Goal: Task Accomplishment & Management: Use online tool/utility

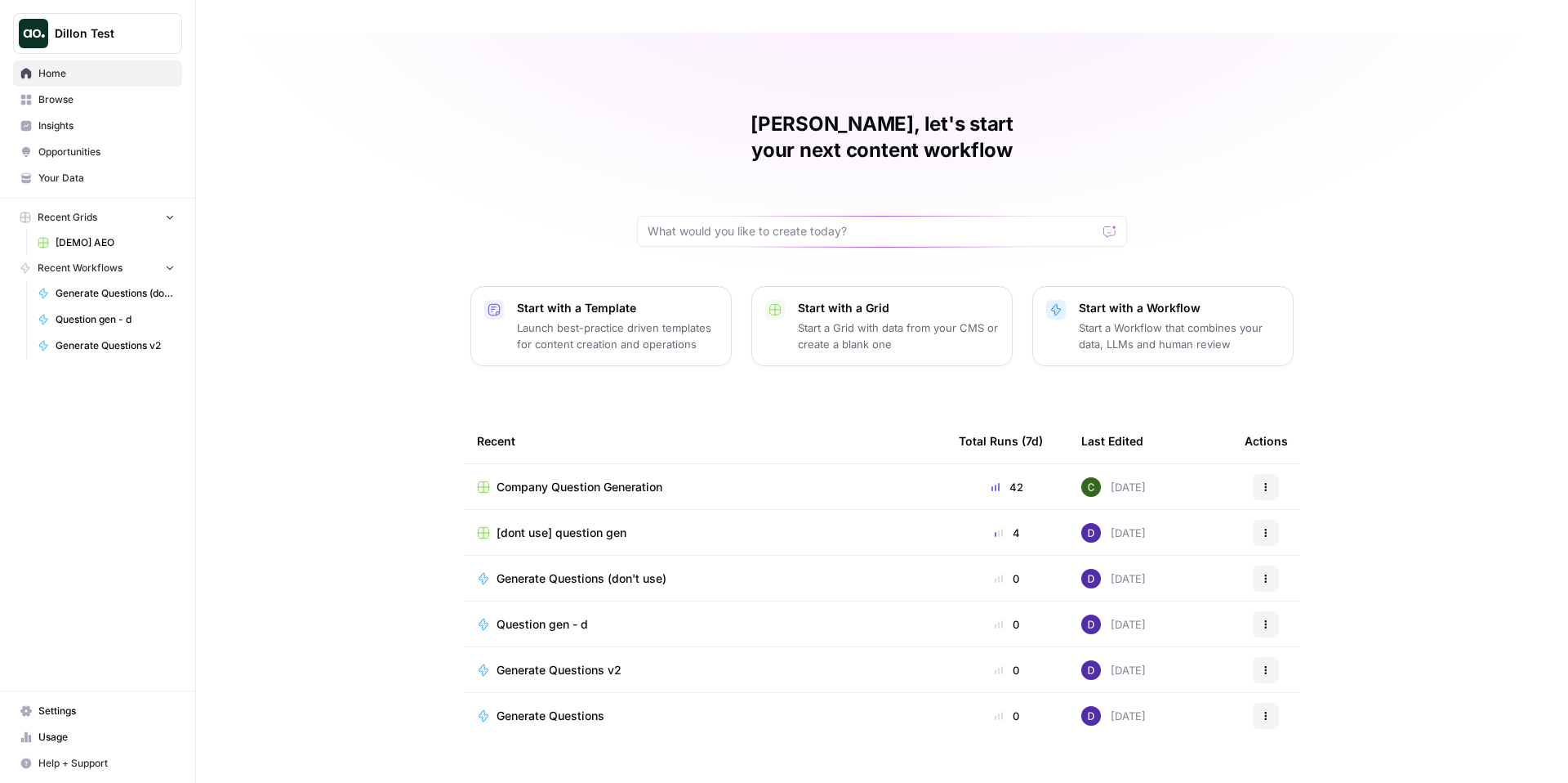
click at [107, 244] on span "[DEMO] AEO" at bounding box center [115, 242] width 120 height 15
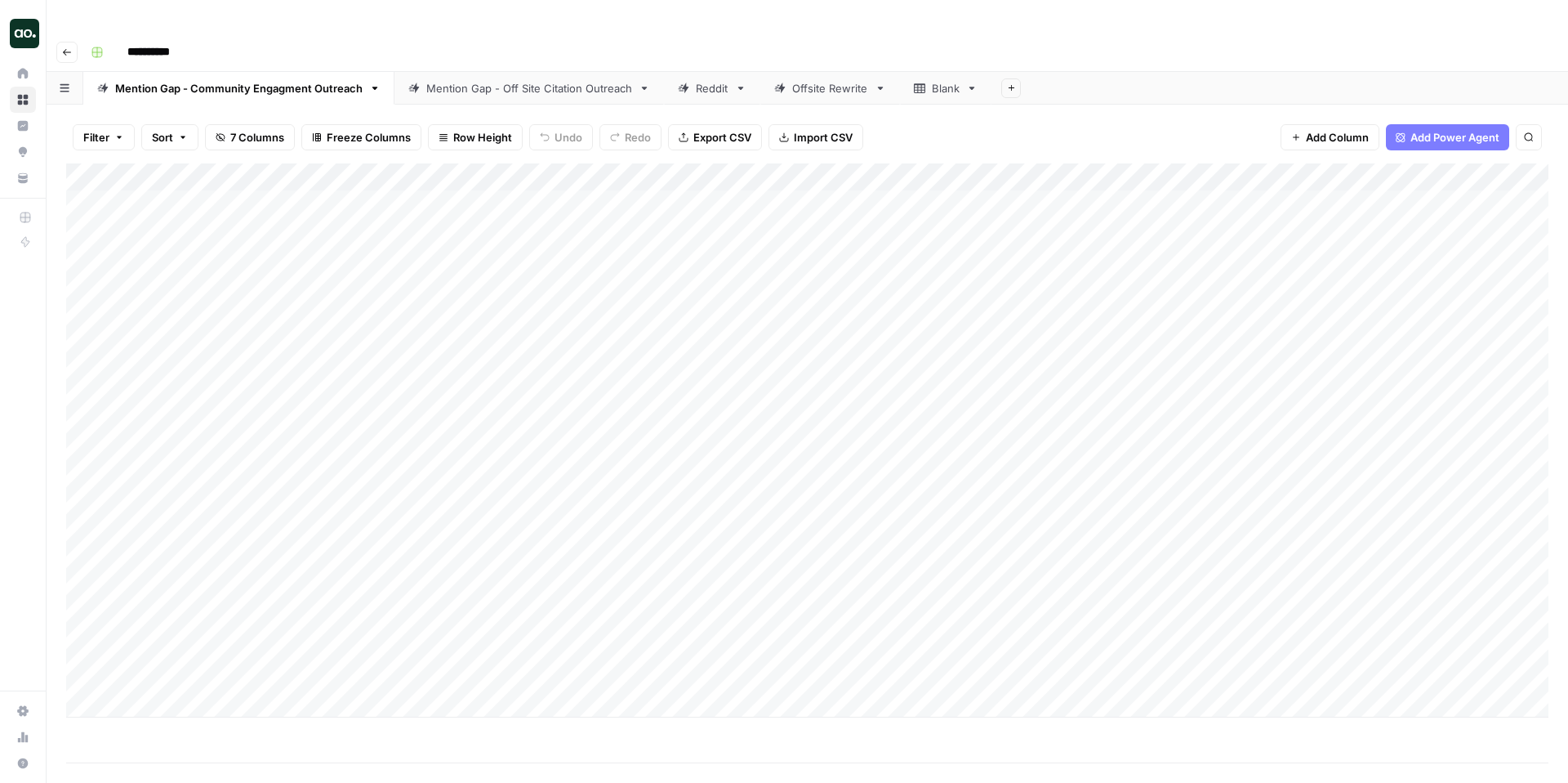
click at [520, 80] on div "Mention Gap - Off Site Citation Outreach" at bounding box center [529, 88] width 206 height 16
click at [326, 72] on link "Mention Gap - Community Engagment Outreach" at bounding box center [238, 88] width 311 height 32
click at [546, 72] on link "Mention Gap - Off Site Citation Outreach" at bounding box center [529, 88] width 269 height 32
click at [1421, 166] on div "Add Column" at bounding box center [807, 440] width 1483 height 554
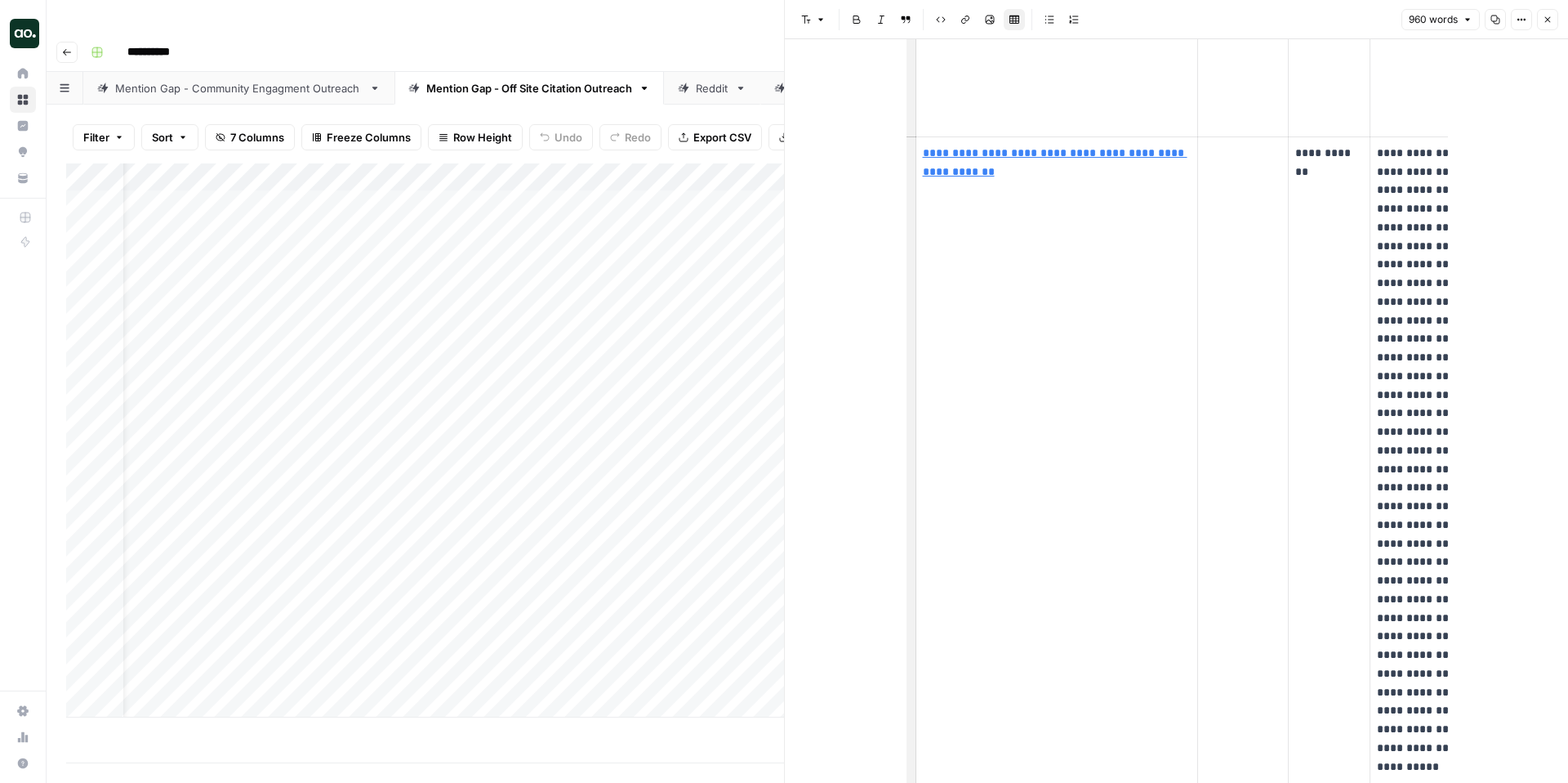
scroll to position [1761, 0]
click at [692, 72] on link "Reddit" at bounding box center [712, 88] width 97 height 32
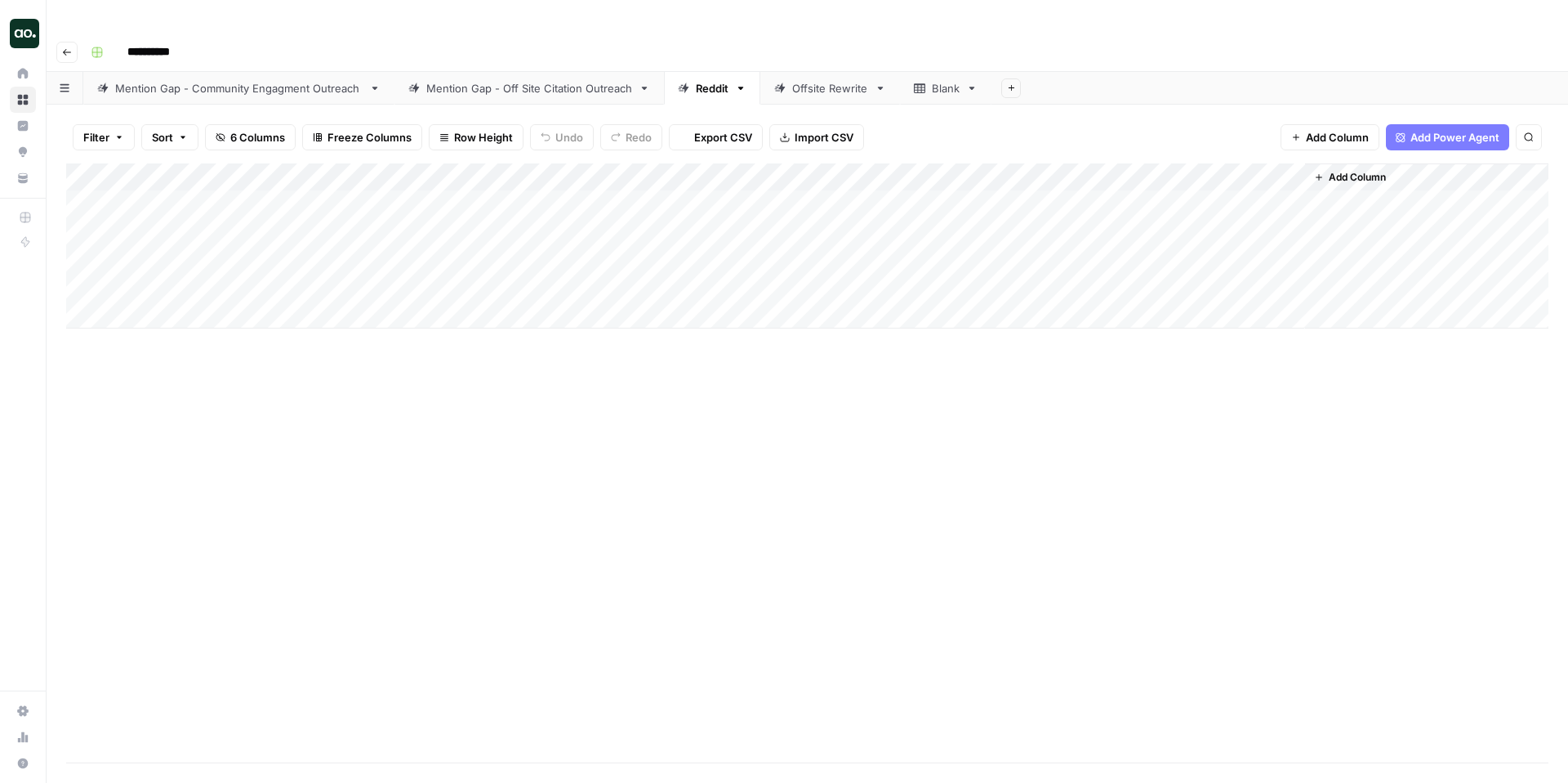
click at [347, 80] on div "Mention Gap - Community Engagment Outreach" at bounding box center [239, 88] width 248 height 16
click at [1418, 169] on div "Add Column" at bounding box center [807, 440] width 1483 height 554
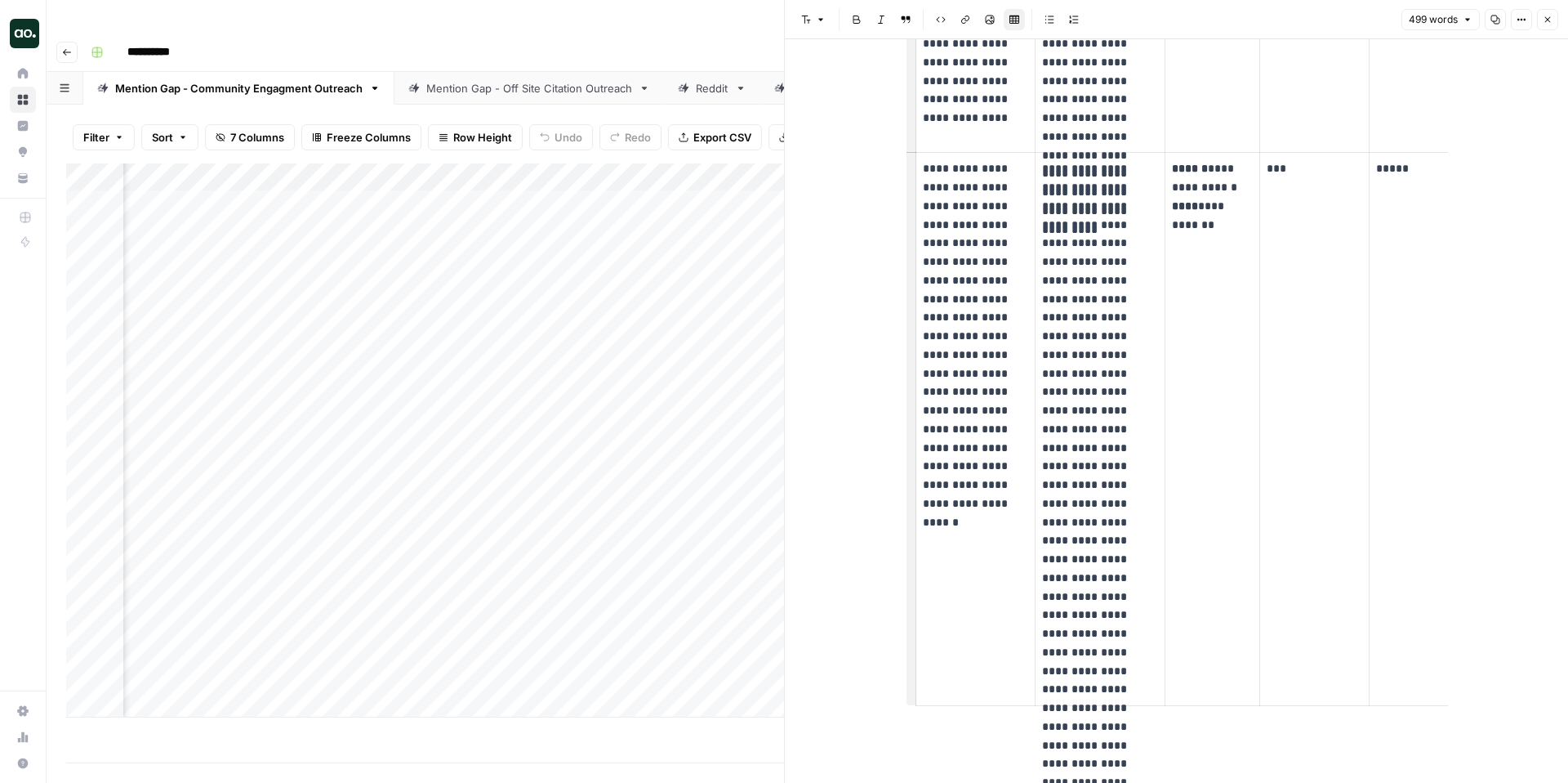
scroll to position [1174, 0]
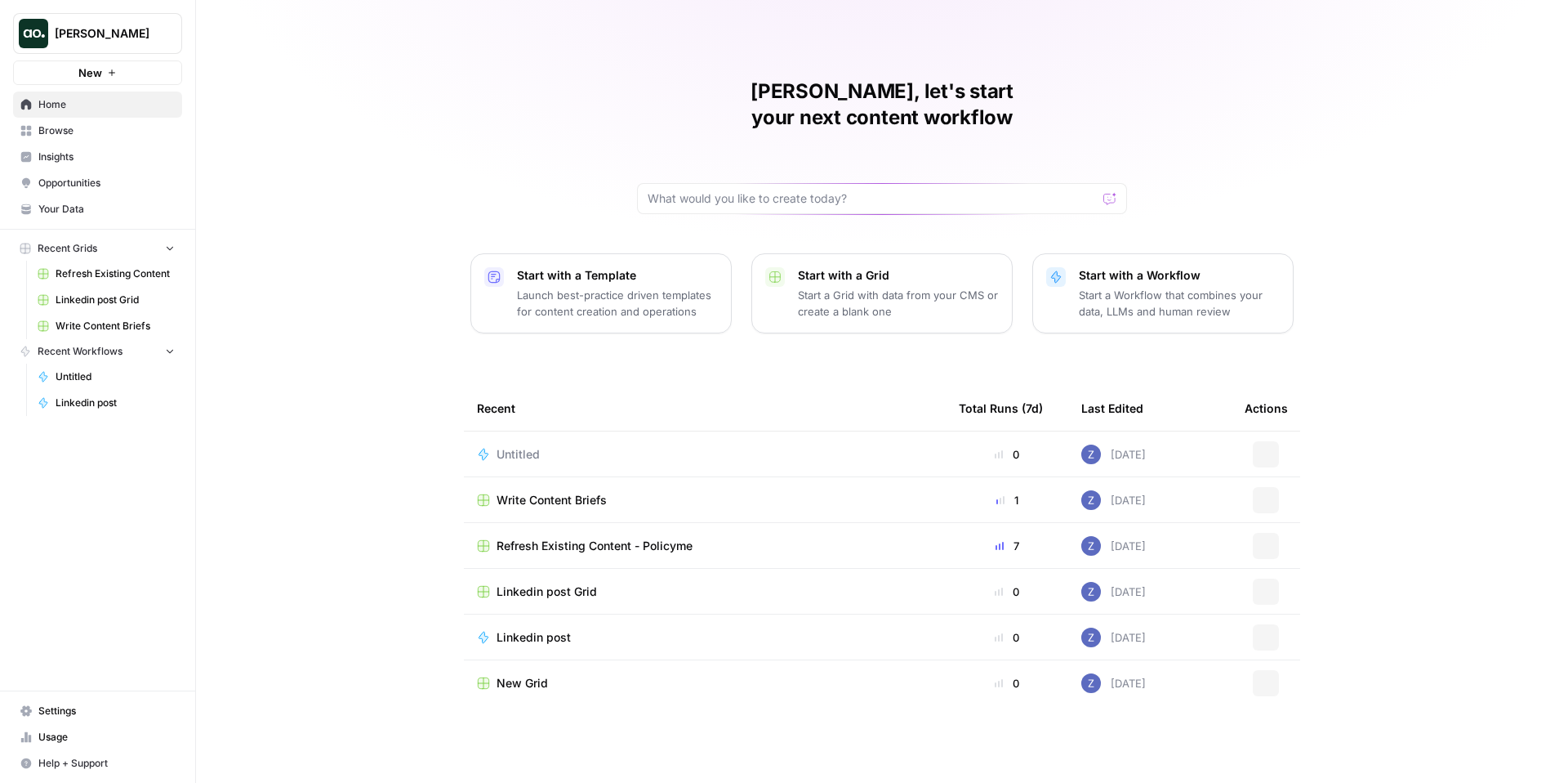
click at [61, 739] on span "Usage" at bounding box center [107, 736] width 137 height 15
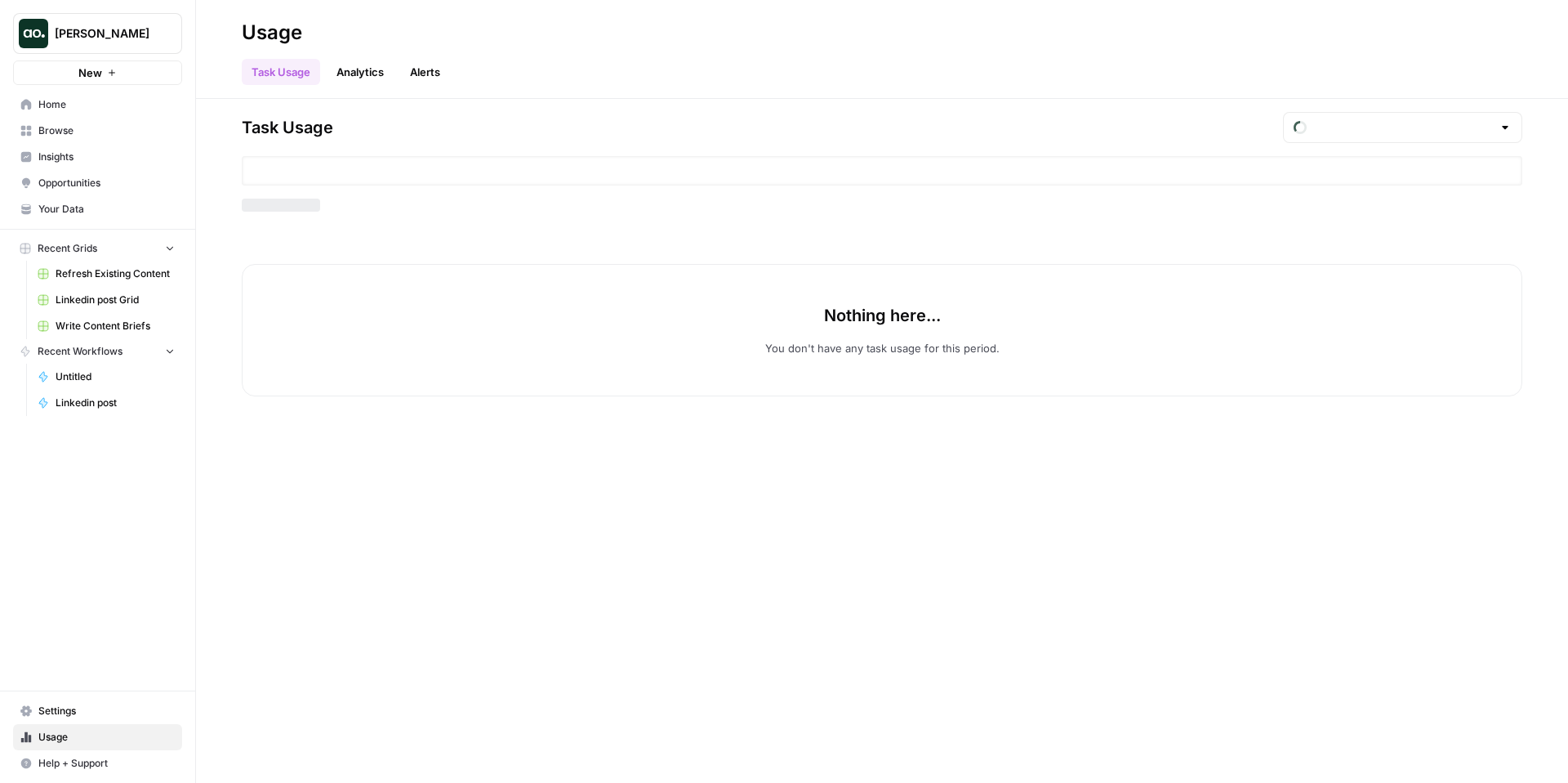
type input "September Tasks"
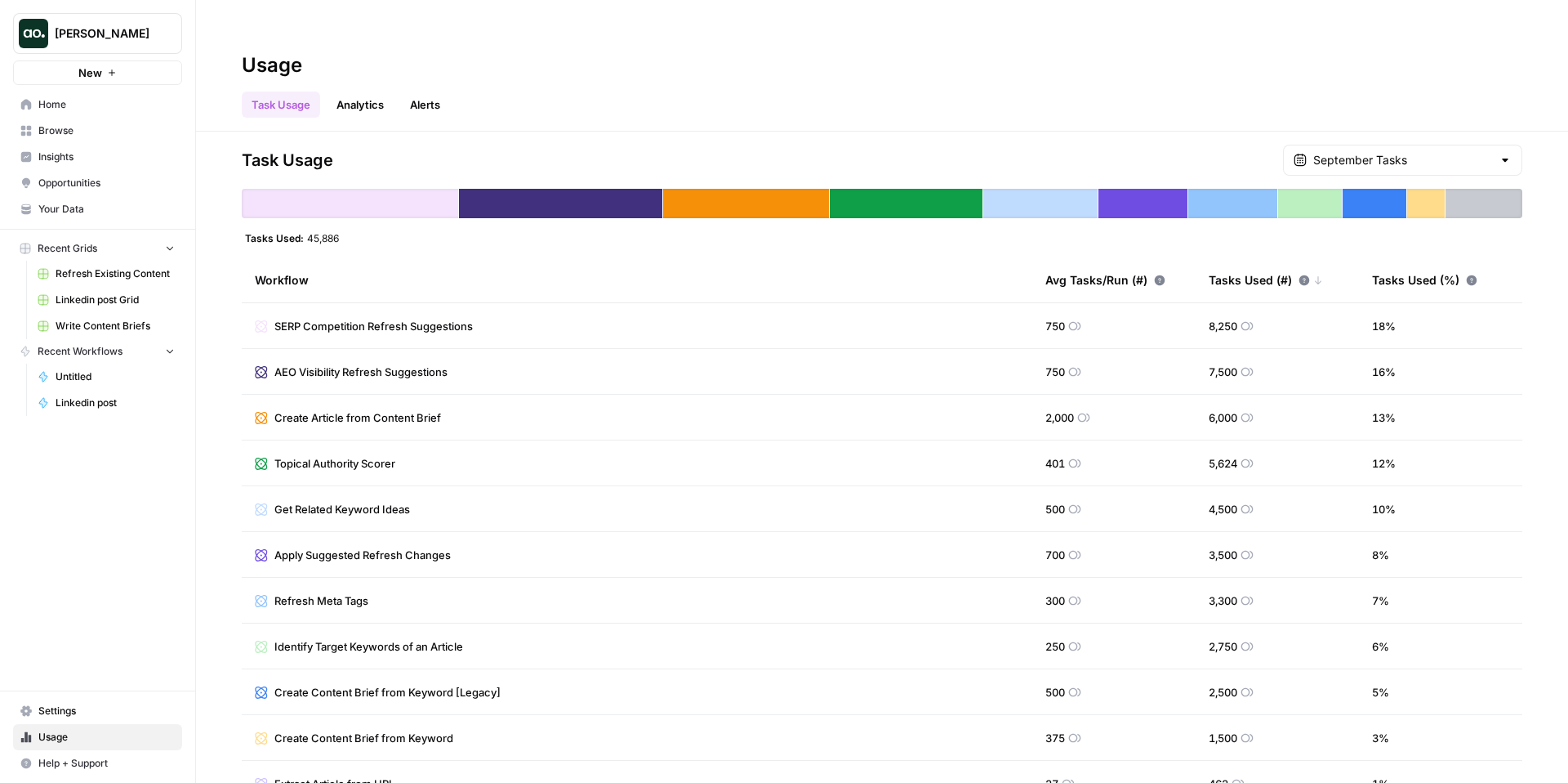
scroll to position [4, 0]
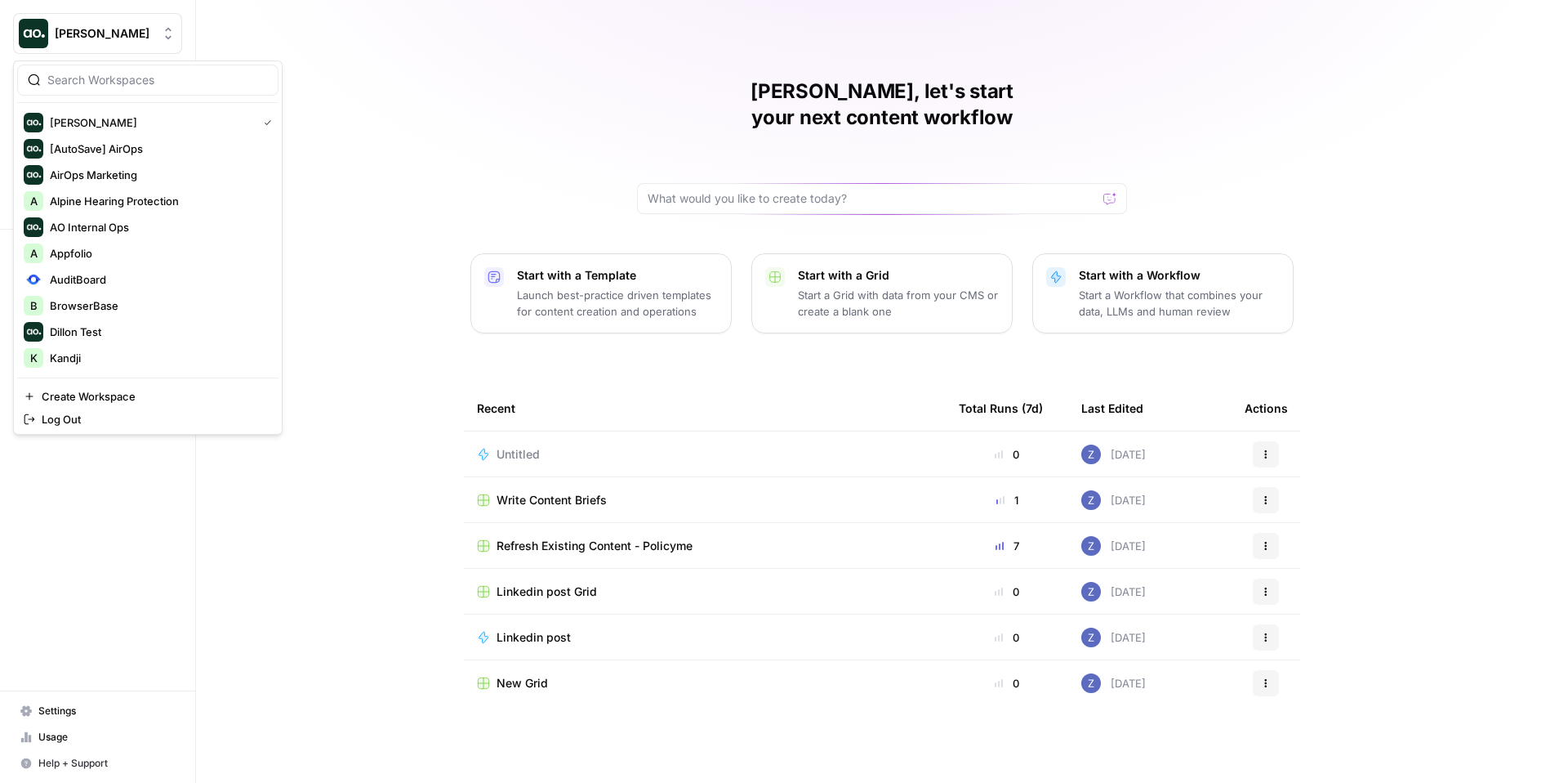
click at [102, 32] on span "[PERSON_NAME]" at bounding box center [104, 33] width 99 height 16
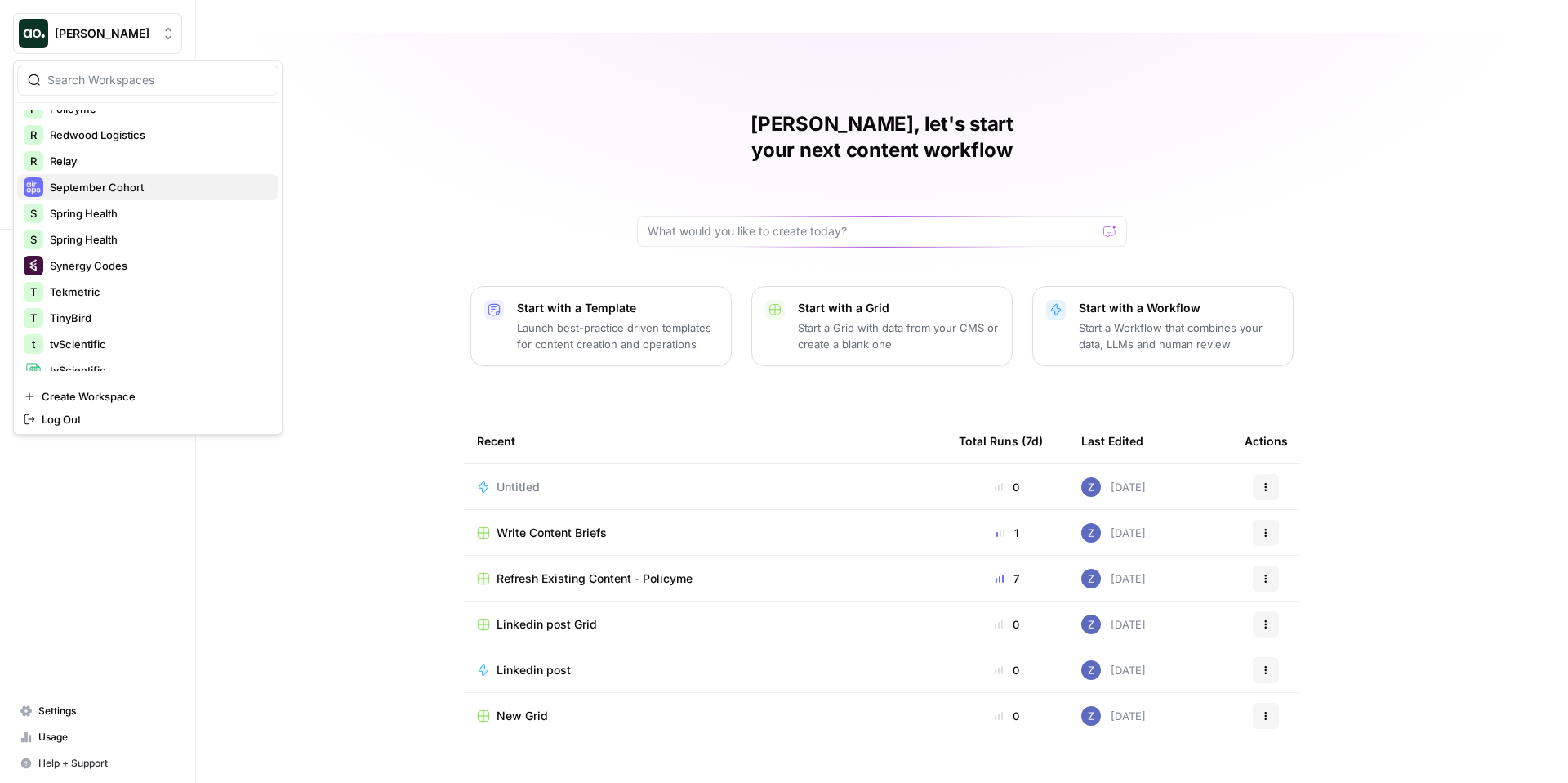
scroll to position [418, 0]
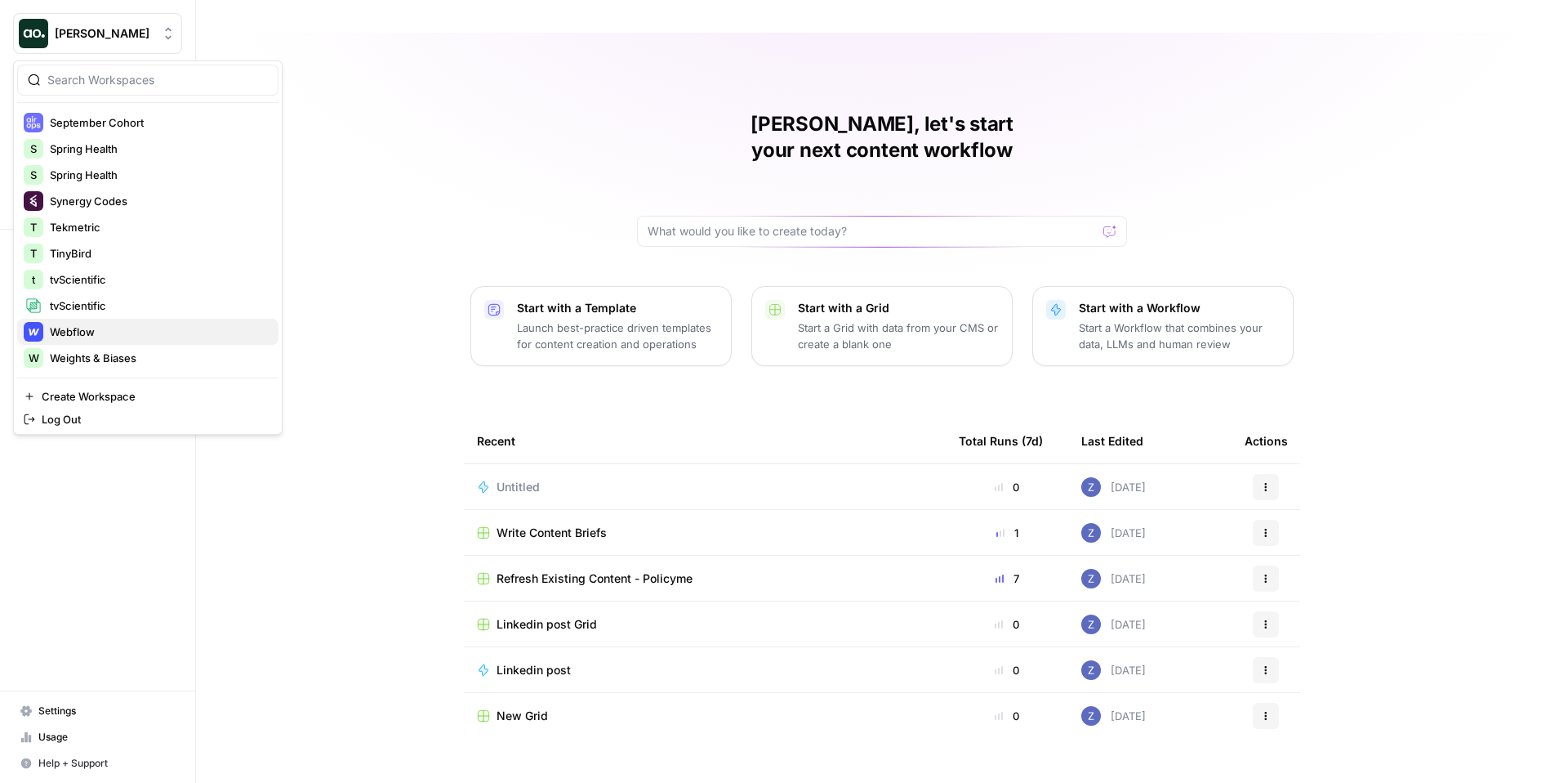
click at [120, 331] on span "Webflow" at bounding box center [157, 331] width 215 height 16
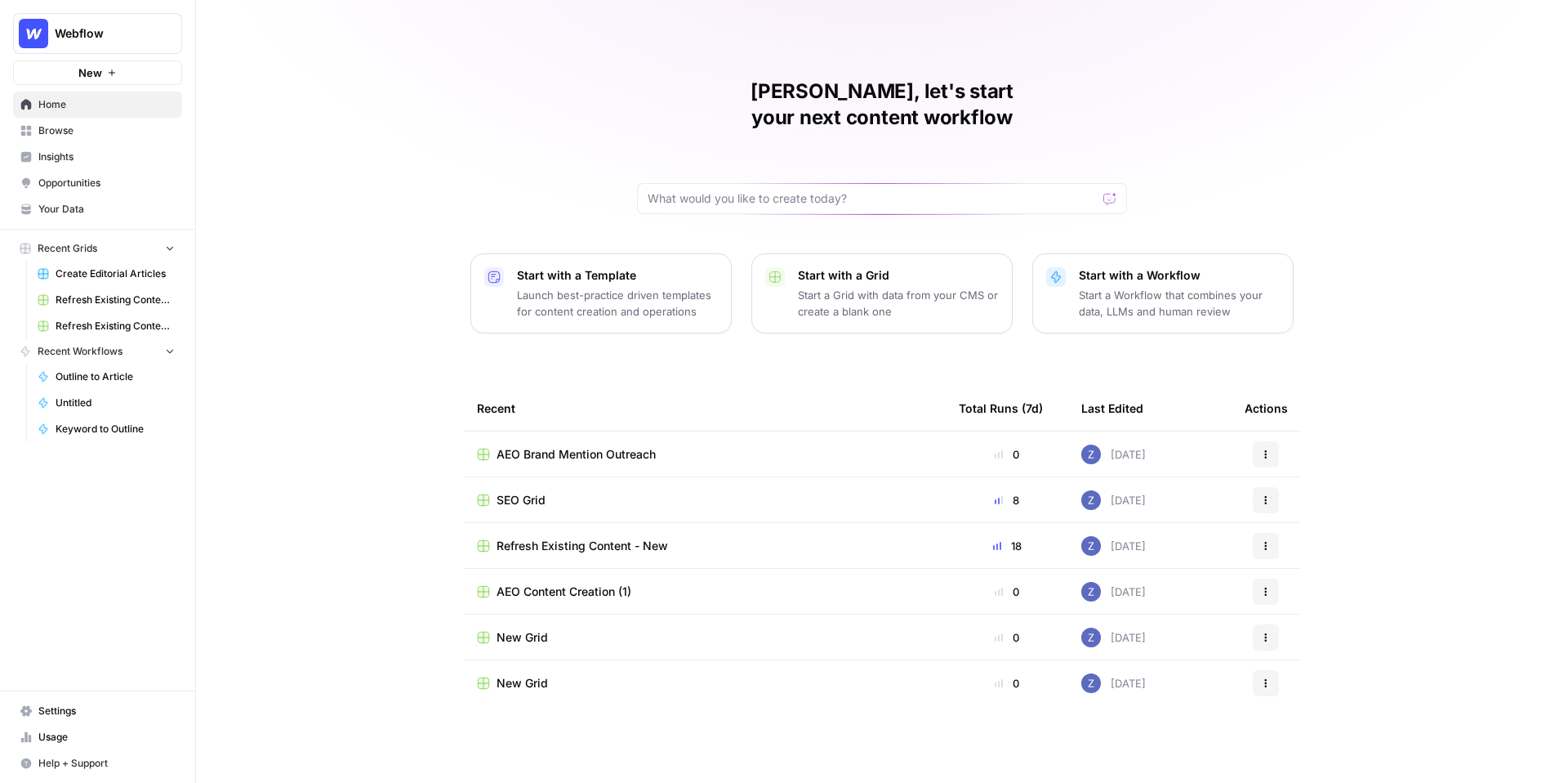
click at [120, 294] on span "Refresh Existing Content (11)" at bounding box center [115, 299] width 120 height 15
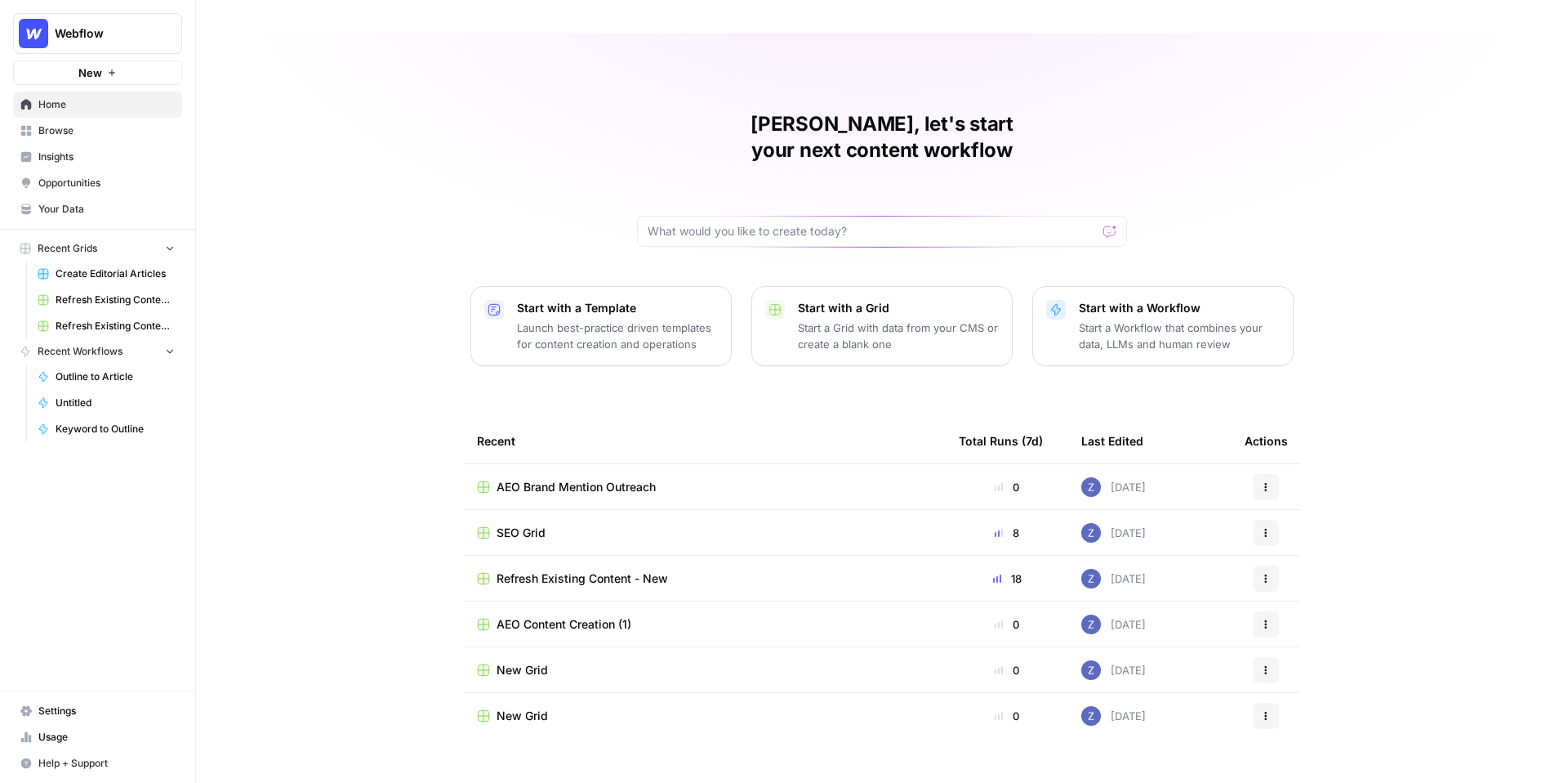
click at [116, 326] on span "Refresh Existing Content - New" at bounding box center [115, 326] width 120 height 15
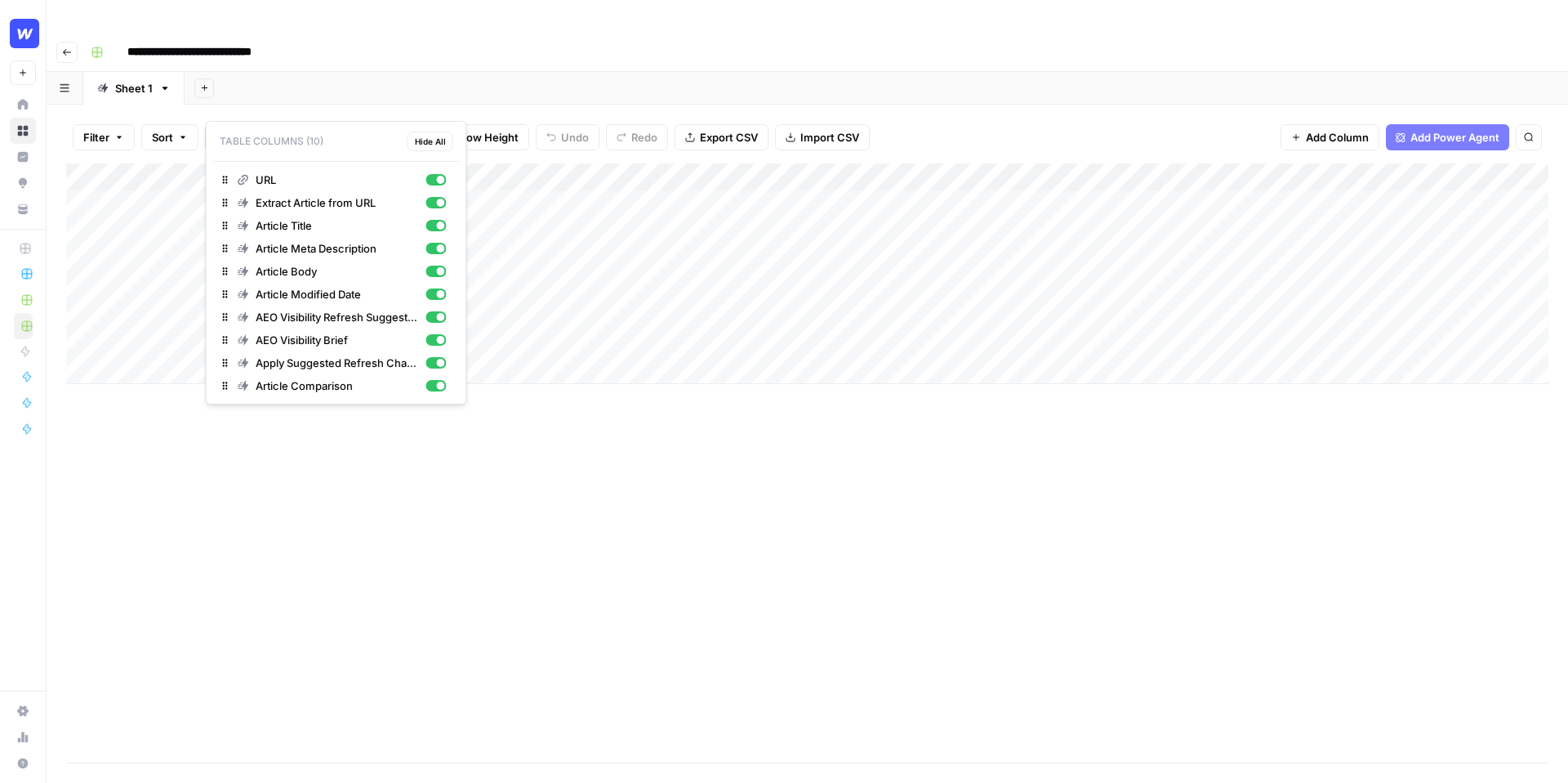
click at [267, 129] on span "10 Columns" at bounding box center [261, 137] width 61 height 16
click at [940, 72] on div "Add Sheet" at bounding box center [876, 88] width 1383 height 32
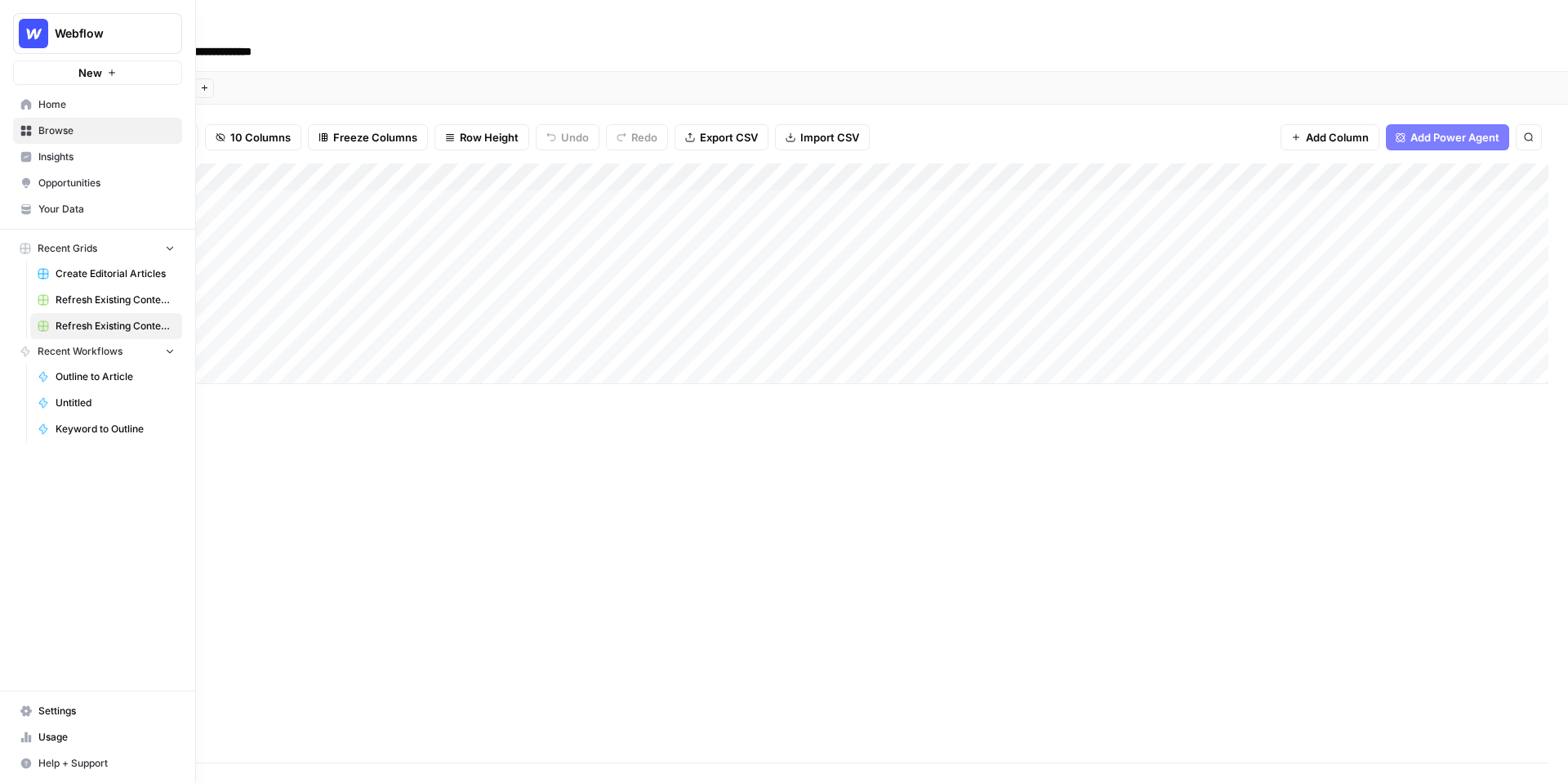
click at [83, 209] on span "Your Data" at bounding box center [107, 209] width 137 height 15
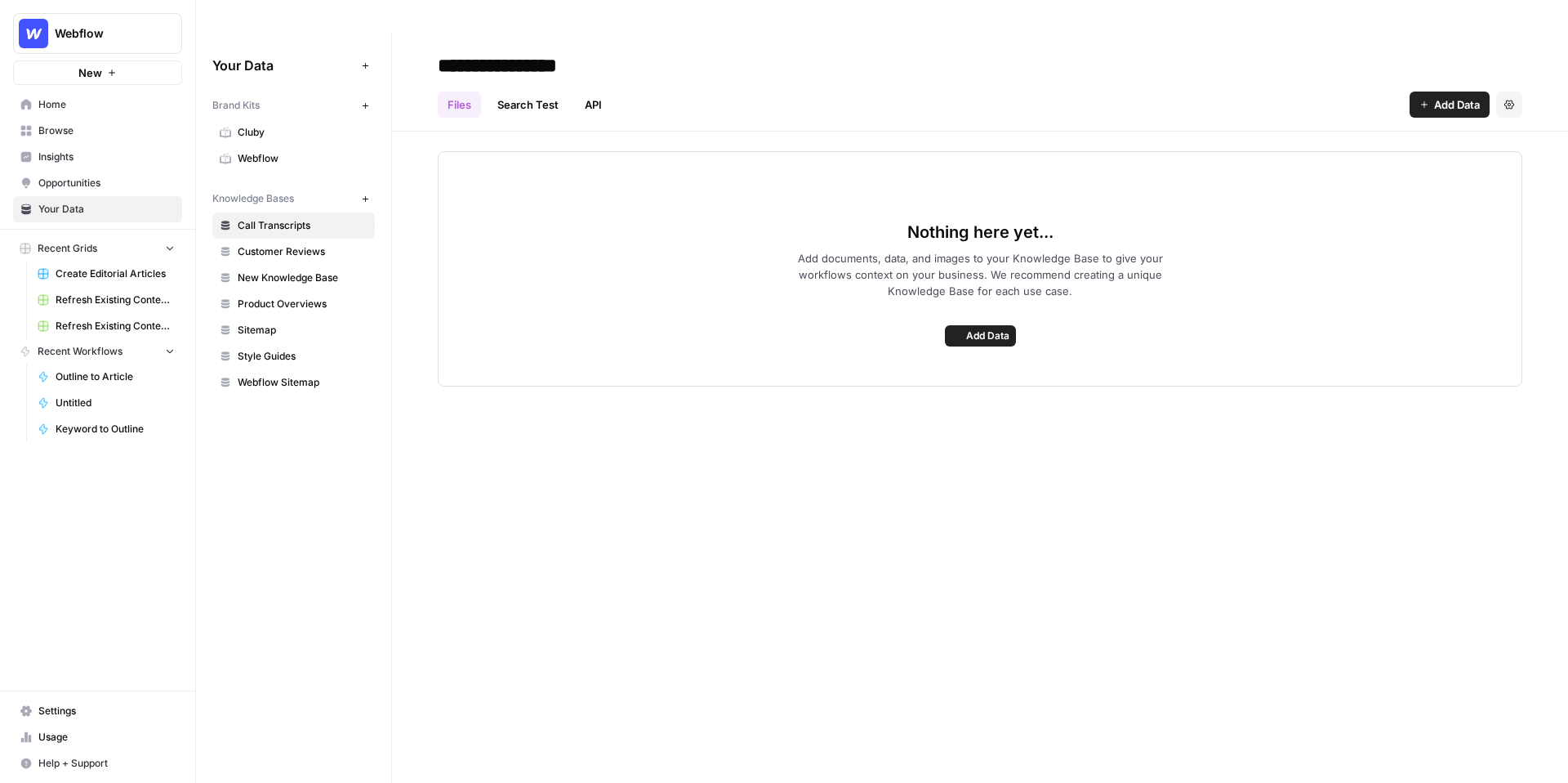
click at [281, 151] on span "Webflow" at bounding box center [302, 158] width 130 height 15
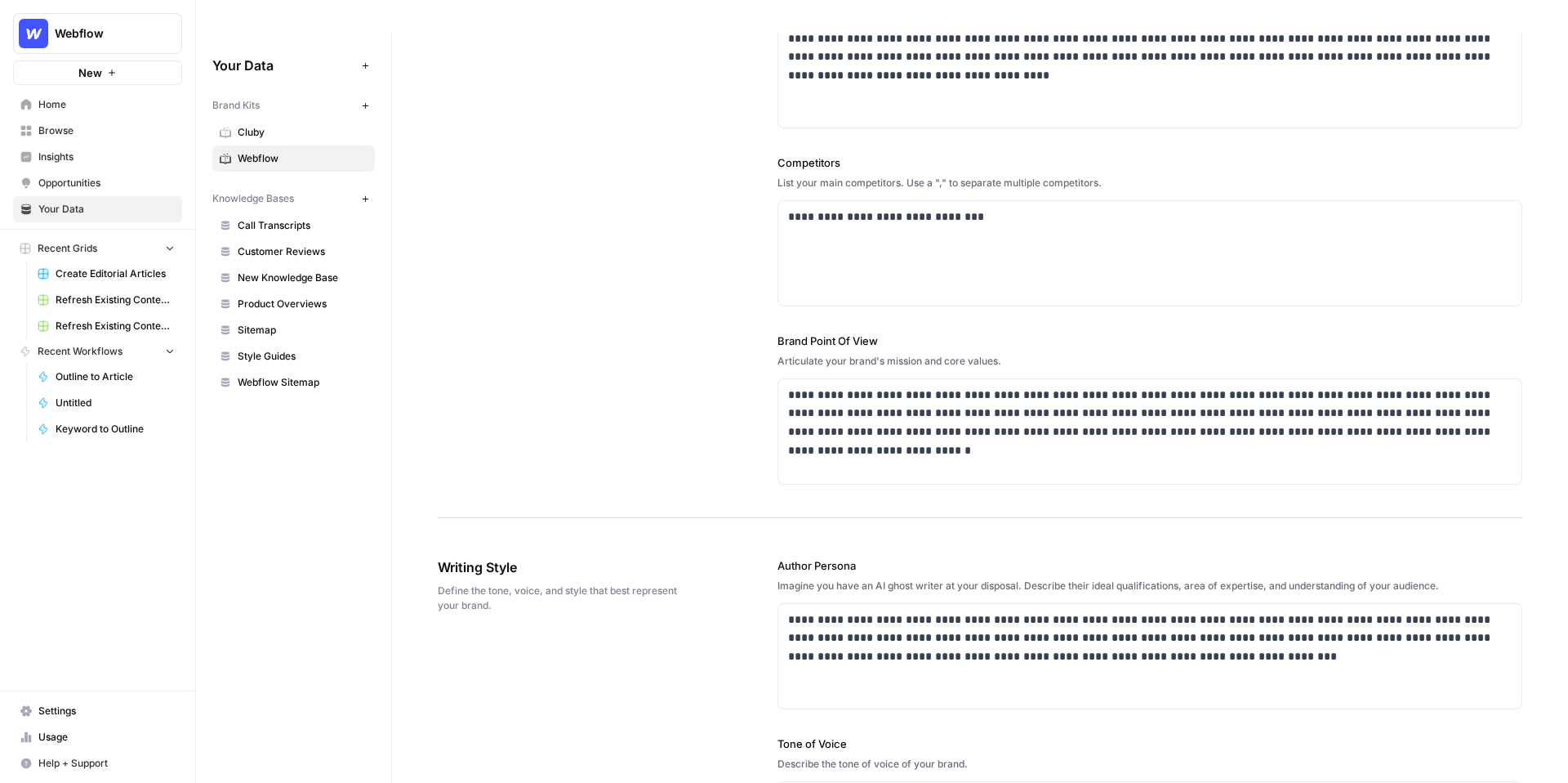
scroll to position [456, 0]
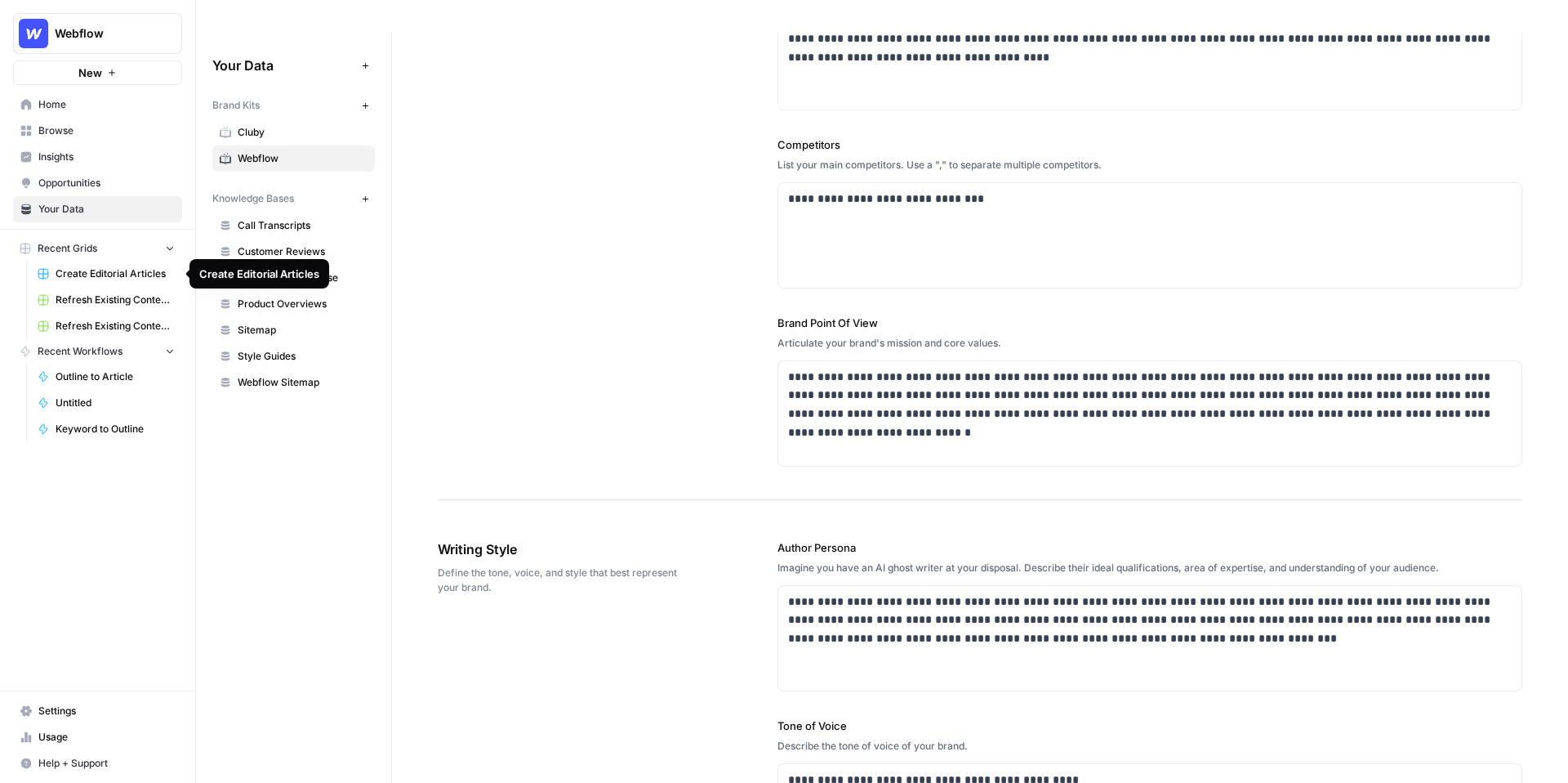
click at [121, 303] on span "Refresh Existing Content (11)" at bounding box center [115, 299] width 120 height 15
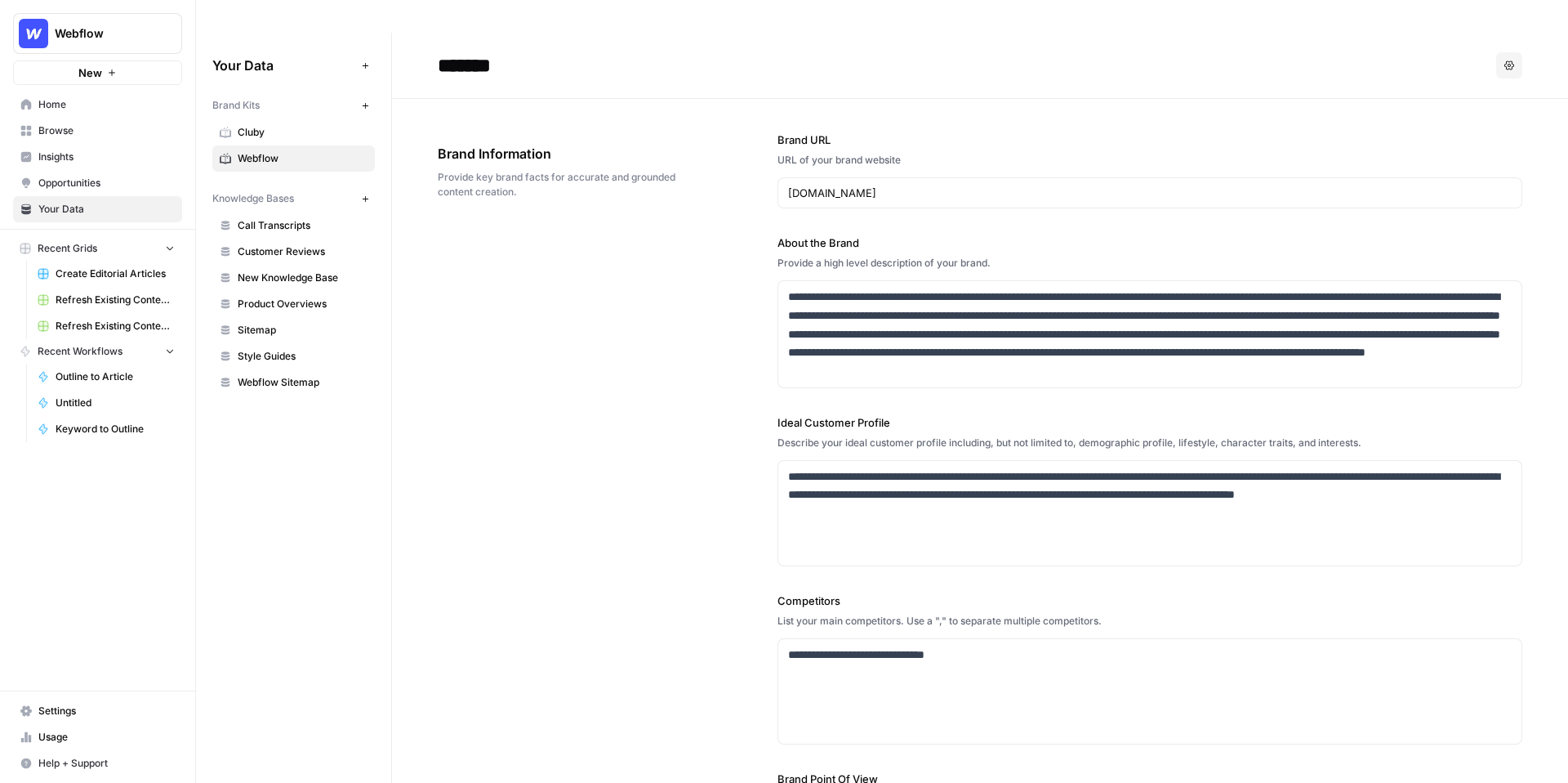
click at [147, 327] on span "Refresh Existing Content - New" at bounding box center [115, 326] width 120 height 15
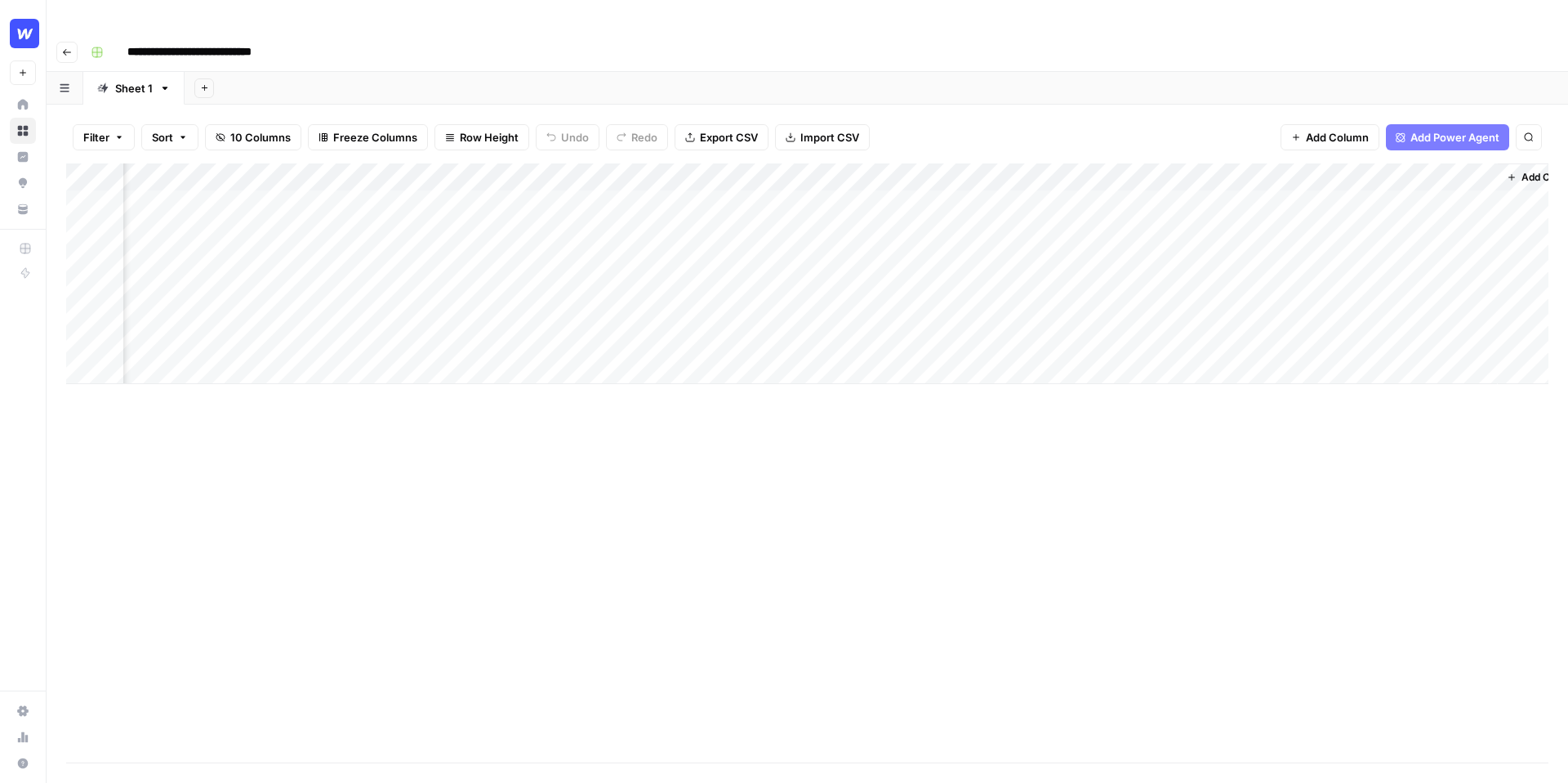
scroll to position [0, 562]
click at [1304, 163] on div "Add Column" at bounding box center [807, 274] width 1483 height 221
click at [1202, 111] on div "Filter Sort 10 Columns Freeze Columns Row Height Undo Redo Export CSV Import CS…" at bounding box center [807, 137] width 1483 height 52
click at [906, 72] on div "Add Sheet" at bounding box center [876, 88] width 1383 height 32
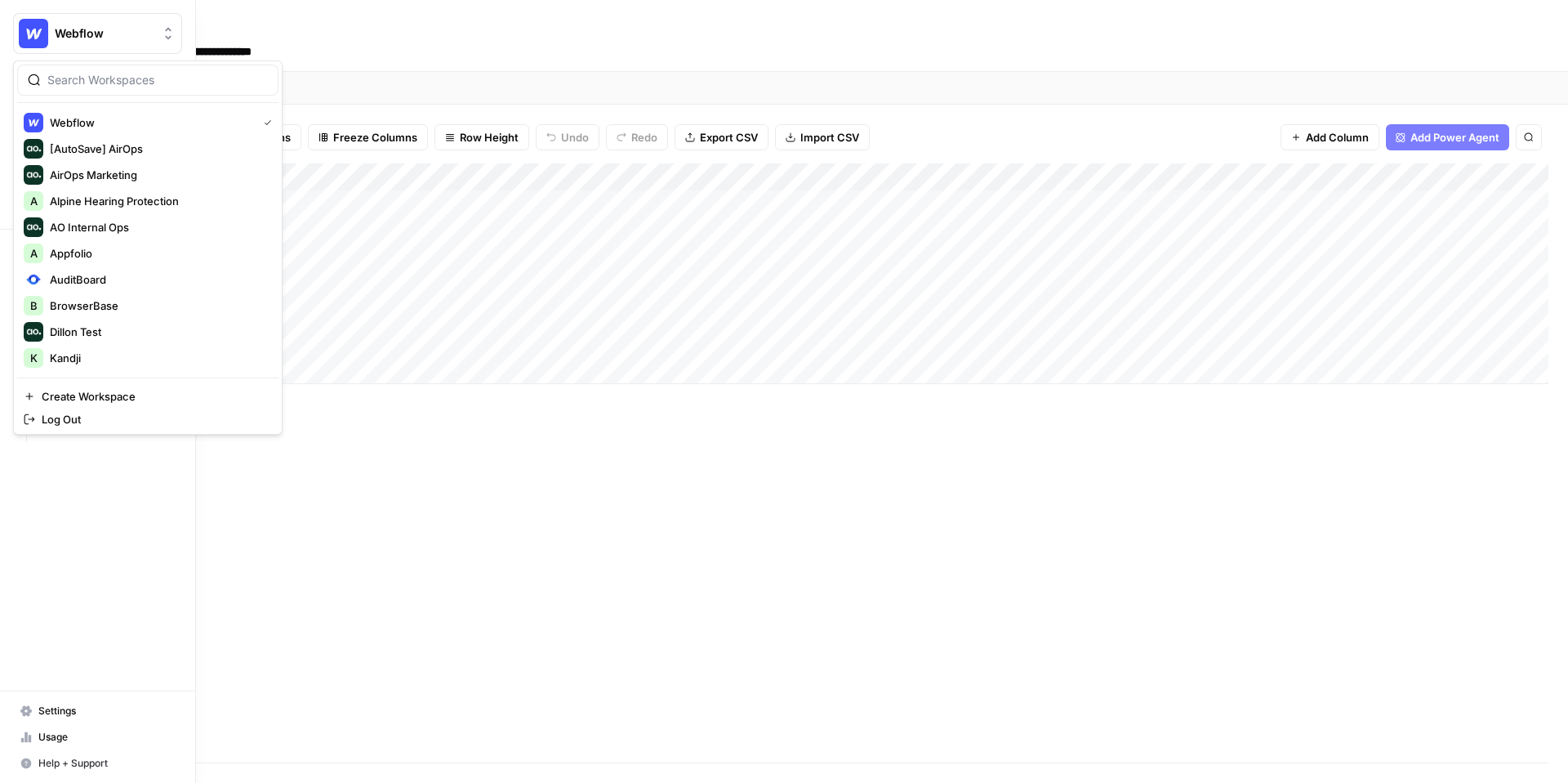
click at [35, 38] on img "Workspace: Webflow" at bounding box center [33, 33] width 29 height 29
click at [119, 249] on span "Appfolio" at bounding box center [157, 253] width 215 height 16
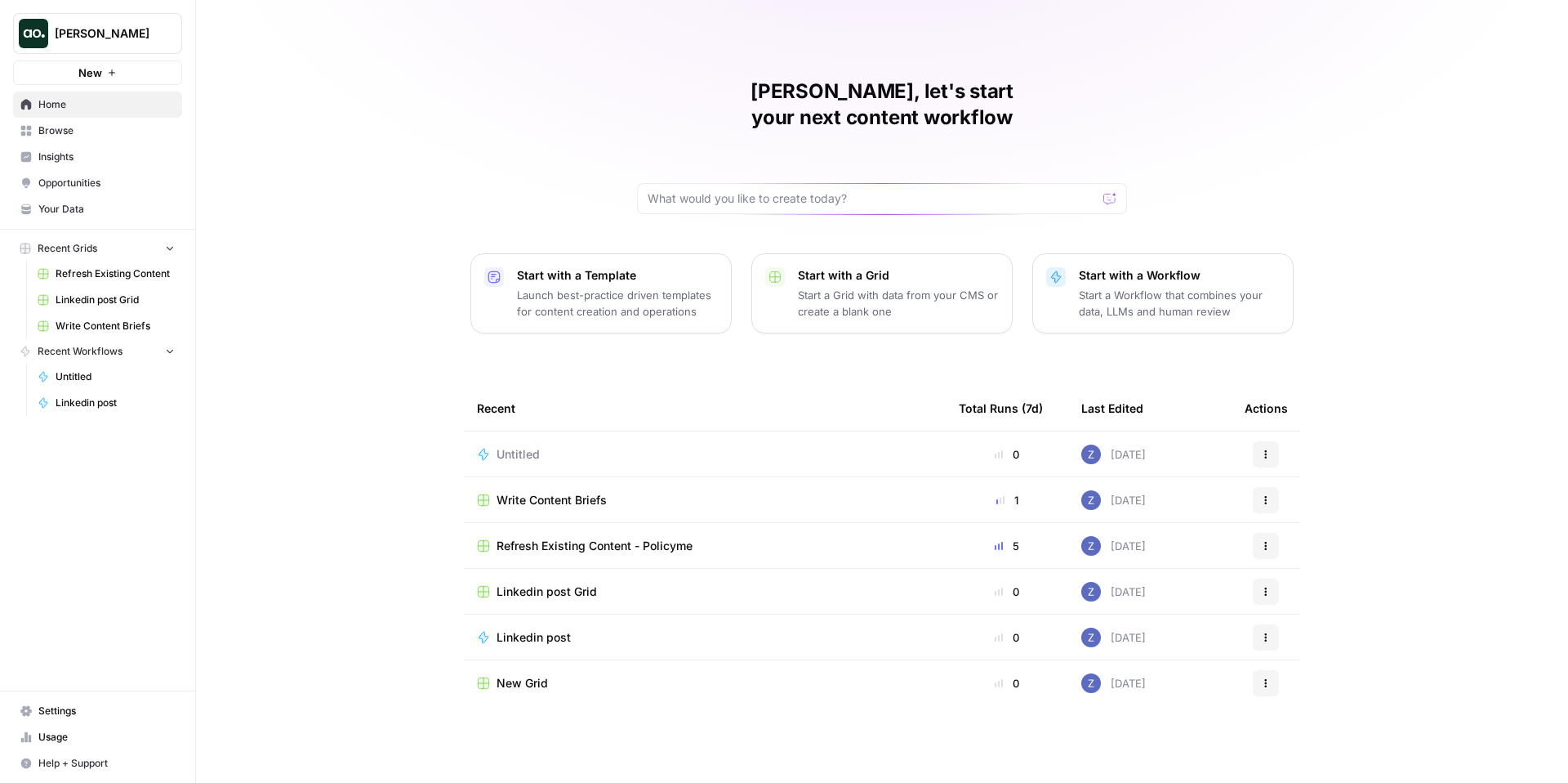
click at [111, 160] on span "Insights" at bounding box center [107, 156] width 137 height 15
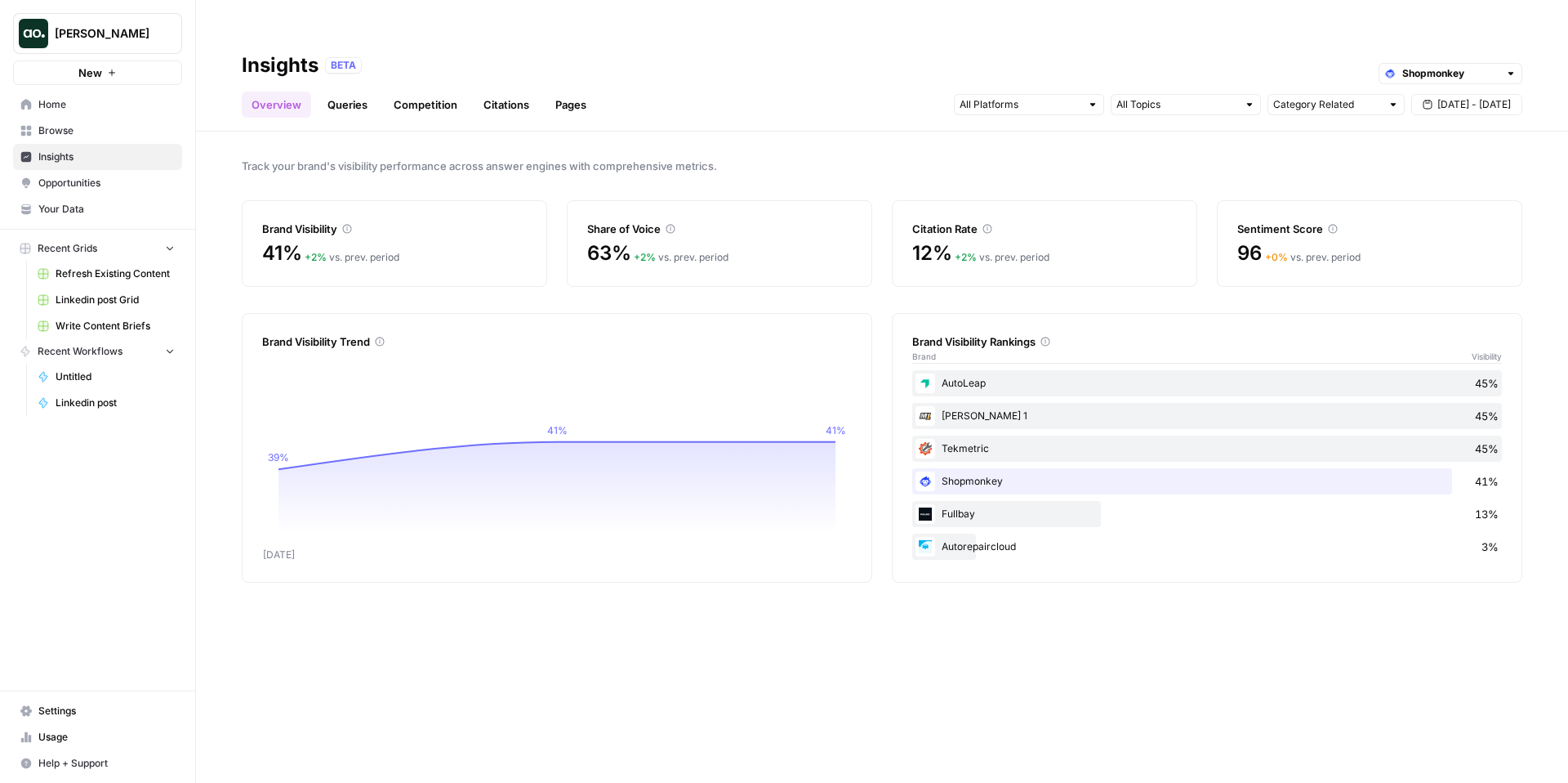
click at [105, 203] on span "Your Data" at bounding box center [107, 209] width 137 height 15
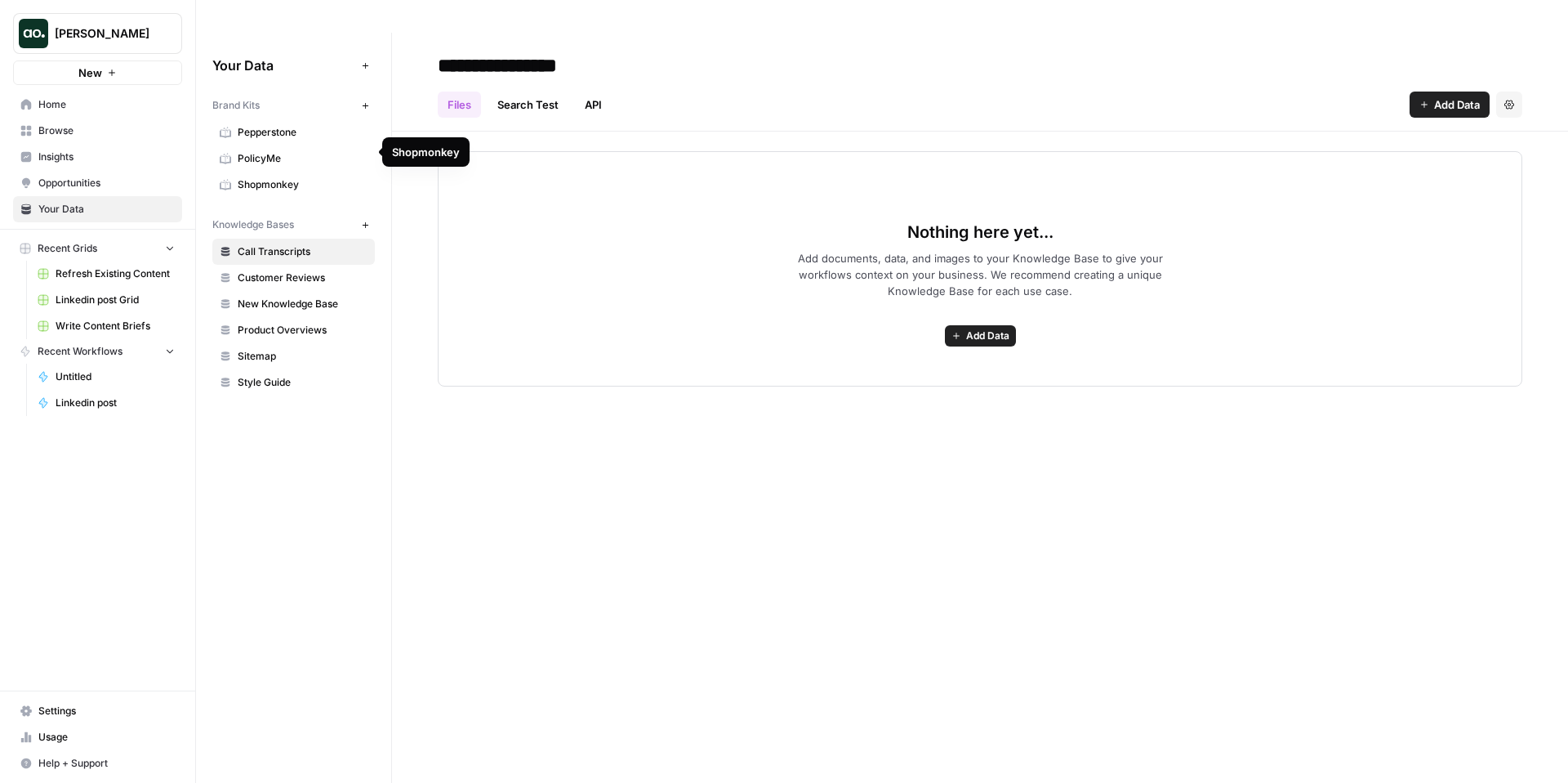
click at [289, 177] on span "Shopmonkey" at bounding box center [302, 184] width 130 height 15
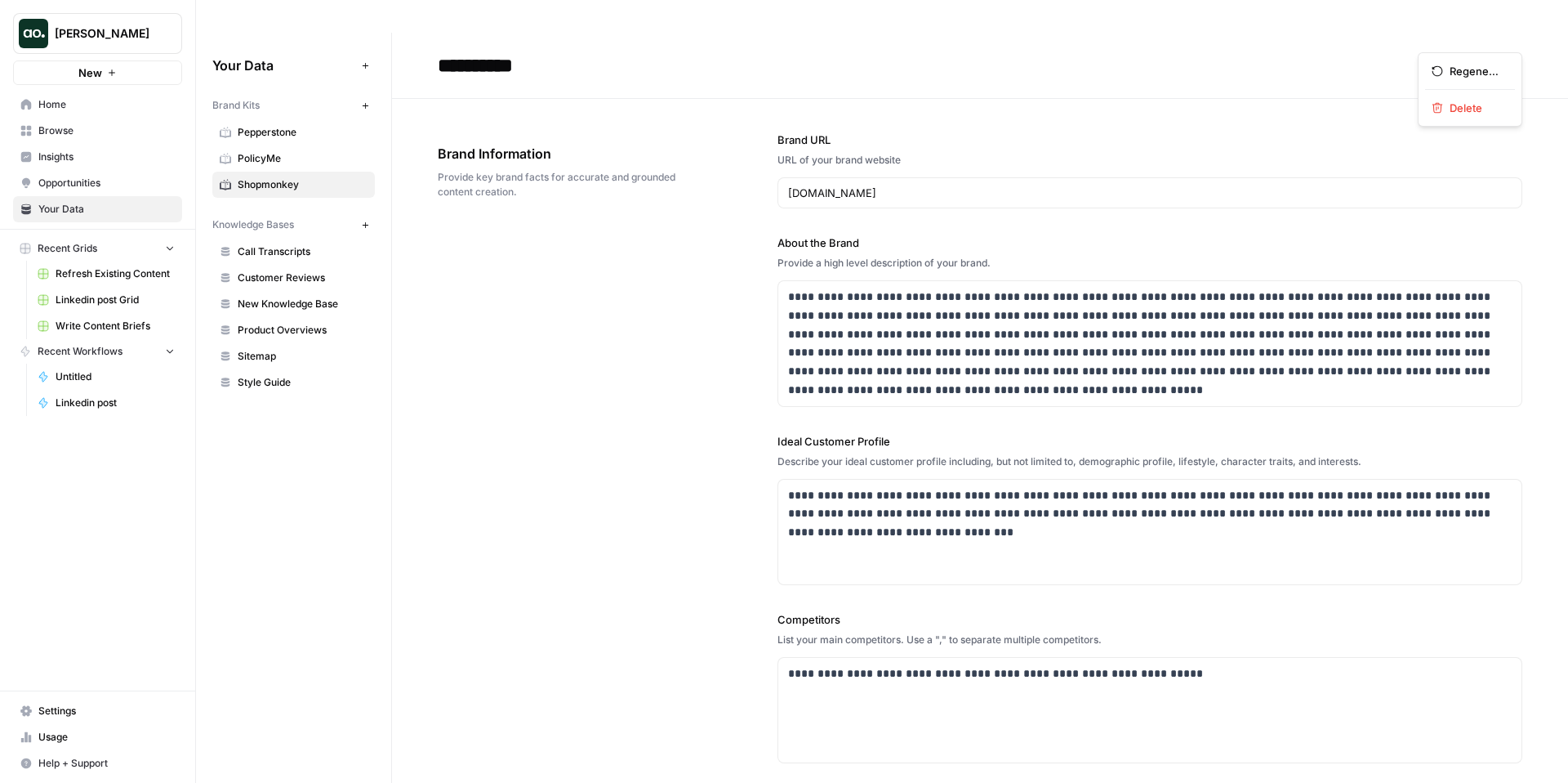
click at [1512, 61] on icon "button" at bounding box center [1508, 65] width 9 height 9
click at [1480, 103] on span "Delete" at bounding box center [1475, 108] width 52 height 16
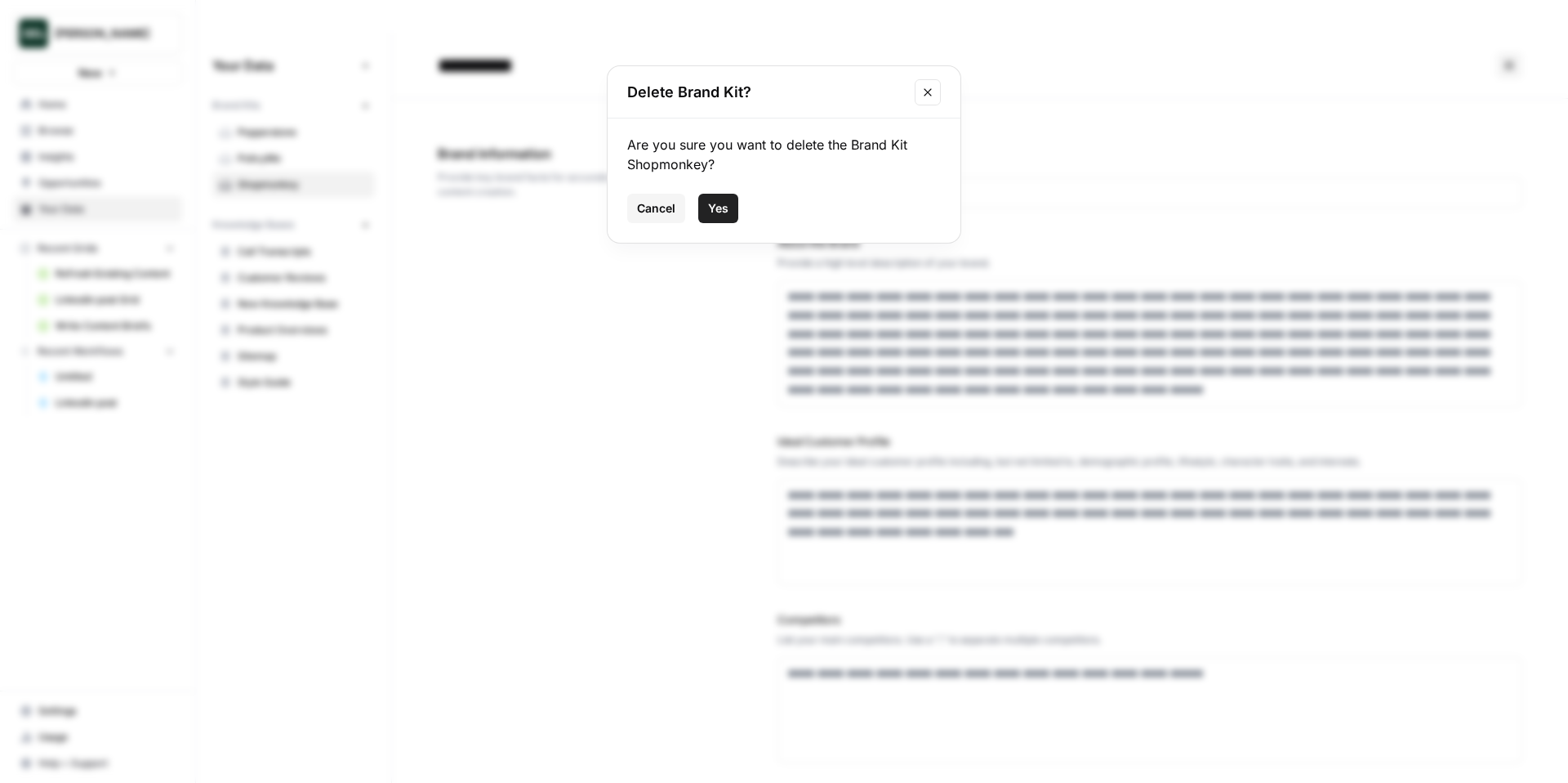
click at [714, 200] on span "Yes" at bounding box center [719, 208] width 21 height 16
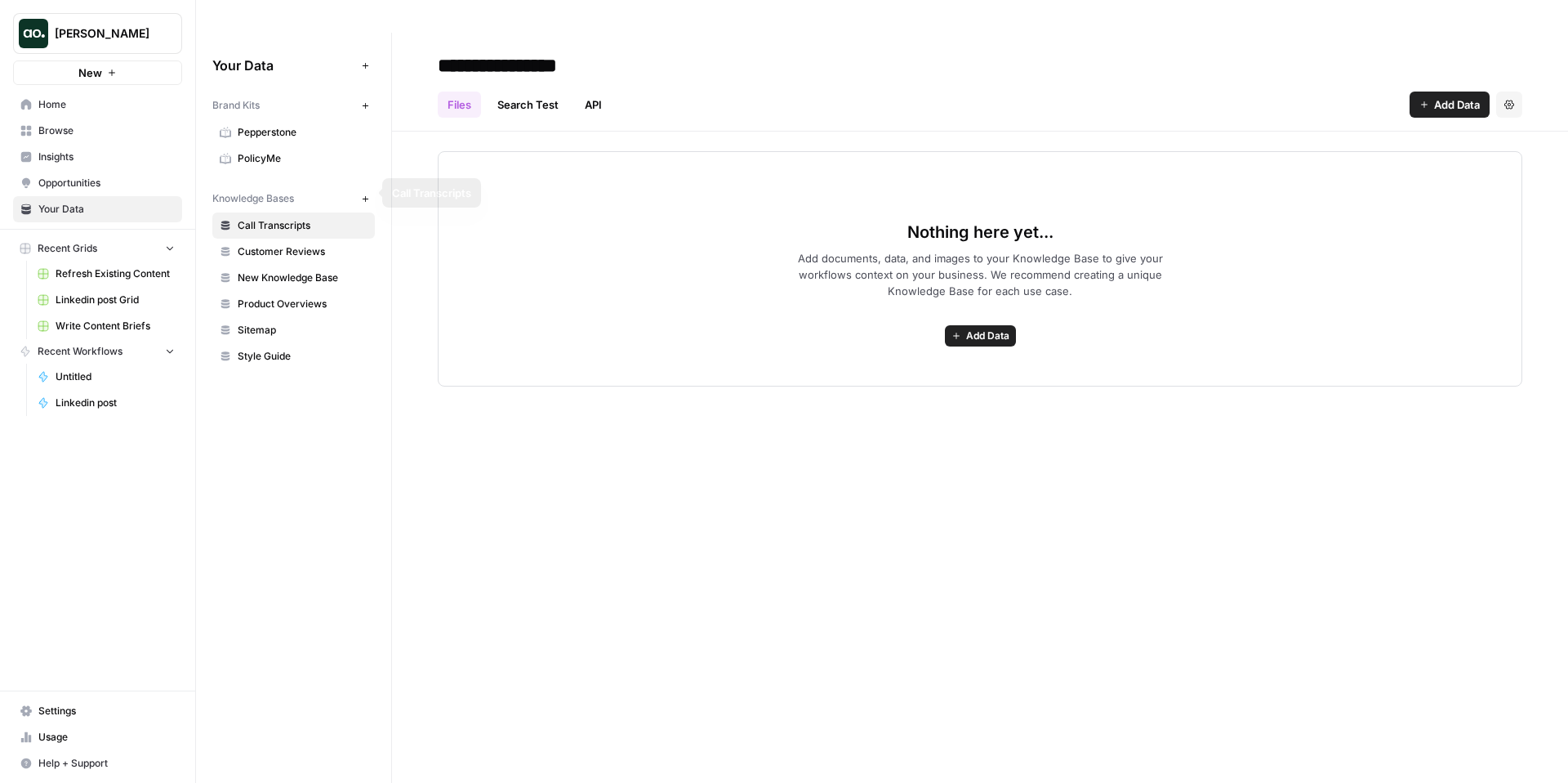
click at [291, 151] on span "PolicyMe" at bounding box center [302, 158] width 130 height 15
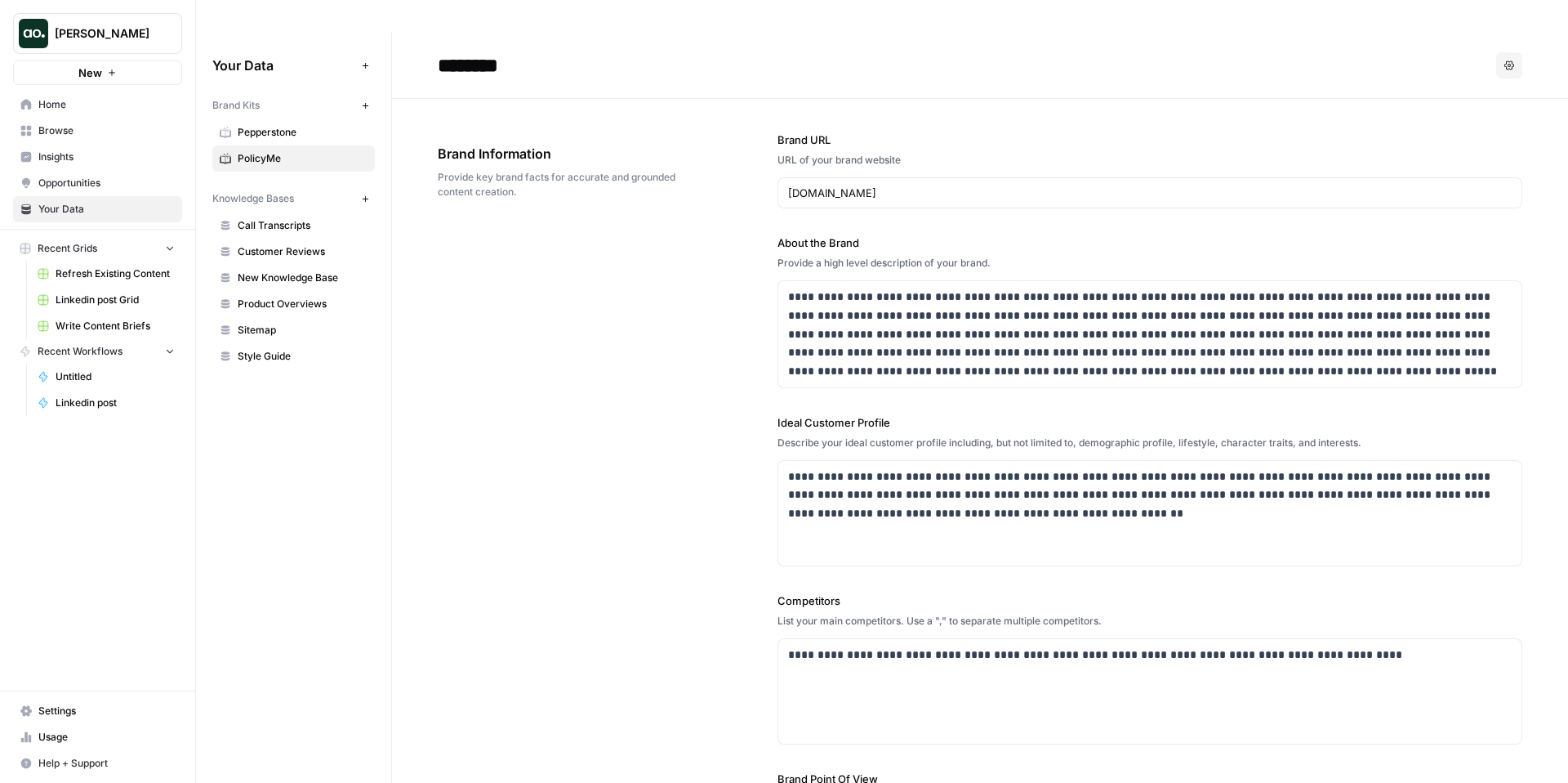
click at [1507, 52] on button "Options" at bounding box center [1509, 65] width 26 height 26
click at [1447, 115] on div "Delete" at bounding box center [1470, 108] width 77 height 16
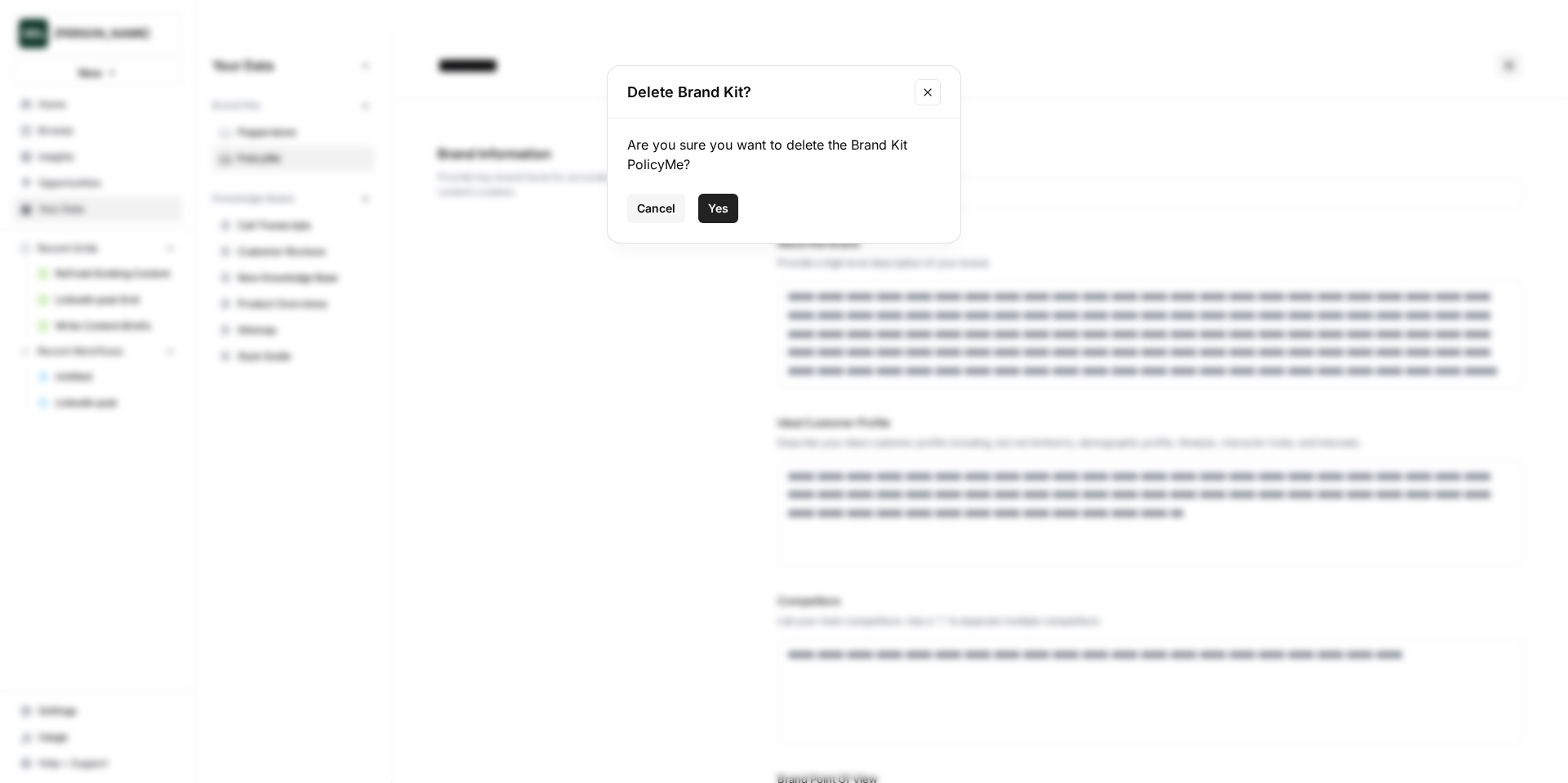
click at [736, 210] on button "Yes" at bounding box center [718, 209] width 40 height 29
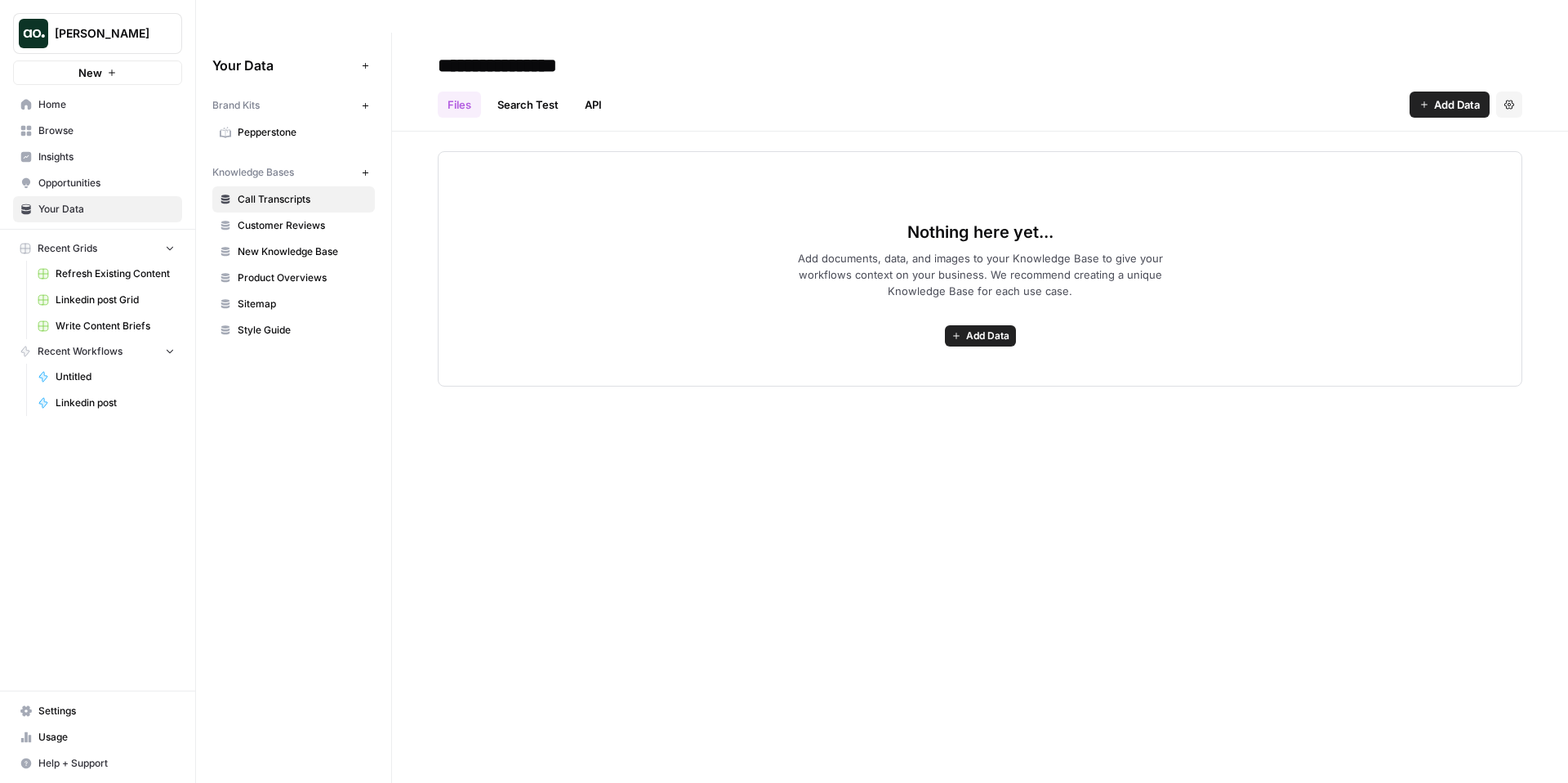
click at [296, 125] on span "Pepperstone" at bounding box center [302, 132] width 130 height 15
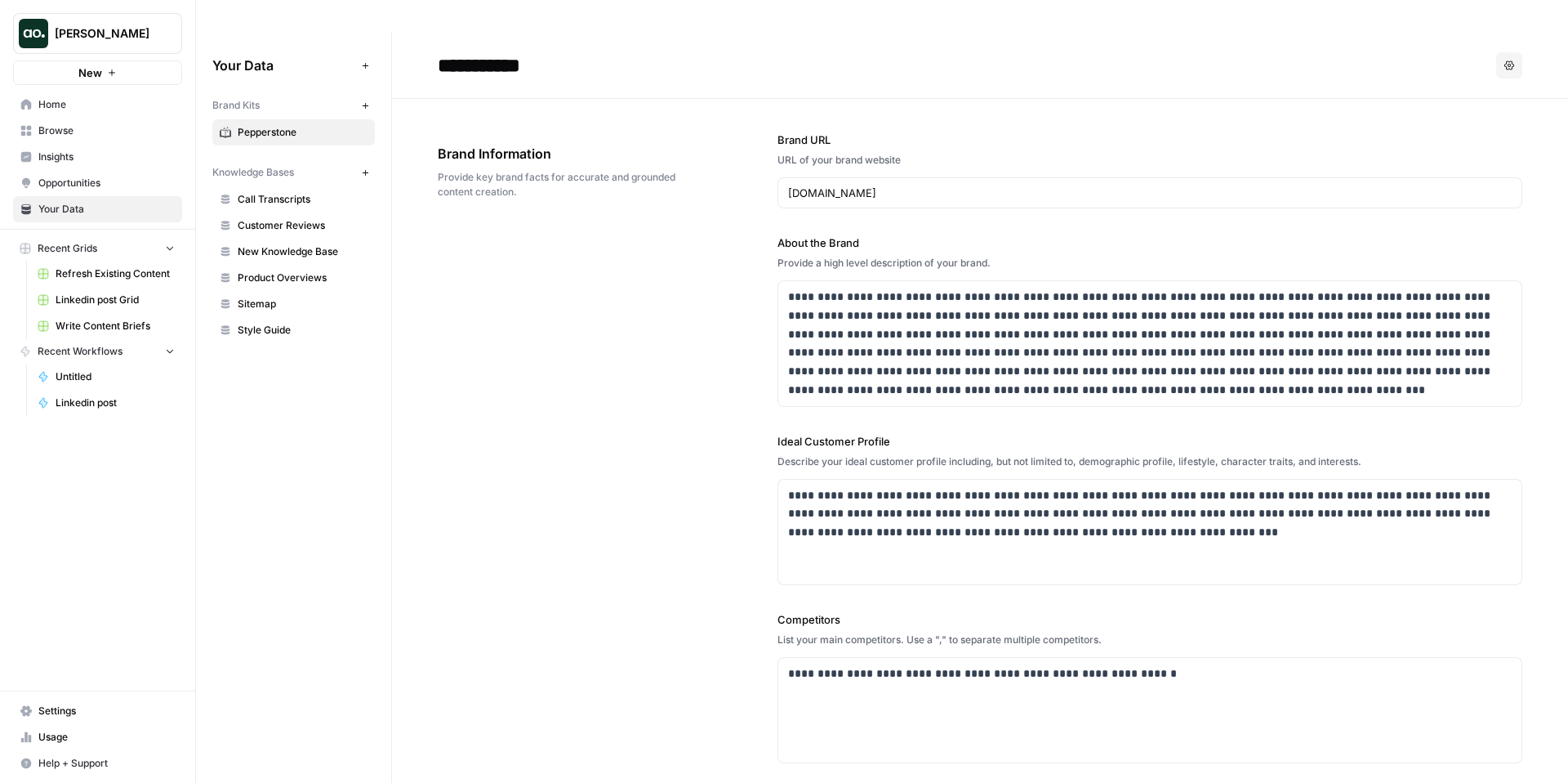
click at [1491, 52] on div "**********" at bounding box center [979, 65] width 1084 height 26
click at [1505, 52] on button "Options" at bounding box center [1509, 65] width 26 height 26
click at [1459, 114] on span "Delete" at bounding box center [1475, 108] width 52 height 16
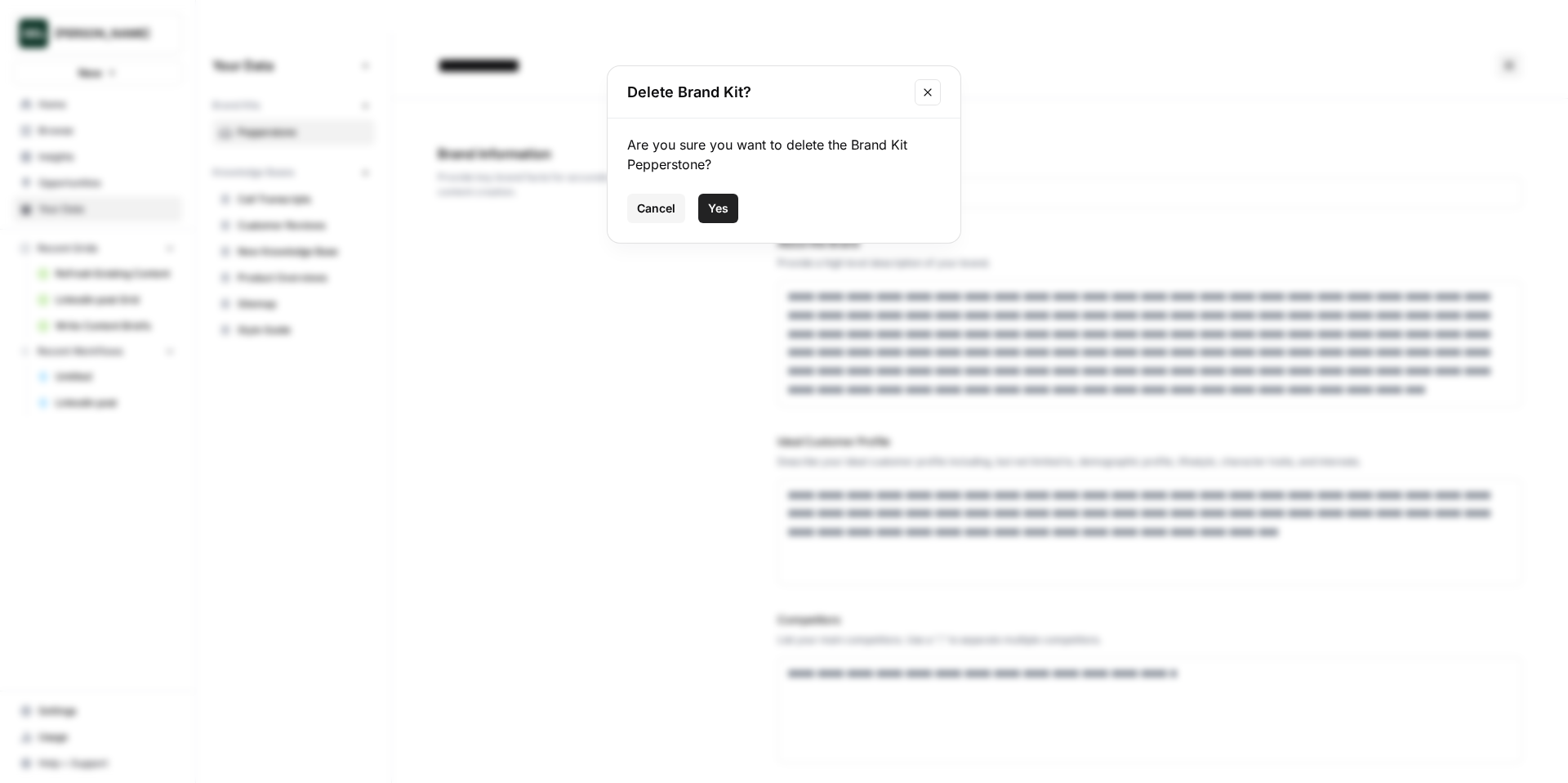
click at [730, 197] on button "Yes" at bounding box center [718, 209] width 40 height 29
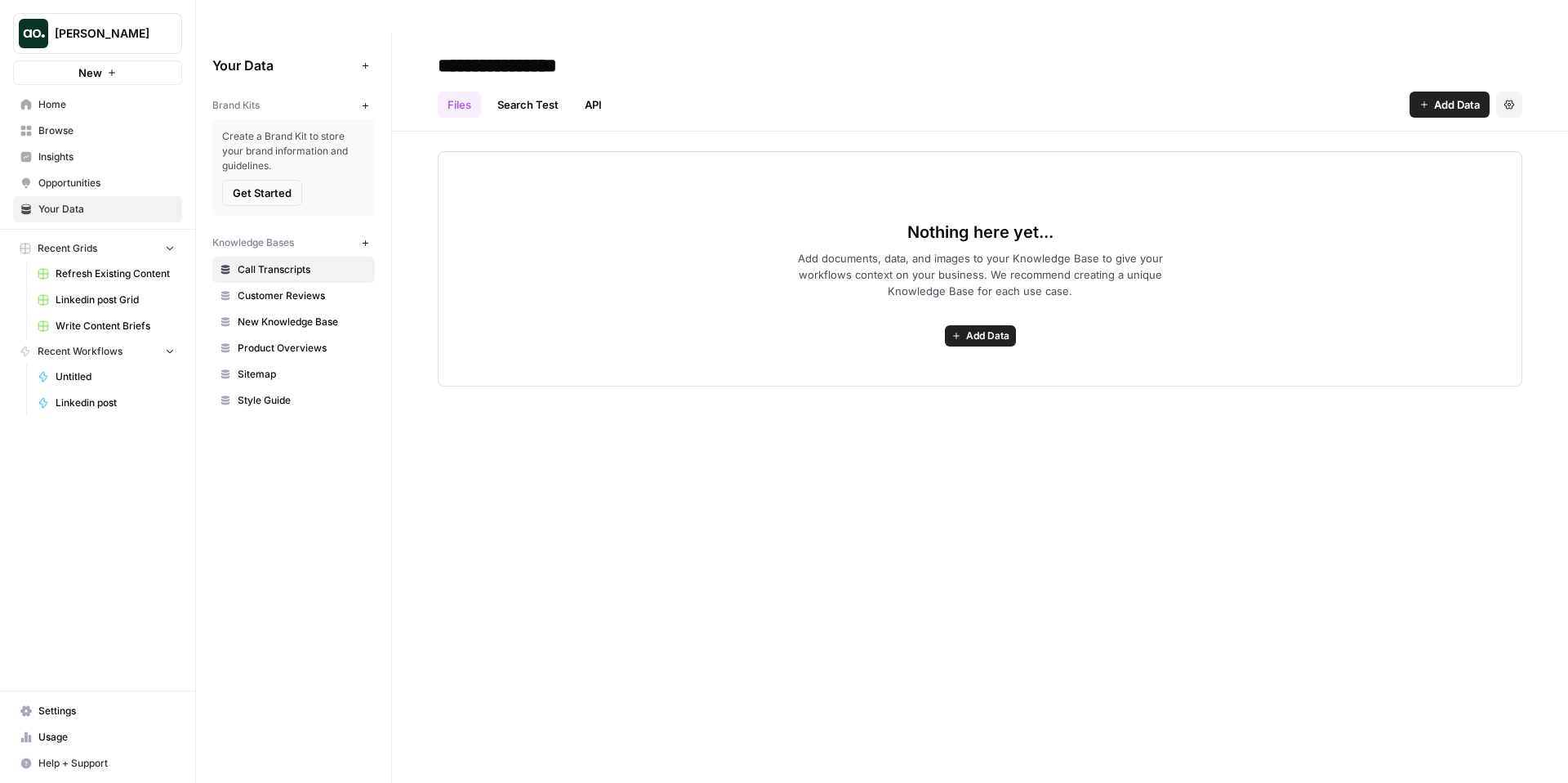
click at [366, 102] on icon "button" at bounding box center [365, 106] width 9 height 9
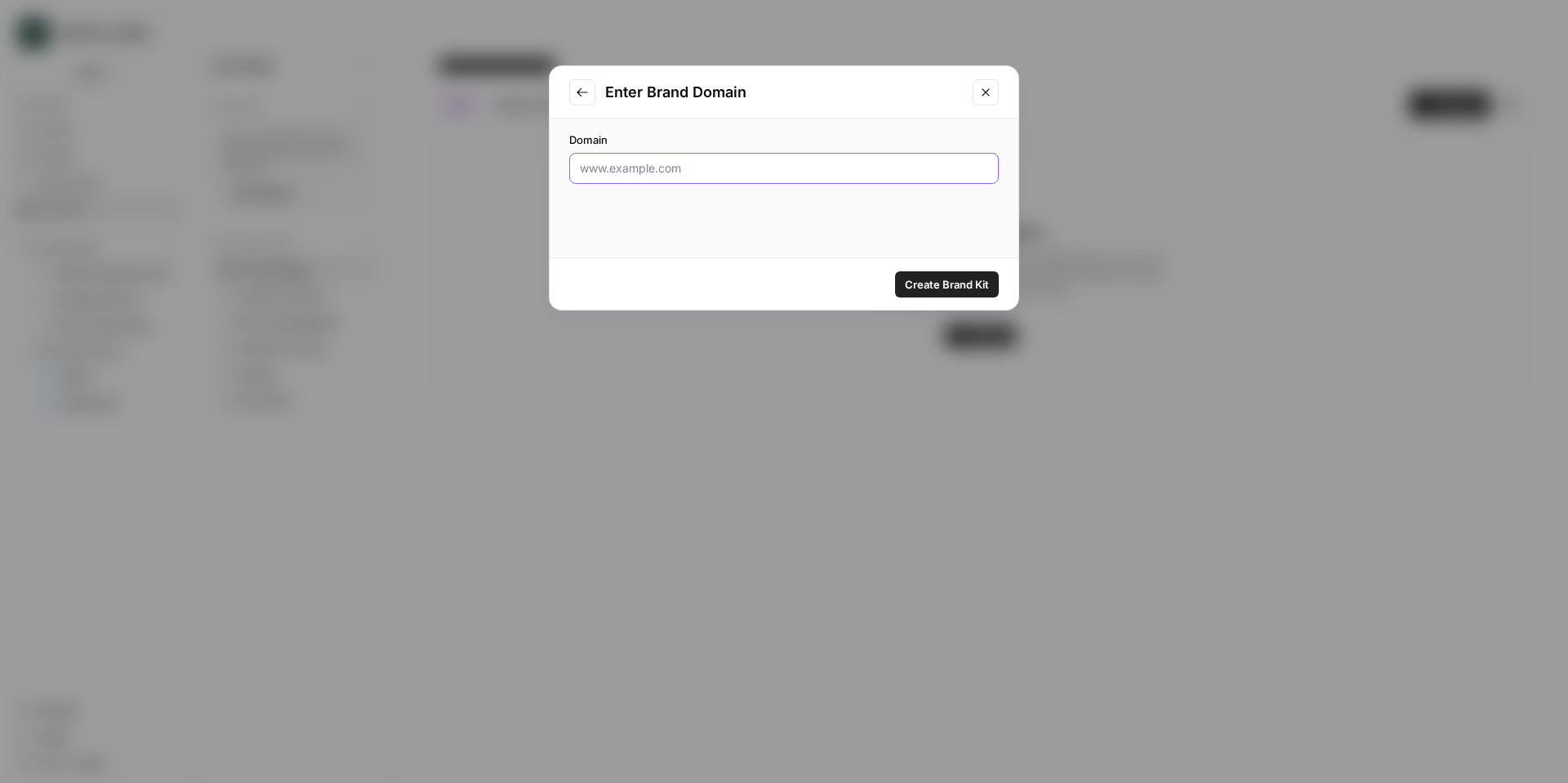
click at [823, 166] on input "Domain" at bounding box center [784, 168] width 408 height 16
type input "appfolio.com"
click at [953, 286] on span "Create Brand Kit" at bounding box center [947, 284] width 84 height 16
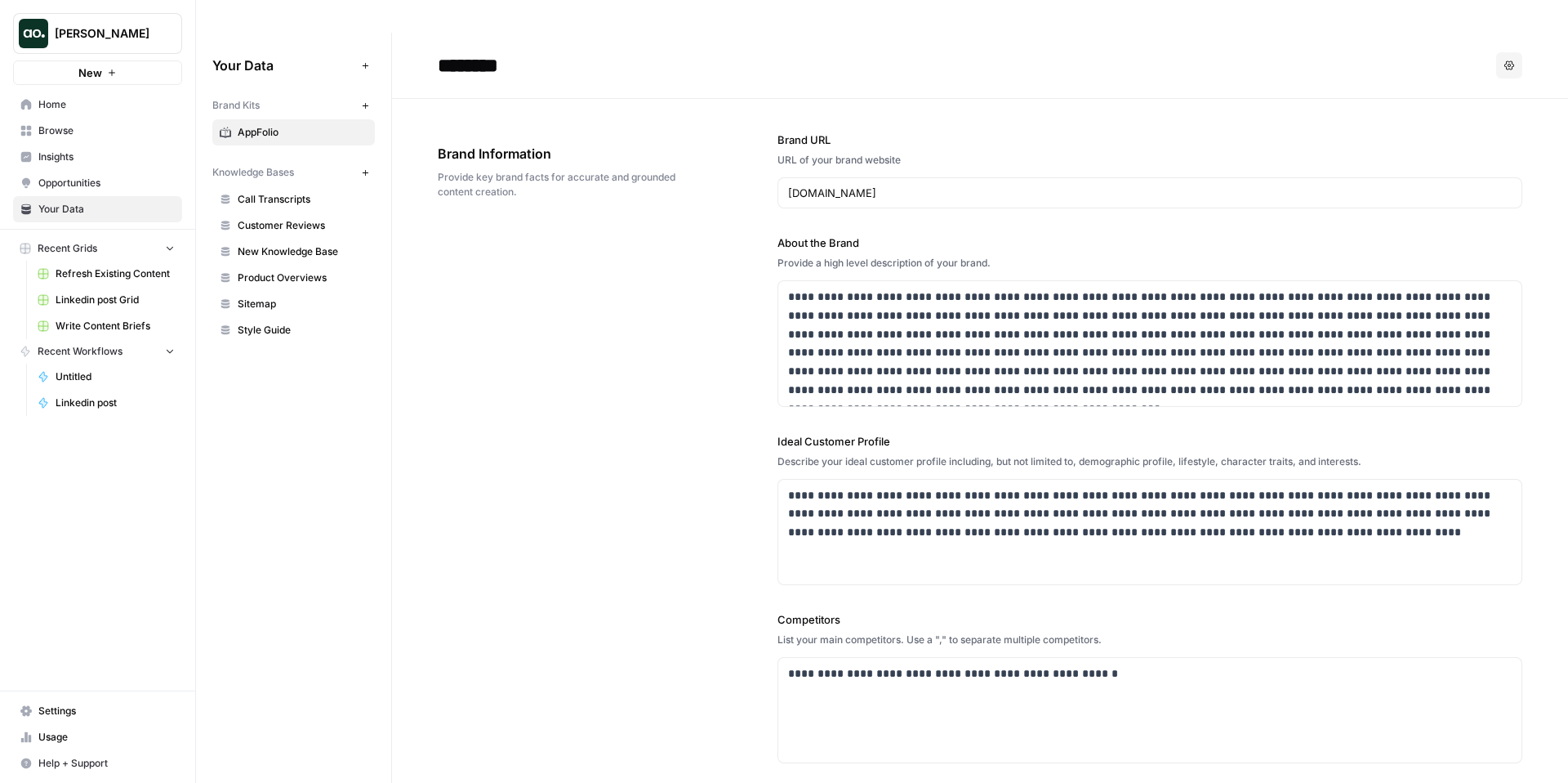
click at [93, 111] on span "Home" at bounding box center [107, 104] width 137 height 15
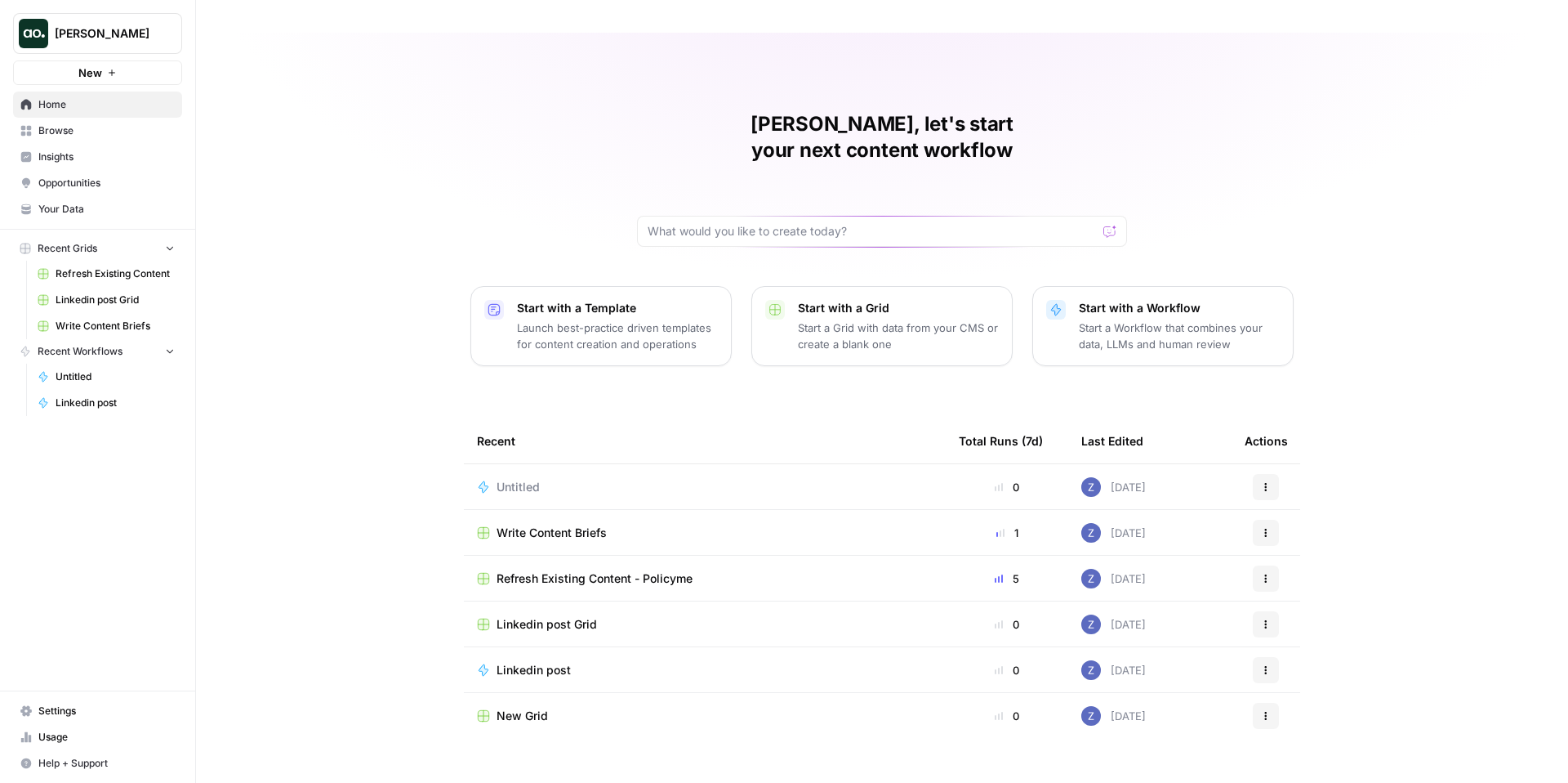
click at [88, 134] on span "Browse" at bounding box center [107, 130] width 137 height 15
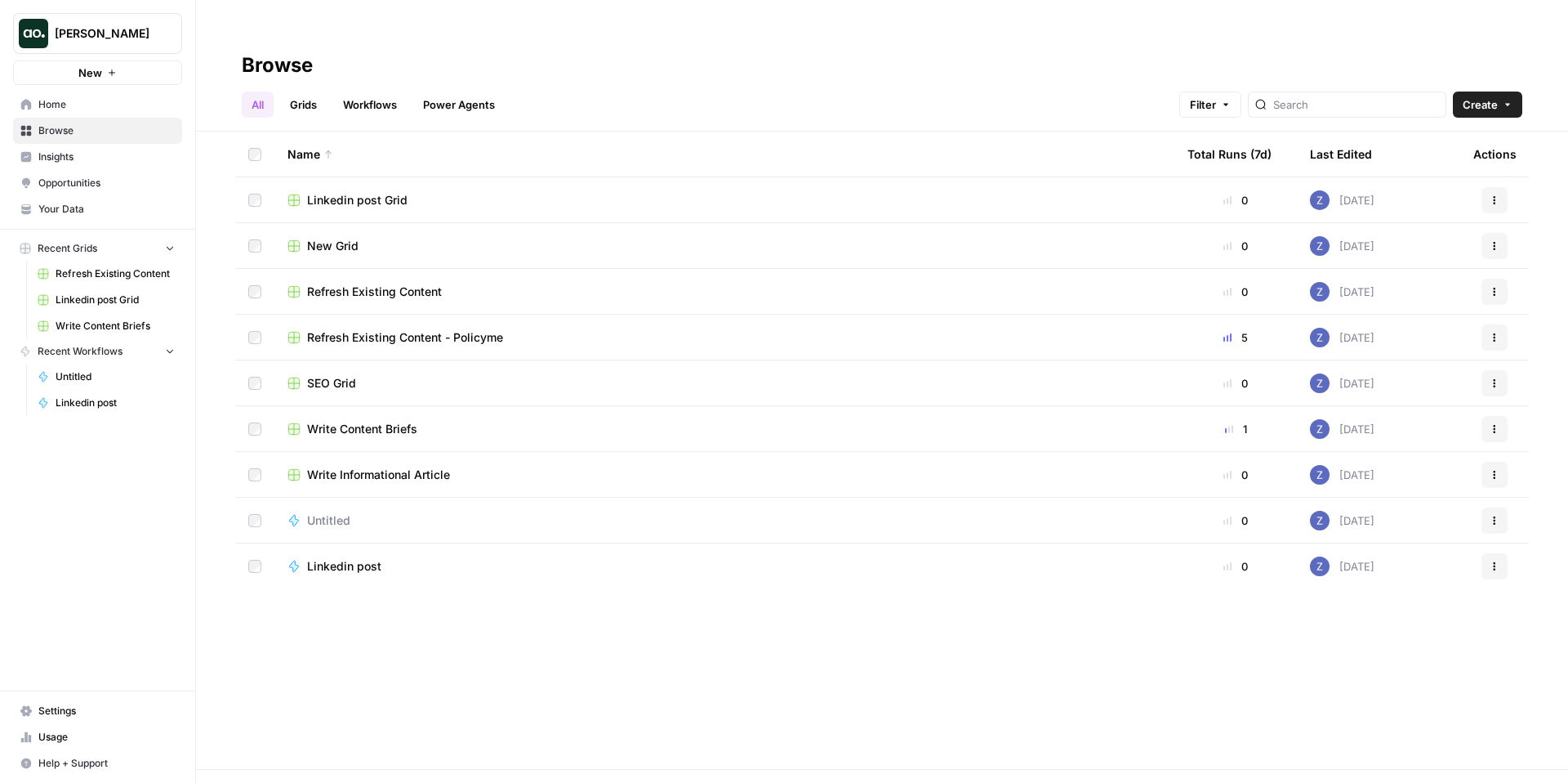
click at [116, 77] on icon "button" at bounding box center [111, 72] width 9 height 9
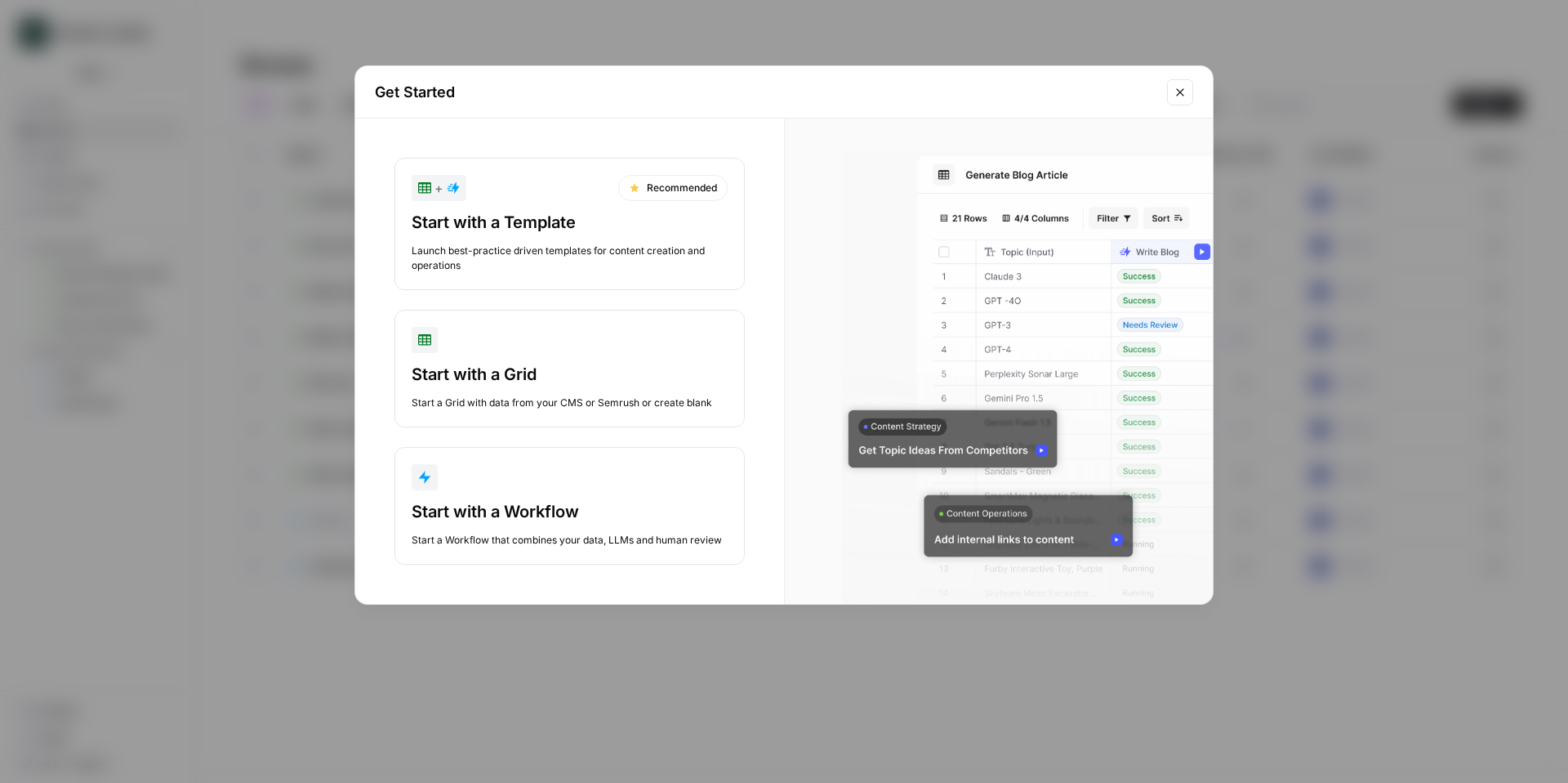
click at [471, 224] on div "Start with a Template" at bounding box center [570, 222] width 316 height 23
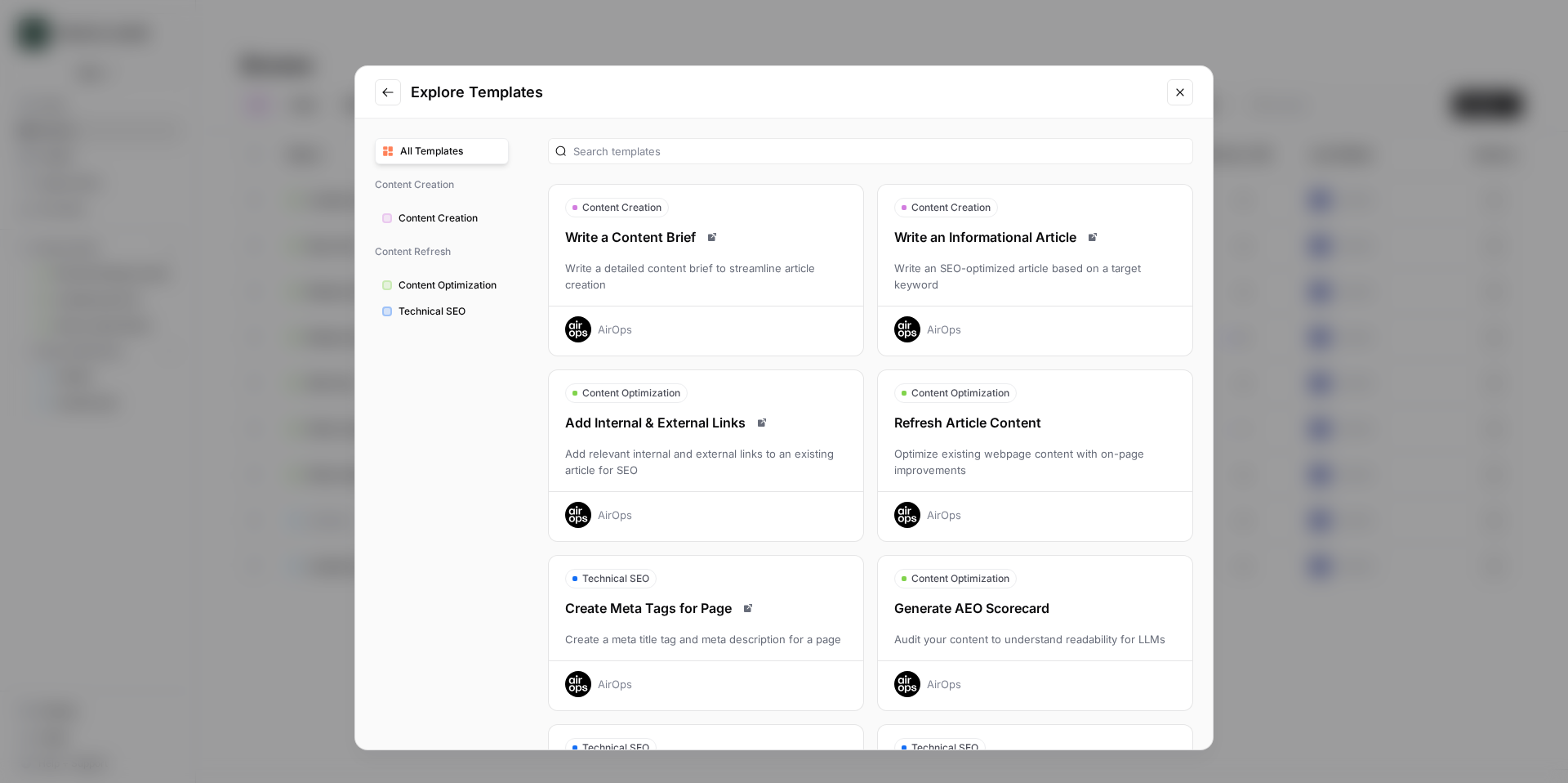
click at [978, 414] on div "Refresh Article Content" at bounding box center [1035, 422] width 314 height 20
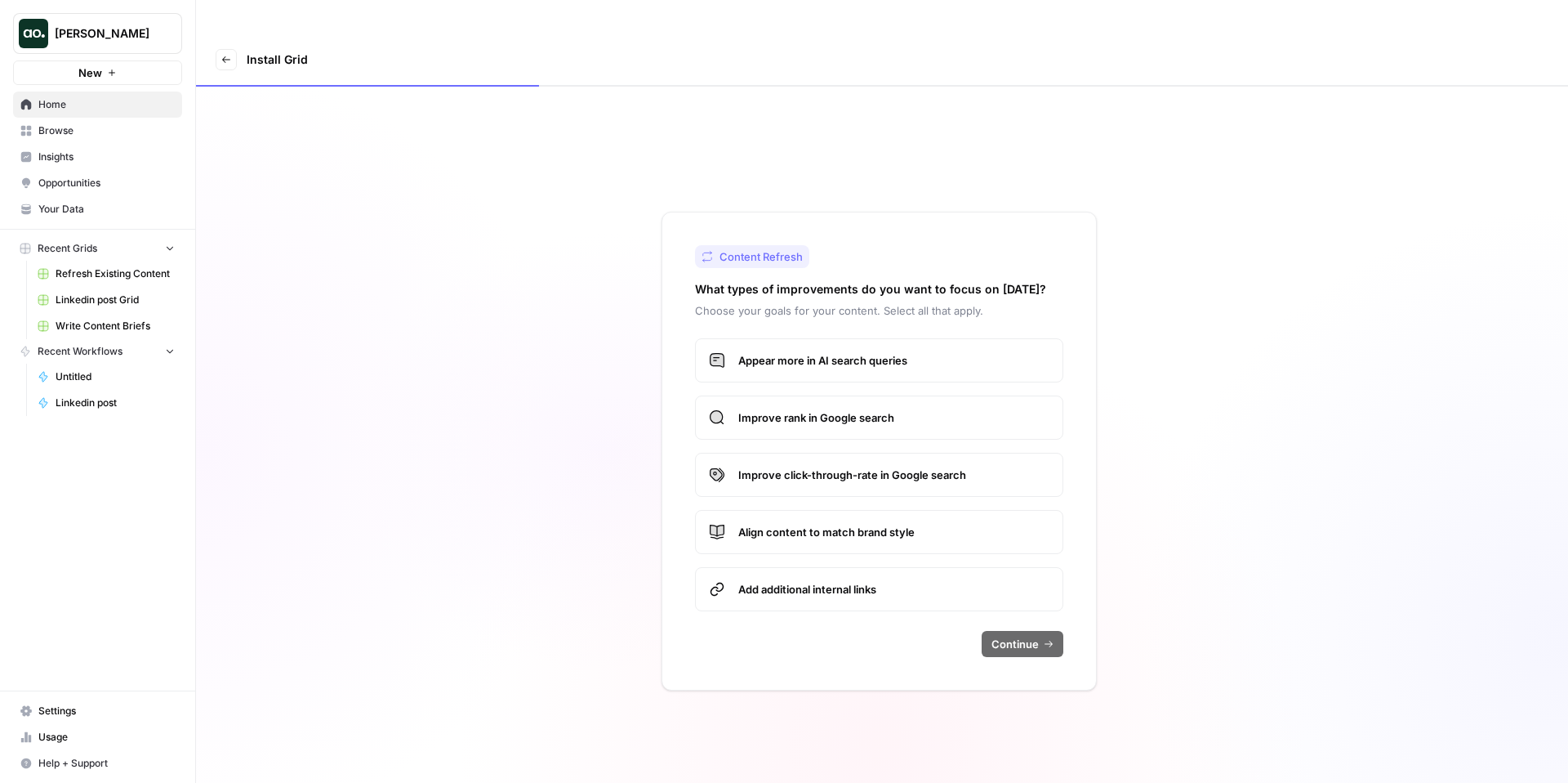
click at [819, 352] on span "Appear more in AI search queries" at bounding box center [894, 360] width 311 height 16
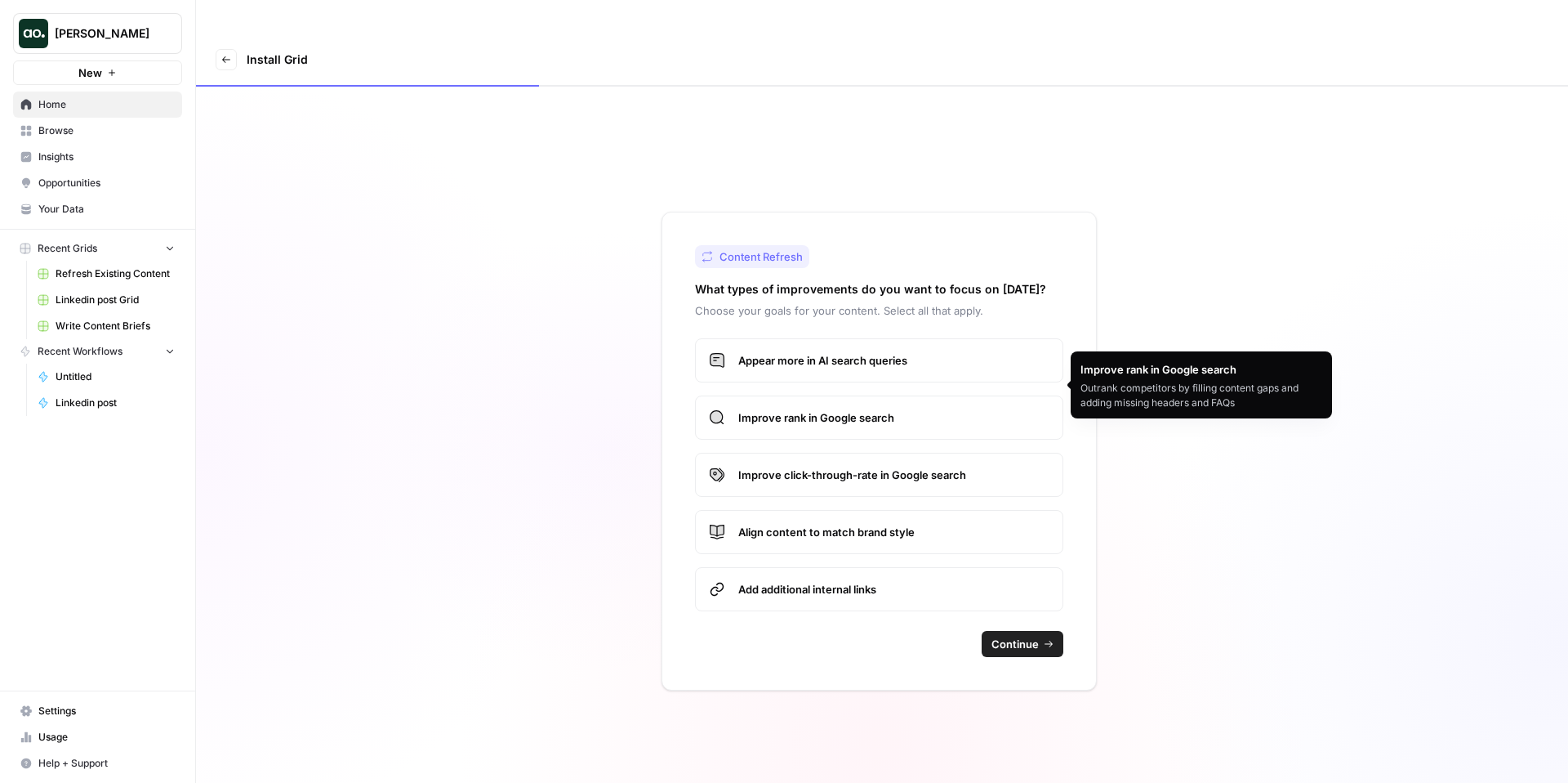
click at [819, 397] on label "Improve rank in Google search" at bounding box center [878, 418] width 368 height 44
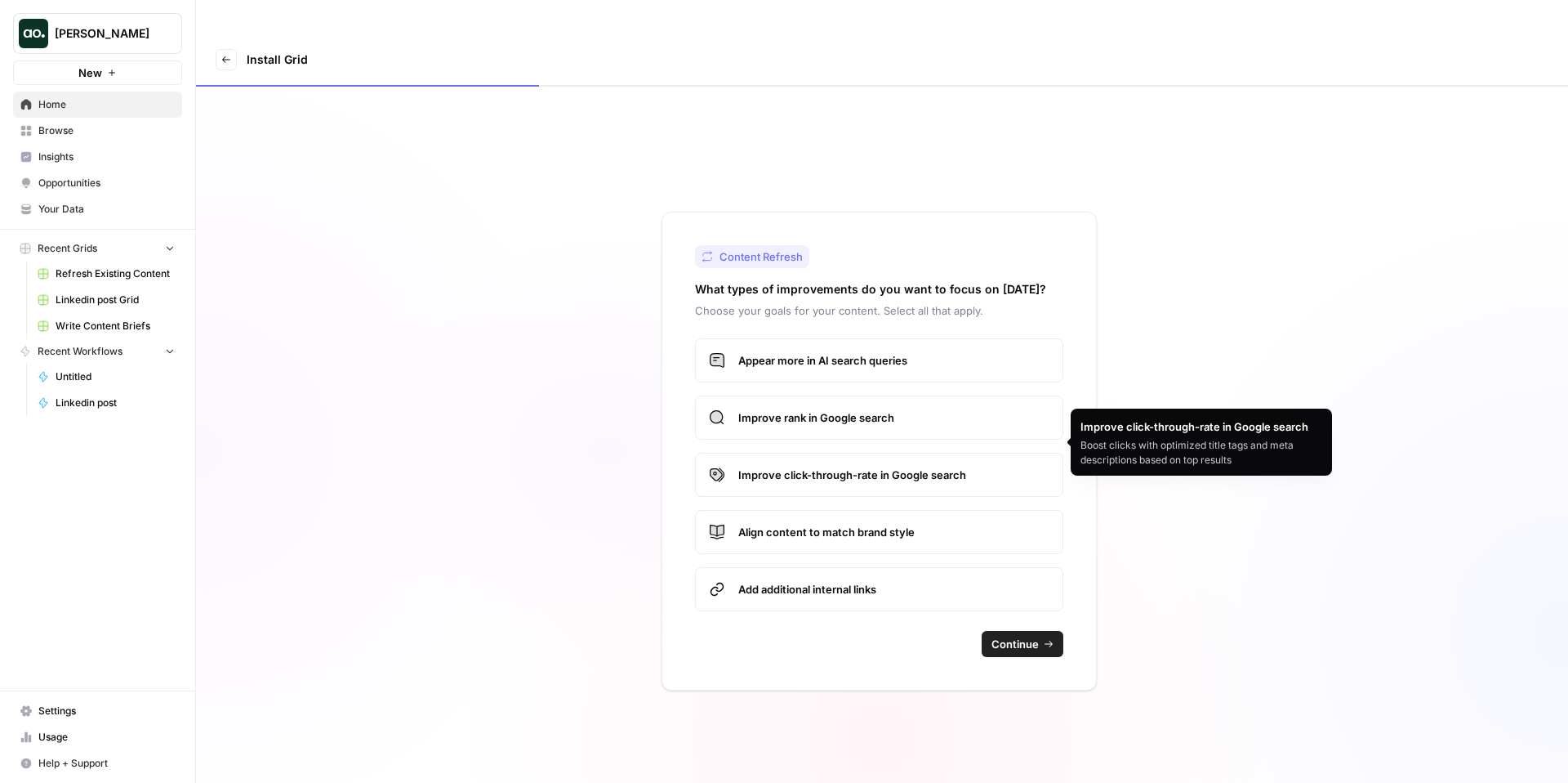
click at [830, 452] on label "Improve click-through-rate in Google search" at bounding box center [878, 474] width 368 height 44
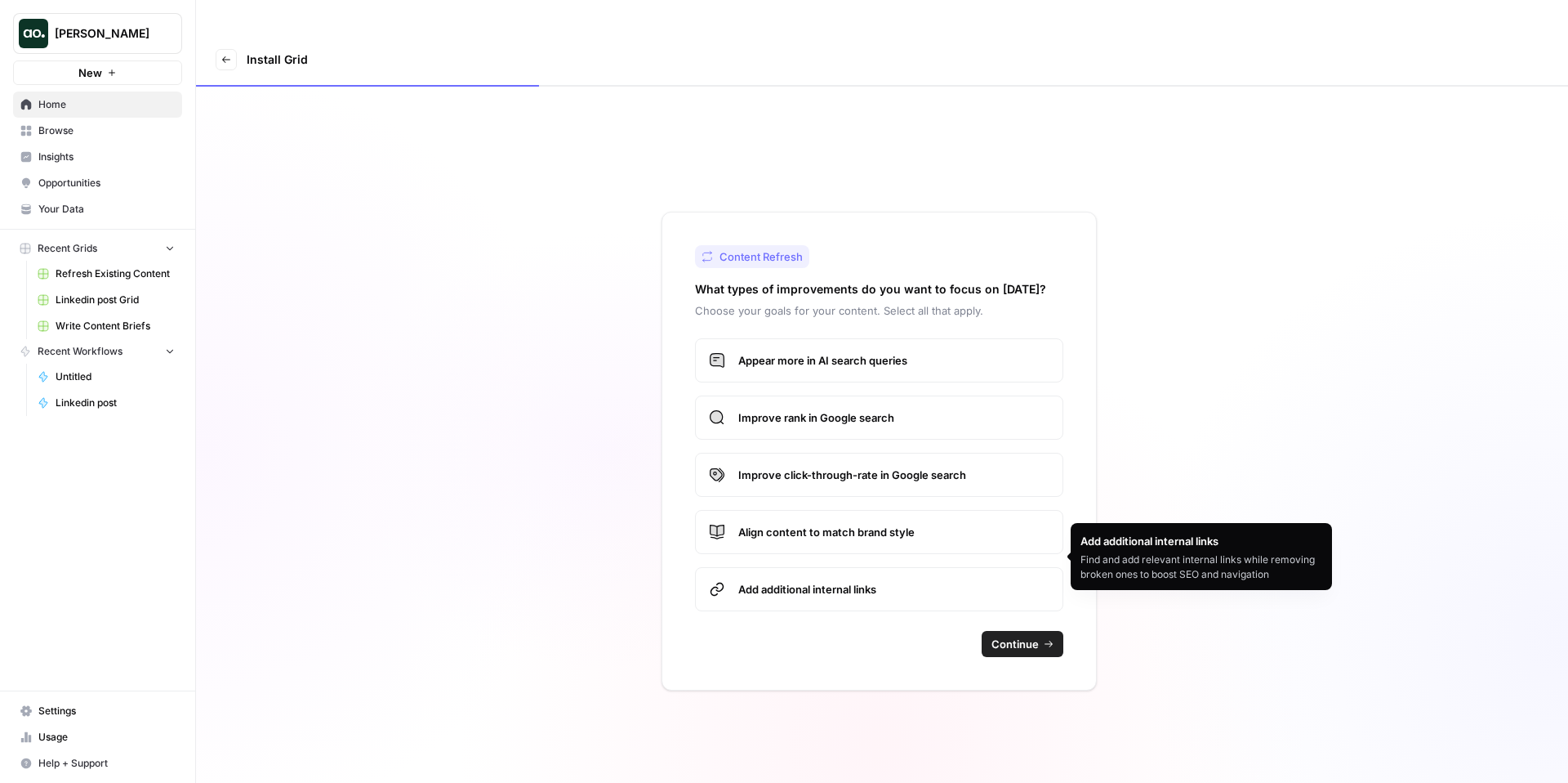
click at [863, 509] on label "Align content to match brand style" at bounding box center [878, 532] width 368 height 44
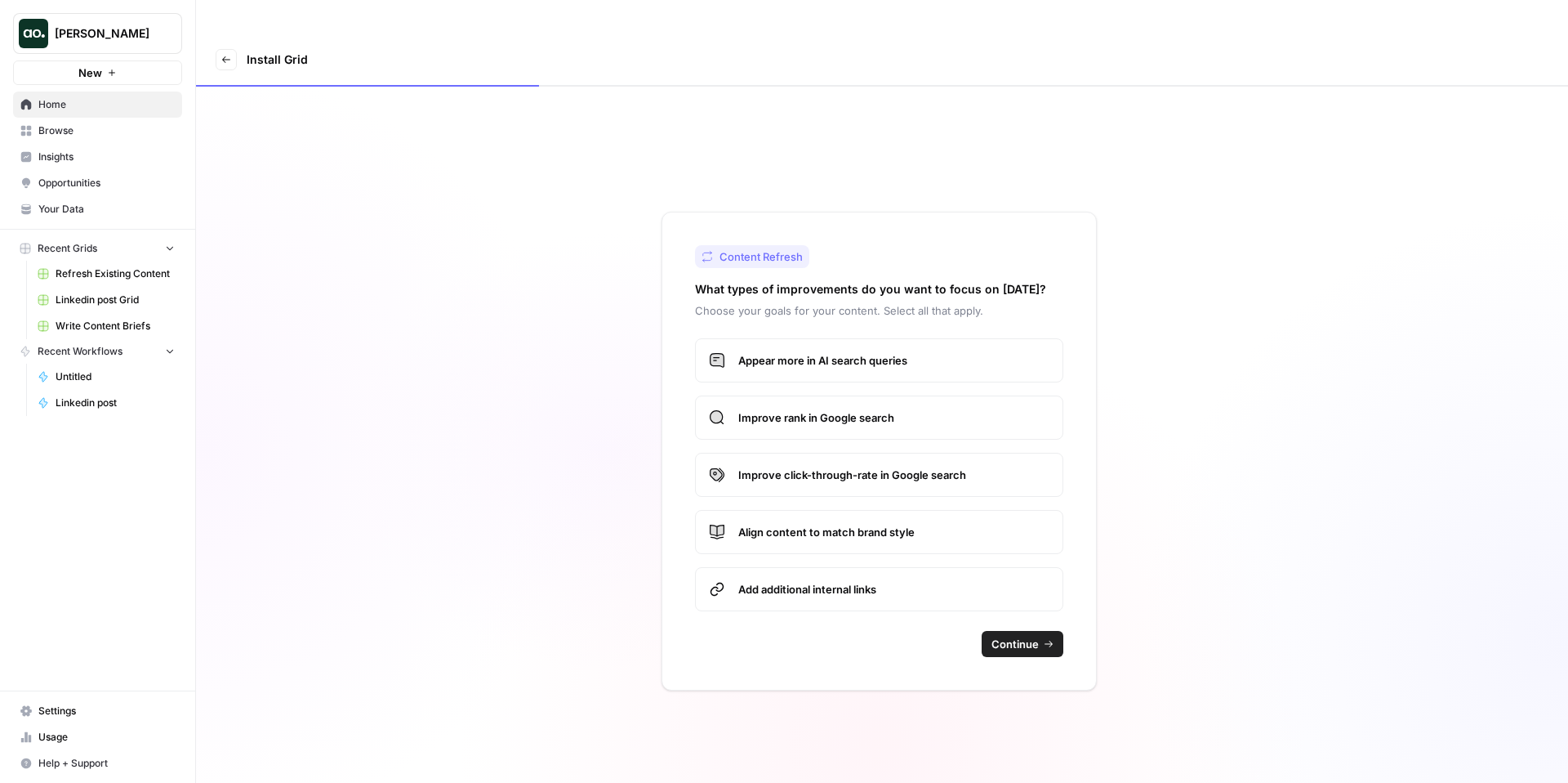
click at [1013, 636] on span "Continue" at bounding box center [1014, 644] width 47 height 16
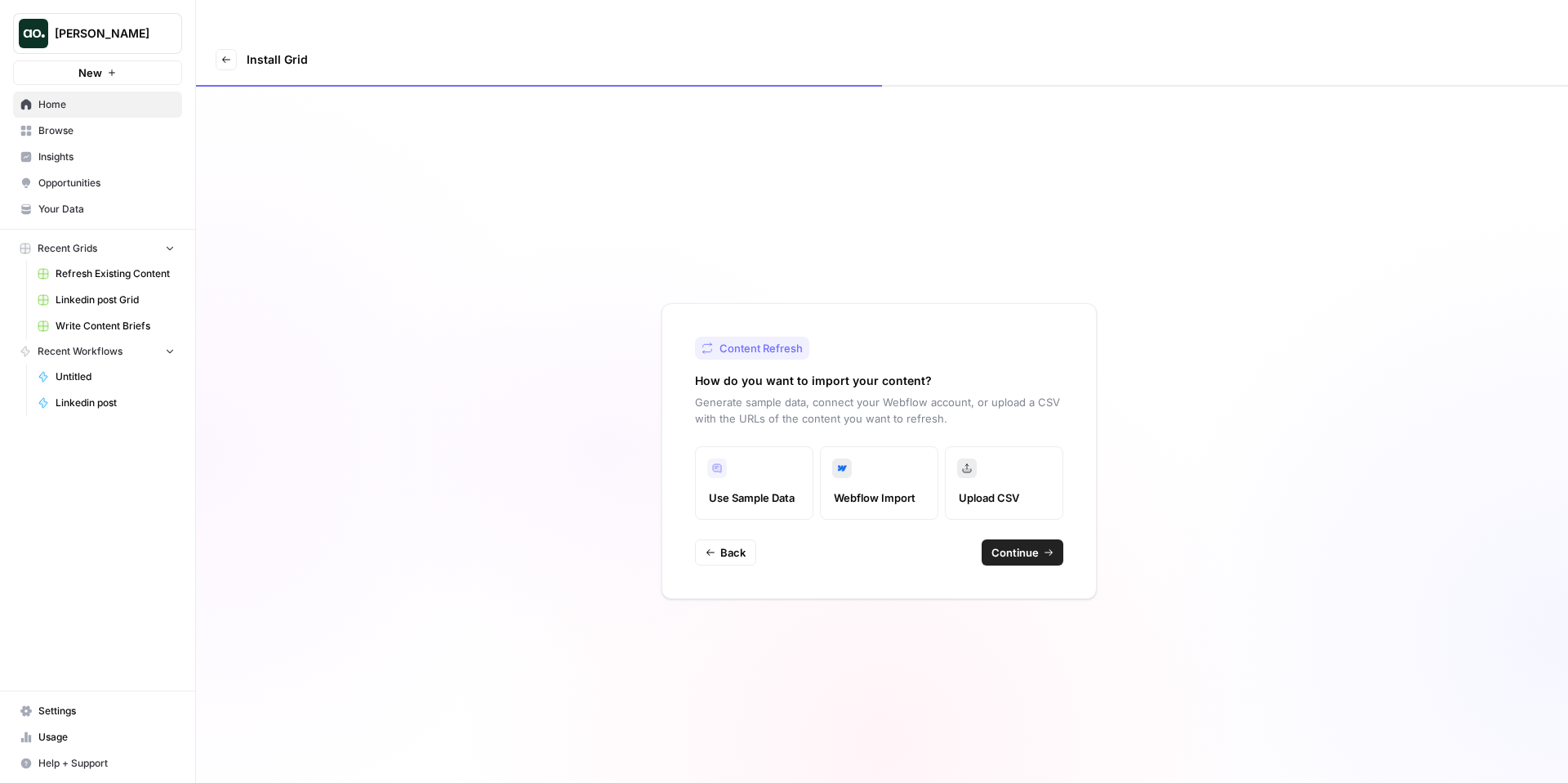
click at [1024, 544] on span "Continue" at bounding box center [1014, 551] width 47 height 16
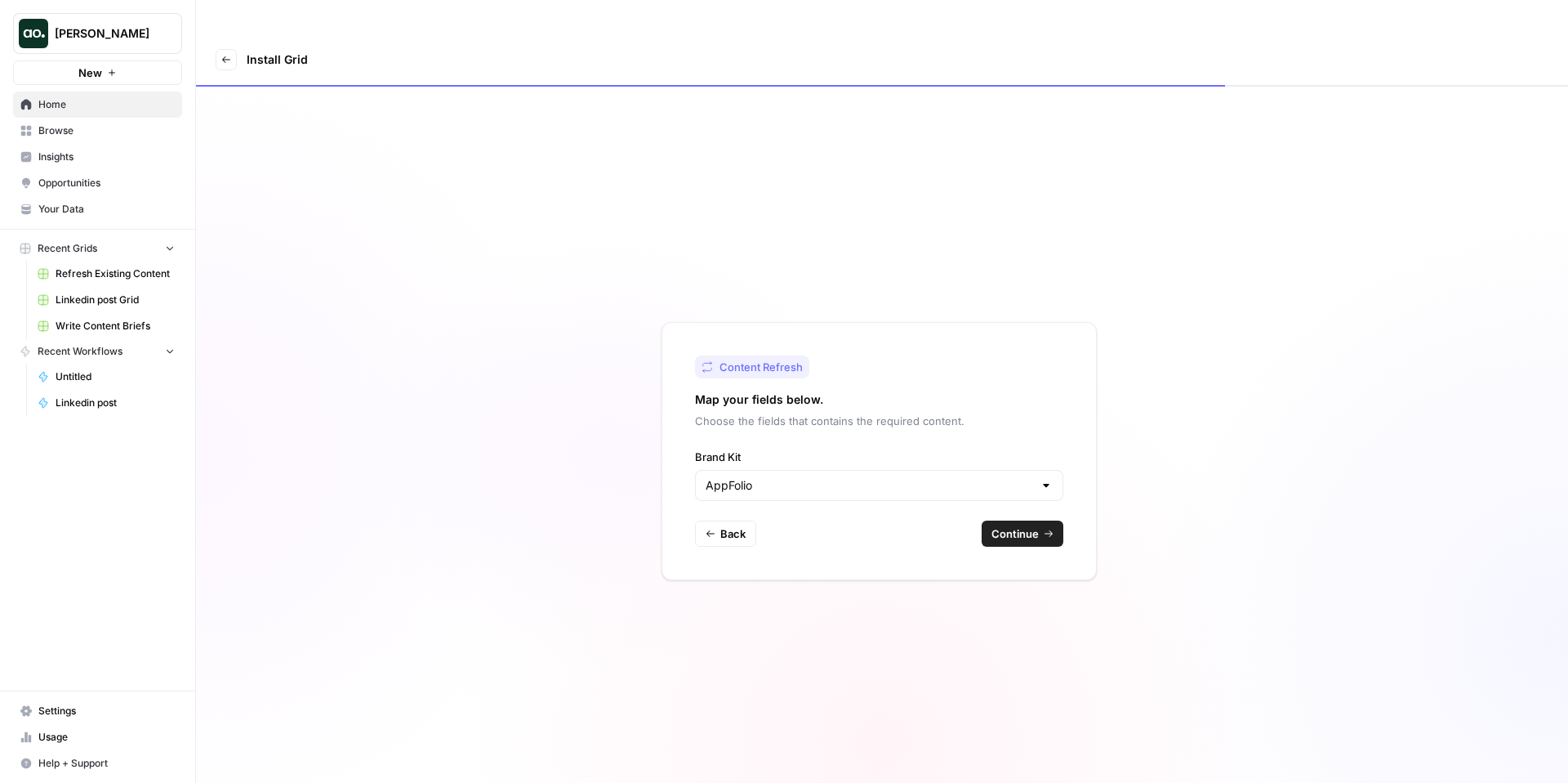
click at [1017, 526] on span "Continue" at bounding box center [1014, 533] width 47 height 16
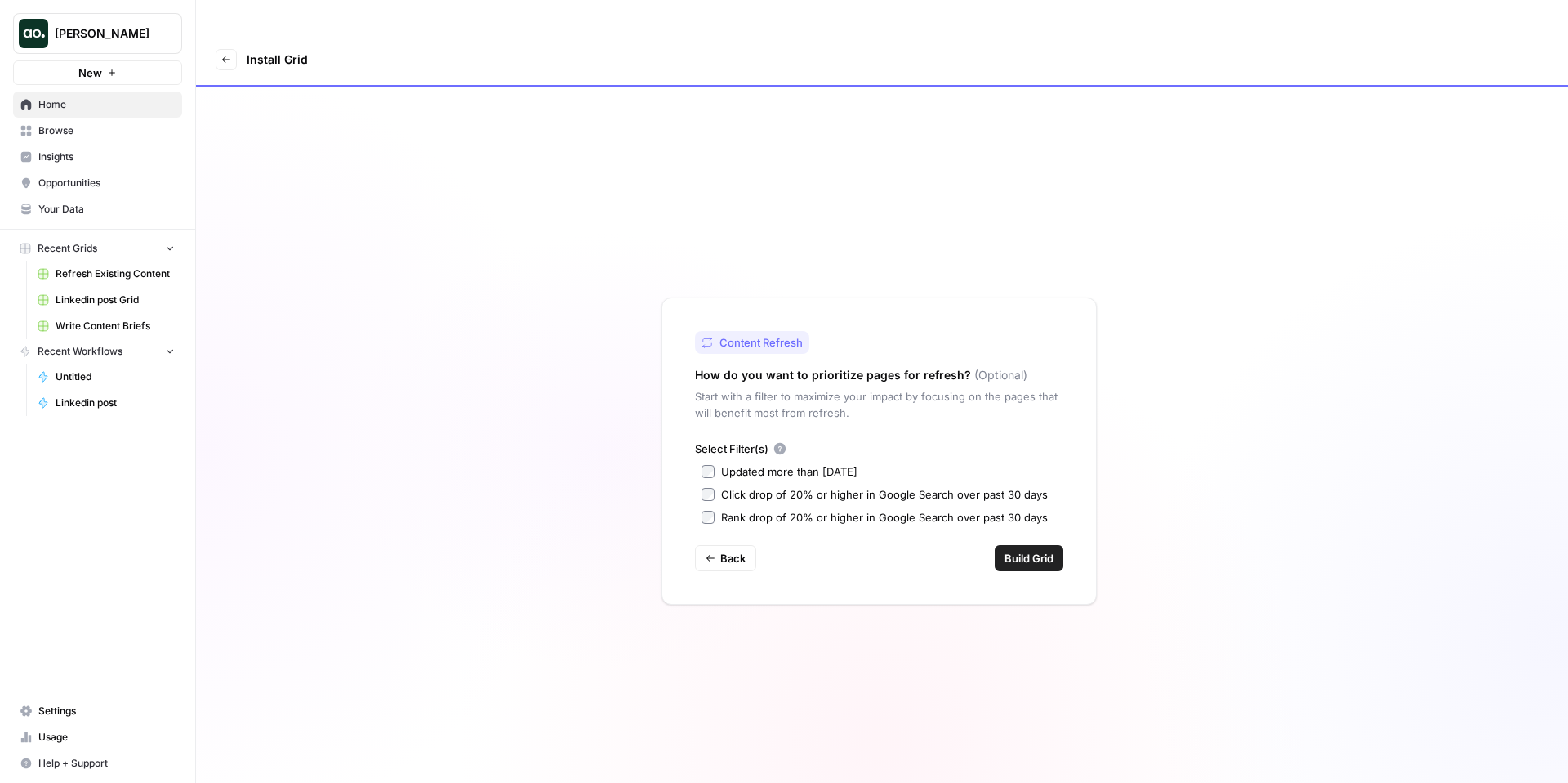
click at [821, 463] on div "Updated more than 90 days ago" at bounding box center [790, 471] width 137 height 16
click at [1000, 545] on button "Build Grid" at bounding box center [1029, 557] width 68 height 26
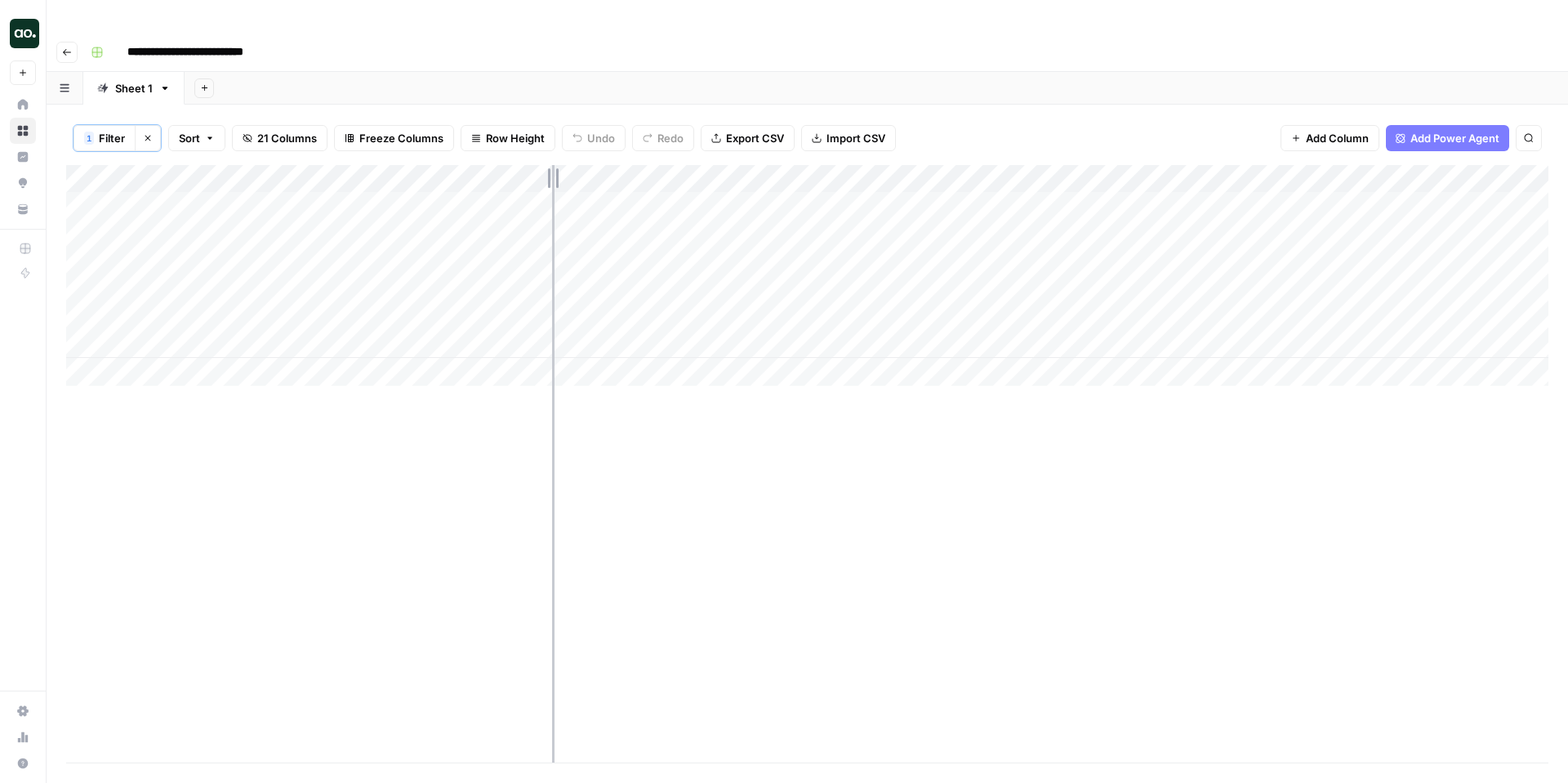
drag, startPoint x: 268, startPoint y: 142, endPoint x: 549, endPoint y: 153, distance: 281.2
click at [551, 165] on div "Add Column" at bounding box center [807, 275] width 1483 height 221
click at [84, 171] on div "Add Column" at bounding box center [807, 275] width 1483 height 221
click at [83, 197] on div "Add Column" at bounding box center [807, 275] width 1483 height 221
click at [79, 224] on div "Add Column" at bounding box center [807, 275] width 1483 height 221
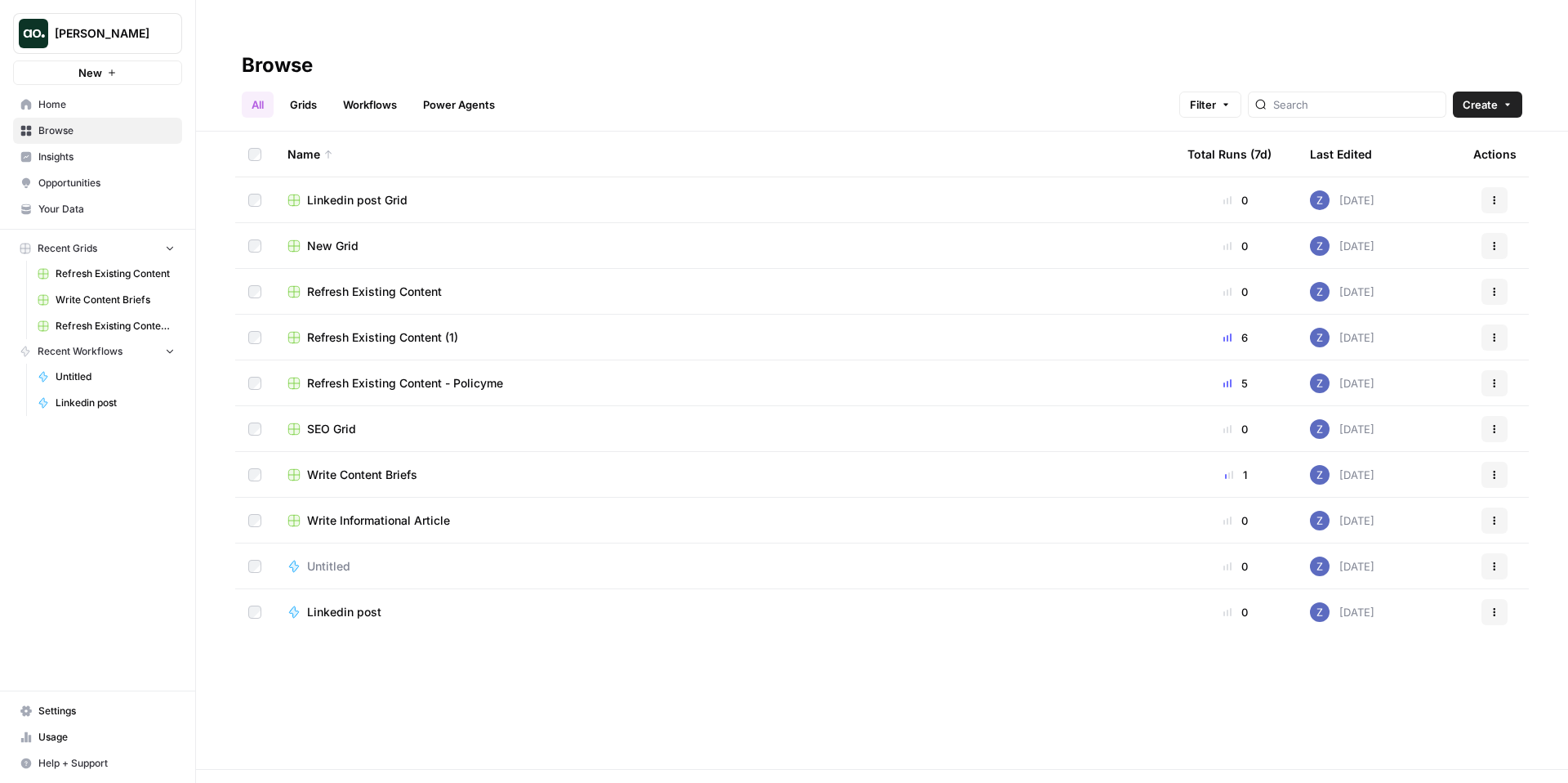
click at [1001, 79] on div "All Grids Workflows Power Agents Filter Create" at bounding box center [882, 98] width 1281 height 39
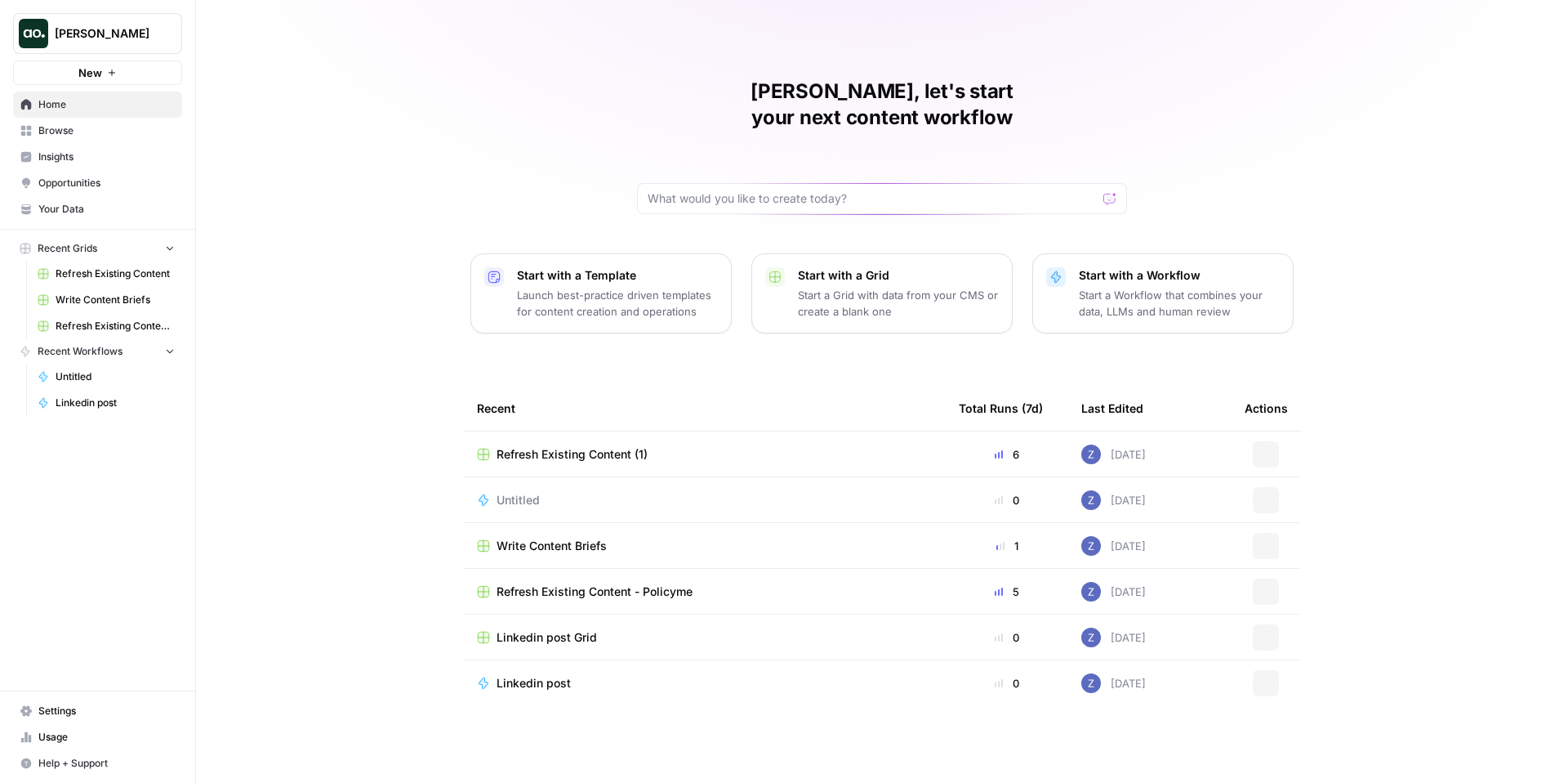
click at [108, 35] on span "[PERSON_NAME]" at bounding box center [104, 33] width 99 height 16
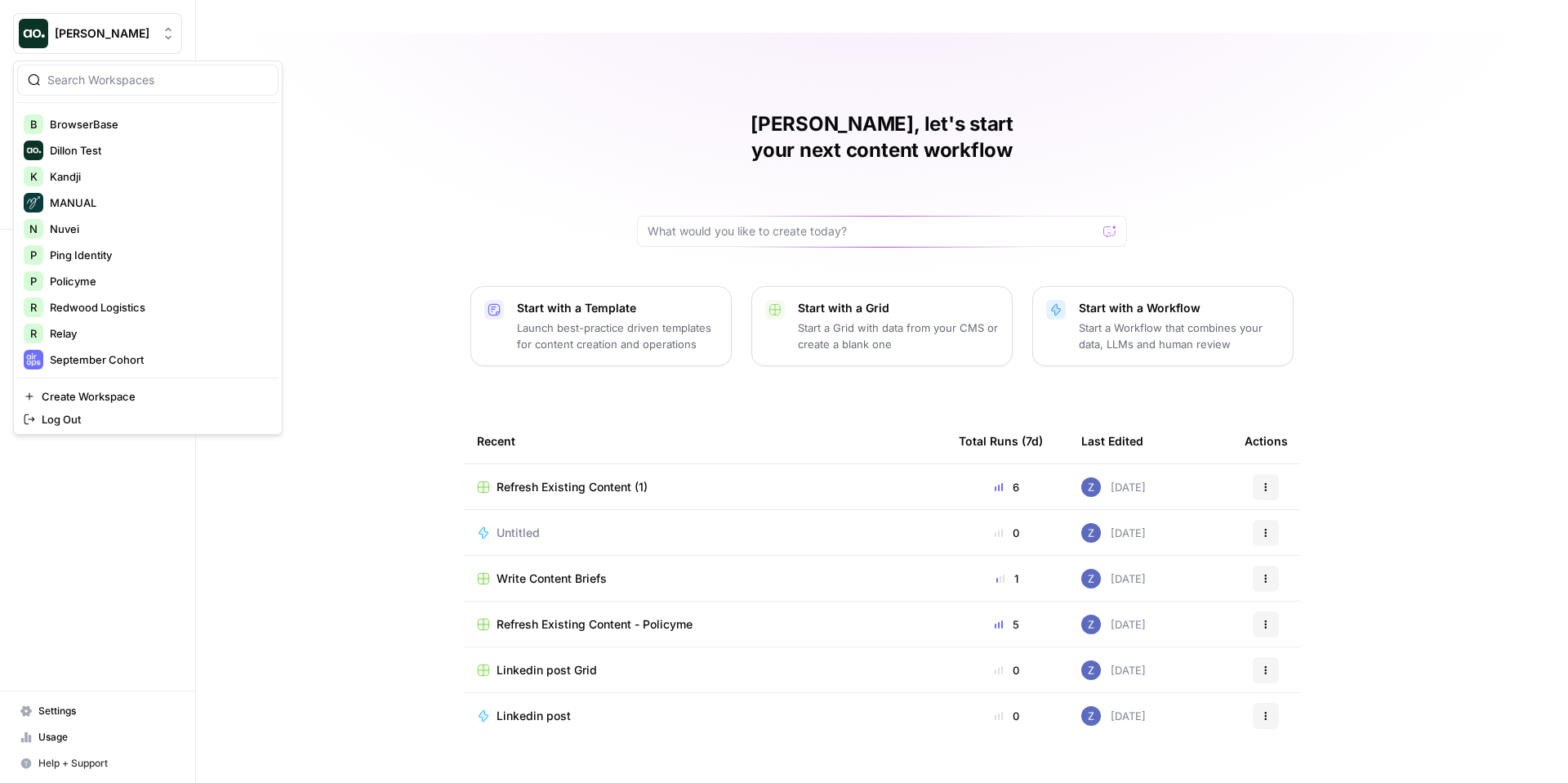
scroll to position [180, 0]
click at [119, 262] on span "Ping Identity" at bounding box center [157, 256] width 215 height 16
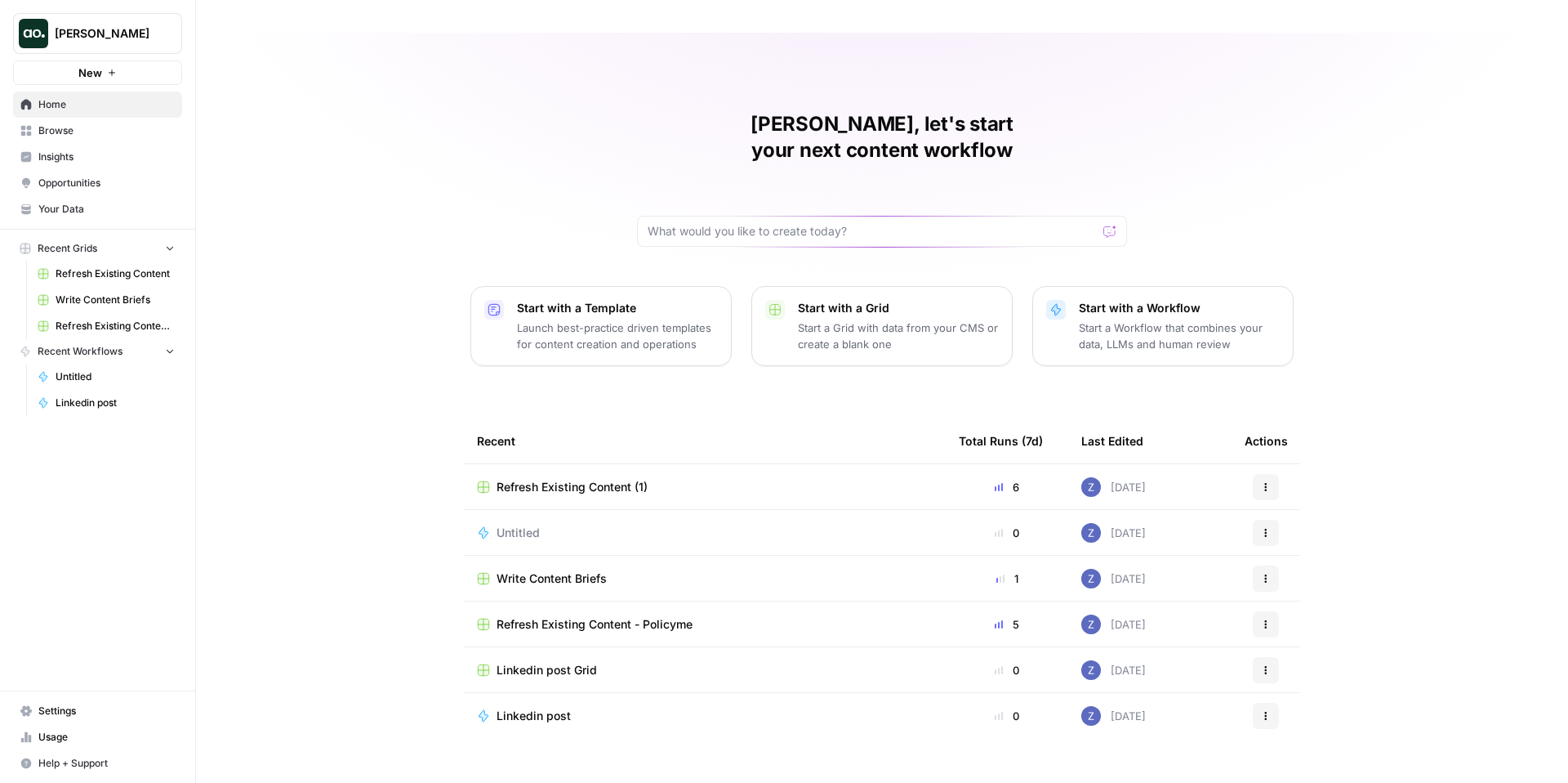
click at [62, 737] on span "Usage" at bounding box center [107, 736] width 137 height 15
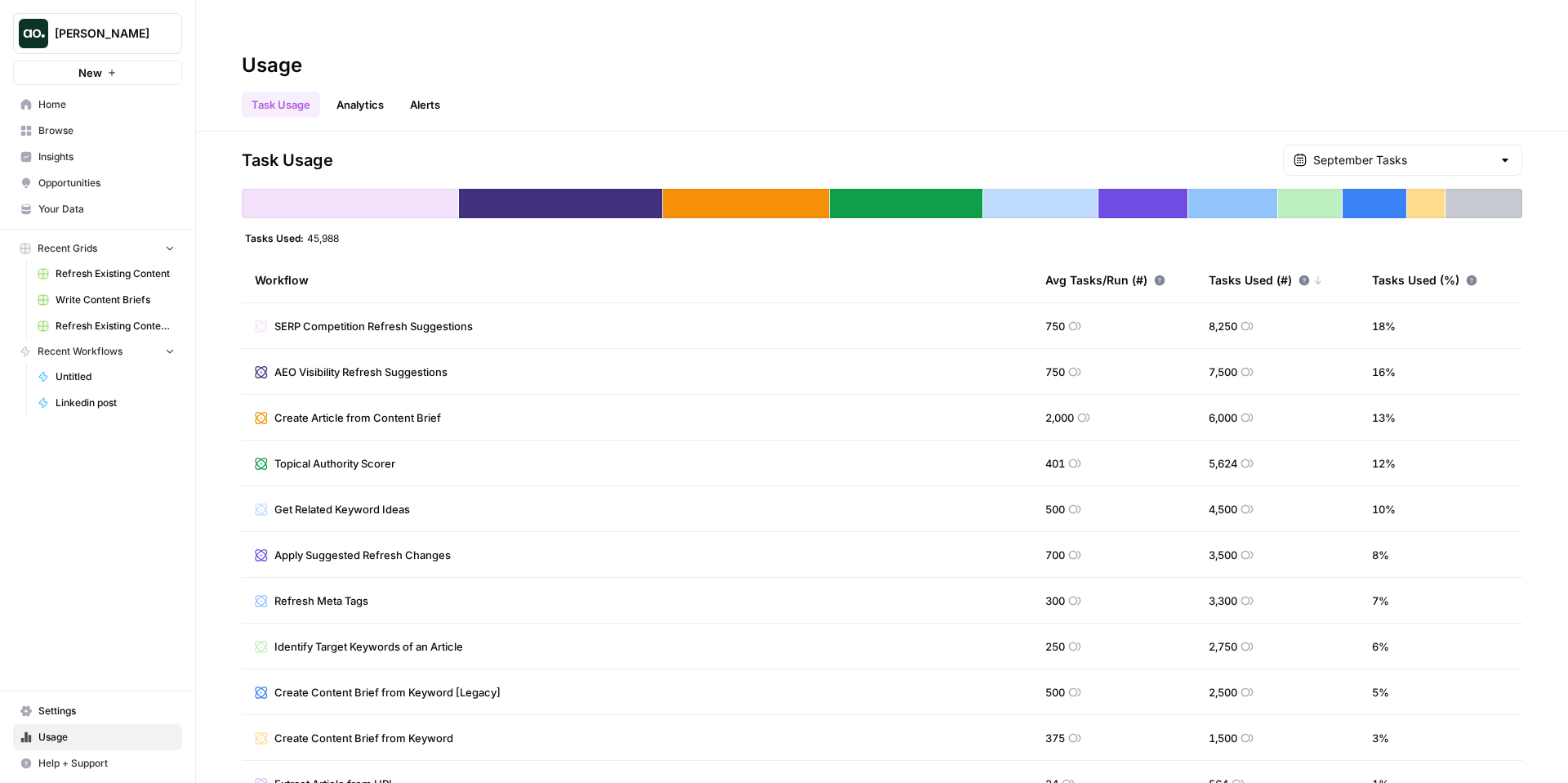
click at [73, 711] on span "Settings" at bounding box center [107, 710] width 137 height 15
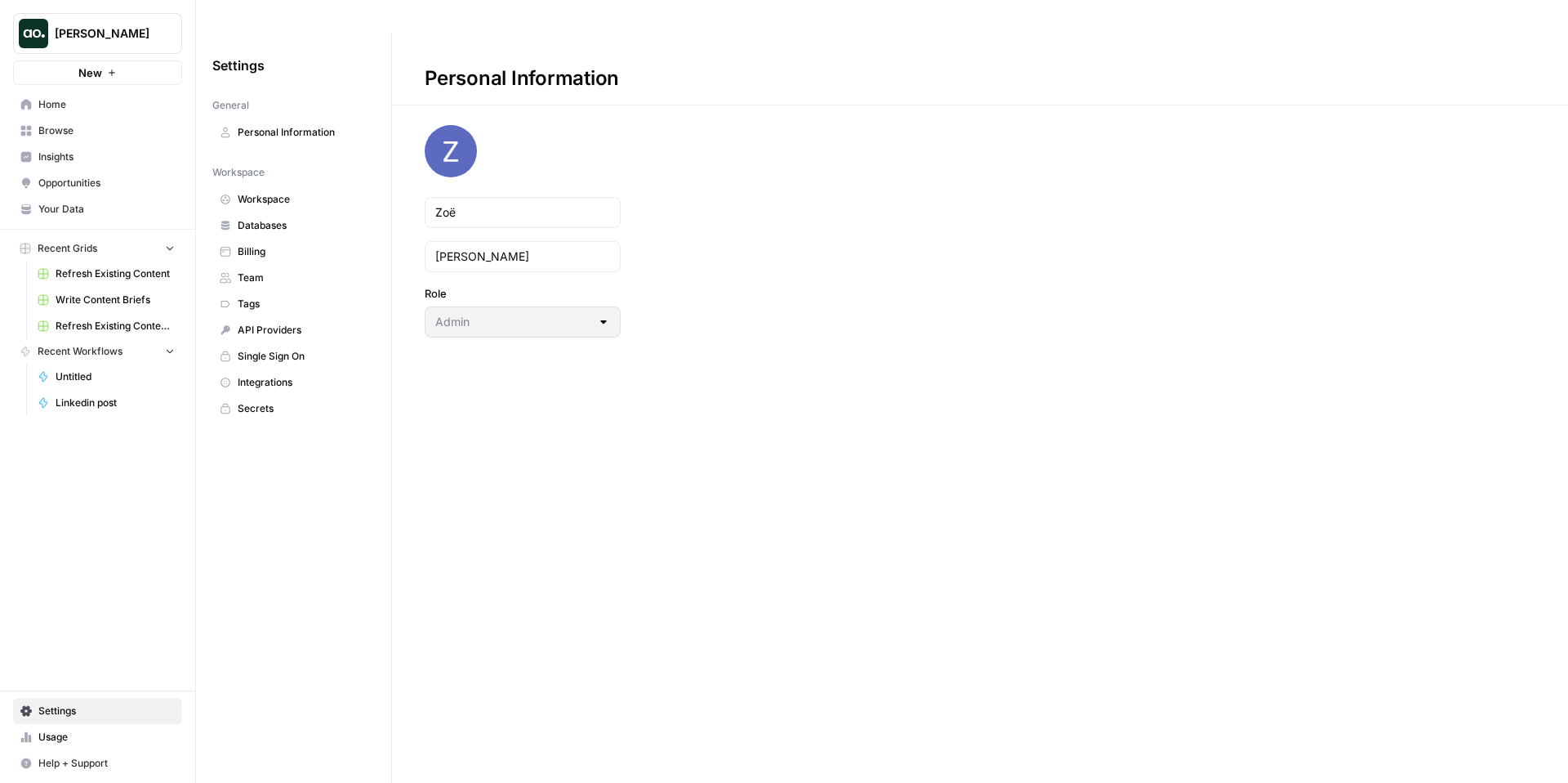
click at [270, 192] on span "Workspace" at bounding box center [302, 199] width 130 height 15
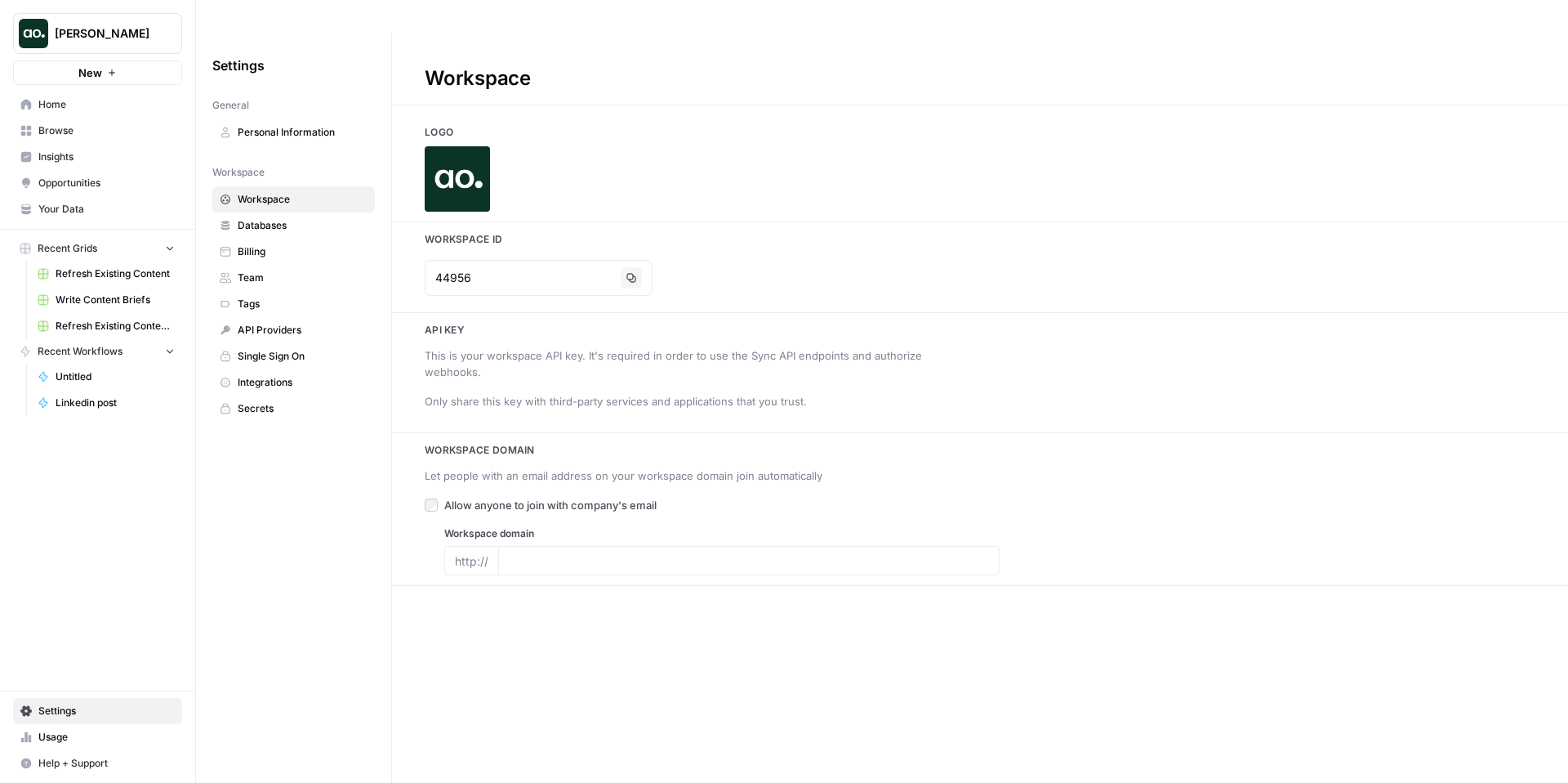
type input "www.airops.com"
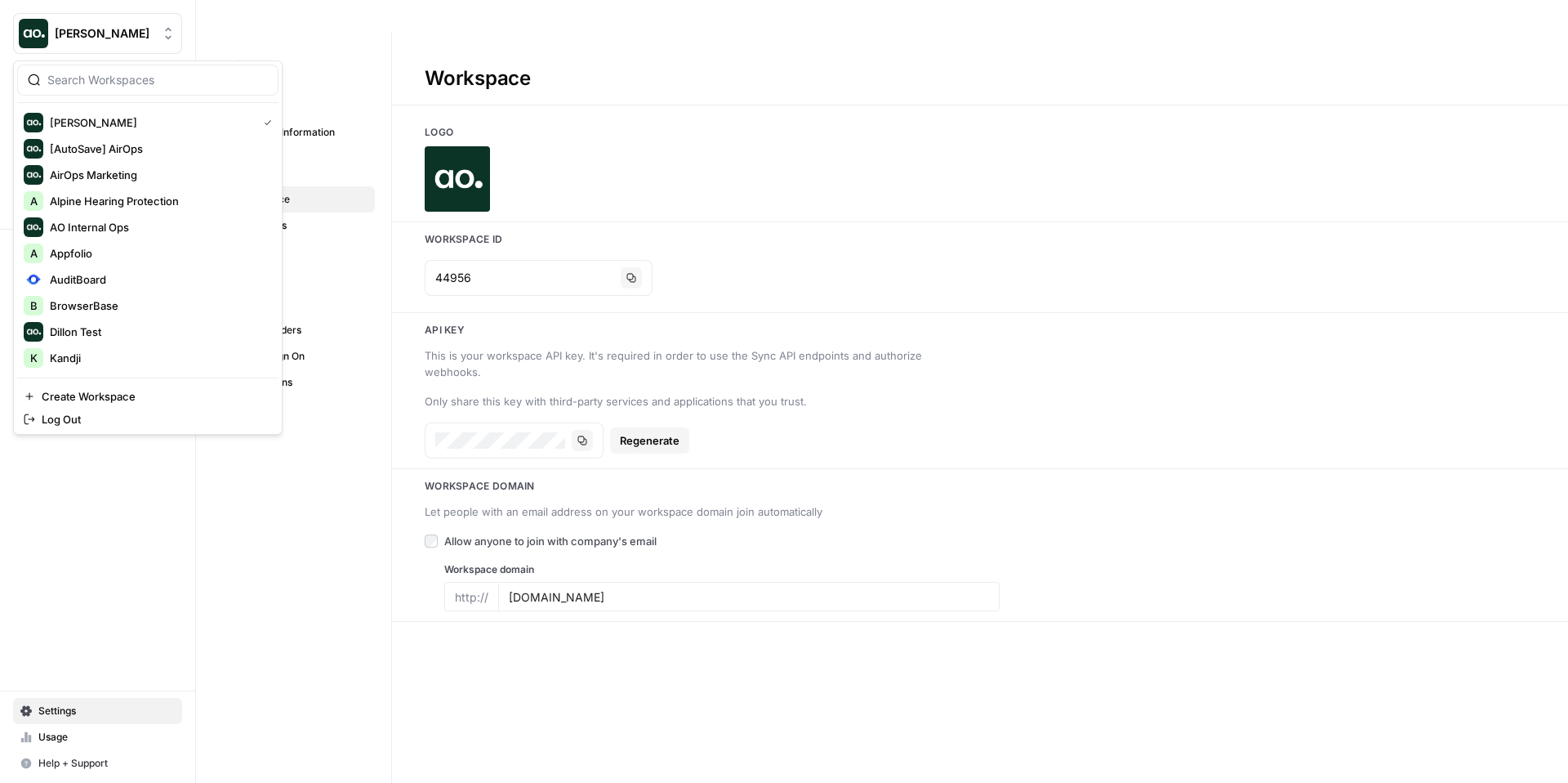
click at [100, 33] on span "Zoe Jessup" at bounding box center [104, 33] width 99 height 16
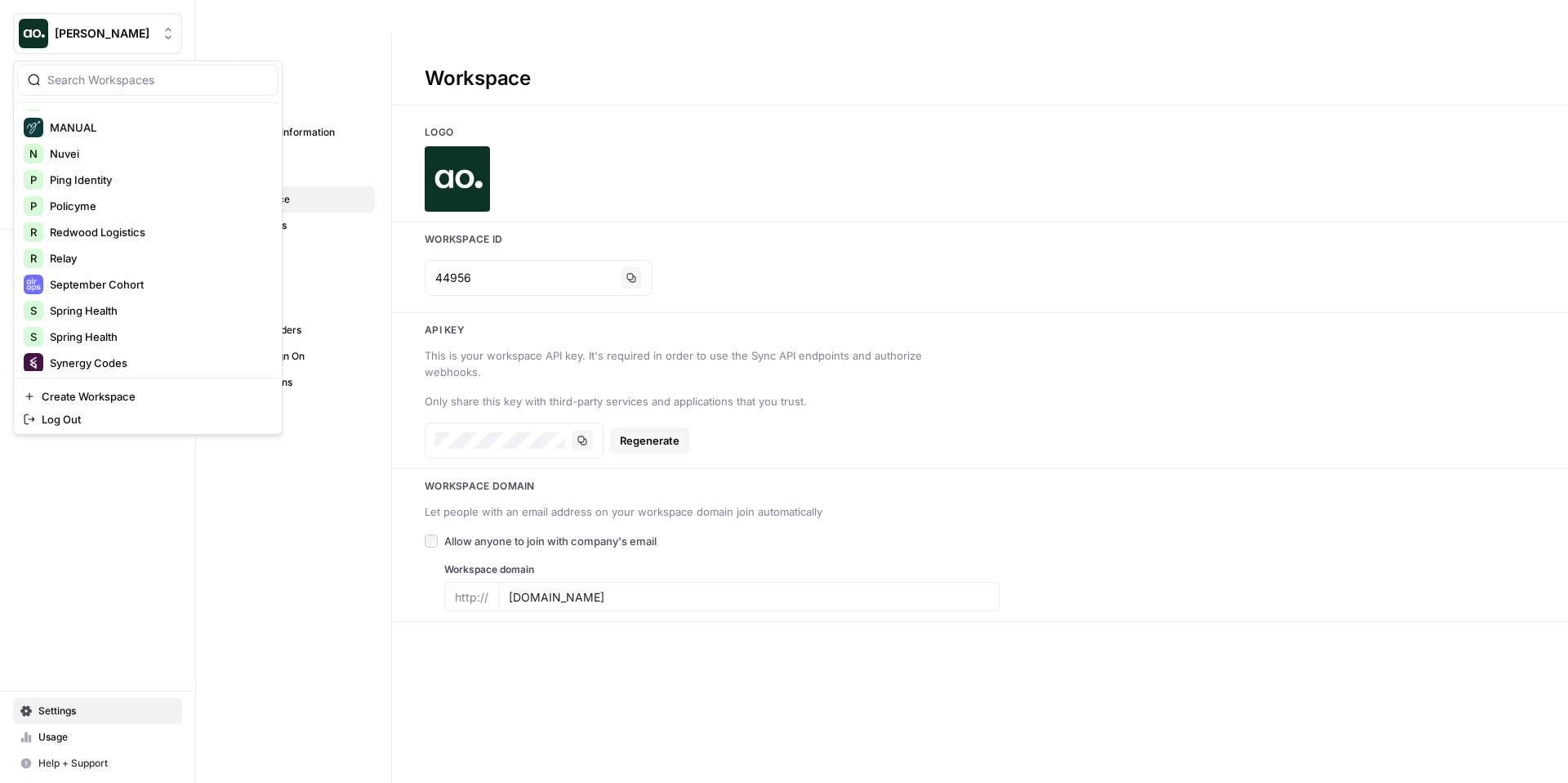
scroll to position [418, 0]
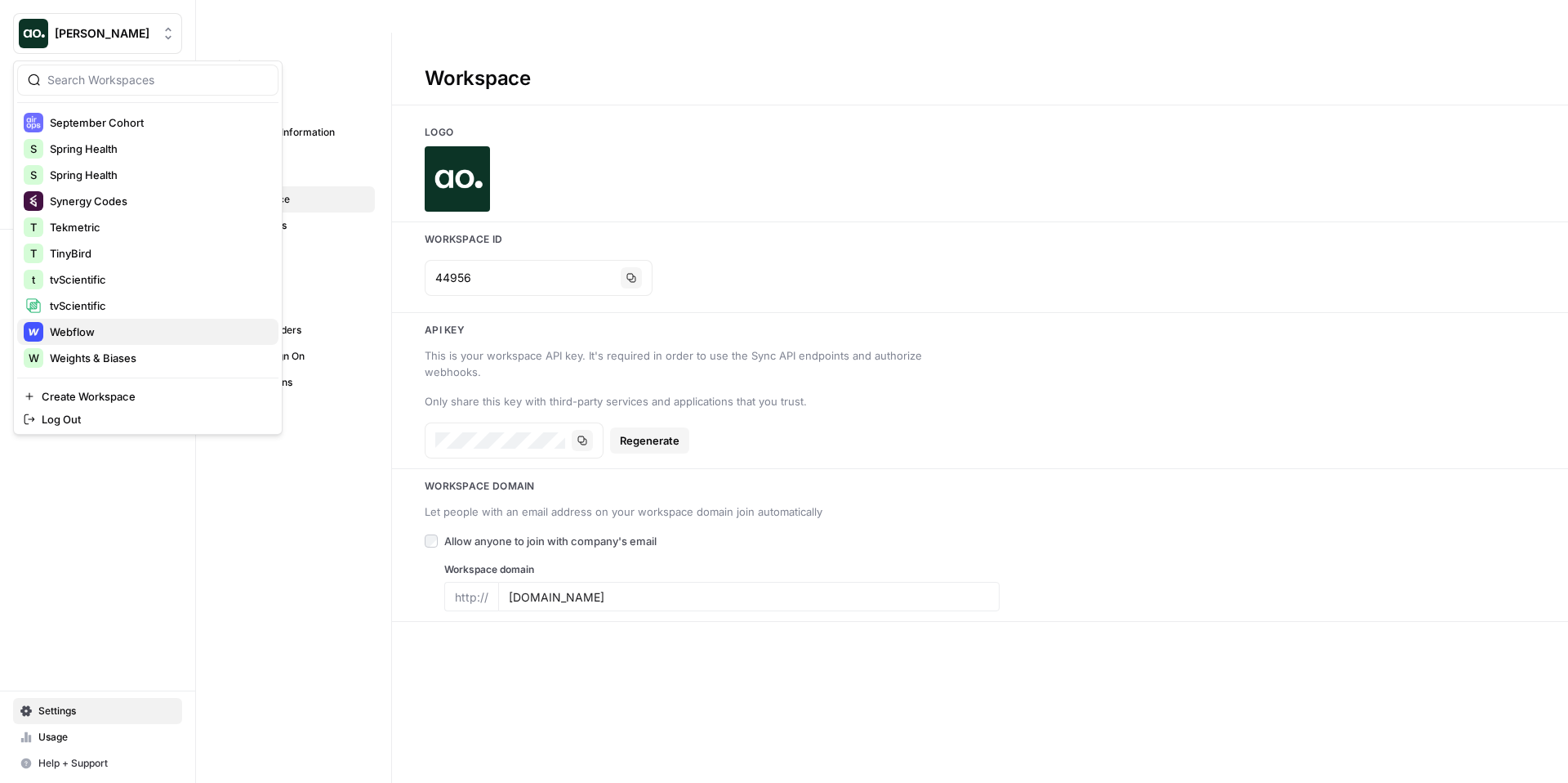
click at [87, 329] on span "Webflow" at bounding box center [157, 331] width 215 height 16
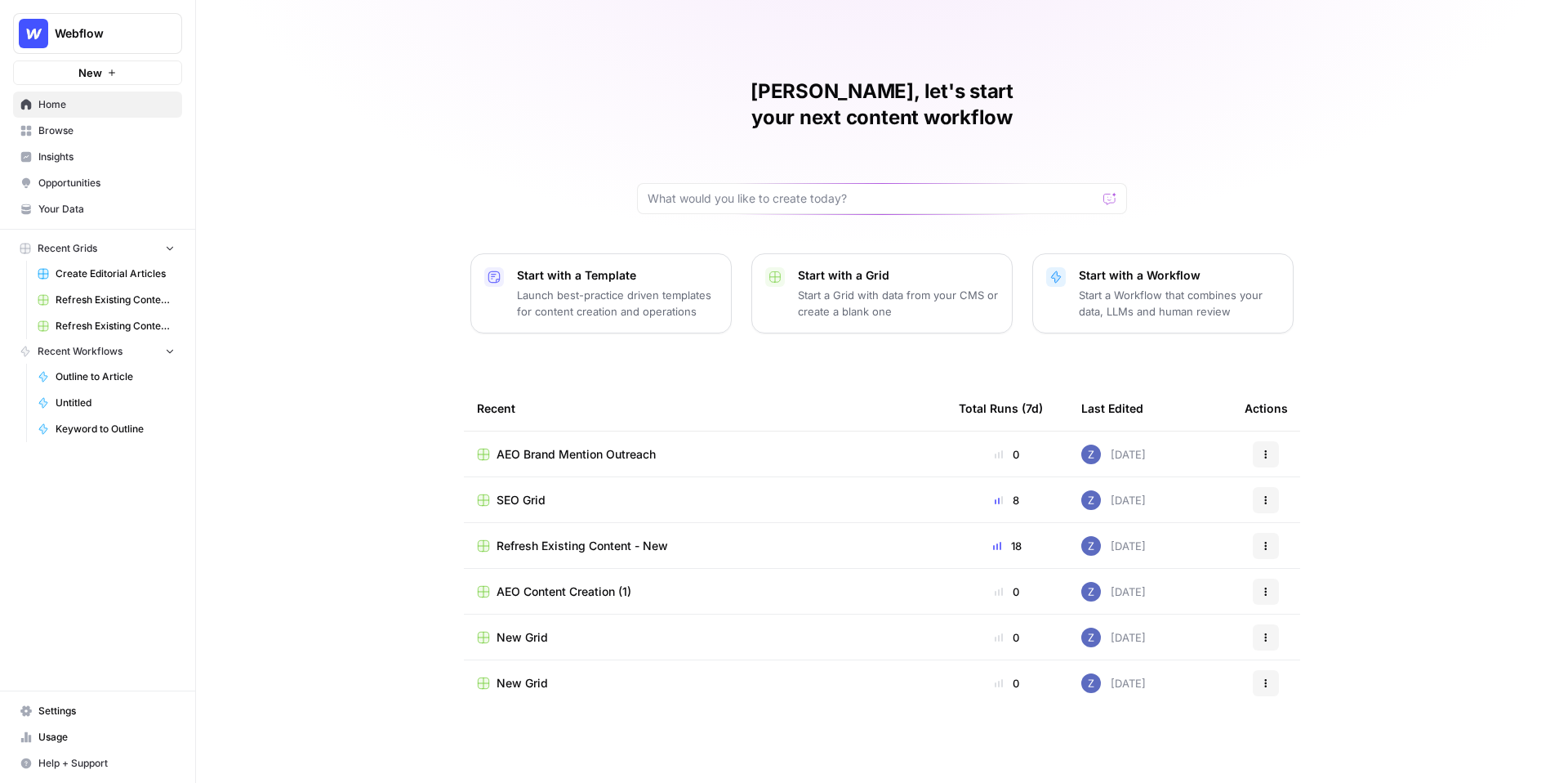
click at [144, 155] on span "Insights" at bounding box center [107, 156] width 137 height 15
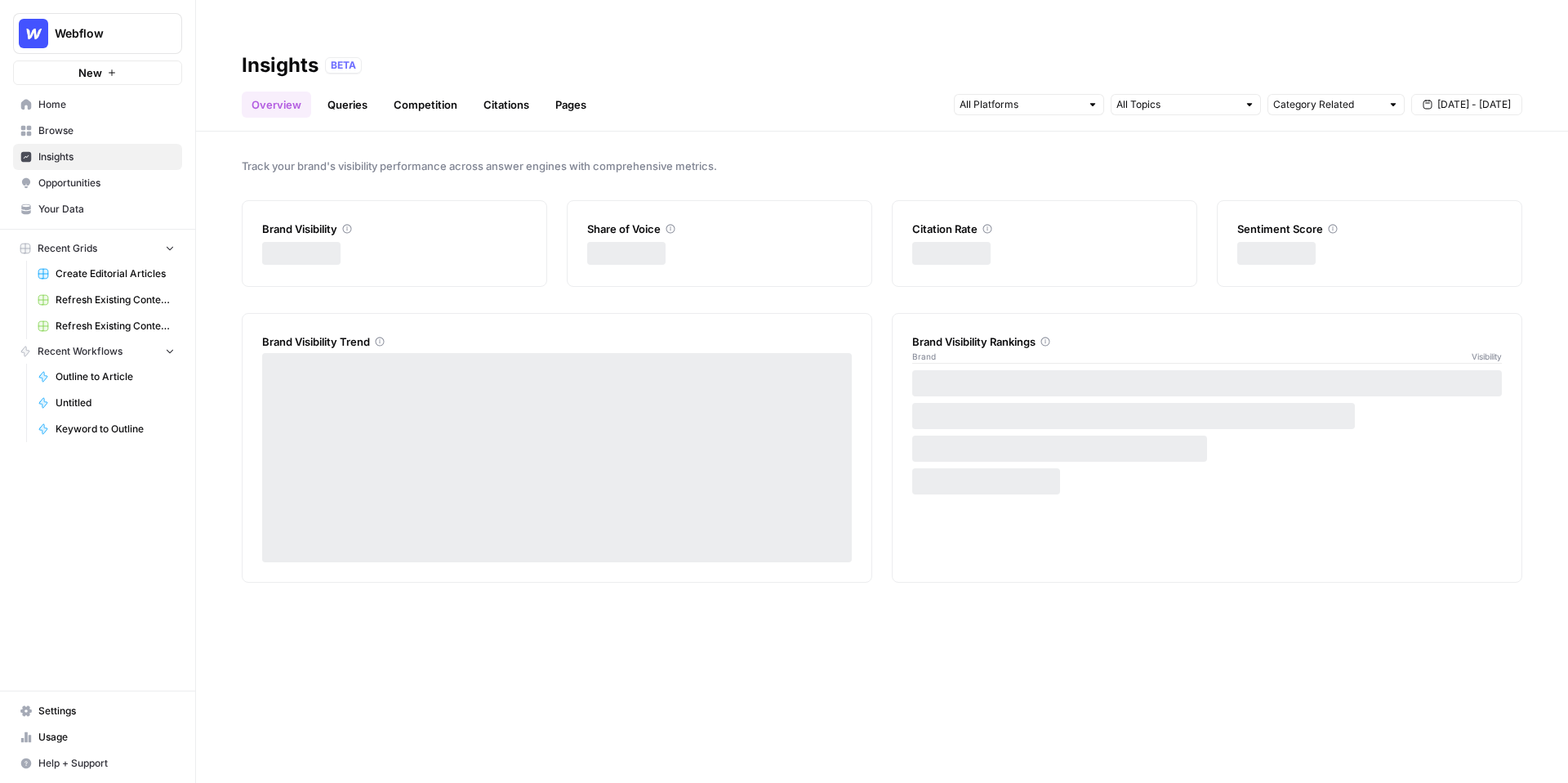
click at [134, 175] on span "Opportunities" at bounding box center [107, 182] width 137 height 15
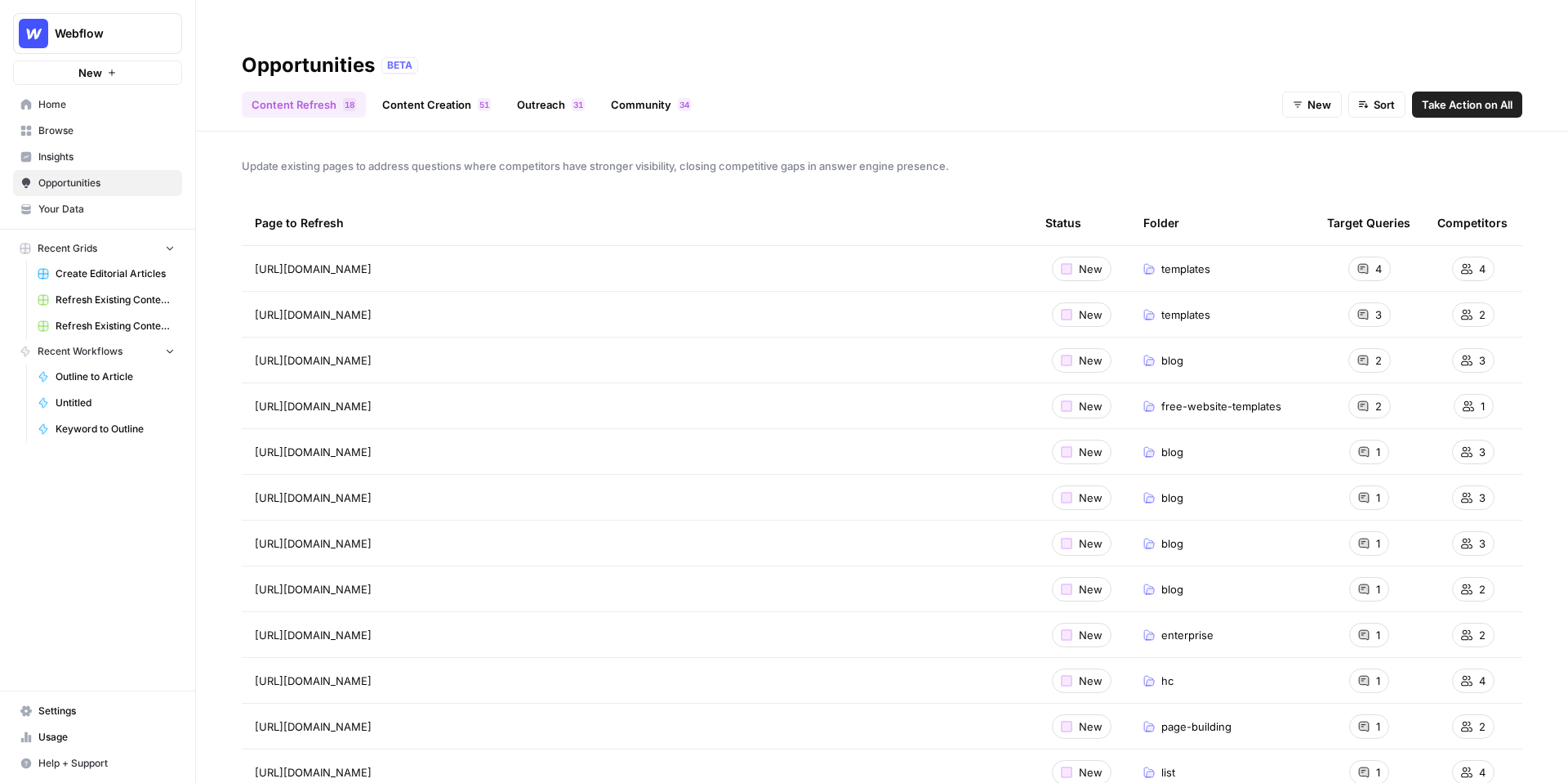
click at [133, 156] on span "Insights" at bounding box center [107, 156] width 137 height 15
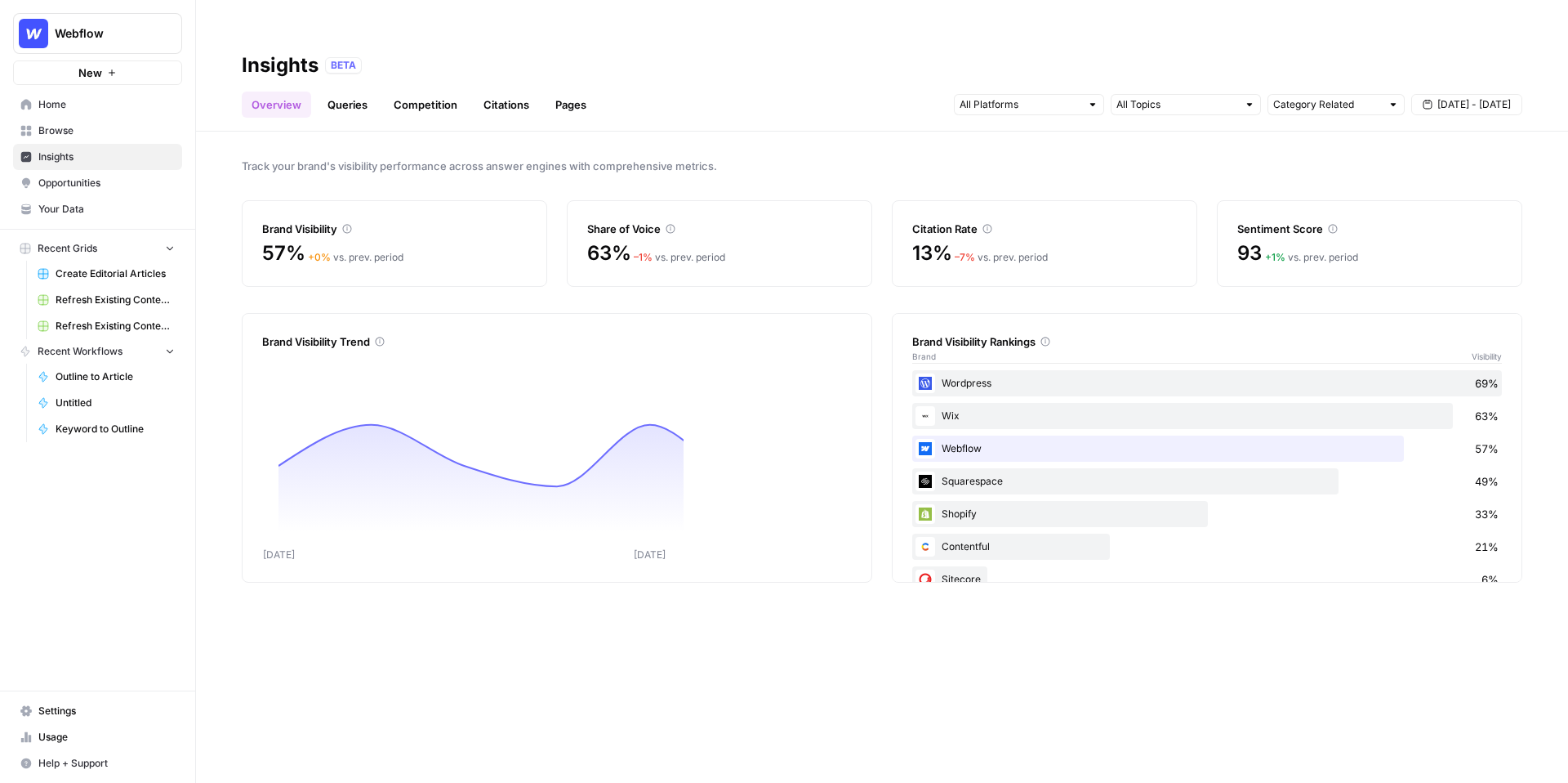
click at [134, 271] on span "Create Editorial Articles" at bounding box center [115, 274] width 120 height 15
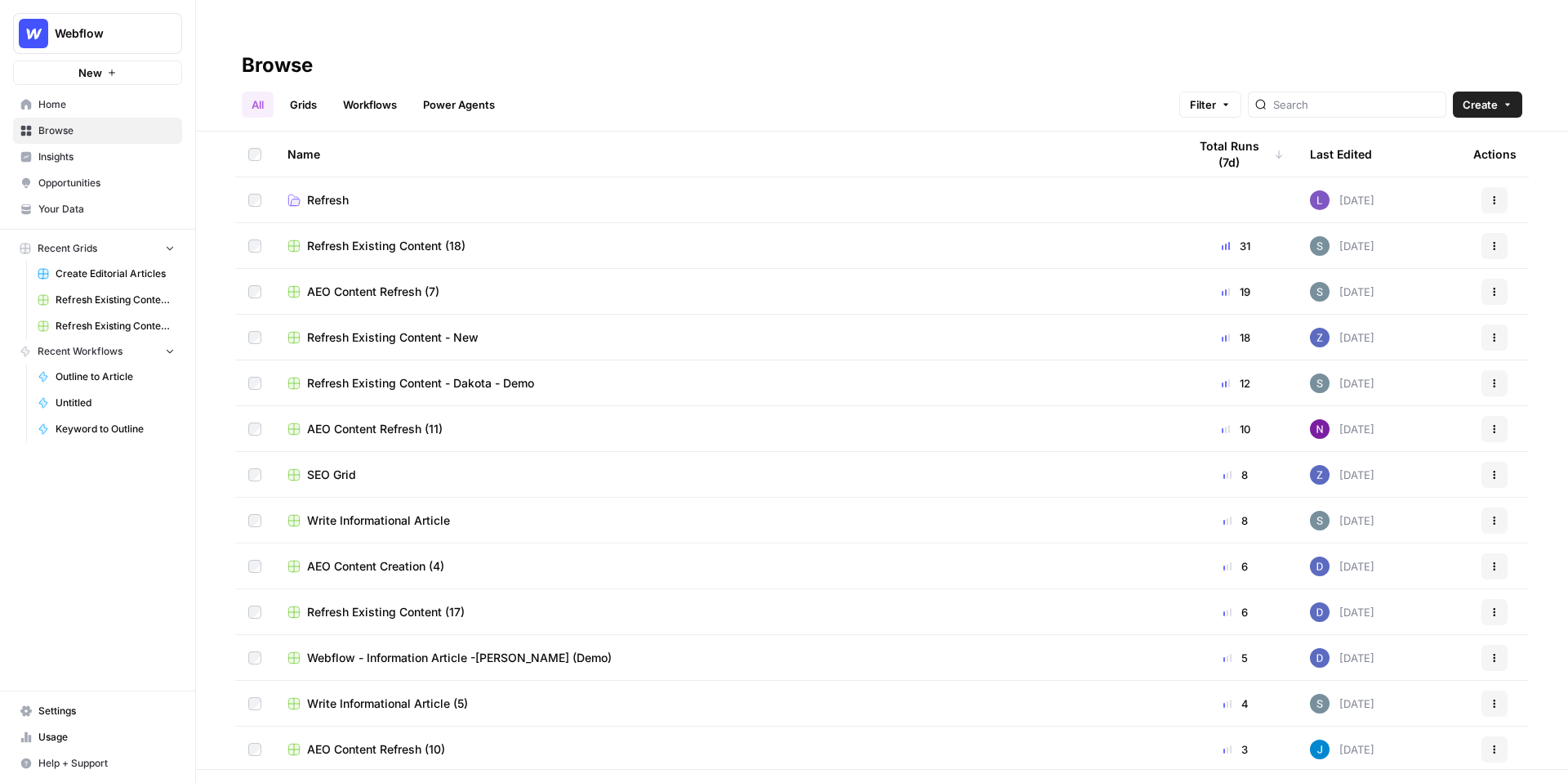
click at [97, 291] on link "Refresh Existing Content (11)" at bounding box center [106, 299] width 152 height 26
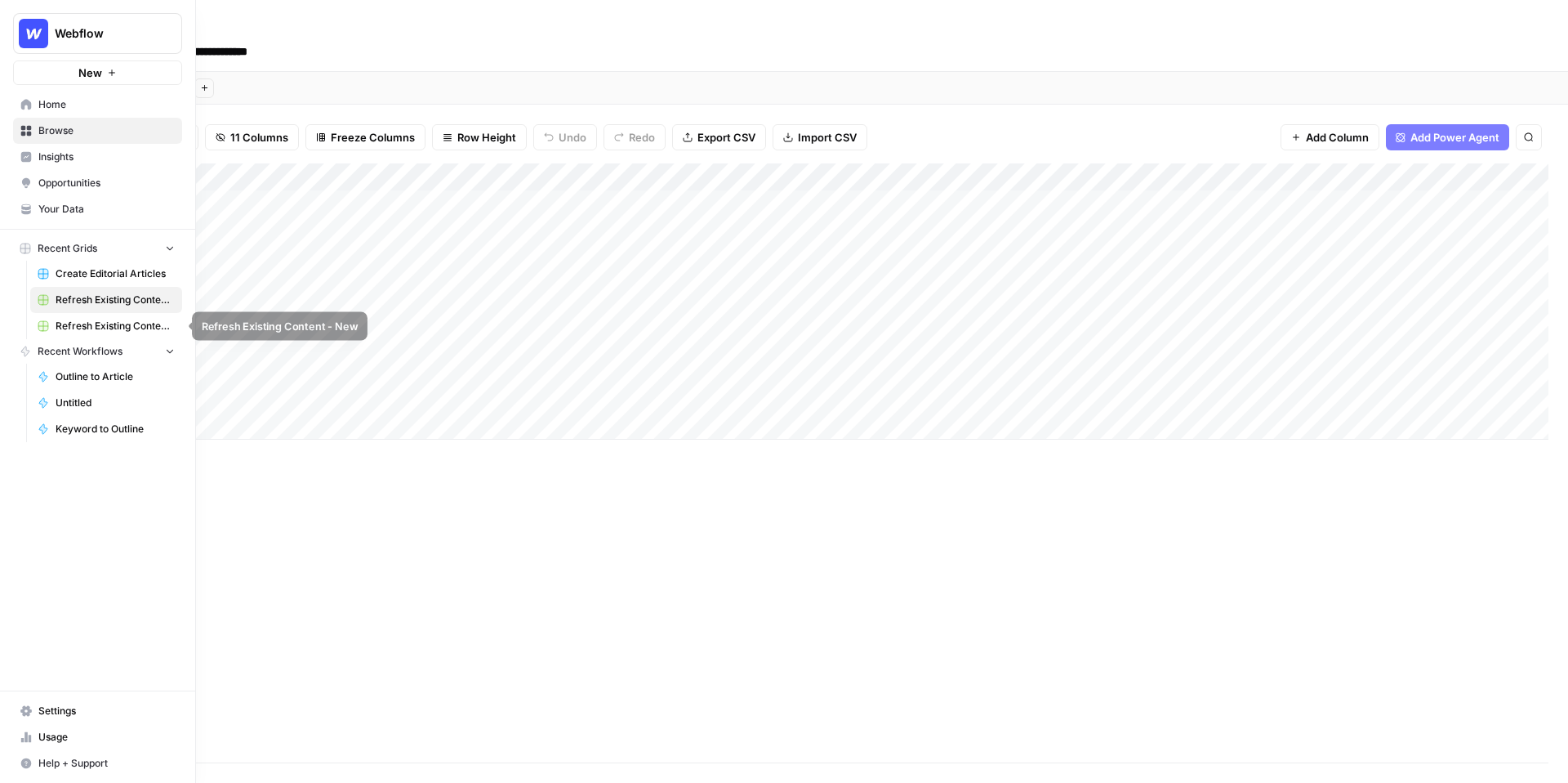
click at [85, 324] on span "Refresh Existing Content - New" at bounding box center [115, 326] width 120 height 15
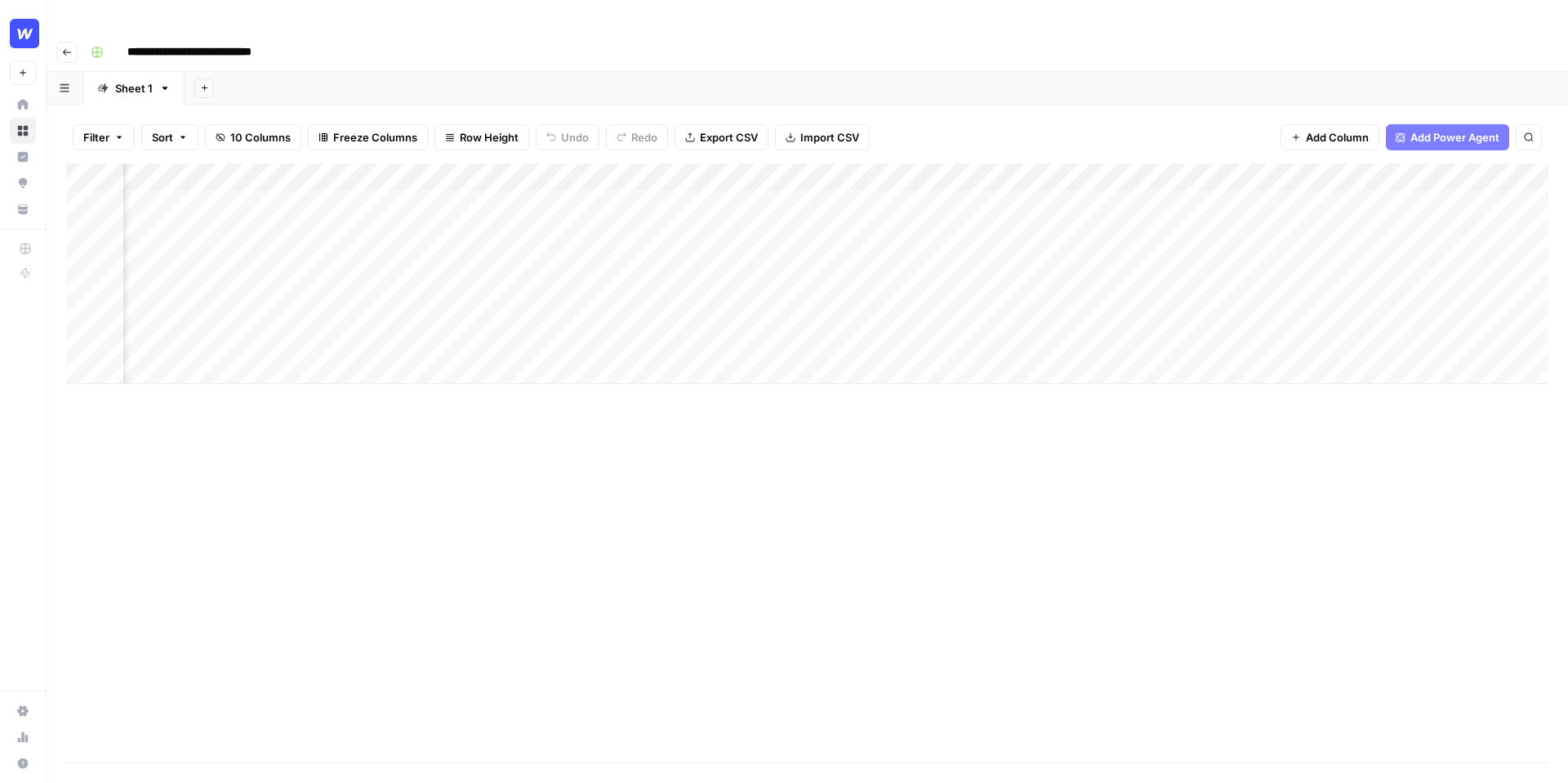
scroll to position [0, 412]
click at [1051, 170] on div "Add Column" at bounding box center [807, 274] width 1483 height 221
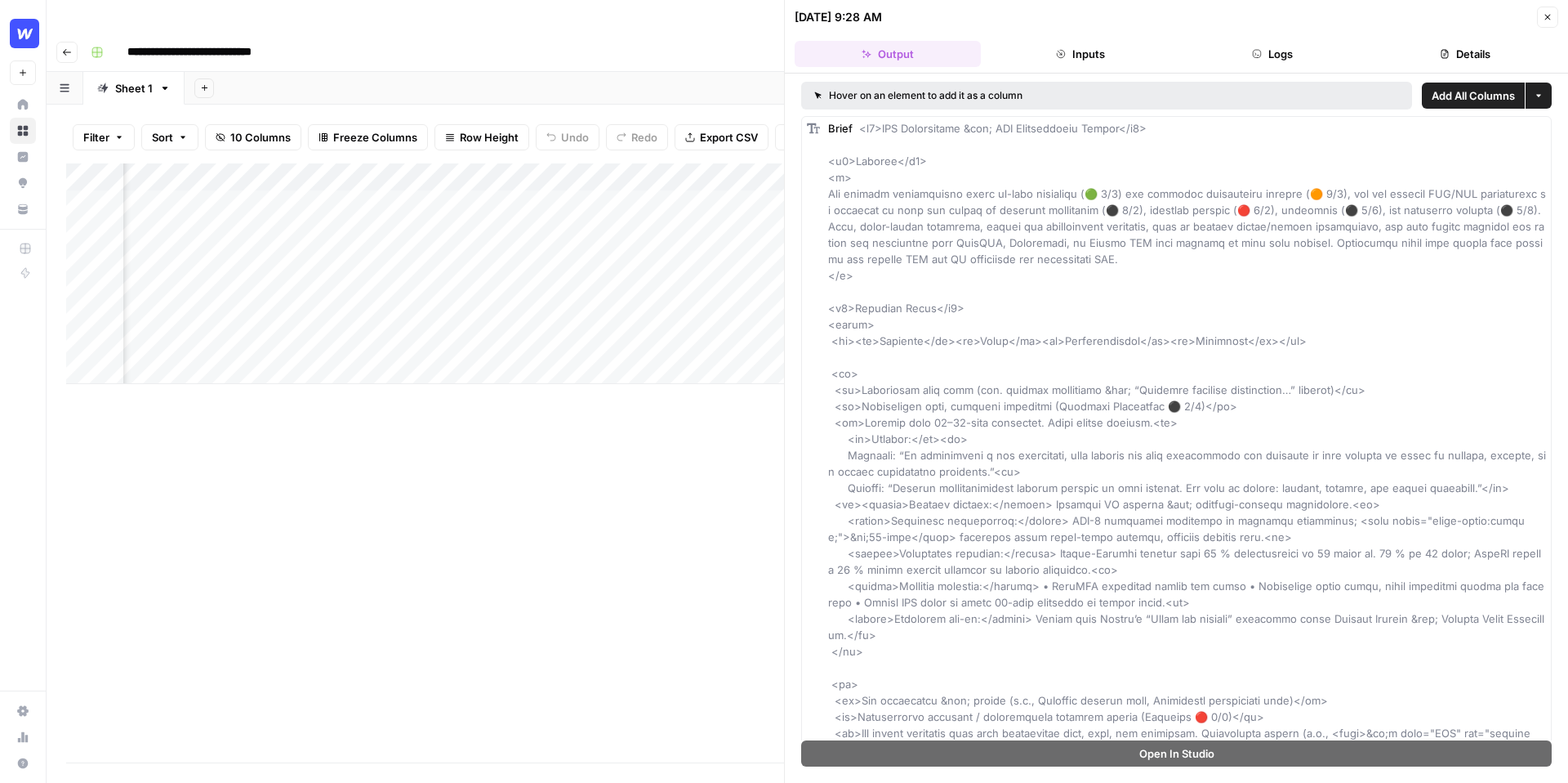
click at [714, 72] on div "Add Sheet" at bounding box center [876, 88] width 1383 height 32
click at [1542, 16] on icon "button" at bounding box center [1547, 16] width 9 height 9
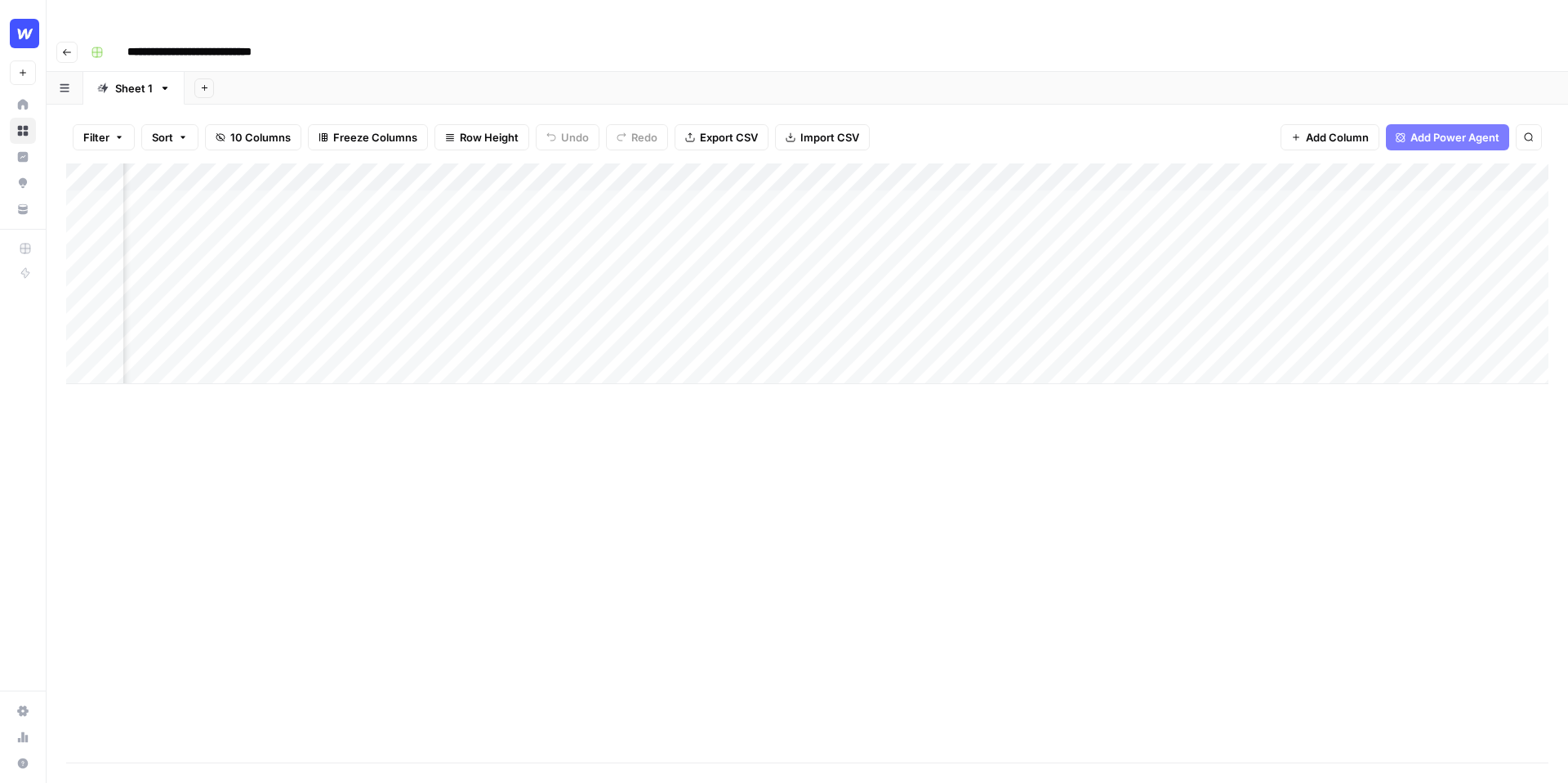
click at [1053, 163] on div "Add Column" at bounding box center [807, 274] width 1483 height 221
click at [1149, 111] on div "Filter Sort 10 Columns Freeze Columns Row Height Undo Redo Export CSV Import CS…" at bounding box center [807, 137] width 1483 height 52
click at [1217, 171] on div "Add Column" at bounding box center [807, 274] width 1483 height 221
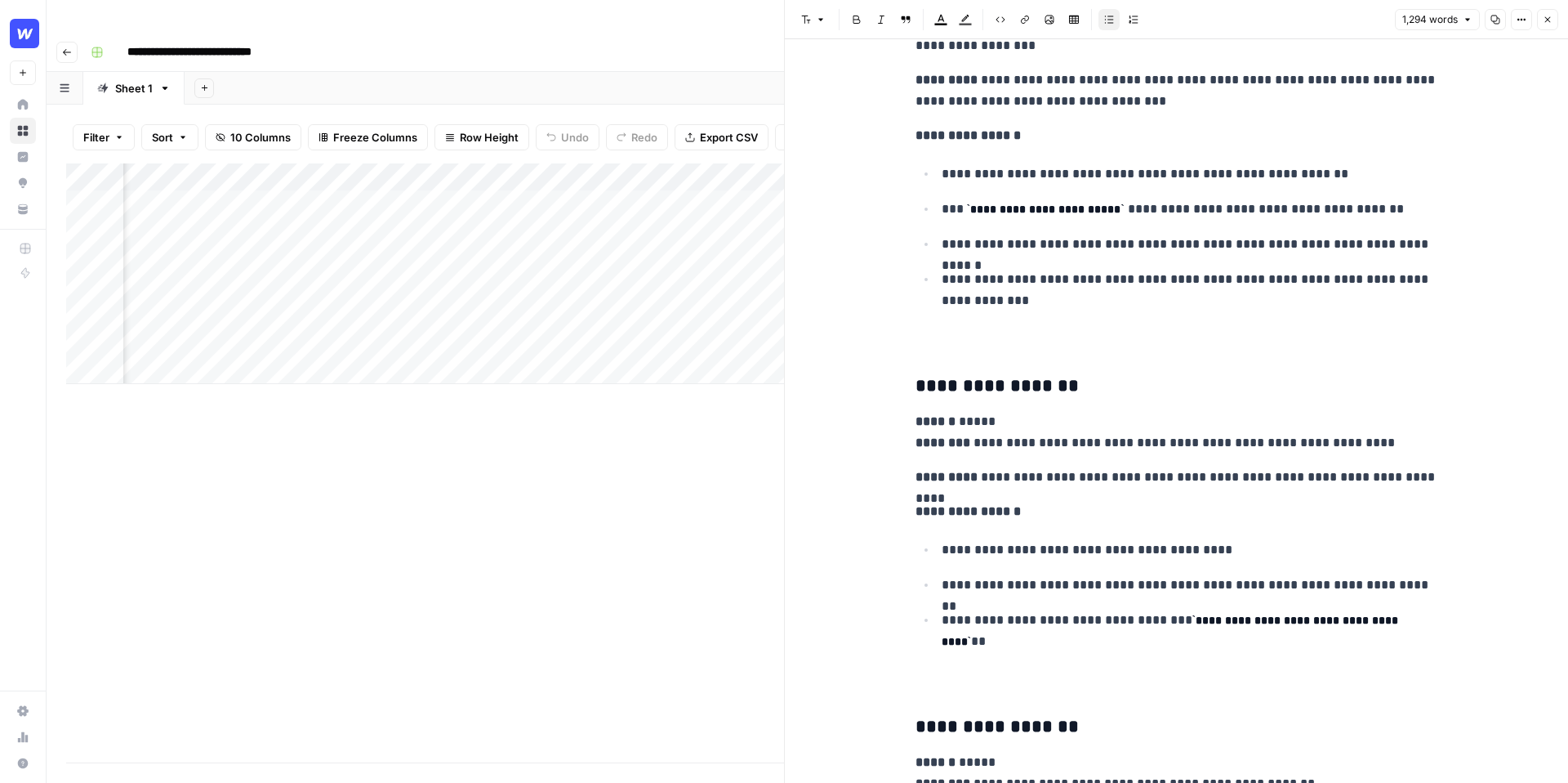
scroll to position [5080, 0]
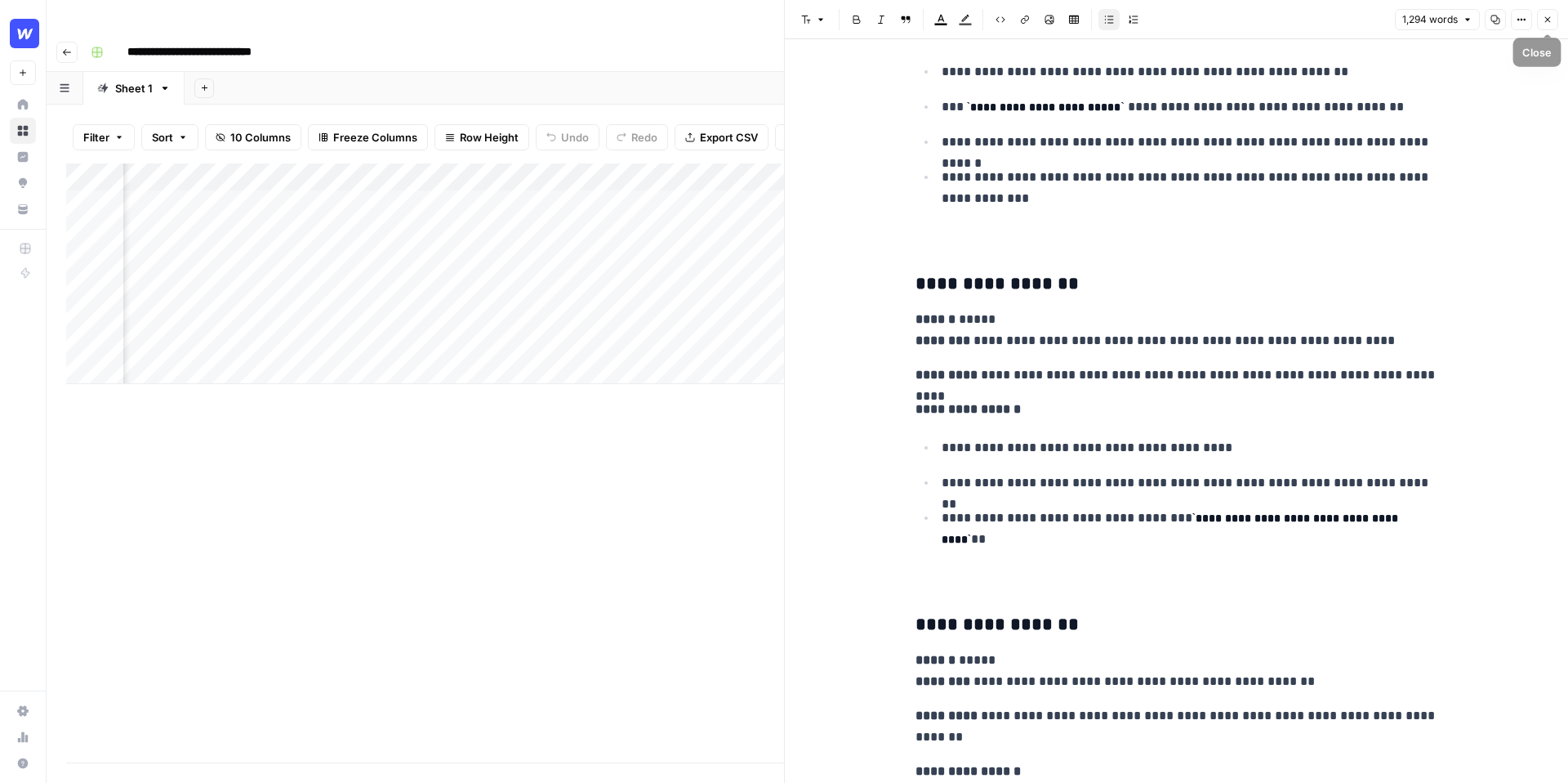
click at [1546, 23] on icon "button" at bounding box center [1547, 19] width 9 height 9
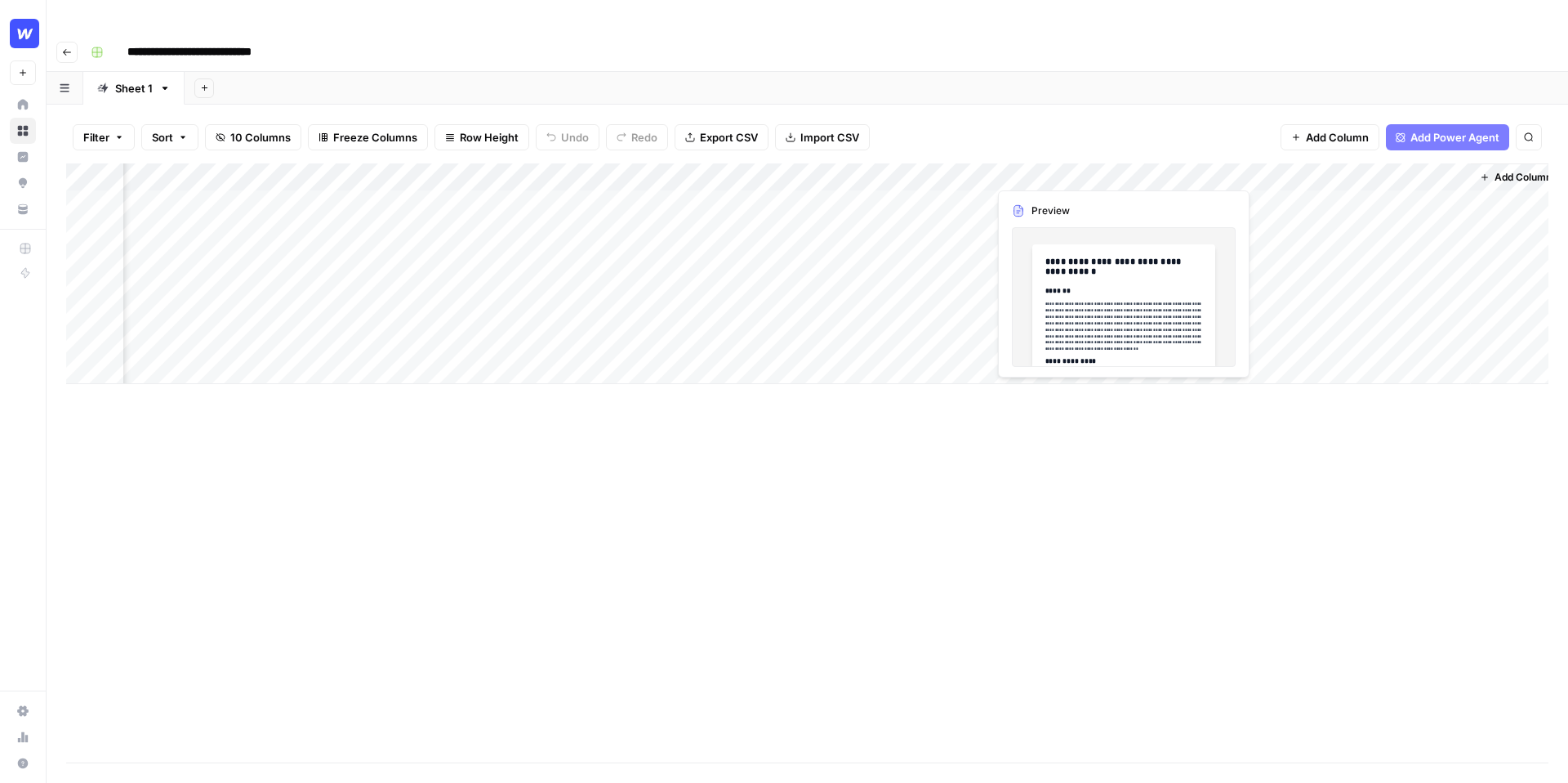
scroll to position [0, 590]
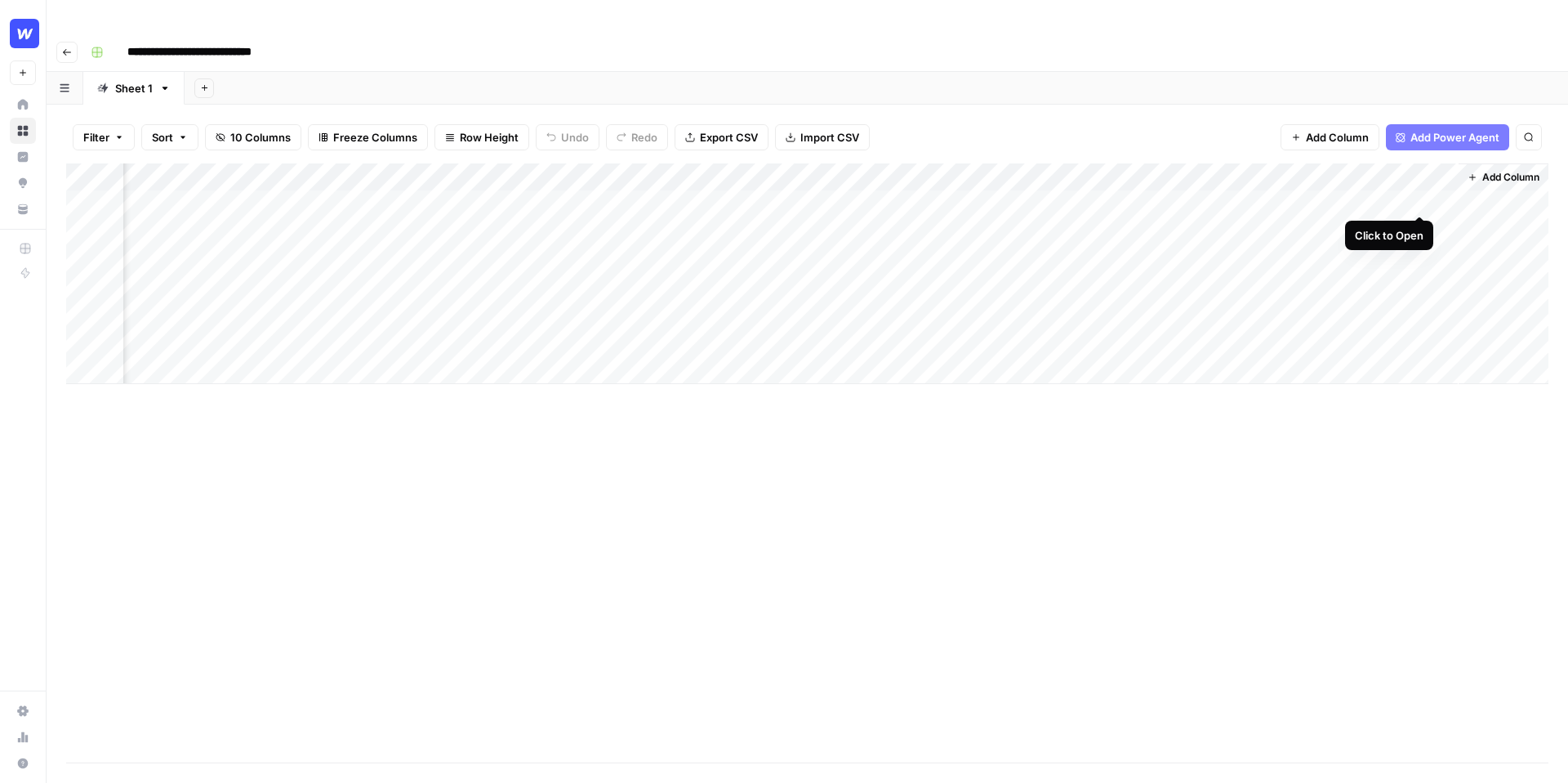
click at [1422, 197] on div "Add Column" at bounding box center [807, 274] width 1483 height 221
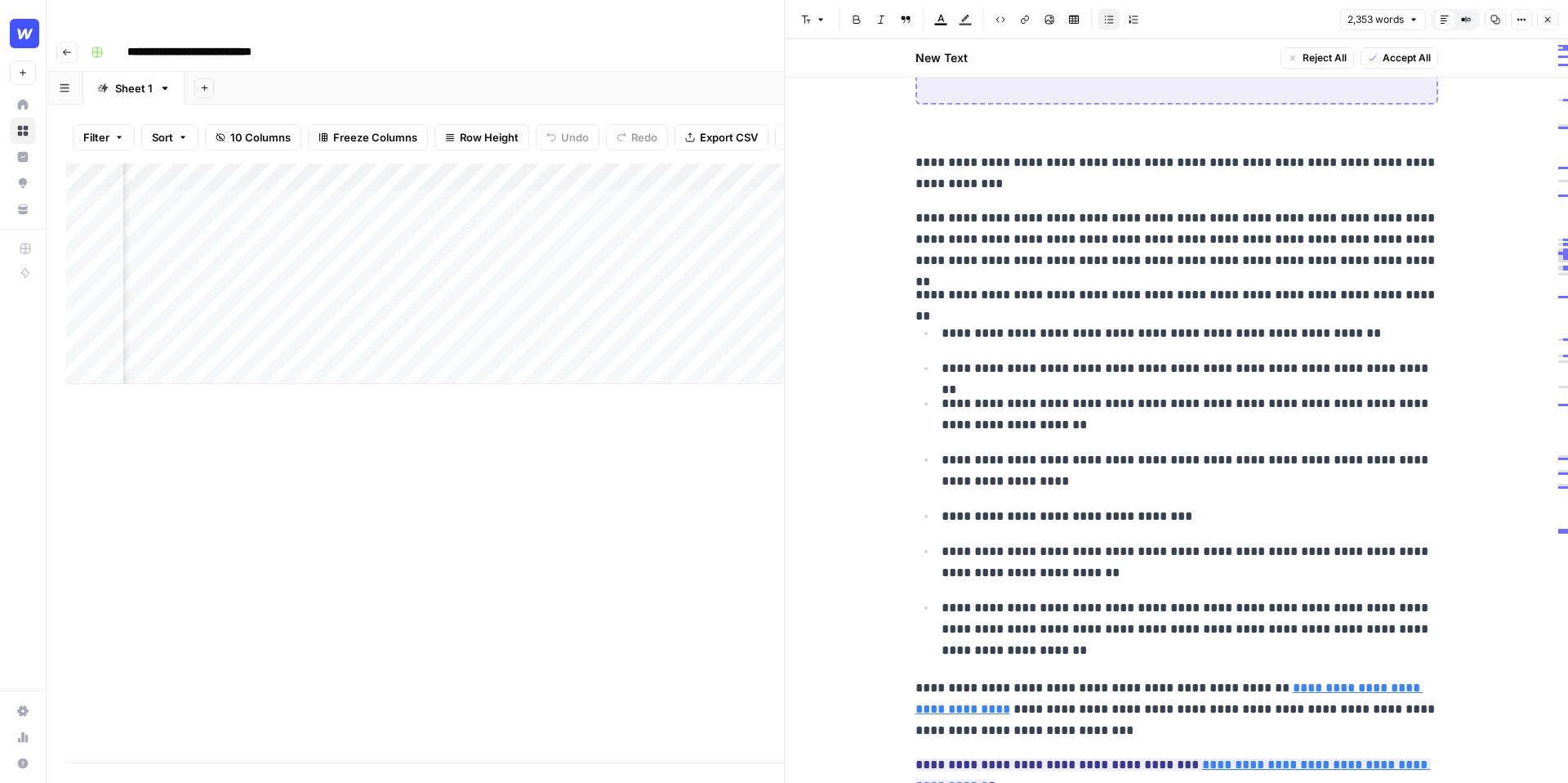
scroll to position [1139, 0]
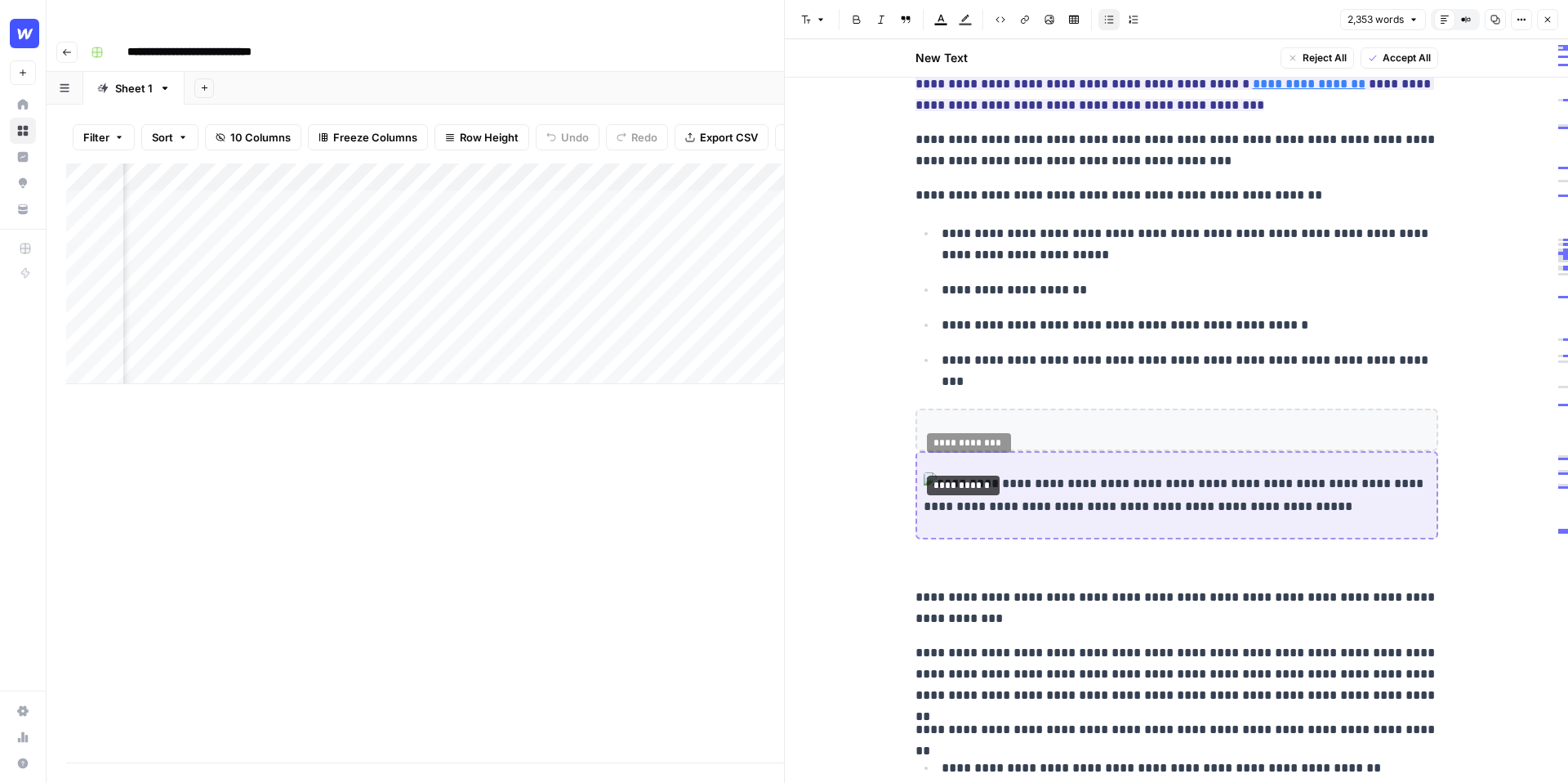
click at [1547, 18] on icon "button" at bounding box center [1547, 19] width 9 height 9
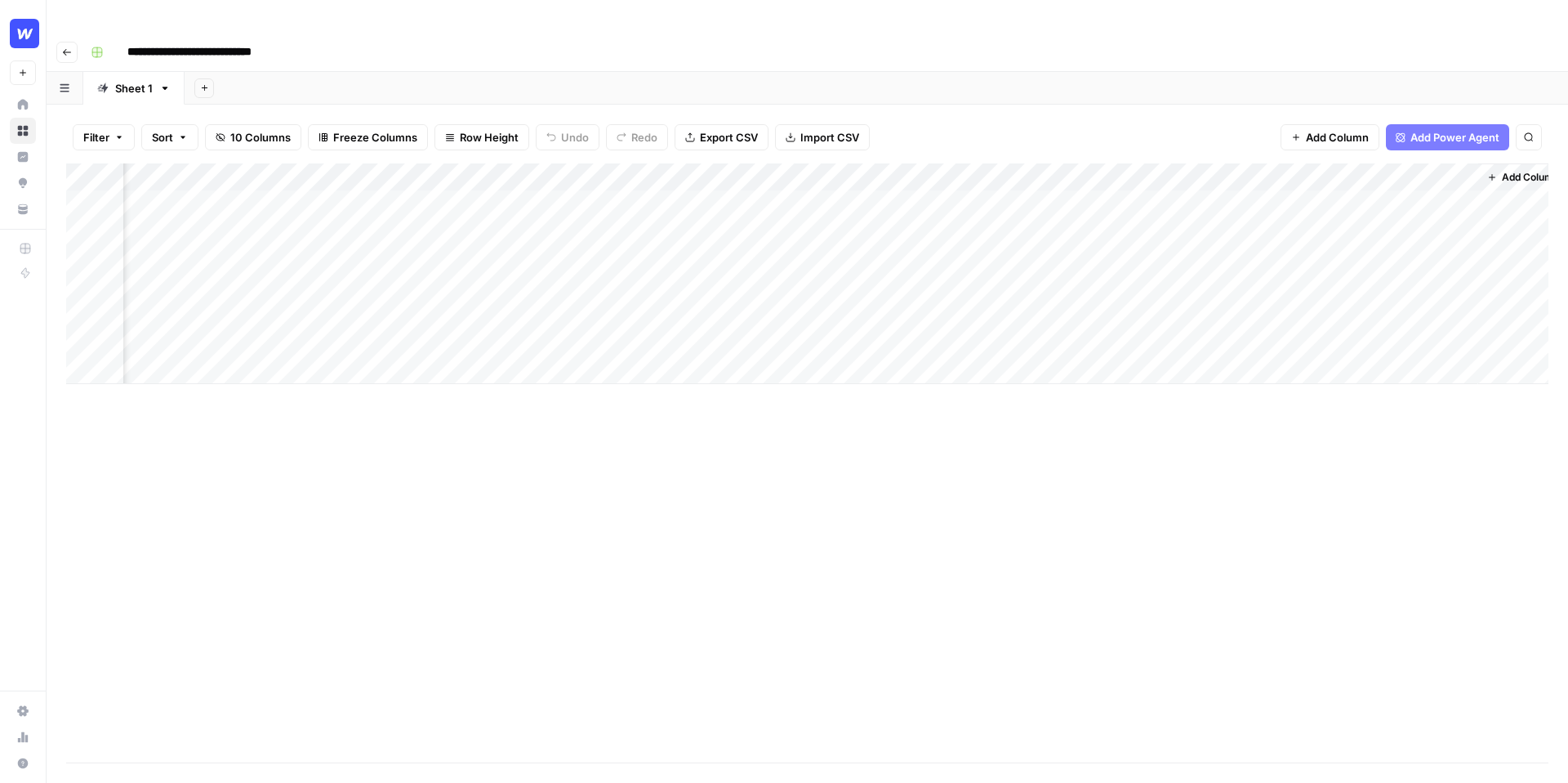
scroll to position [0, 570]
click at [31, 76] on button "New" at bounding box center [22, 73] width 26 height 25
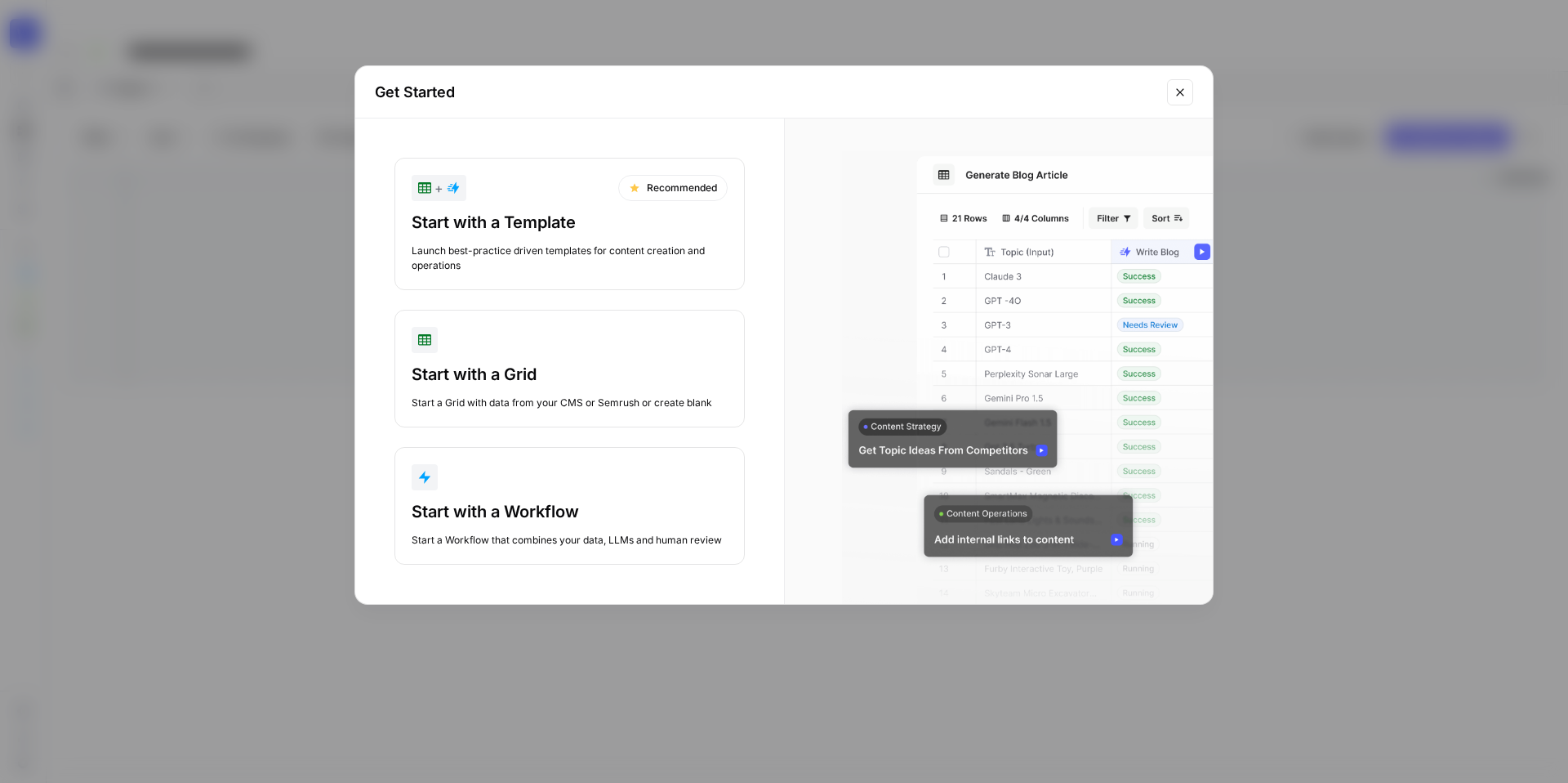
click at [573, 237] on div "Start with a Template Launch best-practice driven templates for content creatio…" at bounding box center [570, 242] width 316 height 62
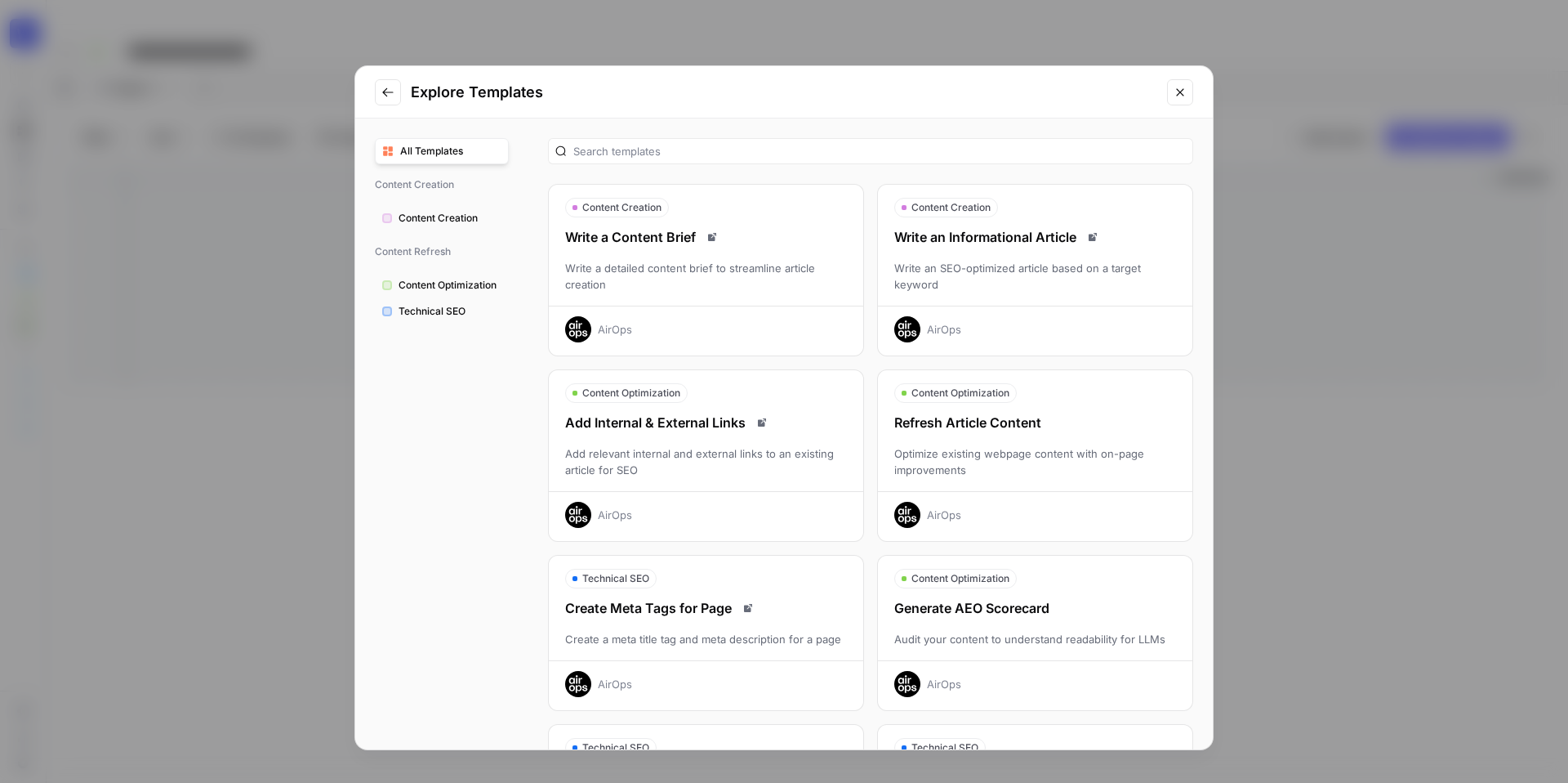
scroll to position [336, 0]
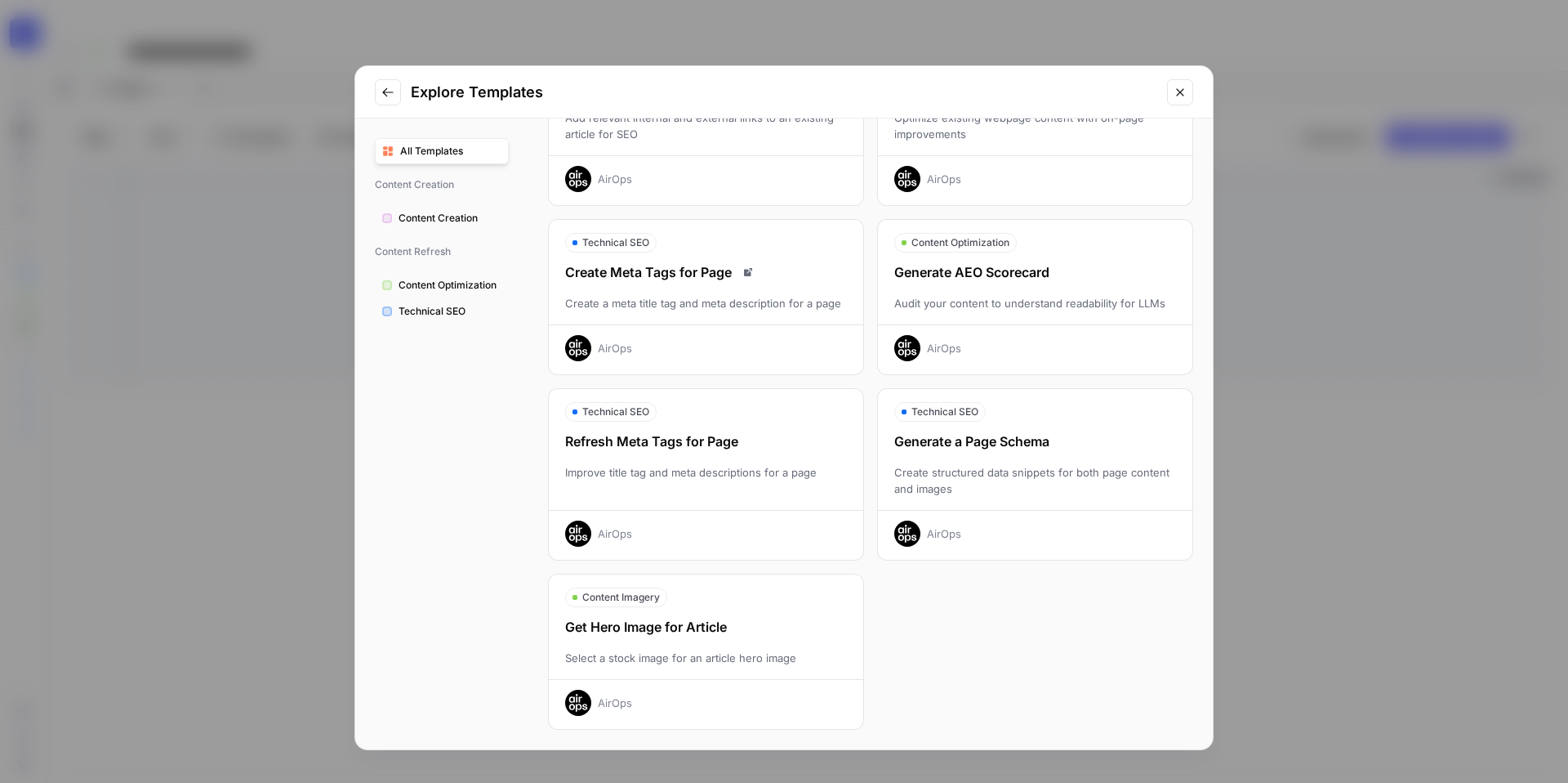
click at [1357, 168] on div "Explore Templates All Templates Content Creation Content Creation Content Refre…" at bounding box center [784, 392] width 1568 height 783
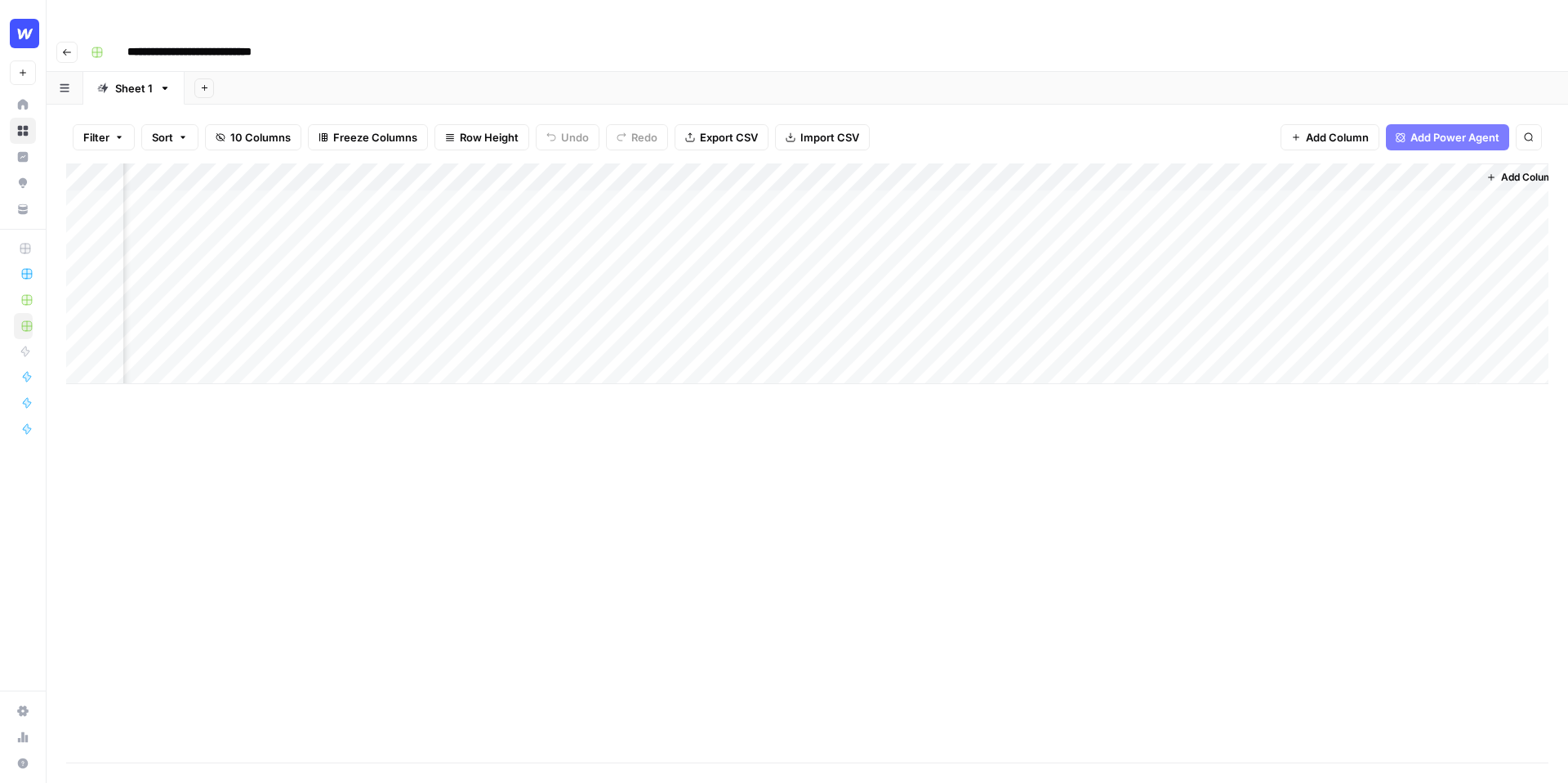
scroll to position [0, 590]
click at [1474, 129] on span "Add Power Agent" at bounding box center [1454, 137] width 89 height 16
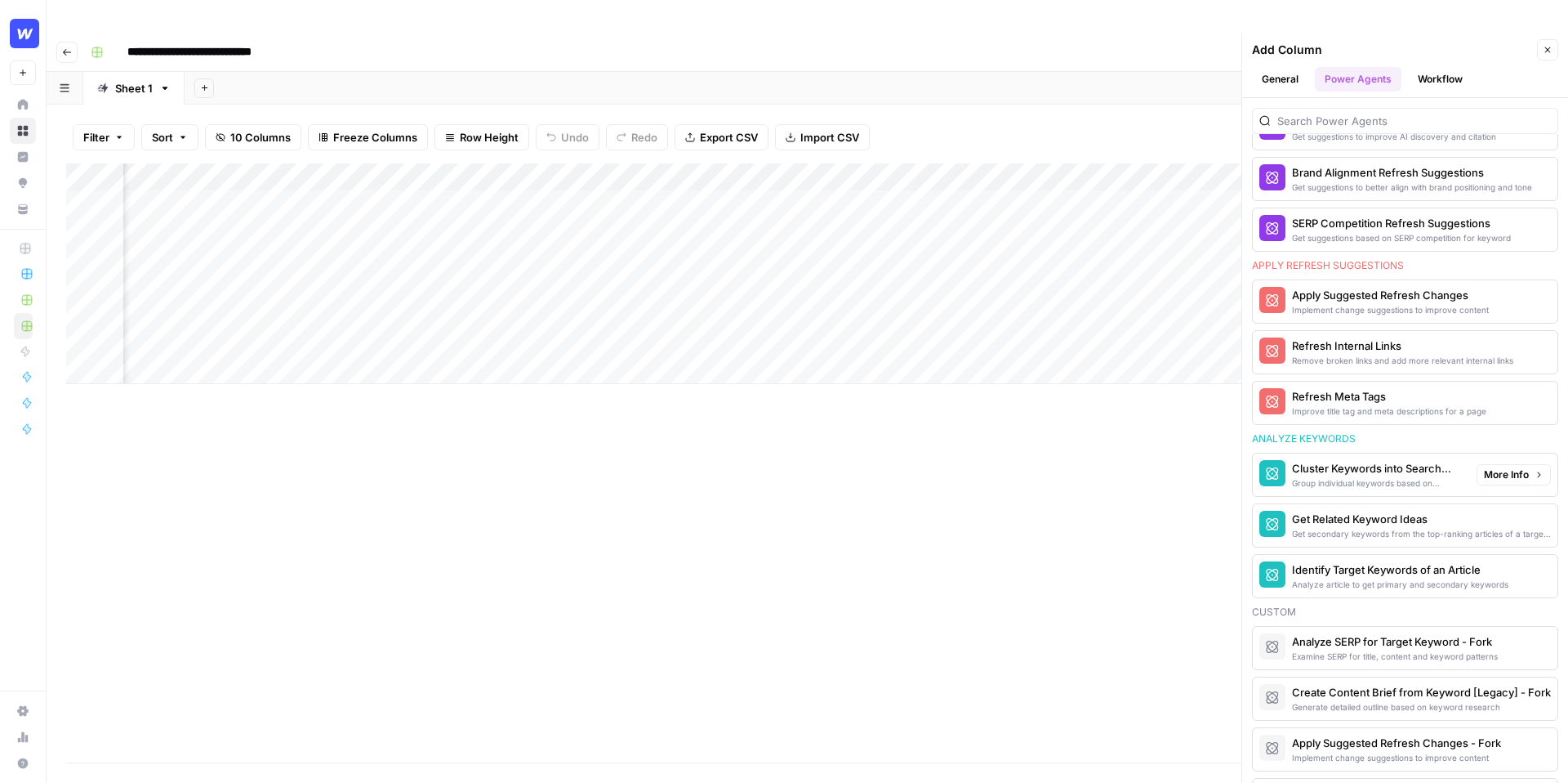
scroll to position [843, 0]
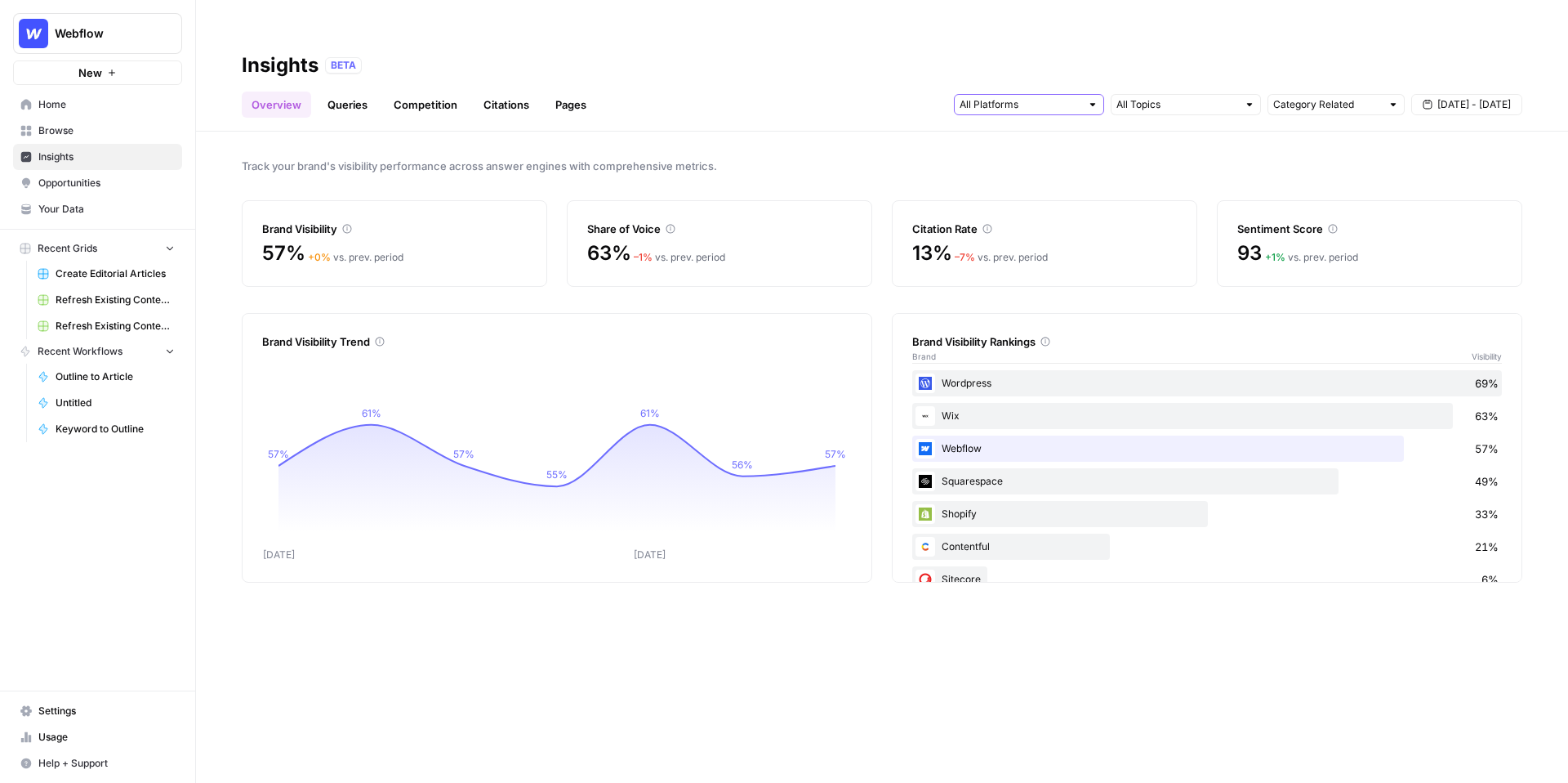
click at [1025, 97] on input "text" at bounding box center [1019, 104] width 120 height 16
click at [1035, 156] on span "Perplexity" at bounding box center [1027, 153] width 83 height 16
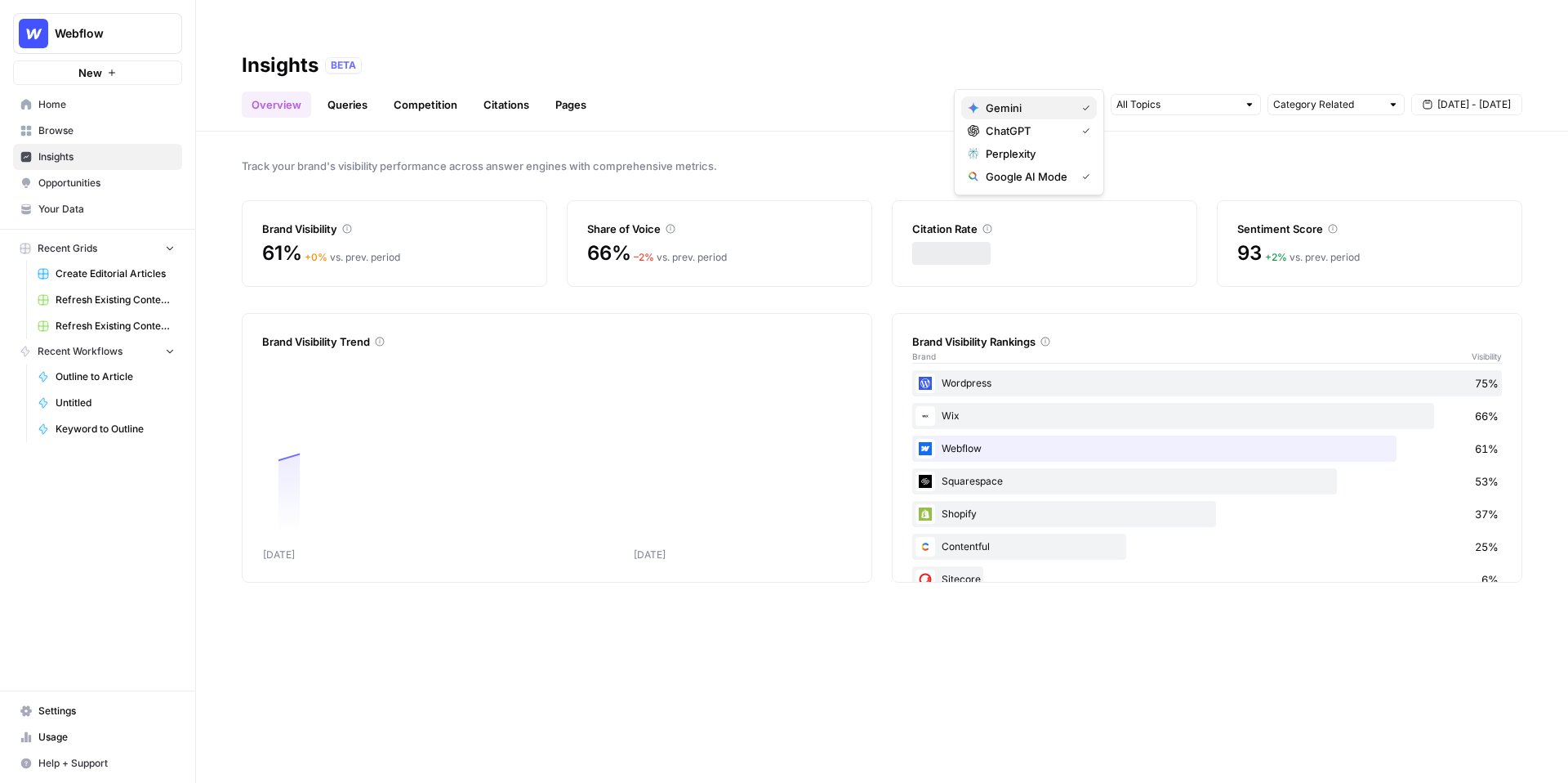
click at [1041, 103] on span "Gemini" at bounding box center [1027, 108] width 83 height 16
click at [1031, 179] on span "Google AI Mode" at bounding box center [1027, 176] width 83 height 16
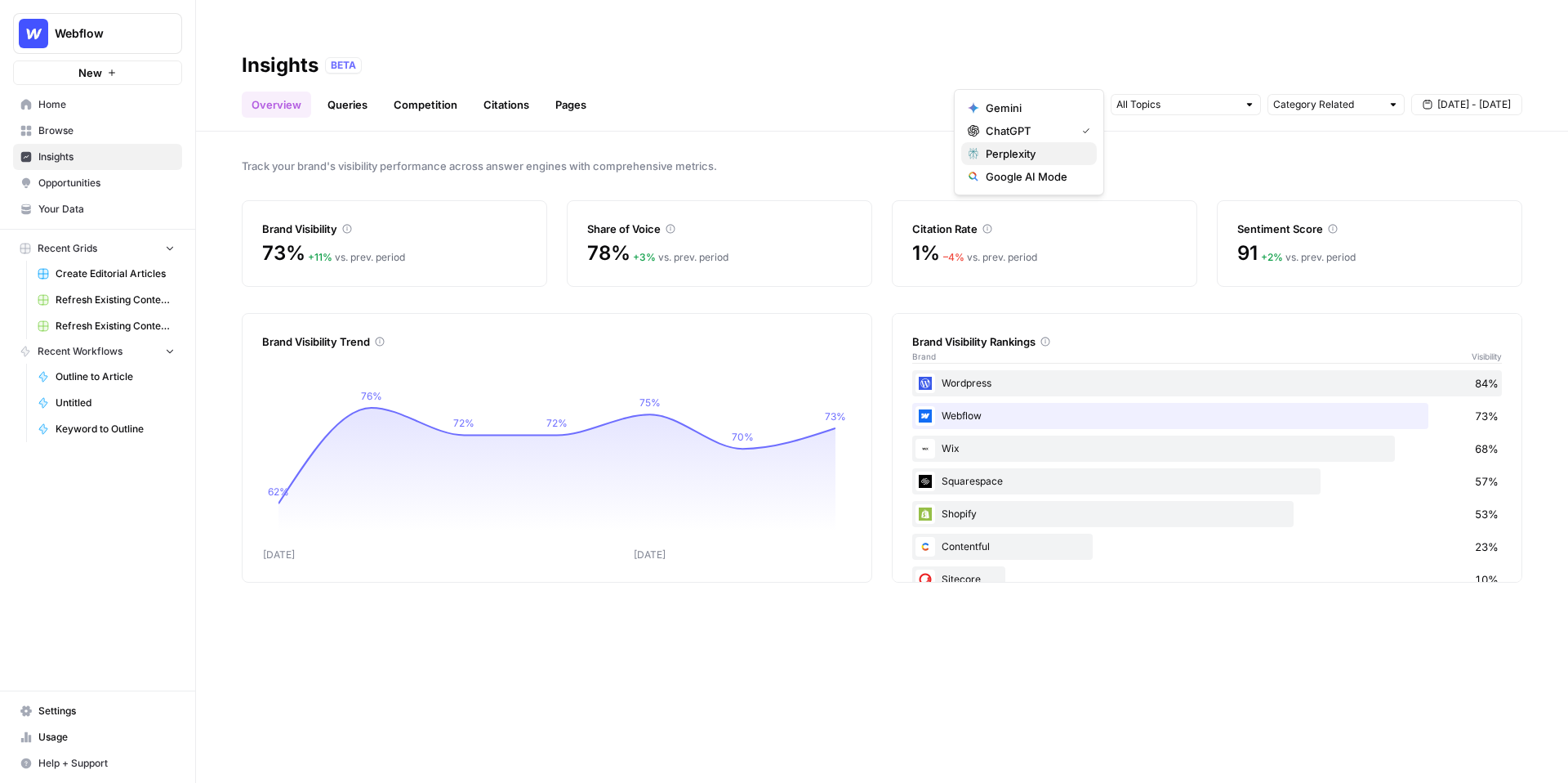
click at [1035, 150] on span "Perplexity" at bounding box center [1035, 153] width 98 height 16
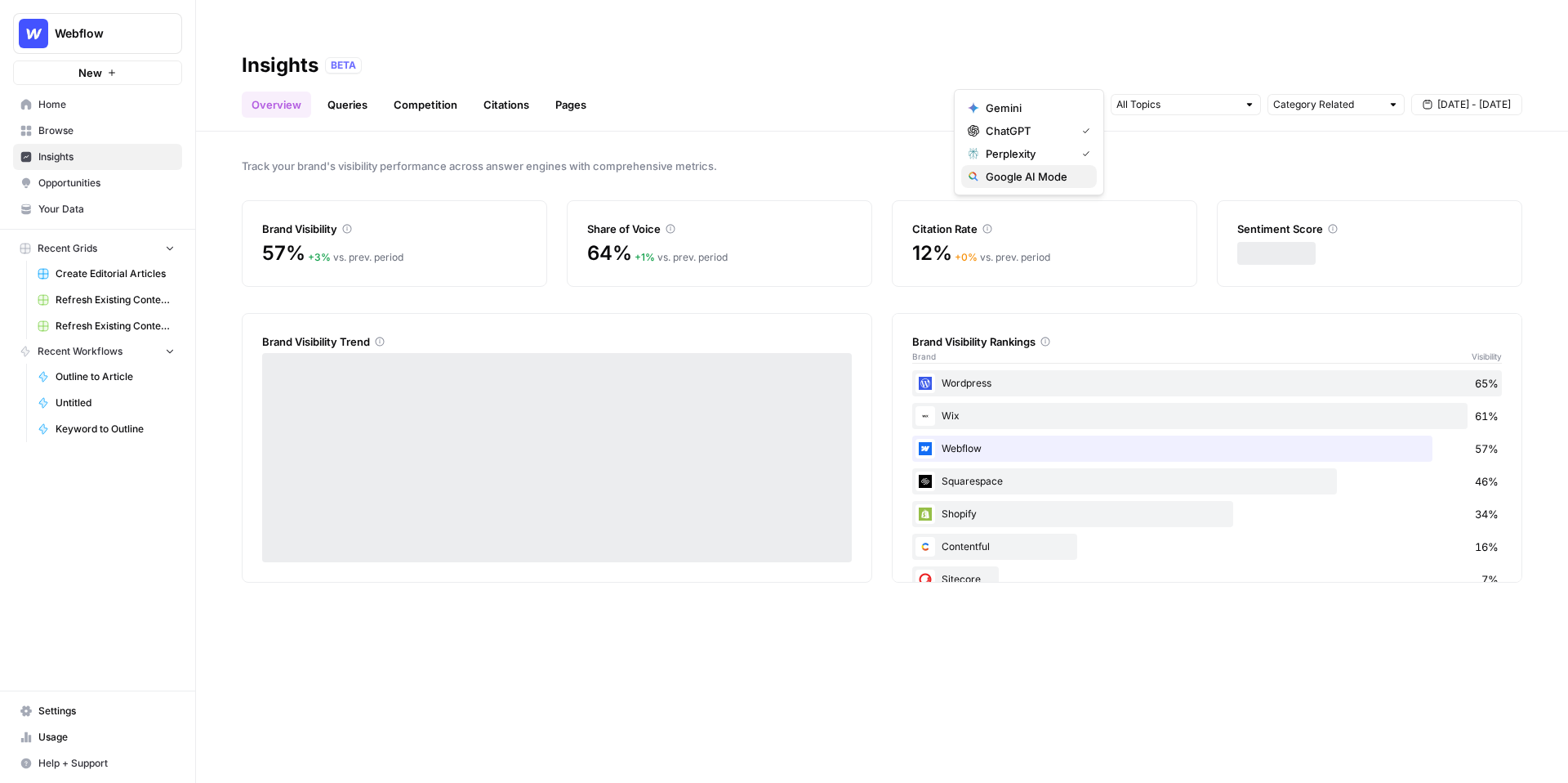
click at [1035, 174] on span "Google AI Mode" at bounding box center [1035, 176] width 98 height 16
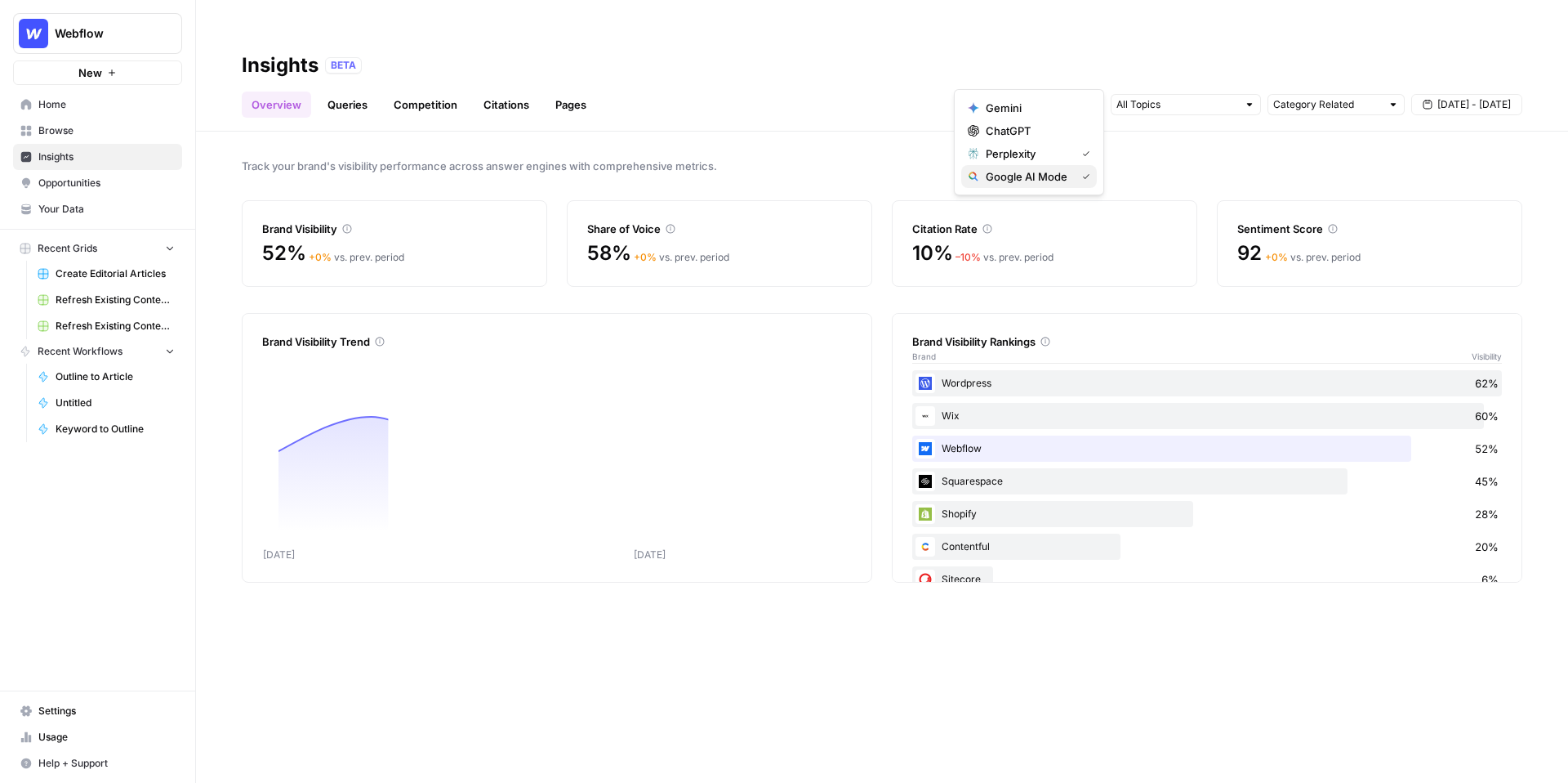
click at [1047, 178] on span "Google AI Mode" at bounding box center [1027, 176] width 83 height 16
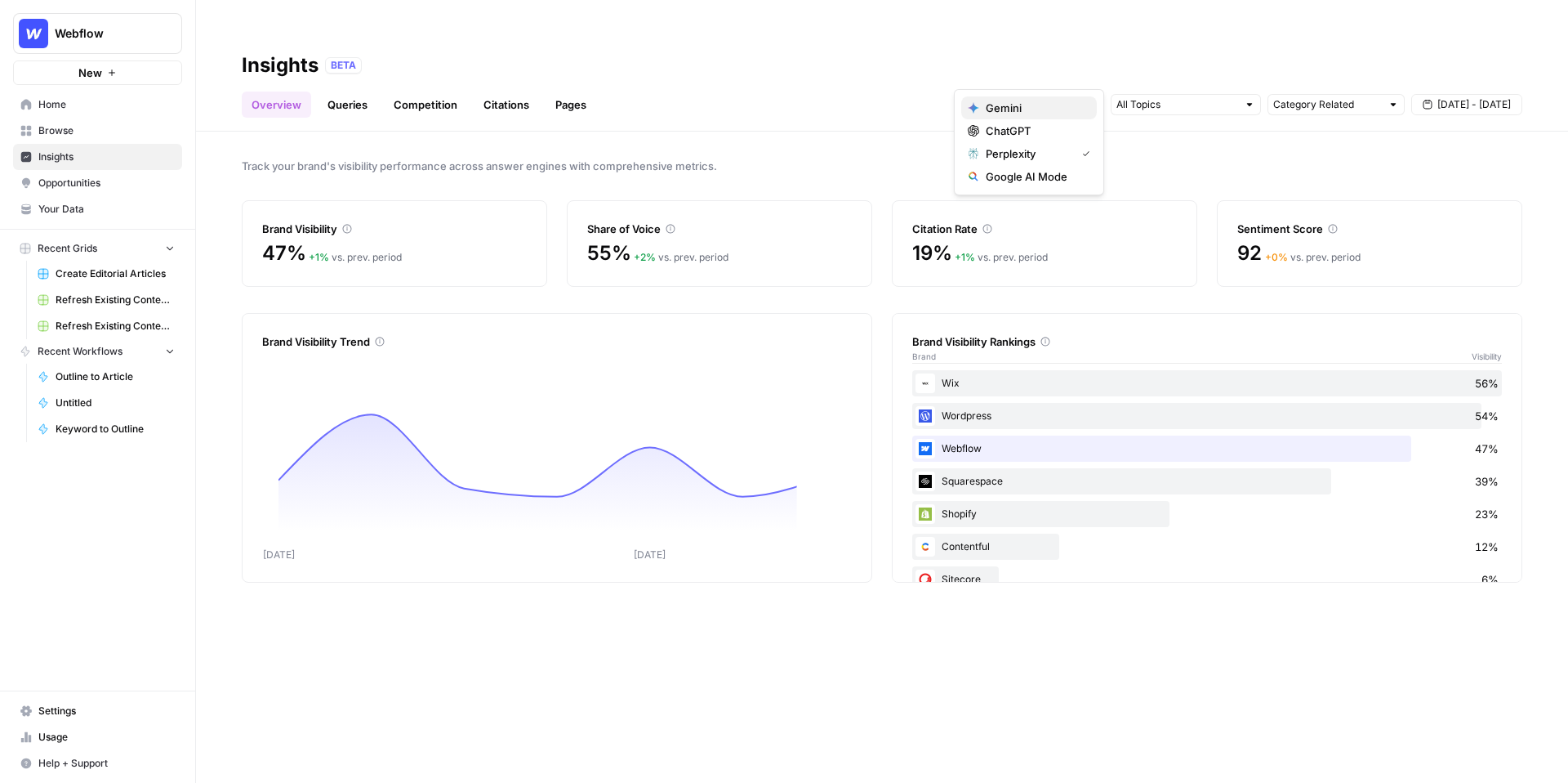
click at [1038, 114] on span "Gemini" at bounding box center [1035, 108] width 98 height 16
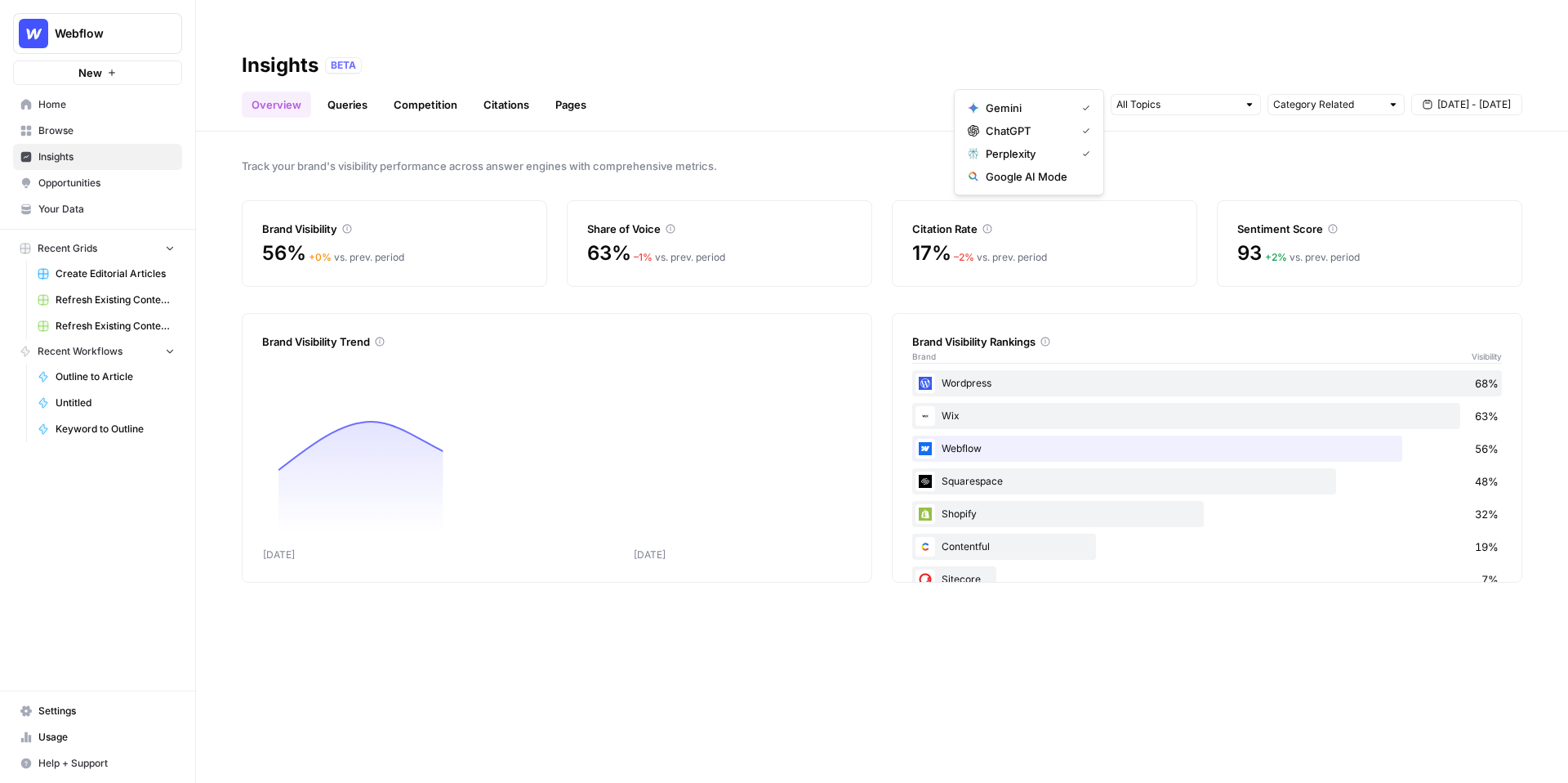
click at [1037, 167] on button "Google AI Mode" at bounding box center [1029, 176] width 136 height 23
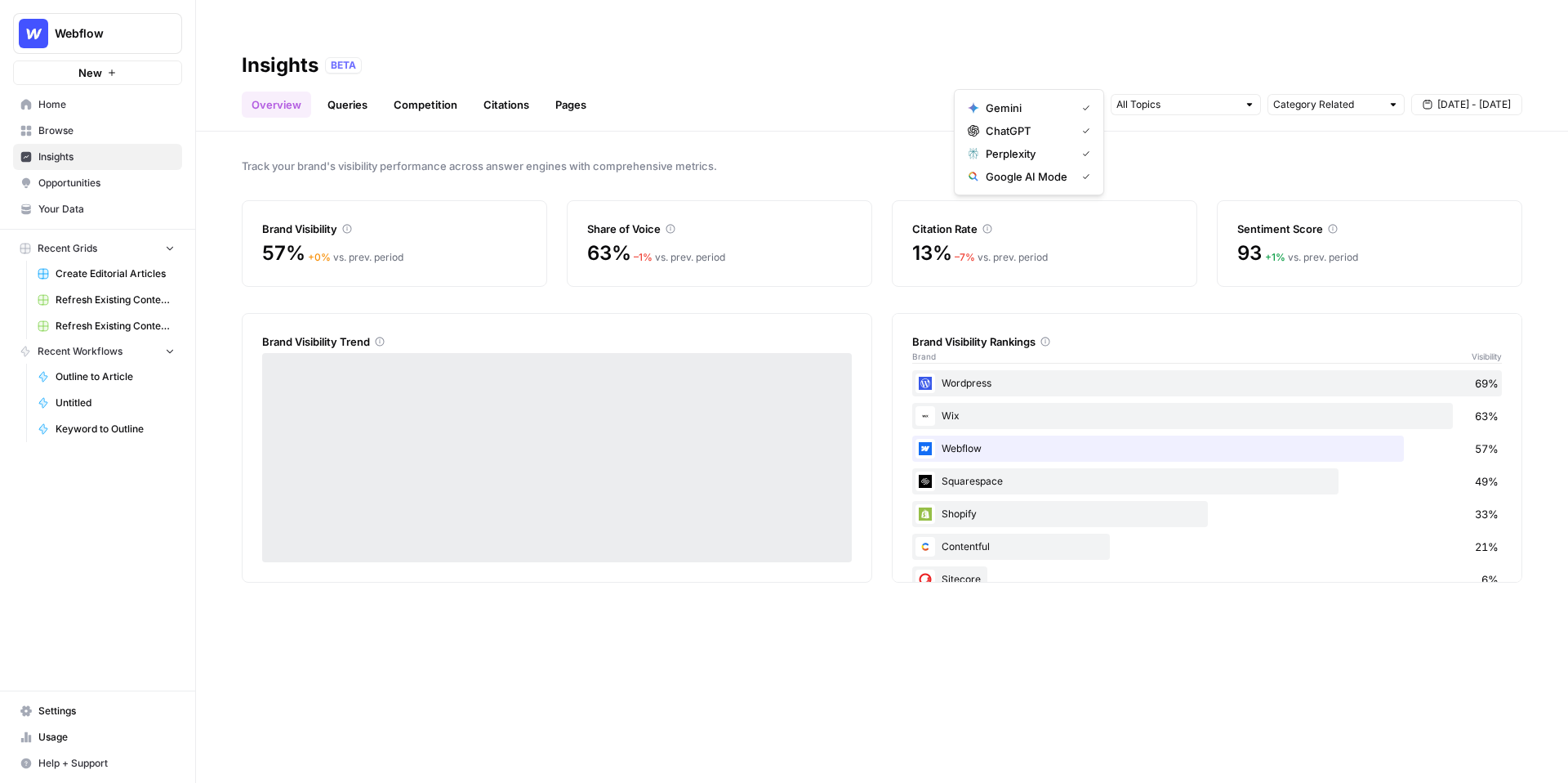
click at [853, 79] on div "Overview Queries Competition Citations Pages Category Related Sep 16 - Sep 22" at bounding box center [882, 98] width 1281 height 39
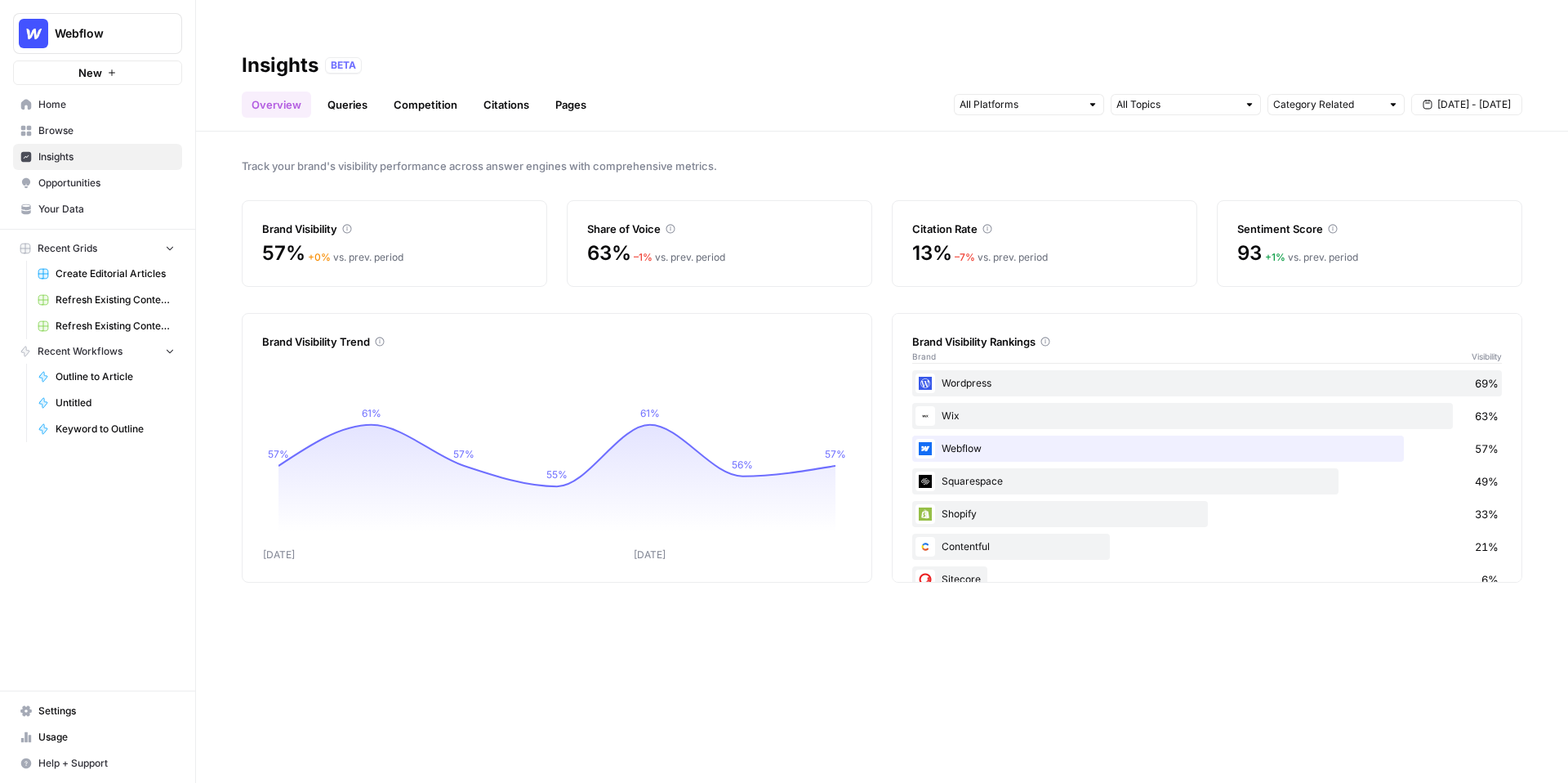
click at [358, 91] on link "Queries" at bounding box center [348, 104] width 60 height 26
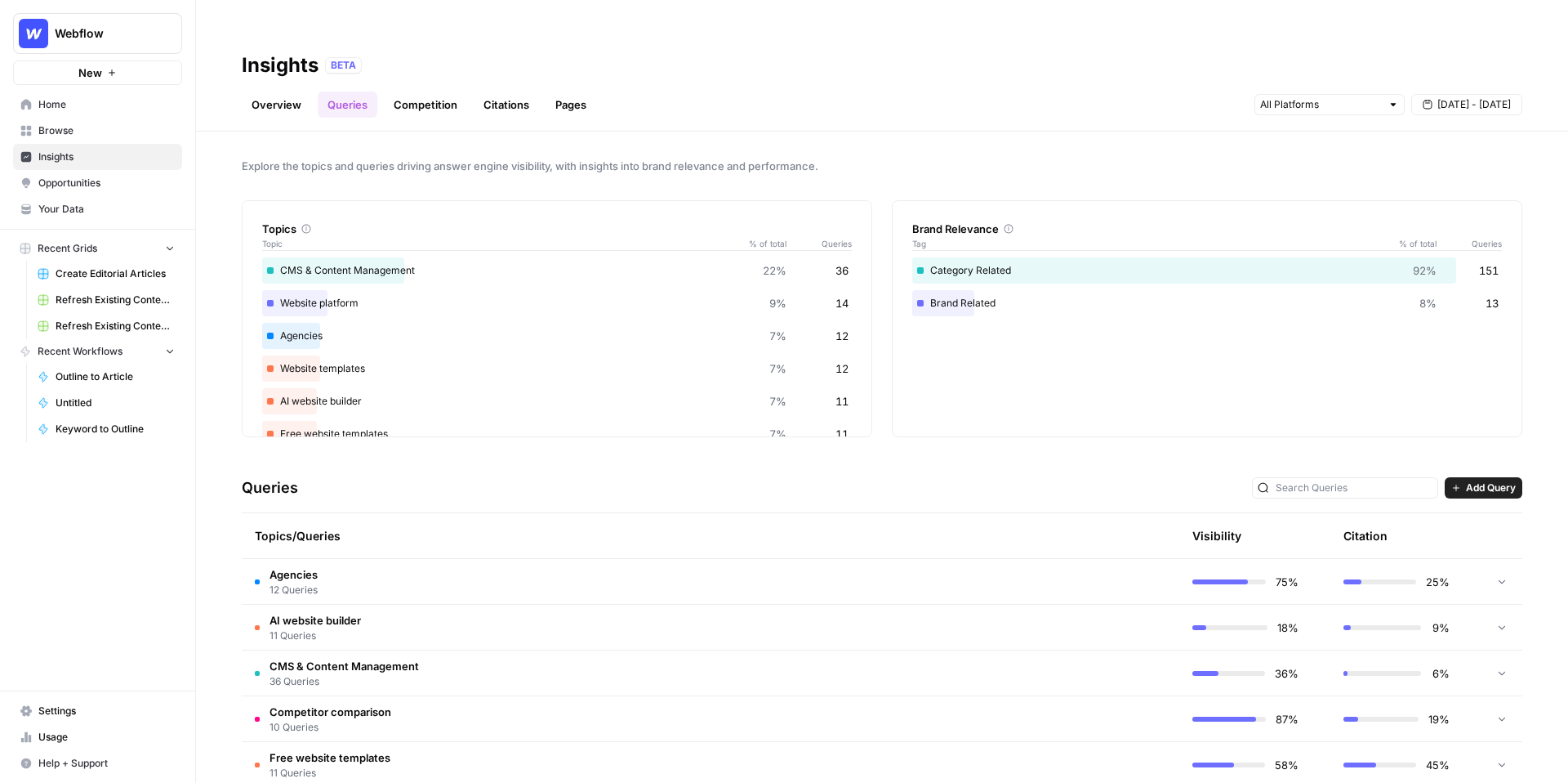
click at [276, 91] on link "Overview" at bounding box center [276, 104] width 69 height 26
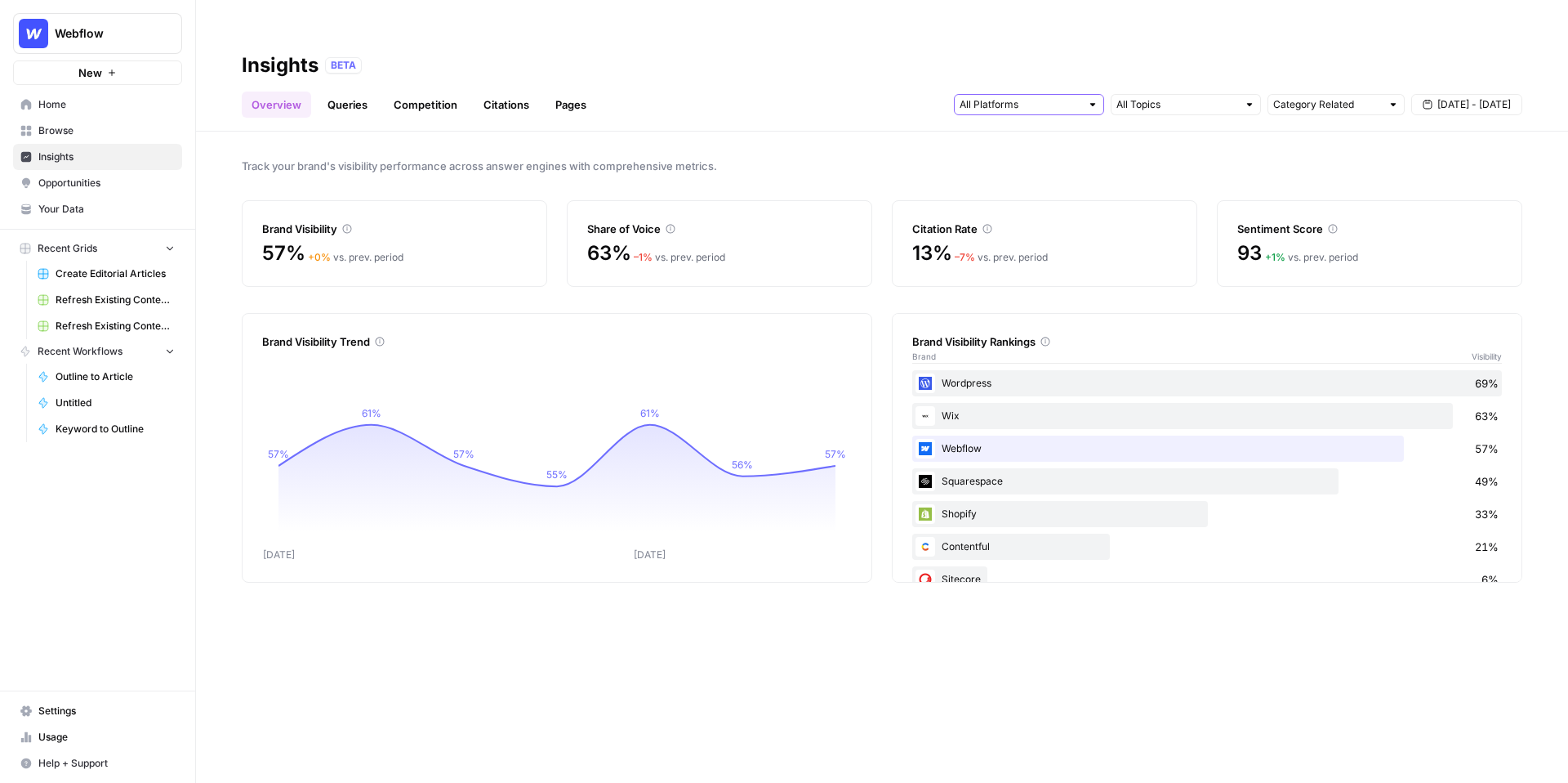
click at [1058, 97] on input "text" at bounding box center [1019, 104] width 120 height 16
click at [888, 157] on span "Track your brand's visibility performance across answer engines with comprehens…" at bounding box center [882, 165] width 1281 height 16
click at [1041, 97] on input "text" at bounding box center [1019, 104] width 120 height 16
click at [791, 417] on icon "Sep 16 Sep 20 57% 61% 57% 55% 61% 56% 57%" at bounding box center [557, 457] width 590 height 209
click at [445, 389] on icon "Sep 16 Sep 20 57% 61% 57% 55% 61% 56% 57%" at bounding box center [557, 457] width 590 height 209
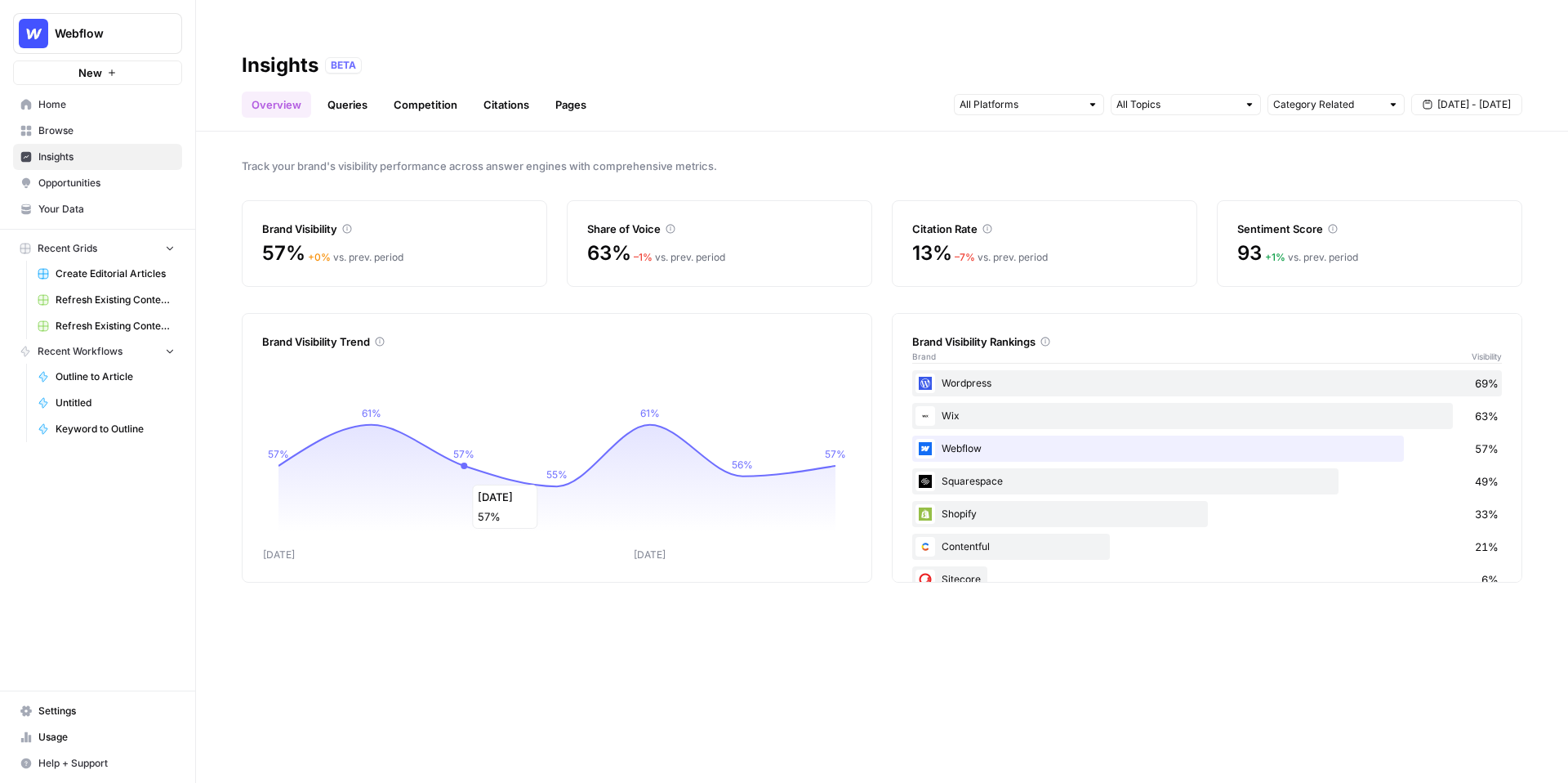
click at [482, 444] on icon at bounding box center [557, 481] width 557 height 113
click at [347, 91] on link "Queries" at bounding box center [348, 104] width 60 height 26
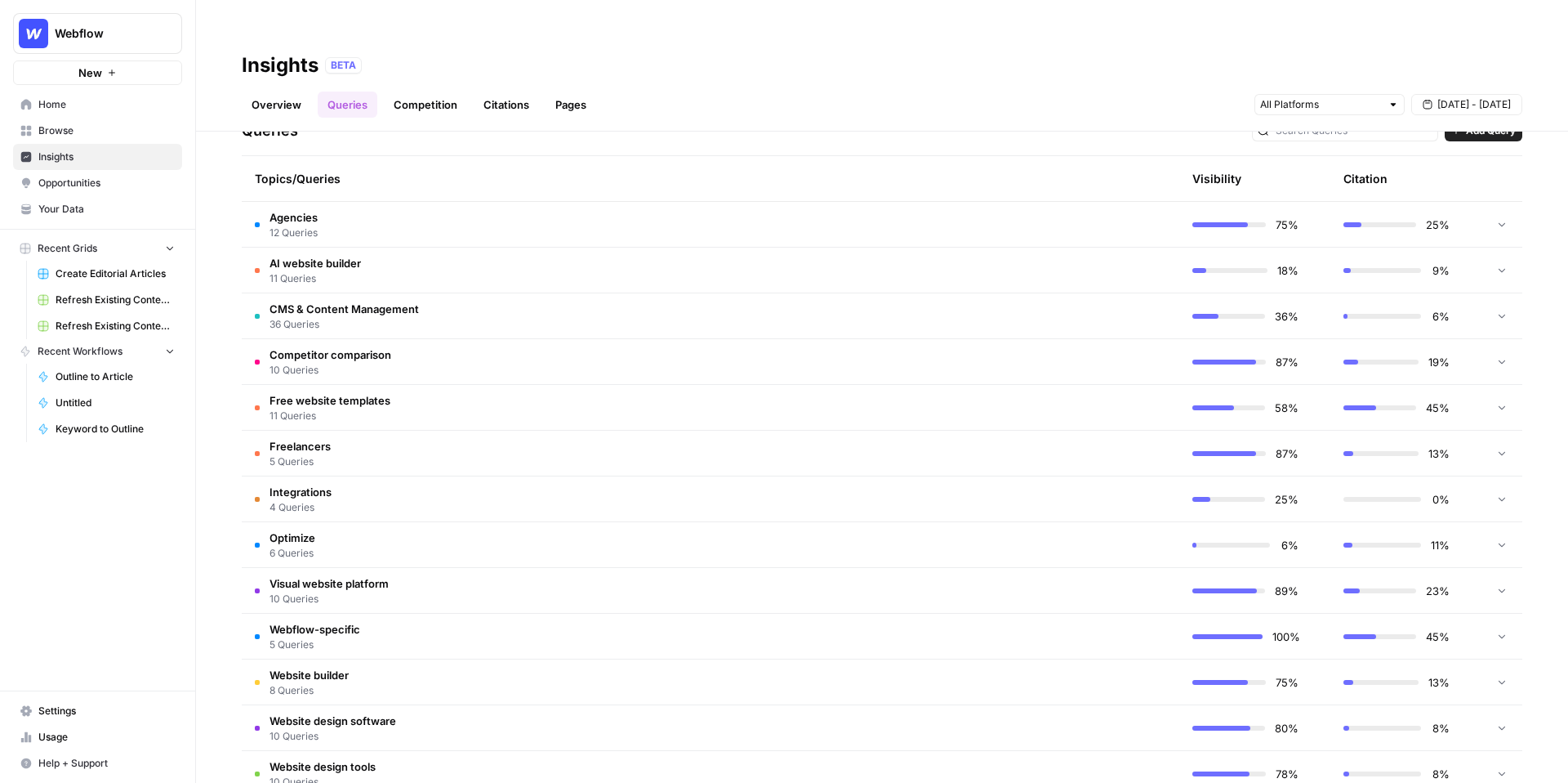
scroll to position [356, 0]
click at [704, 203] on td "Agencies 12 Queries" at bounding box center [633, 225] width 783 height 45
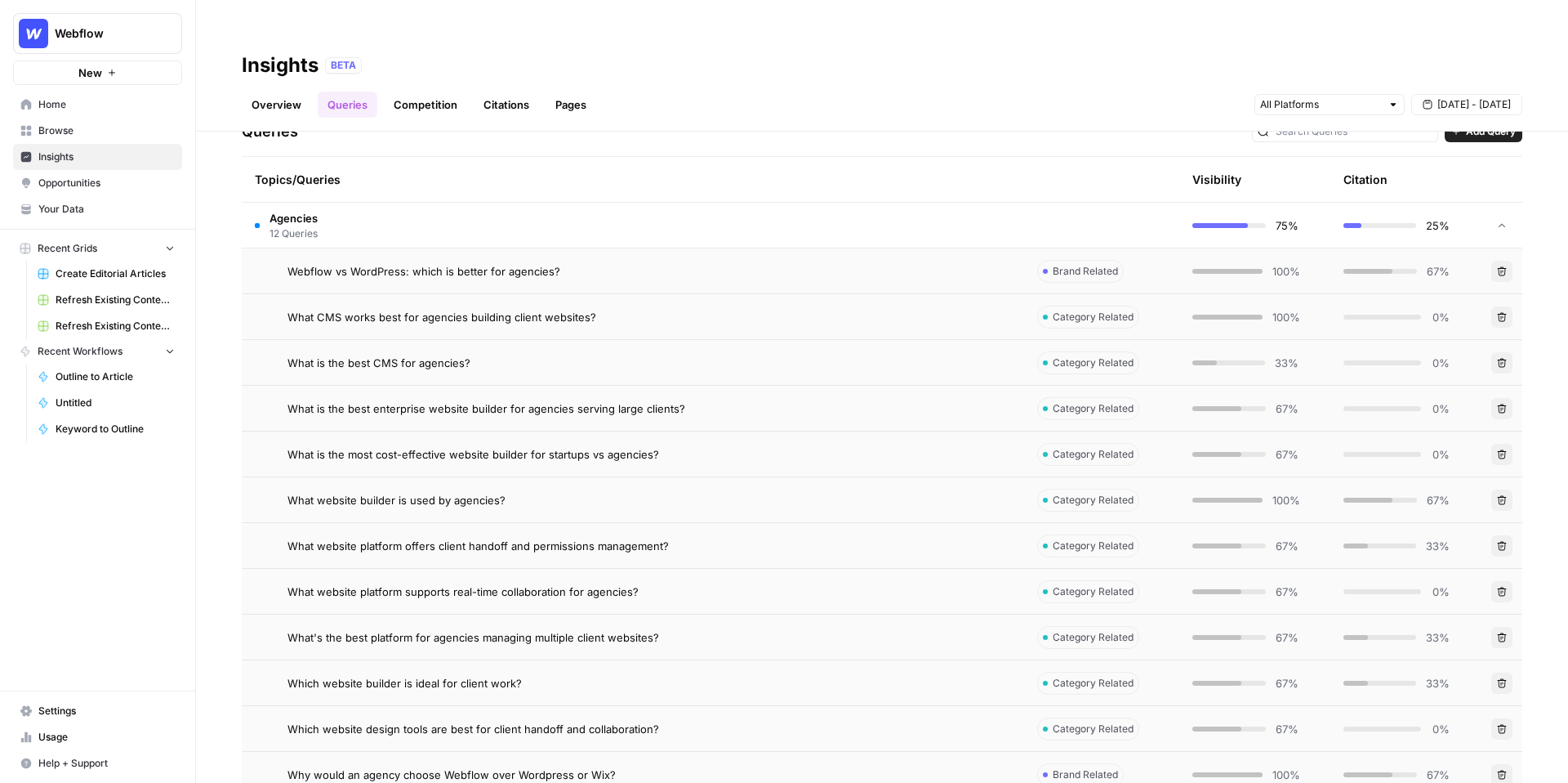
click at [775, 355] on div "What is the best CMS for agencies?" at bounding box center [649, 362] width 724 height 16
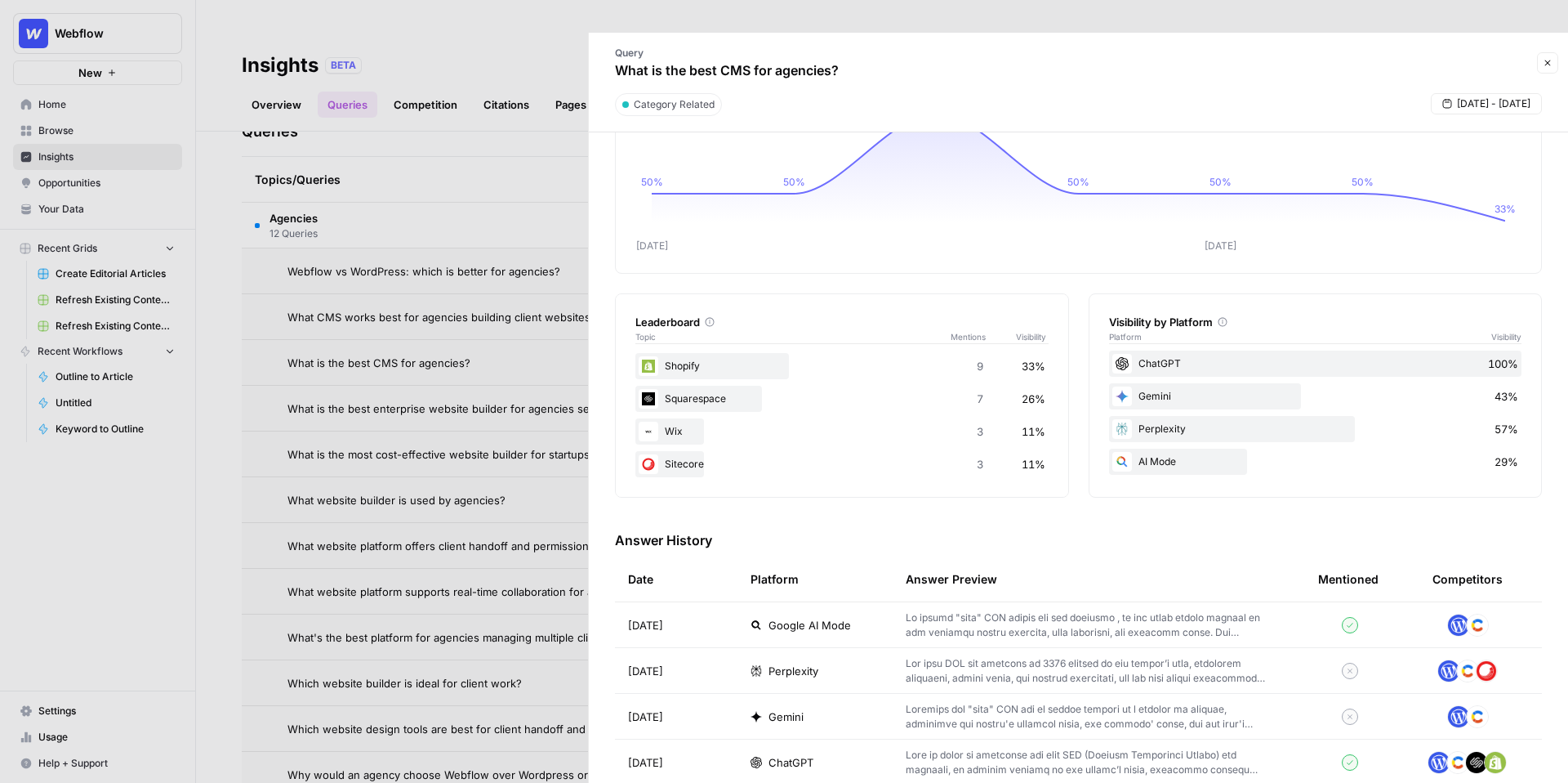
scroll to position [121, 0]
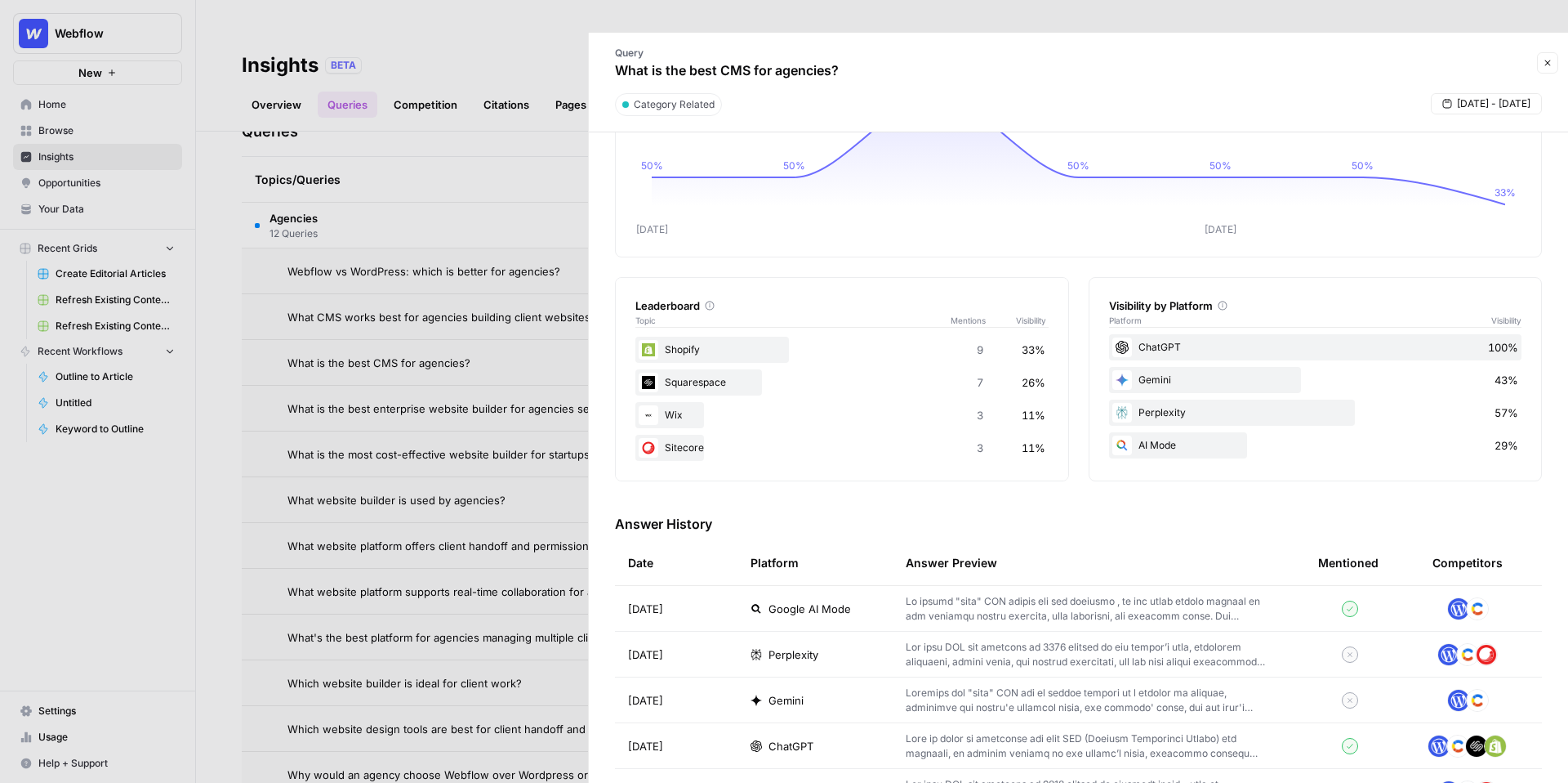
click at [821, 600] on span "Google AI Mode" at bounding box center [809, 608] width 83 height 16
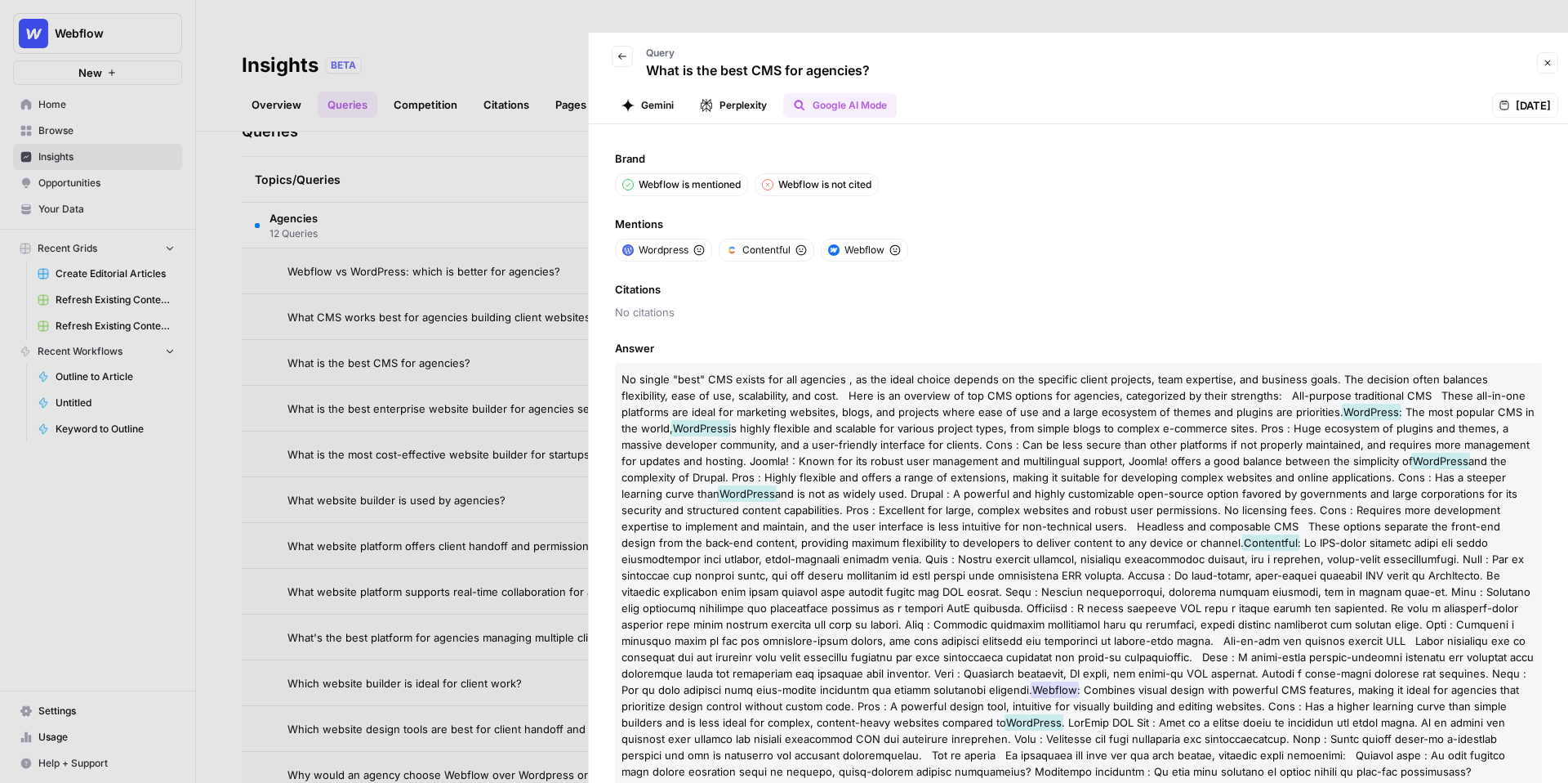
click at [551, 88] on div at bounding box center [784, 392] width 1568 height 783
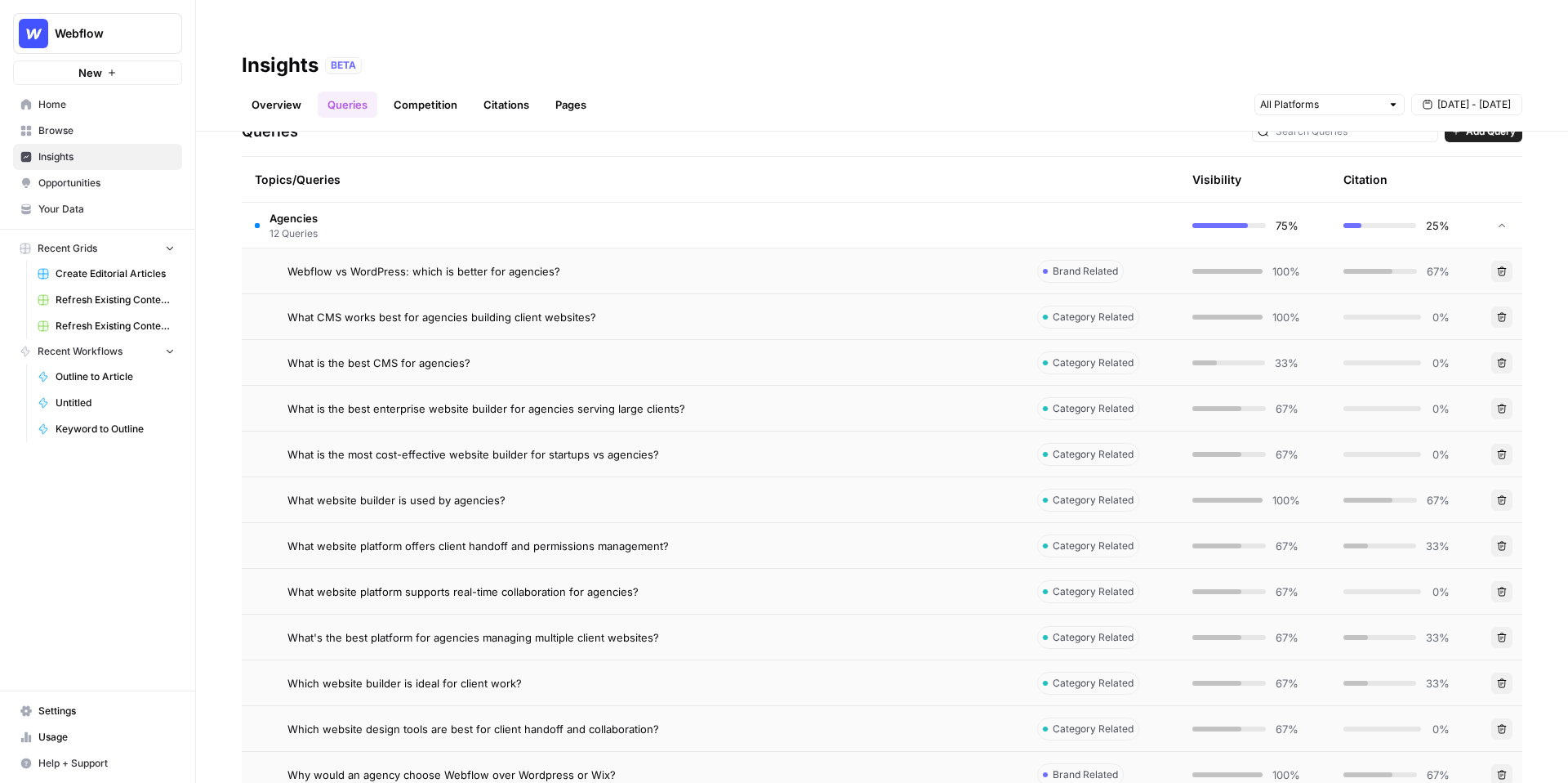
click at [667, 492] on div "What website builder is used by agencies?" at bounding box center [649, 499] width 724 height 16
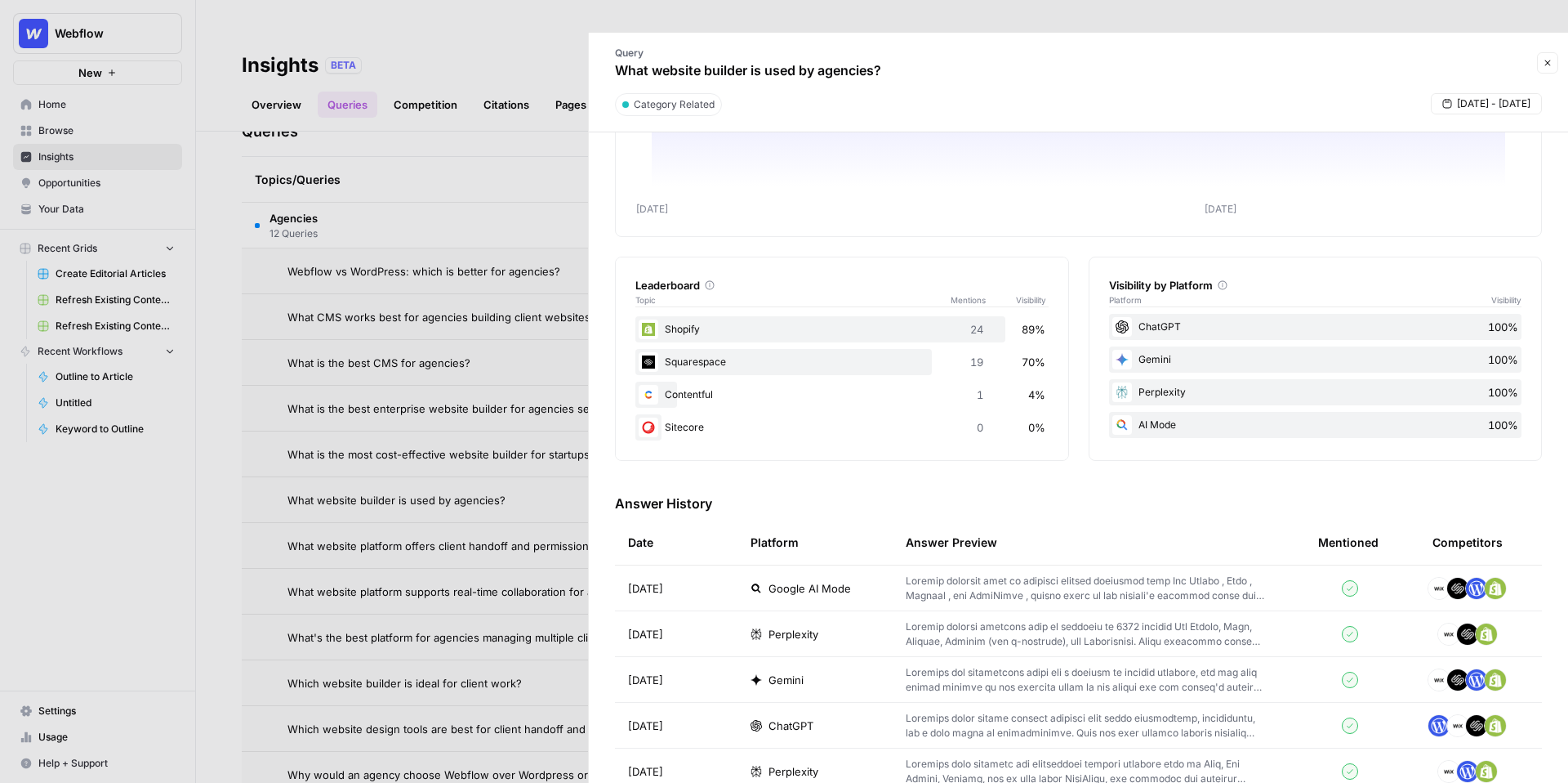
scroll to position [165, 0]
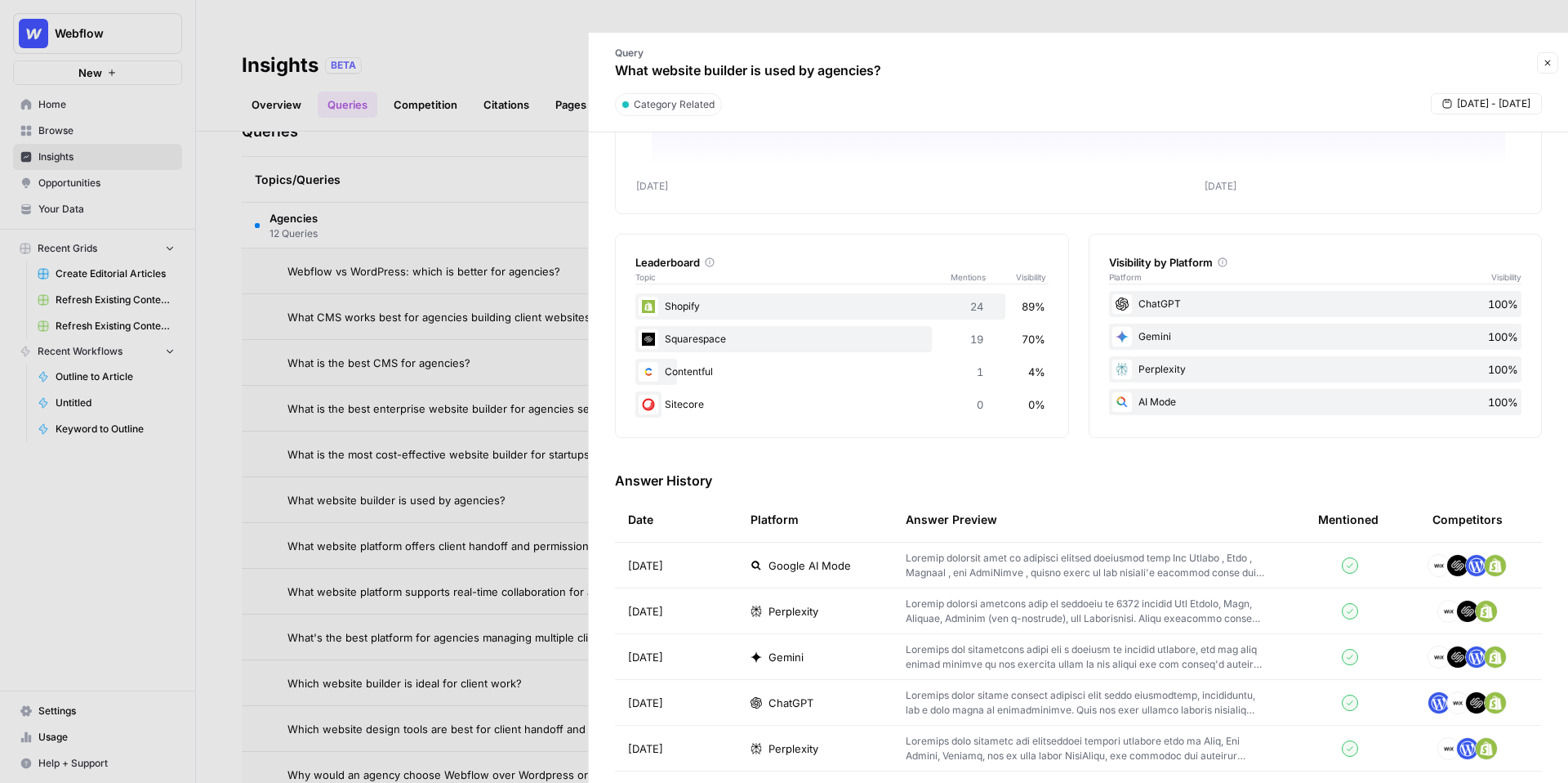
click at [803, 694] on span "ChatGPT" at bounding box center [790, 702] width 45 height 16
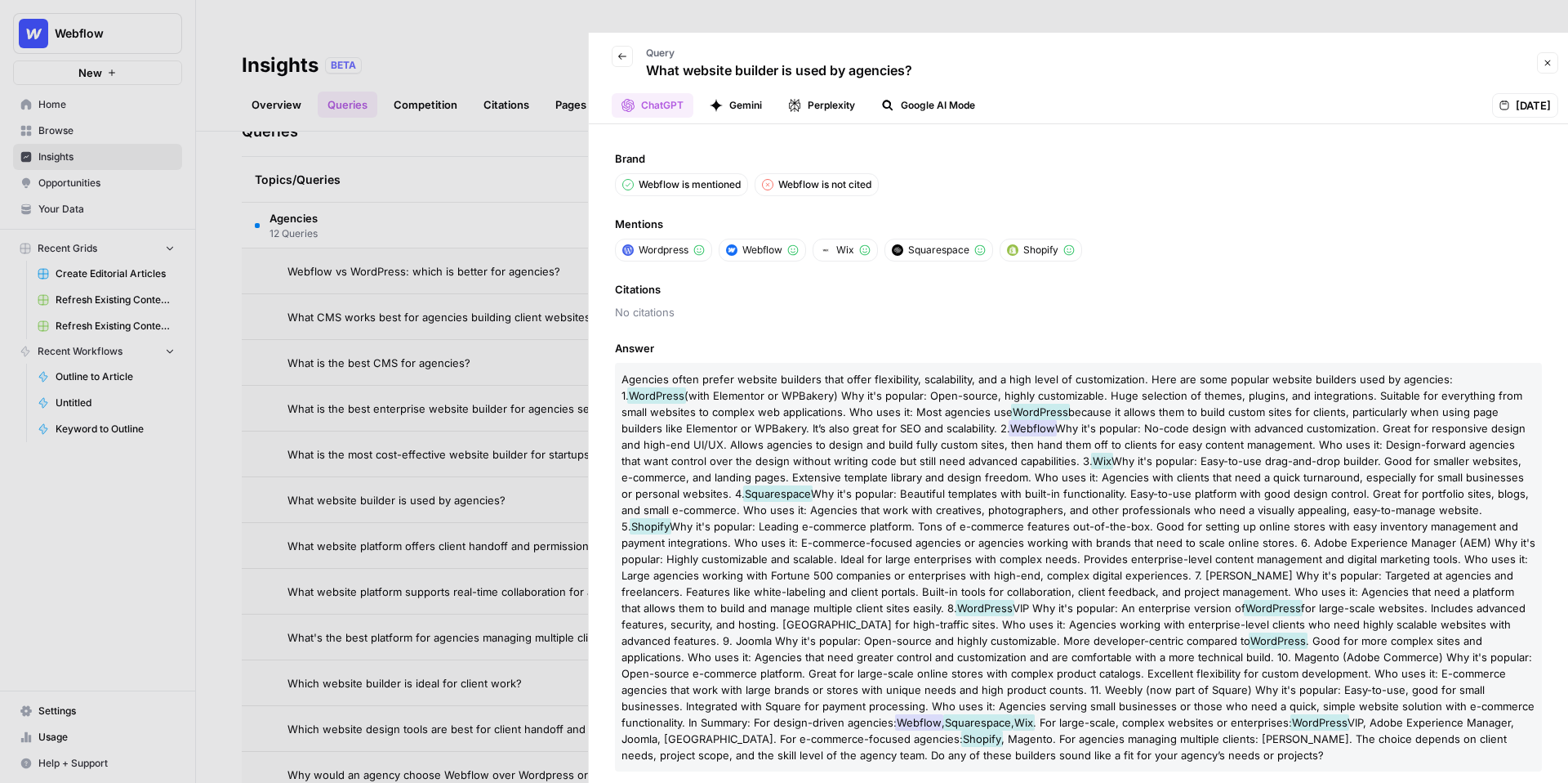
click at [740, 93] on button "Gemini" at bounding box center [736, 105] width 72 height 25
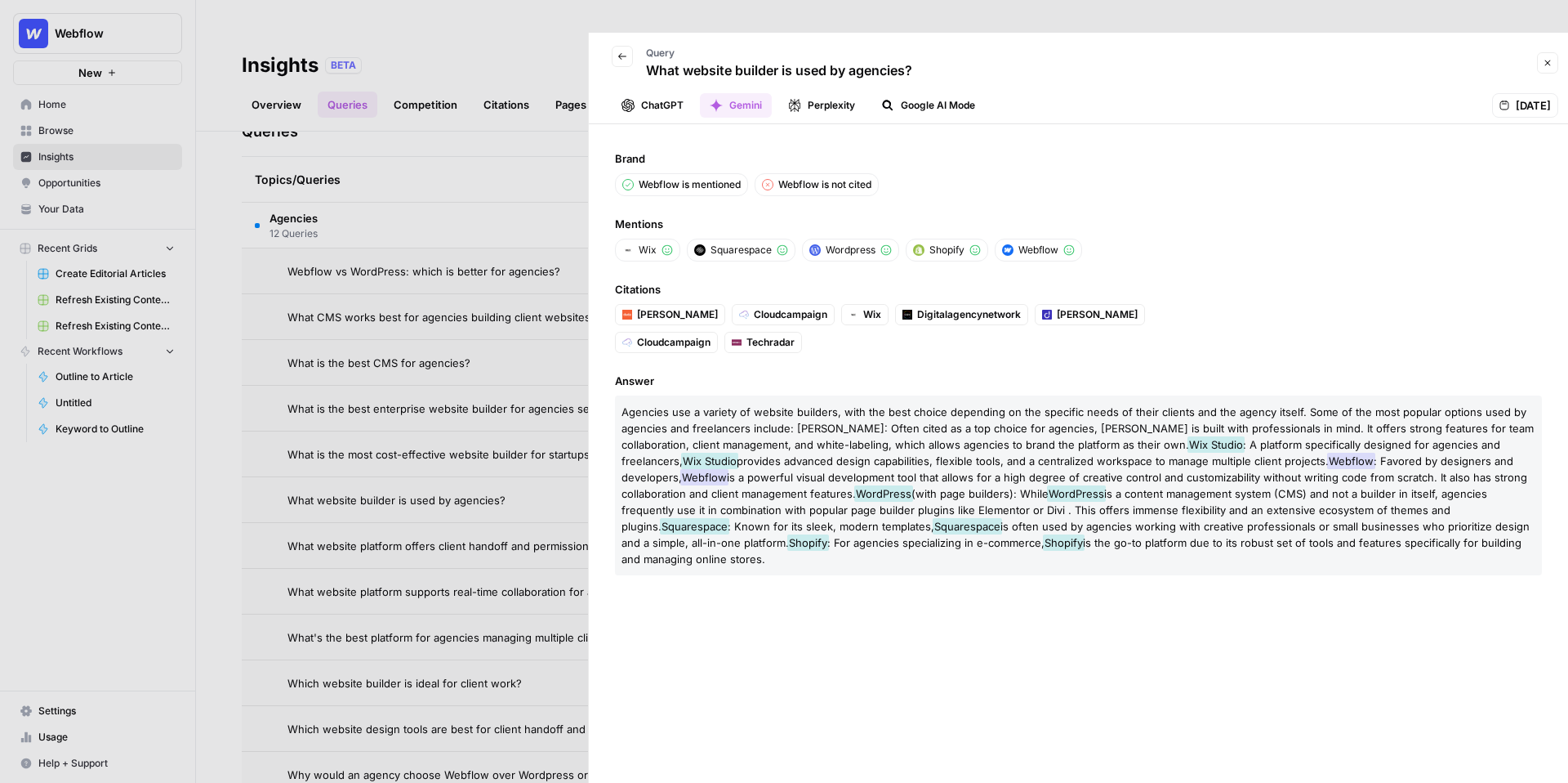
click at [834, 93] on button "Perplexity" at bounding box center [821, 105] width 86 height 25
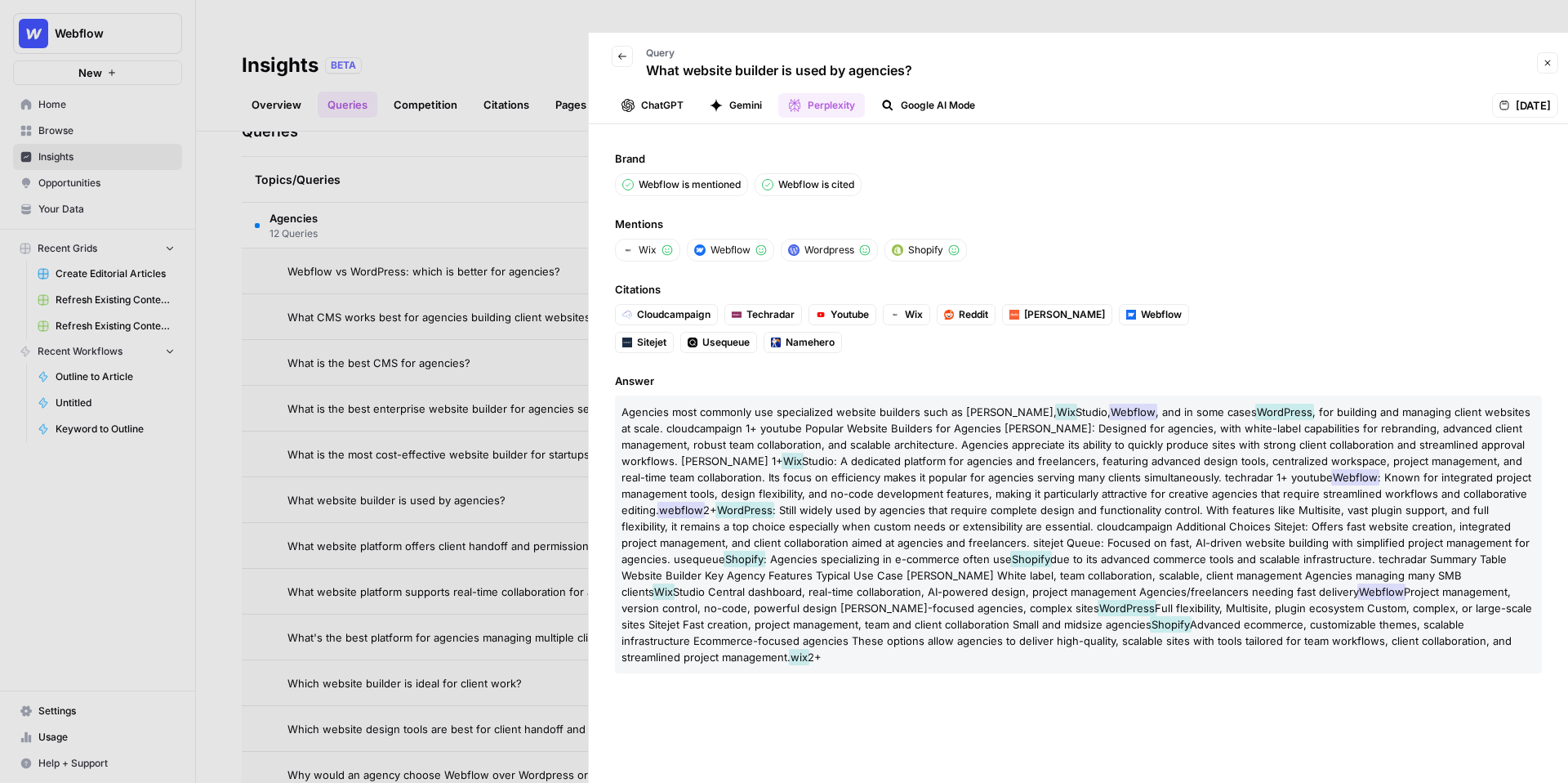
click at [958, 93] on button "Google AI Mode" at bounding box center [928, 105] width 114 height 25
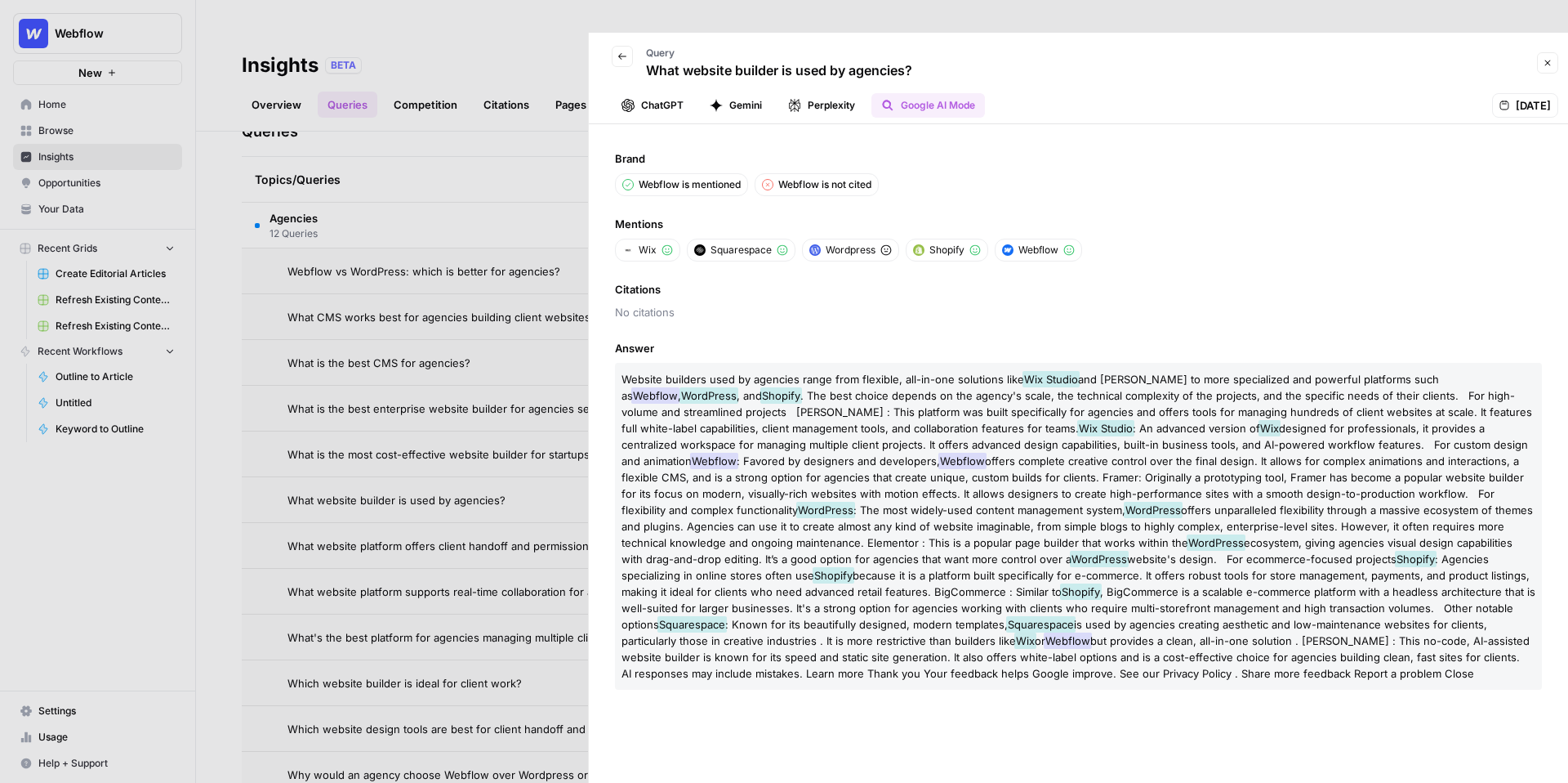
click at [839, 93] on button "Perplexity" at bounding box center [821, 105] width 86 height 25
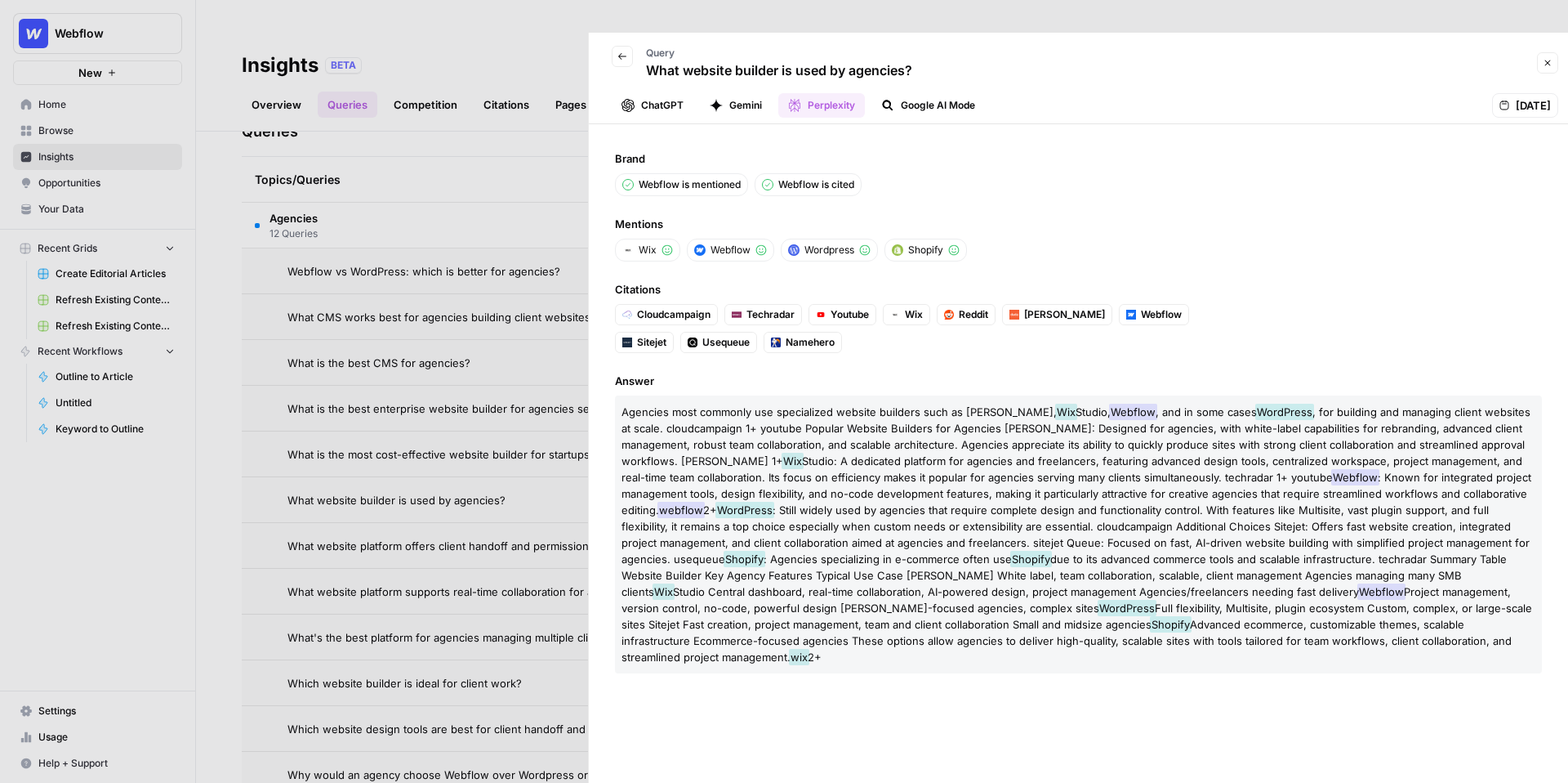
click at [755, 93] on button "Gemini" at bounding box center [736, 105] width 72 height 25
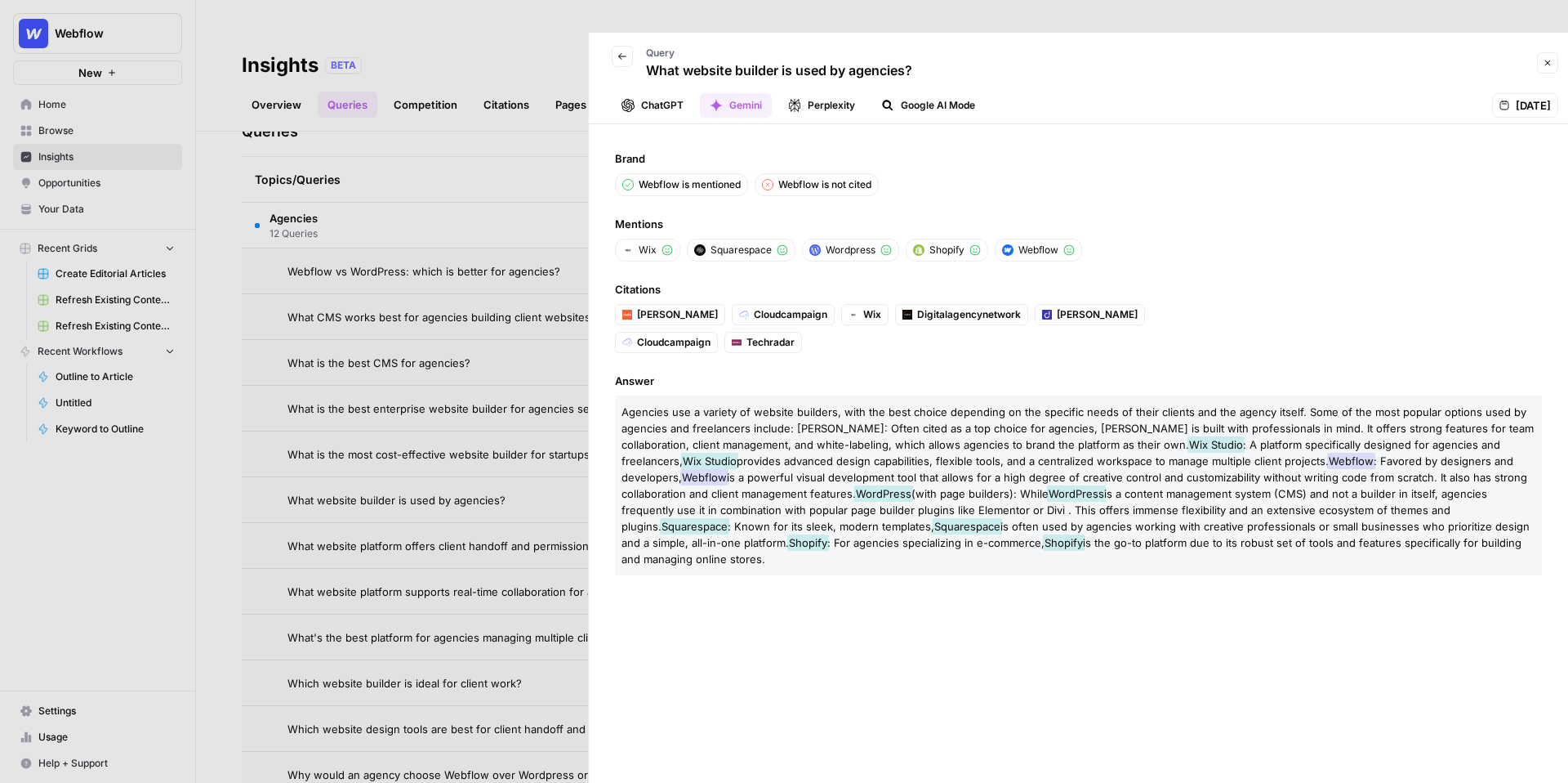
click at [667, 93] on button "ChatGPT" at bounding box center [653, 105] width 82 height 25
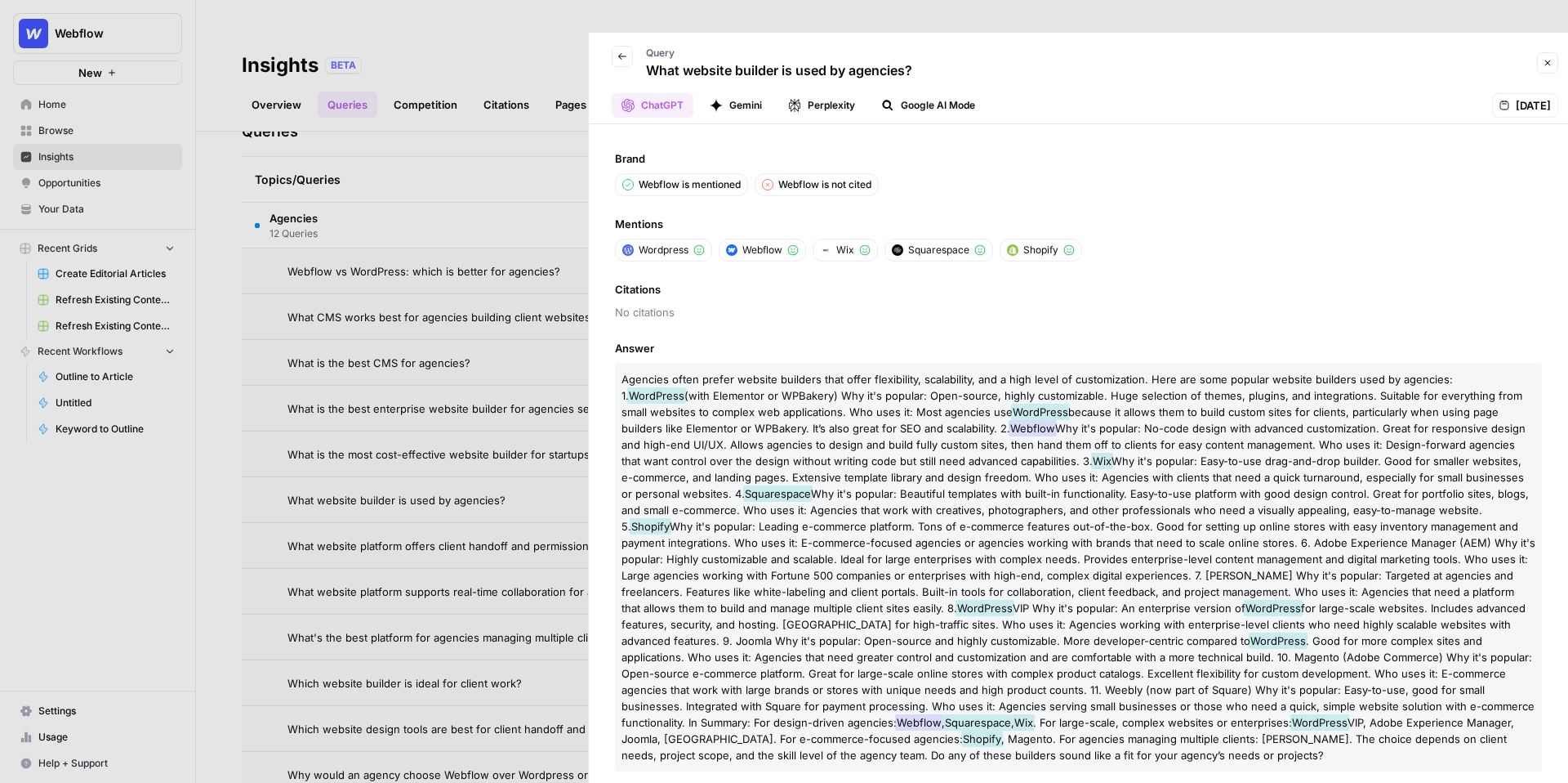
click at [728, 93] on button "Gemini" at bounding box center [736, 105] width 72 height 25
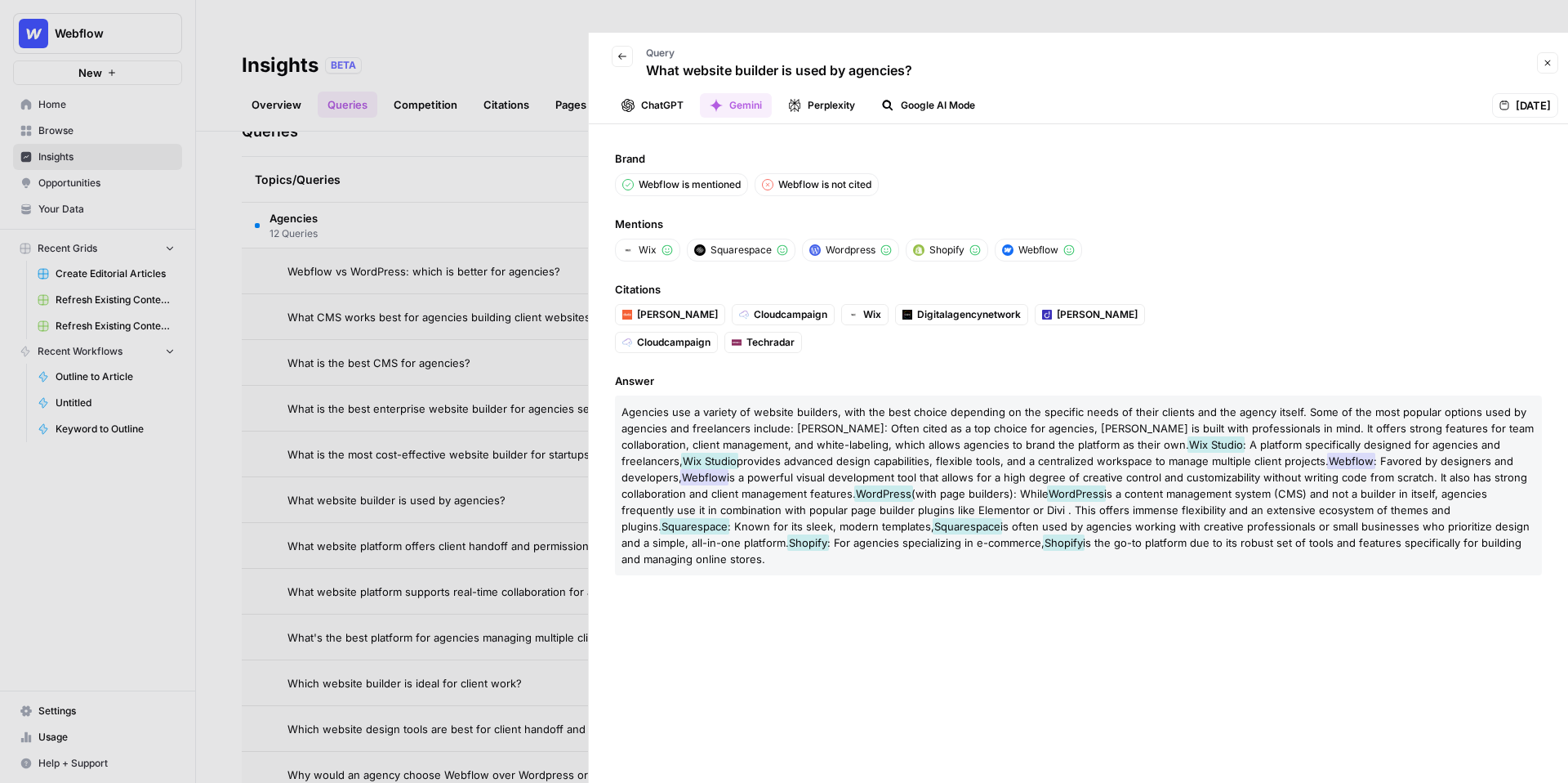
click at [807, 93] on button "Perplexity" at bounding box center [821, 105] width 86 height 25
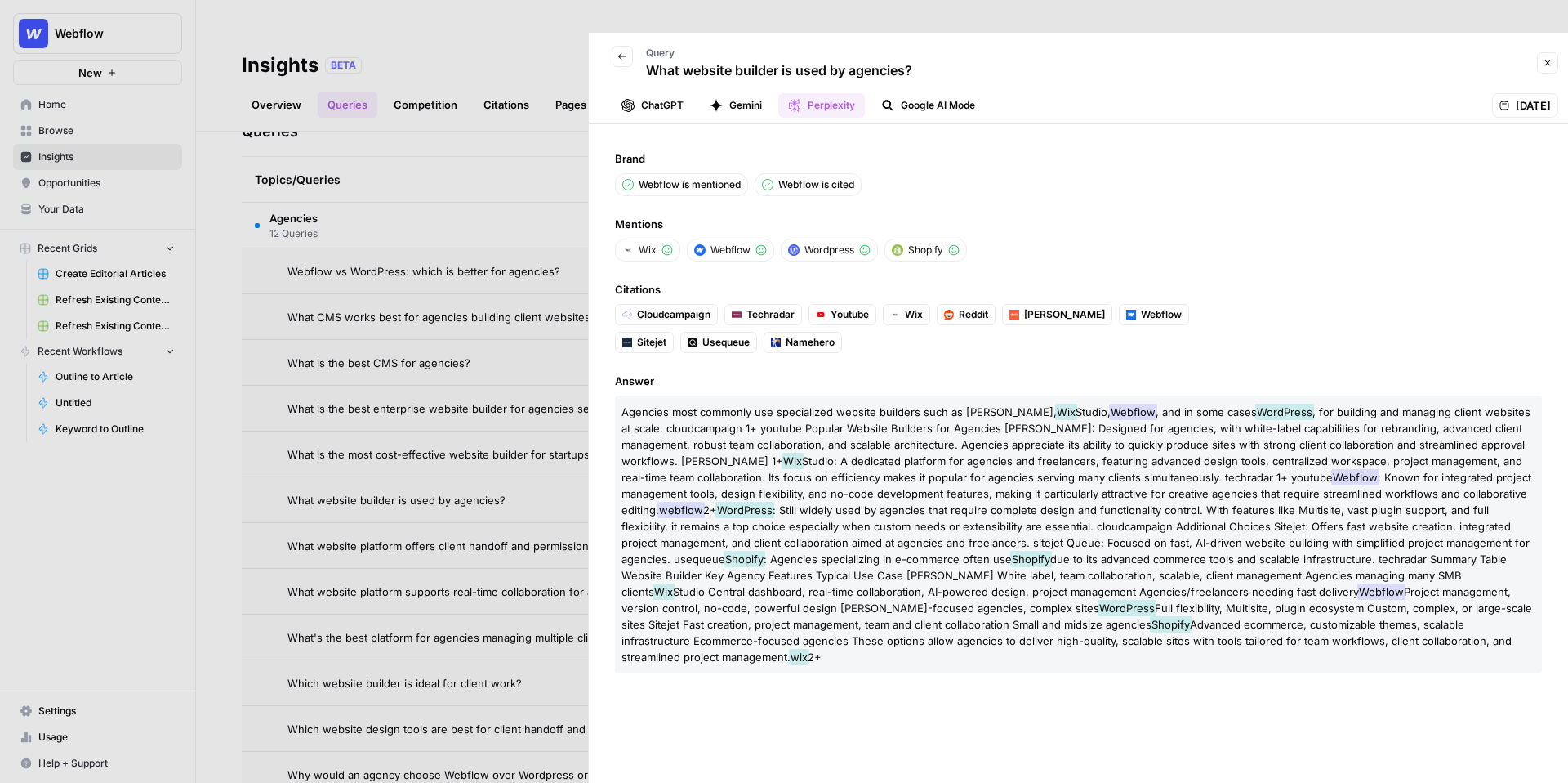
click at [913, 93] on button "Google AI Mode" at bounding box center [928, 105] width 114 height 25
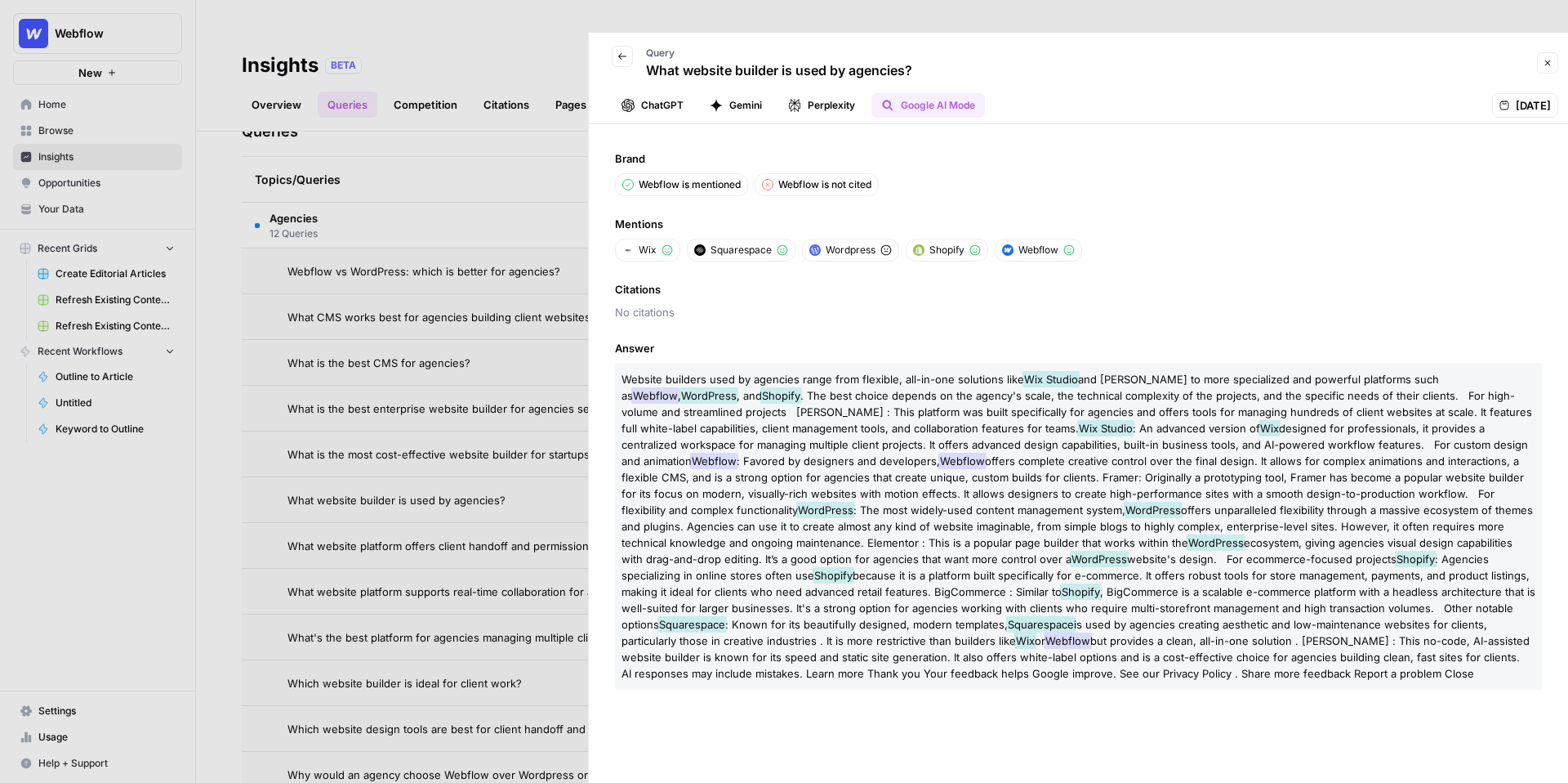
click at [845, 93] on button "Perplexity" at bounding box center [821, 105] width 86 height 25
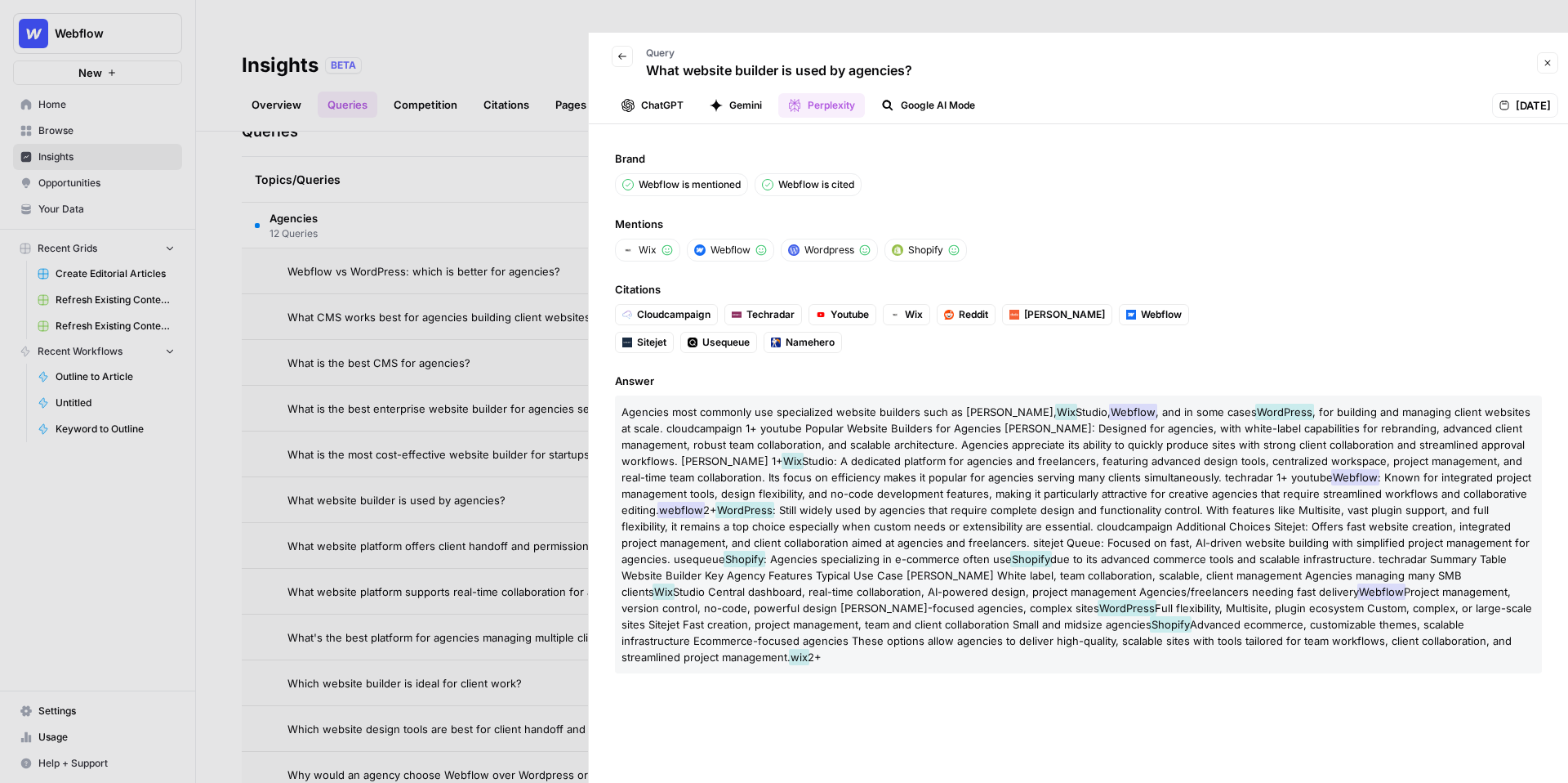
click at [736, 93] on button "Gemini" at bounding box center [736, 105] width 72 height 25
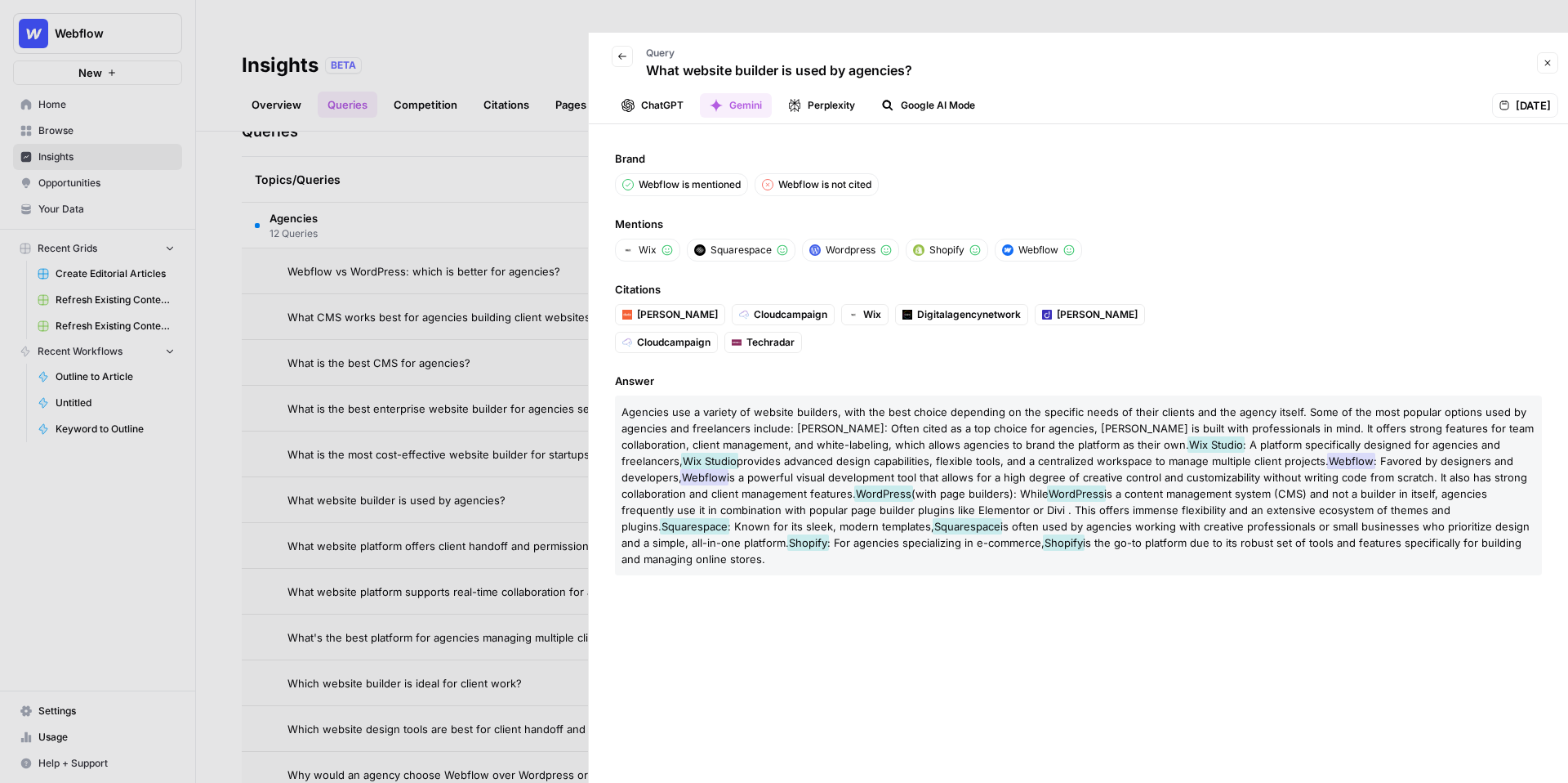
click at [656, 93] on button "ChatGPT" at bounding box center [653, 105] width 82 height 25
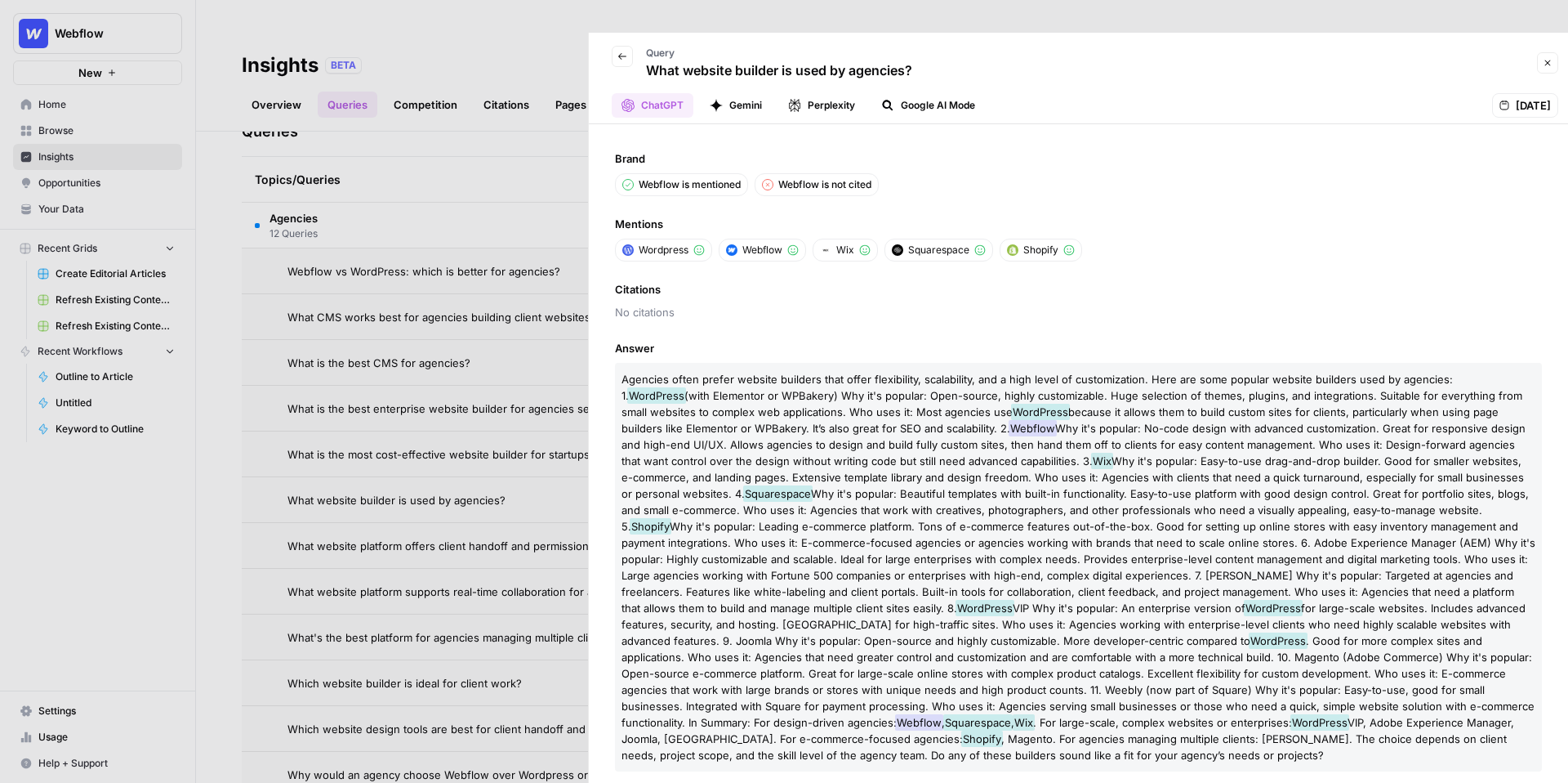
click at [738, 93] on button "Gemini" at bounding box center [736, 105] width 72 height 25
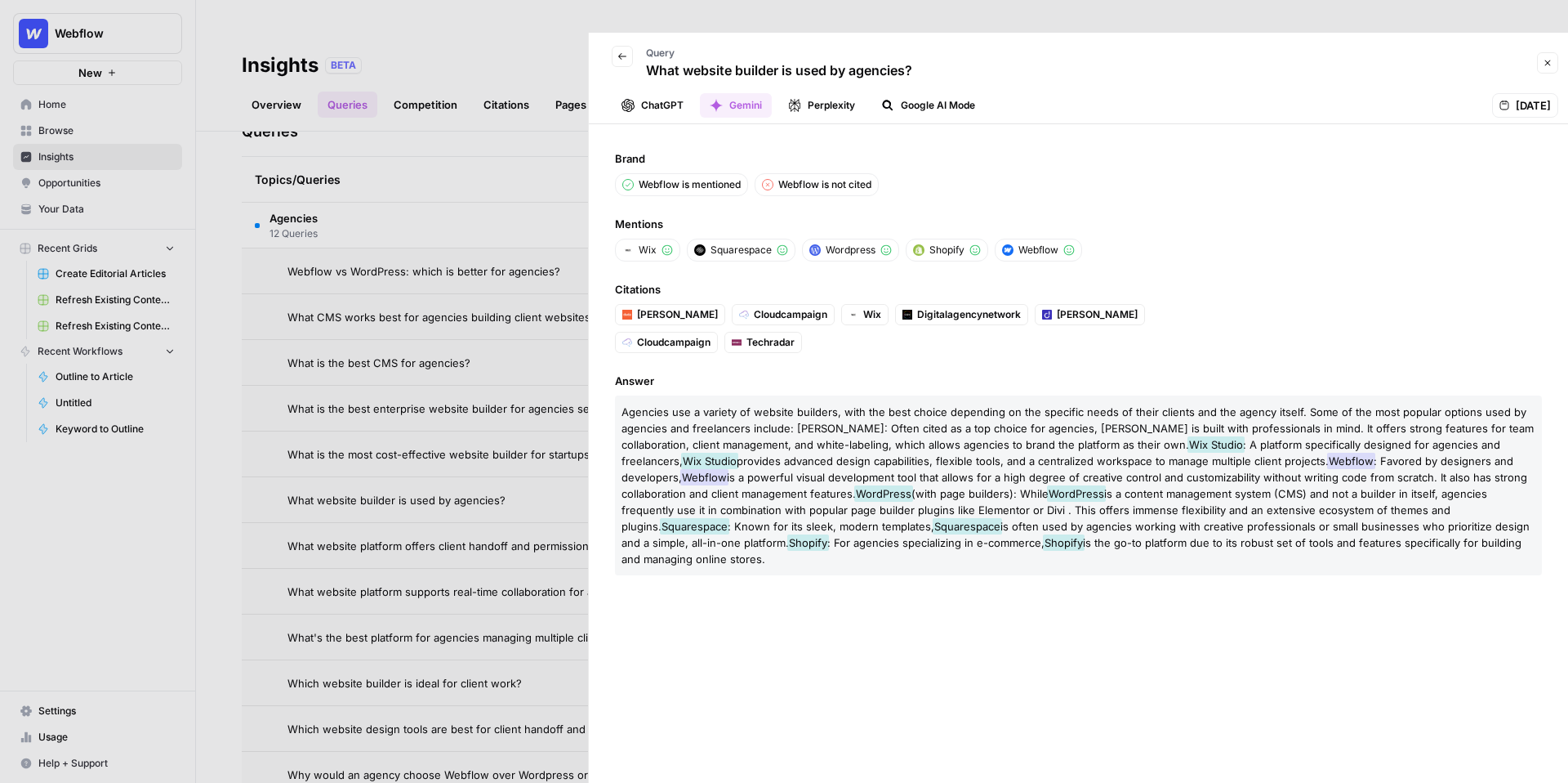
click at [422, 182] on div at bounding box center [784, 392] width 1568 height 783
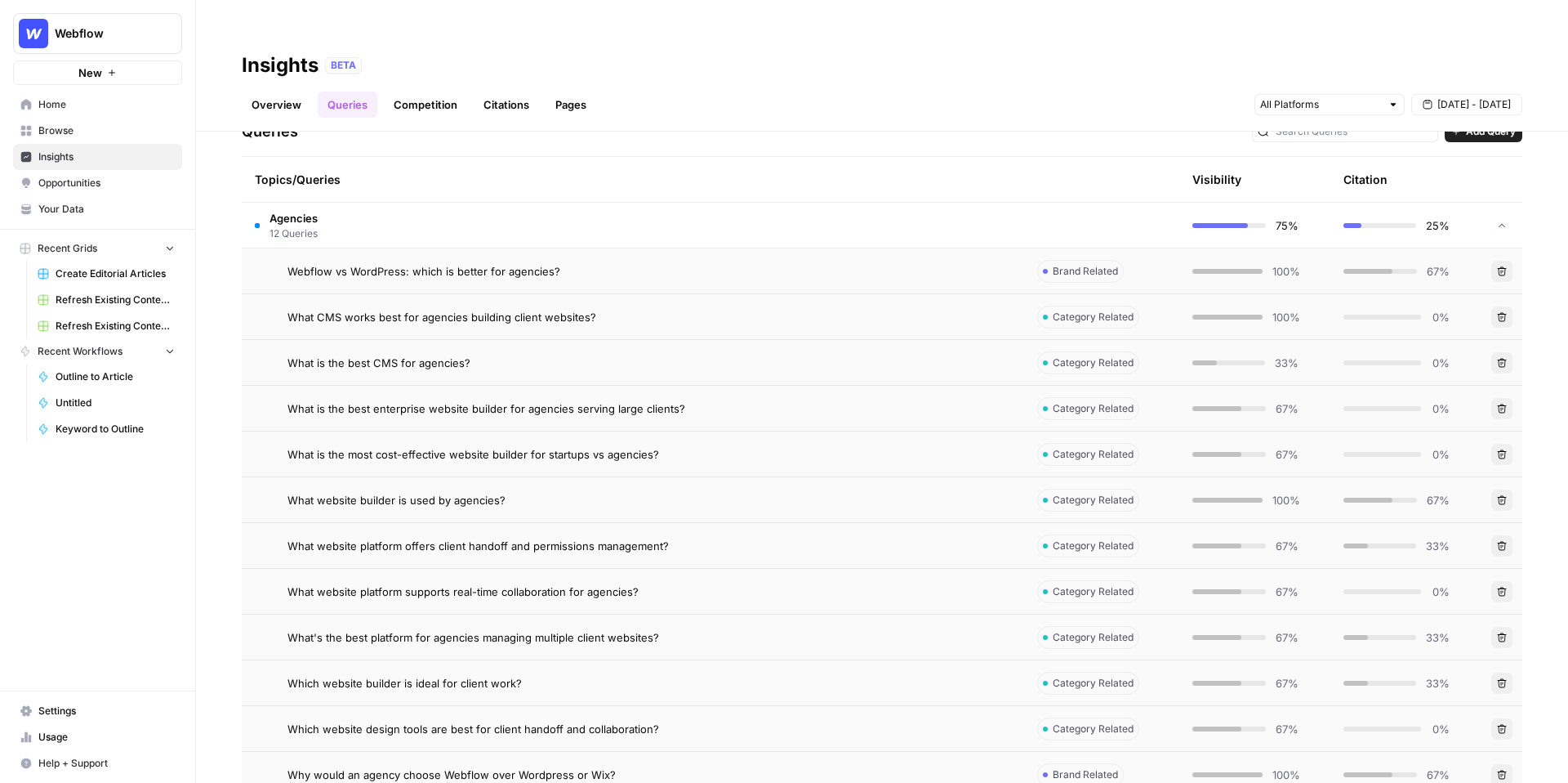
click at [433, 91] on link "Competition" at bounding box center [425, 104] width 83 height 26
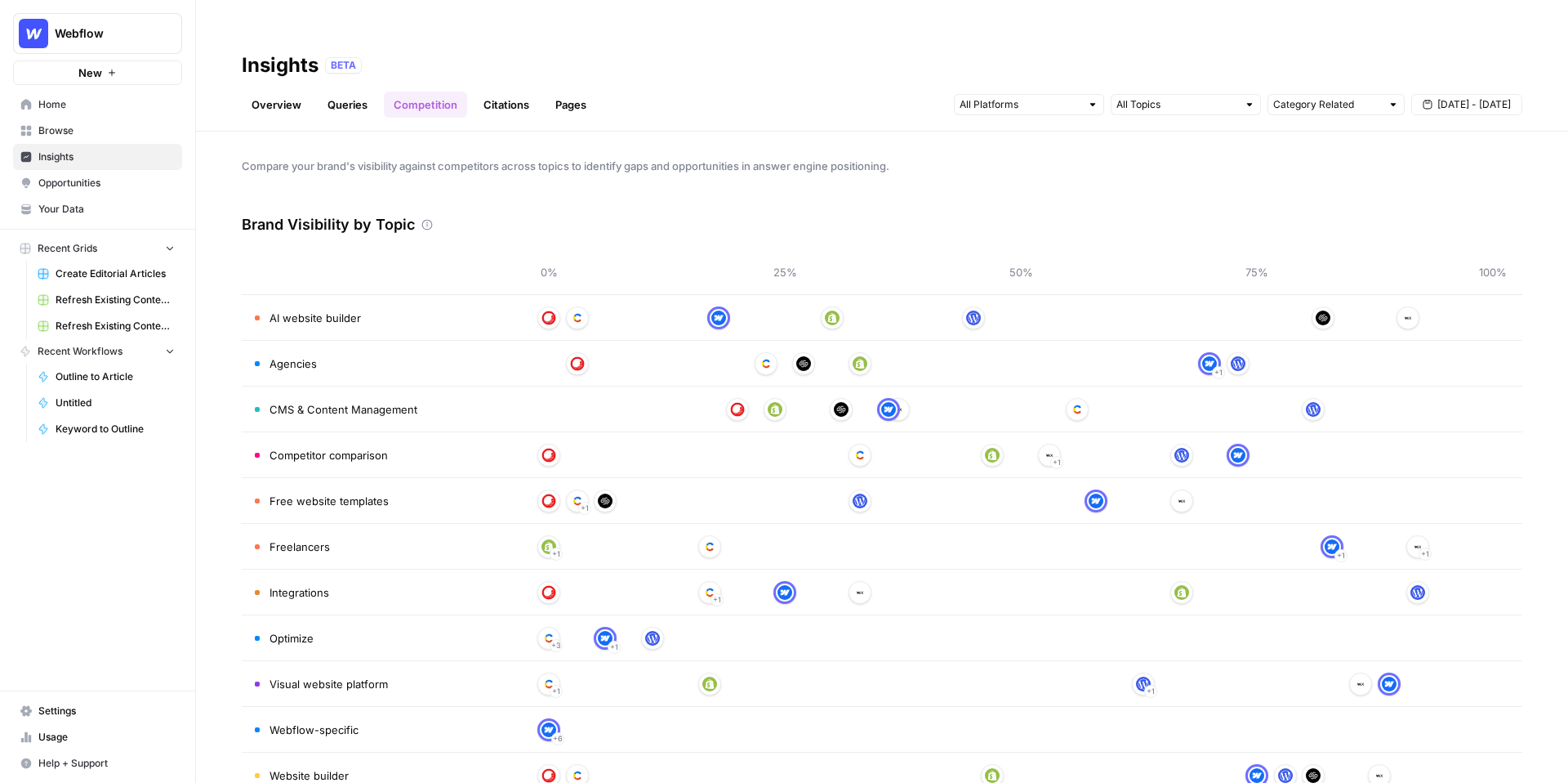
click at [509, 91] on link "Citations" at bounding box center [506, 104] width 65 height 26
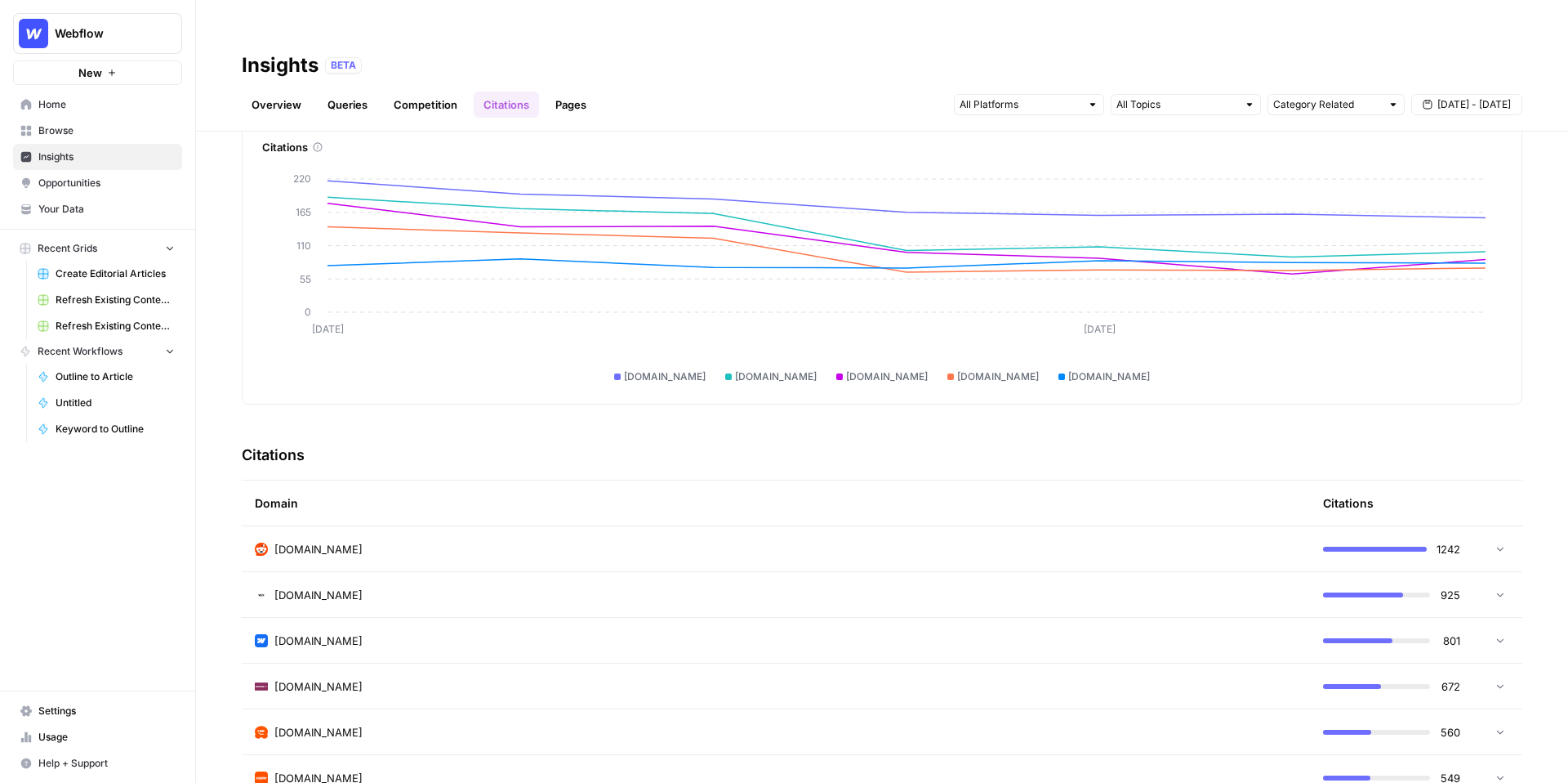
scroll to position [74, 0]
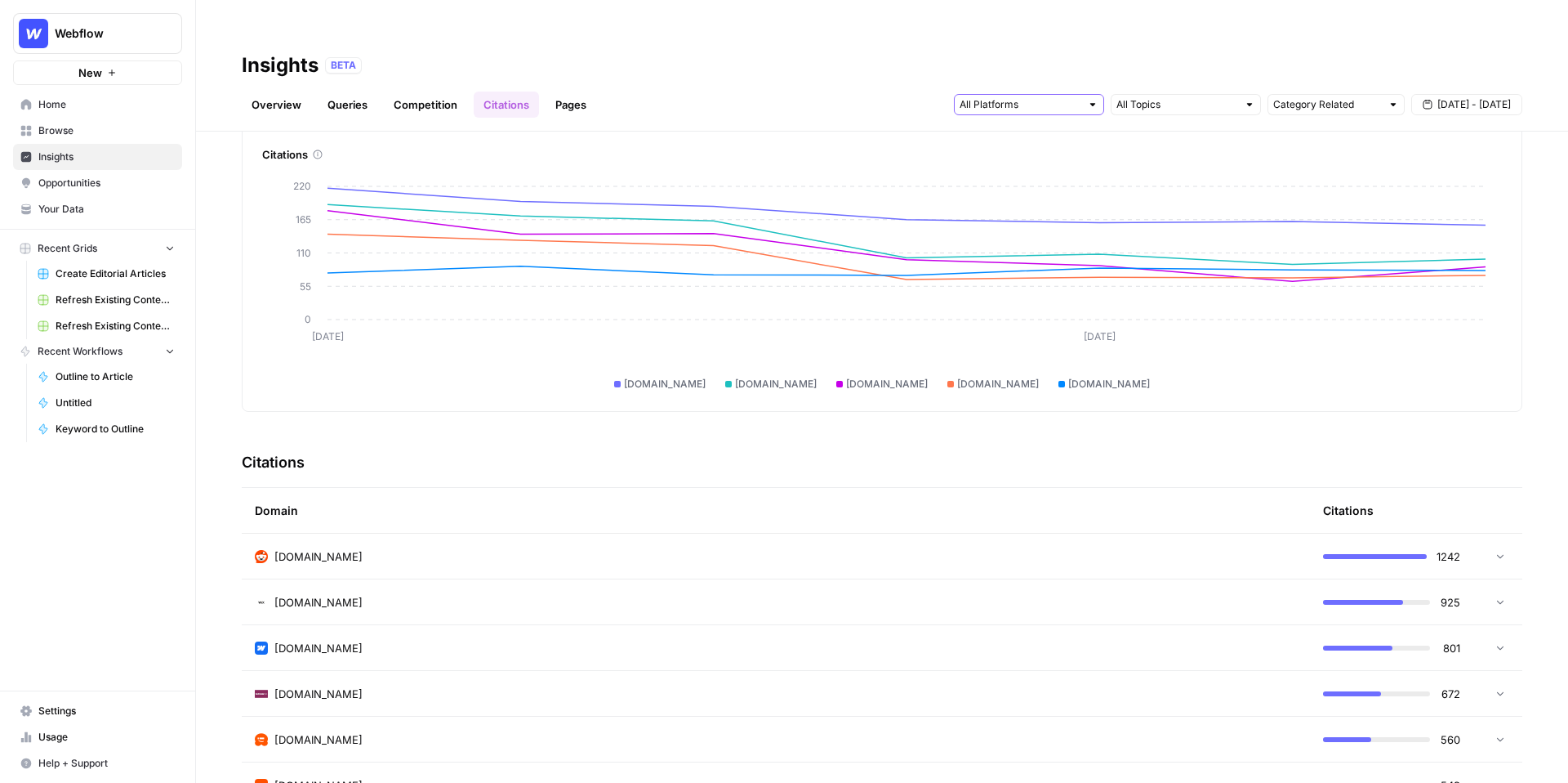
click at [1056, 97] on input "text" at bounding box center [1019, 104] width 120 height 16
click at [1145, 52] on div "Insights BETA" at bounding box center [882, 65] width 1281 height 26
click at [1152, 97] on input "text" at bounding box center [1176, 104] width 120 height 16
click at [1326, 97] on input "text" at bounding box center [1327, 104] width 108 height 16
type input "Category Related"
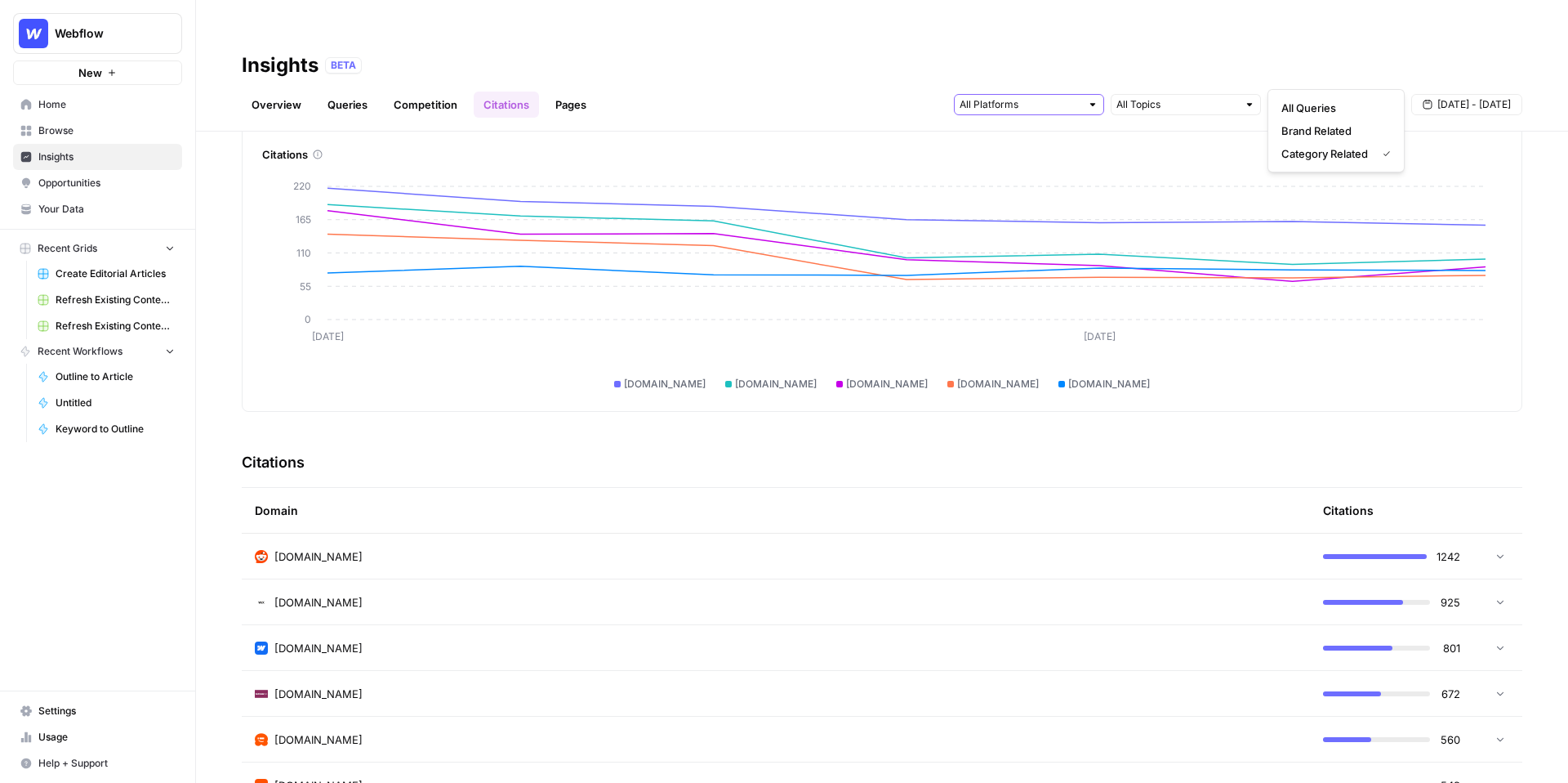
click at [1037, 97] on input "text" at bounding box center [1019, 104] width 120 height 16
click at [1034, 150] on span "Perplexity" at bounding box center [1027, 153] width 83 height 16
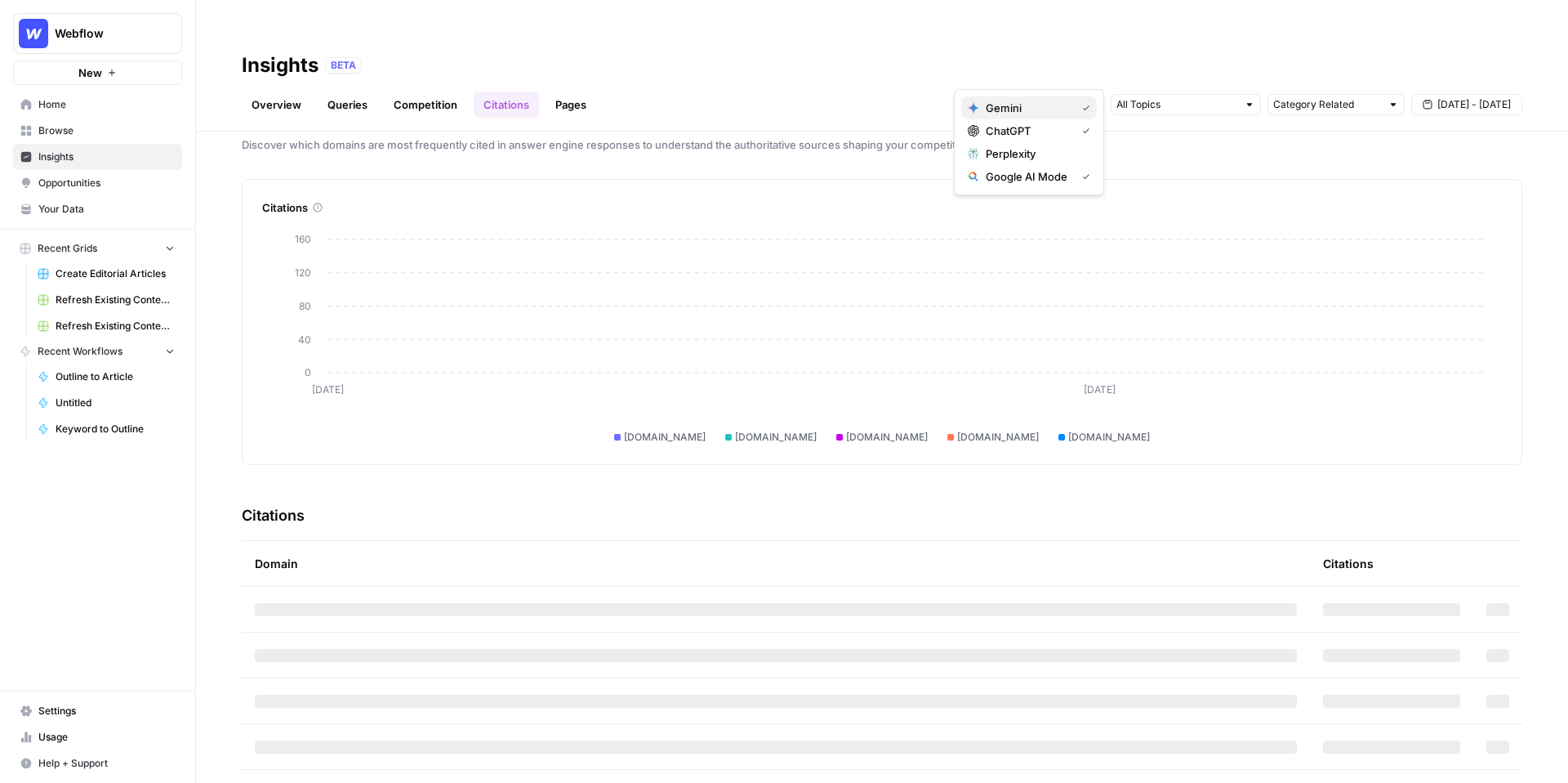
click at [1031, 105] on span "Gemini" at bounding box center [1027, 108] width 83 height 16
click at [1032, 176] on span "Google AI Mode" at bounding box center [1027, 176] width 83 height 16
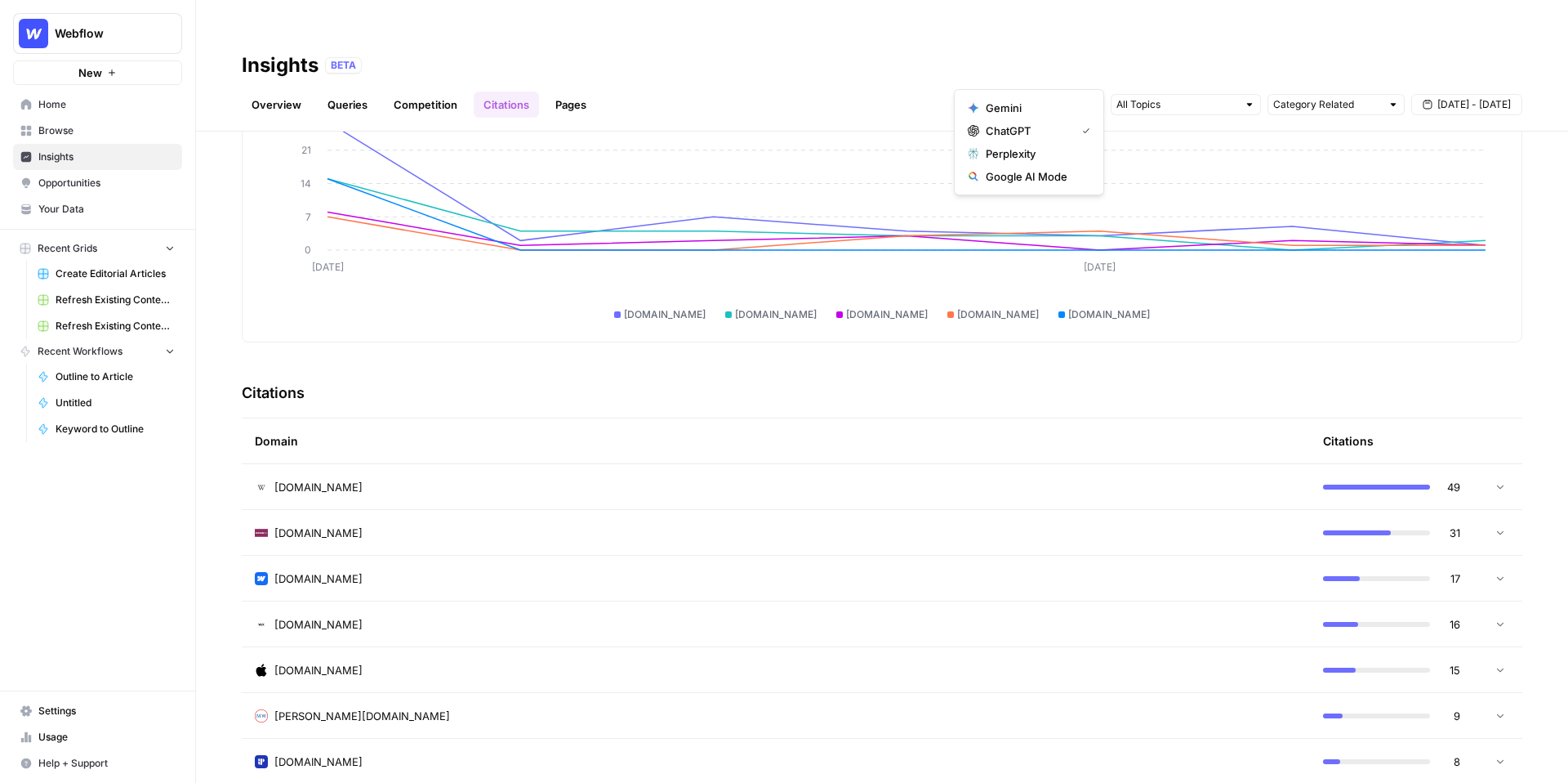
scroll to position [42, 0]
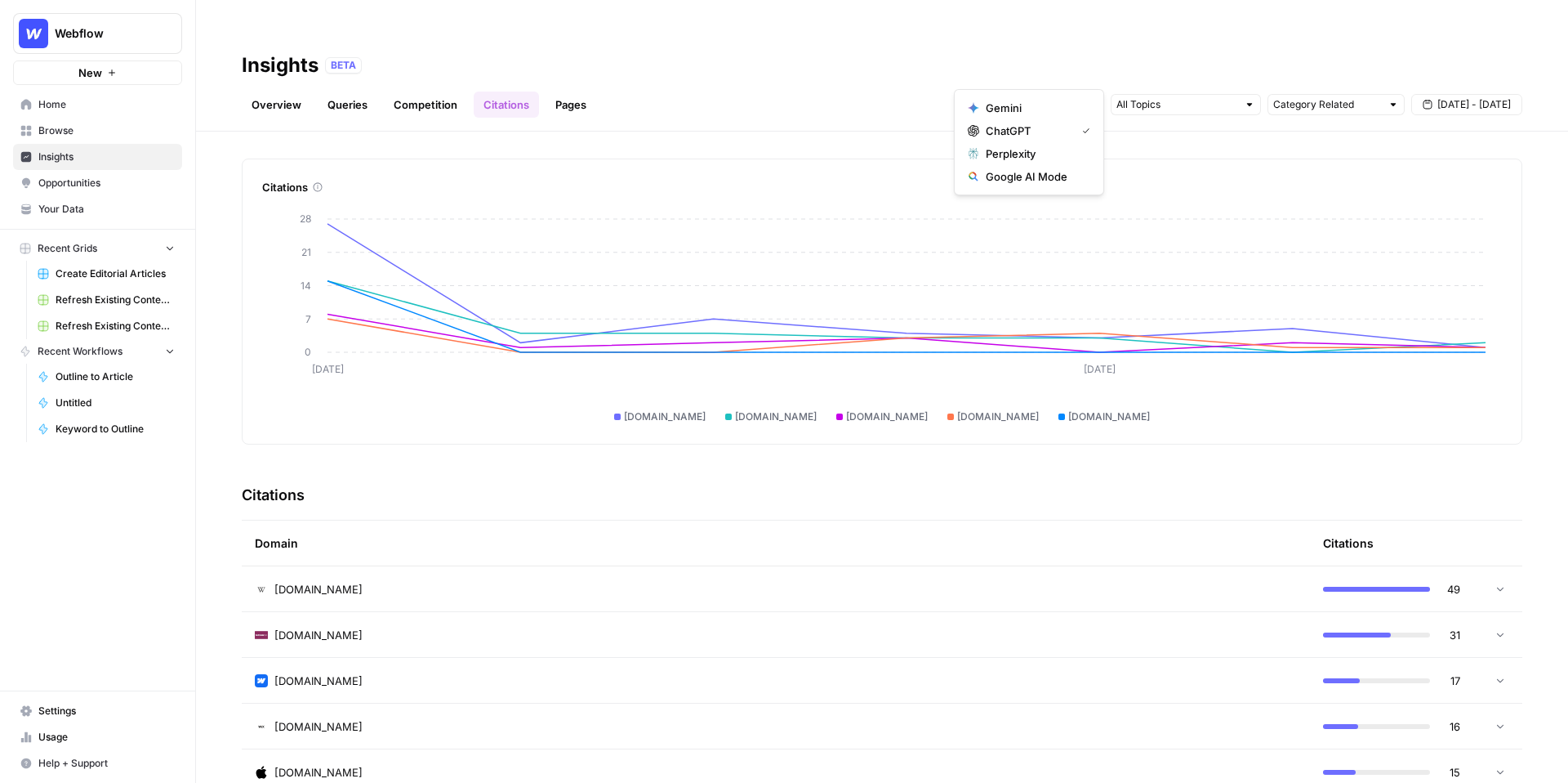
click at [675, 581] on div "en.wikipedia.org" at bounding box center [775, 589] width 1042 height 16
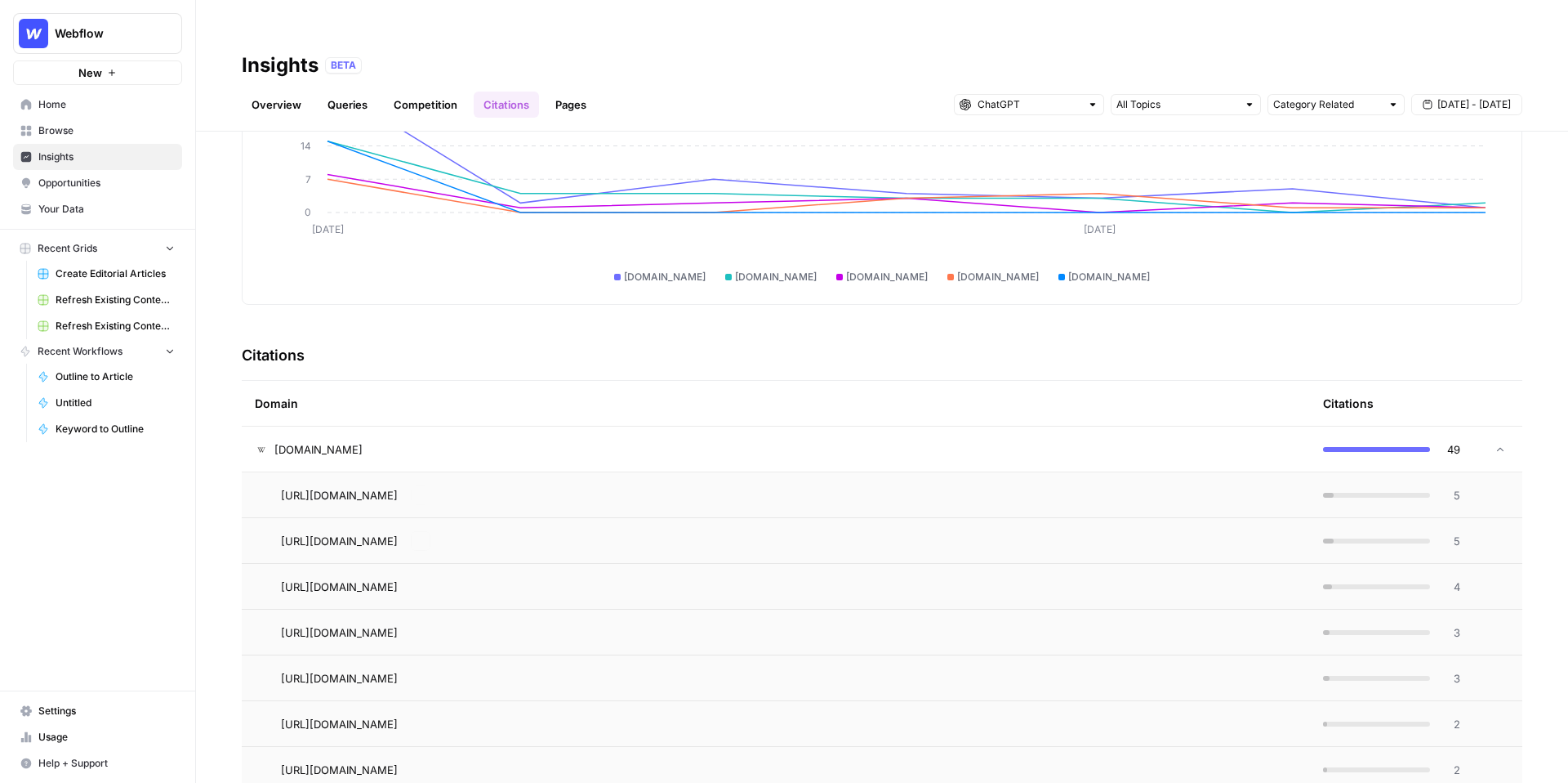
scroll to position [200, 0]
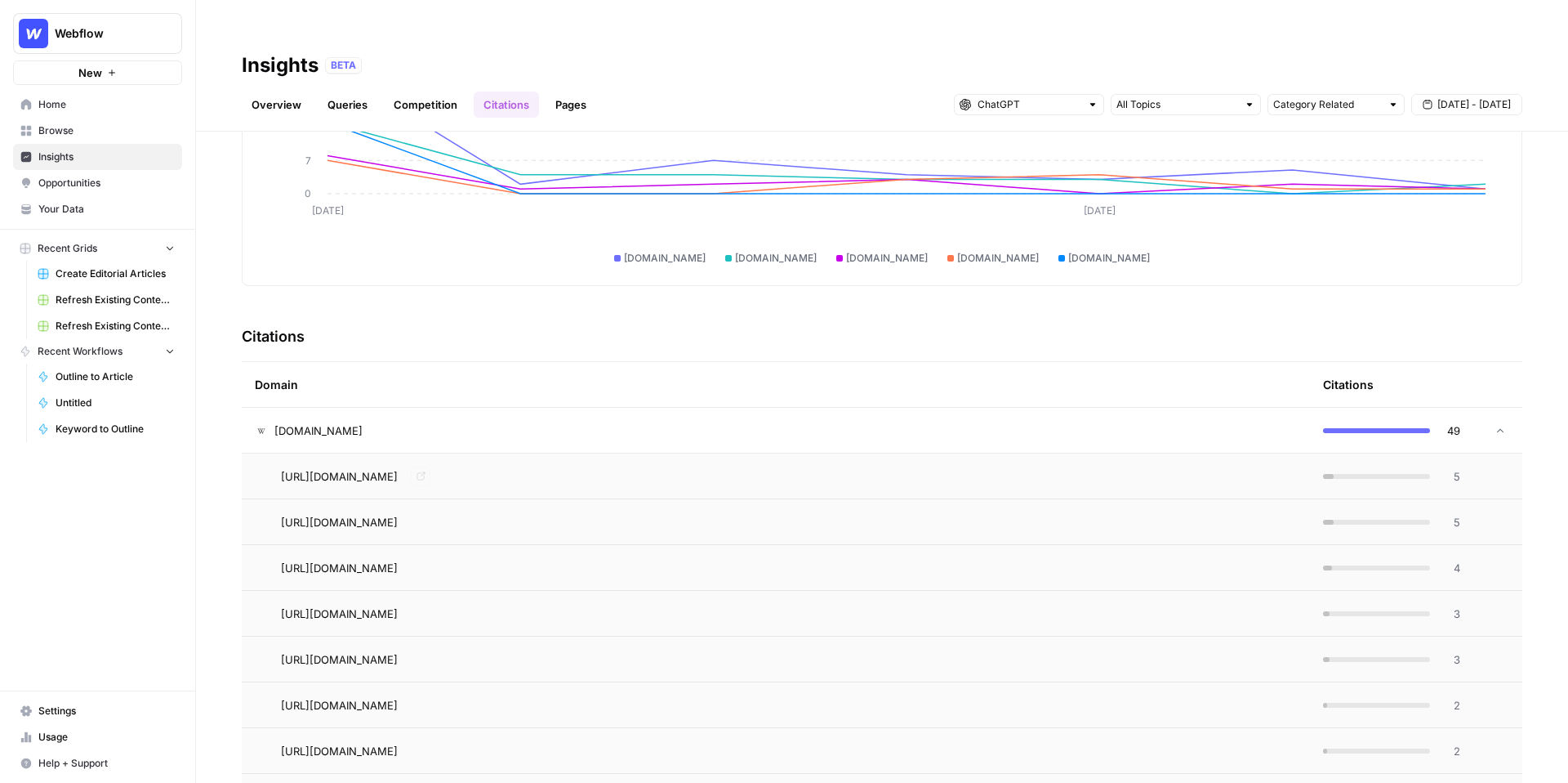
click at [425, 472] on icon "Go to page https://en.wikipedia.org/wiki/Magnolia_%28CMS%29" at bounding box center [420, 476] width 9 height 9
click at [1060, 91] on div "Category Related Sep 16 - Sep 22" at bounding box center [1237, 104] width 568 height 26
click at [1059, 97] on input "text" at bounding box center [1029, 104] width 103 height 16
click at [1050, 110] on span "Gemini" at bounding box center [1035, 108] width 98 height 16
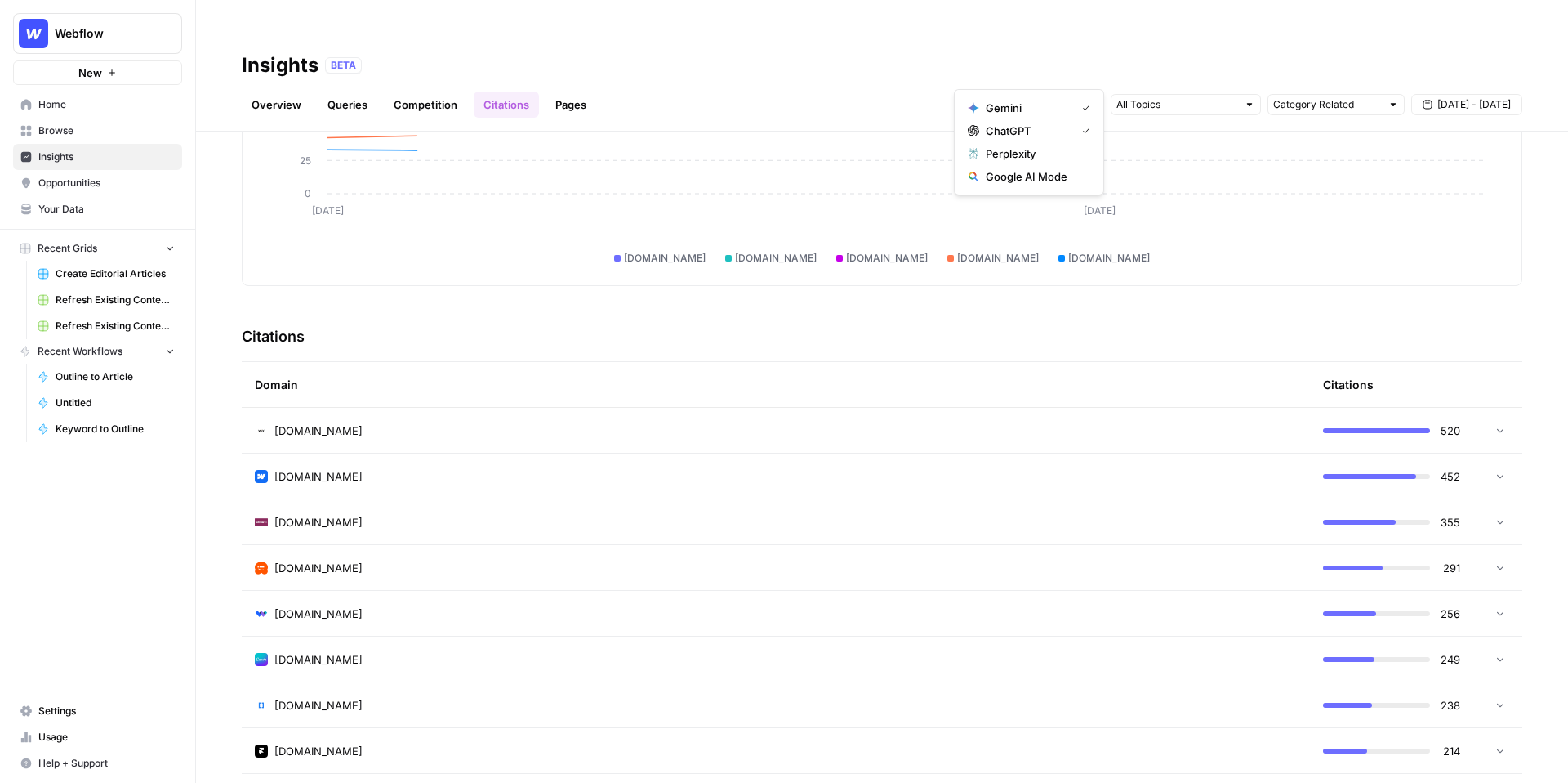
click at [1052, 150] on span "Perplexity" at bounding box center [1035, 153] width 98 height 16
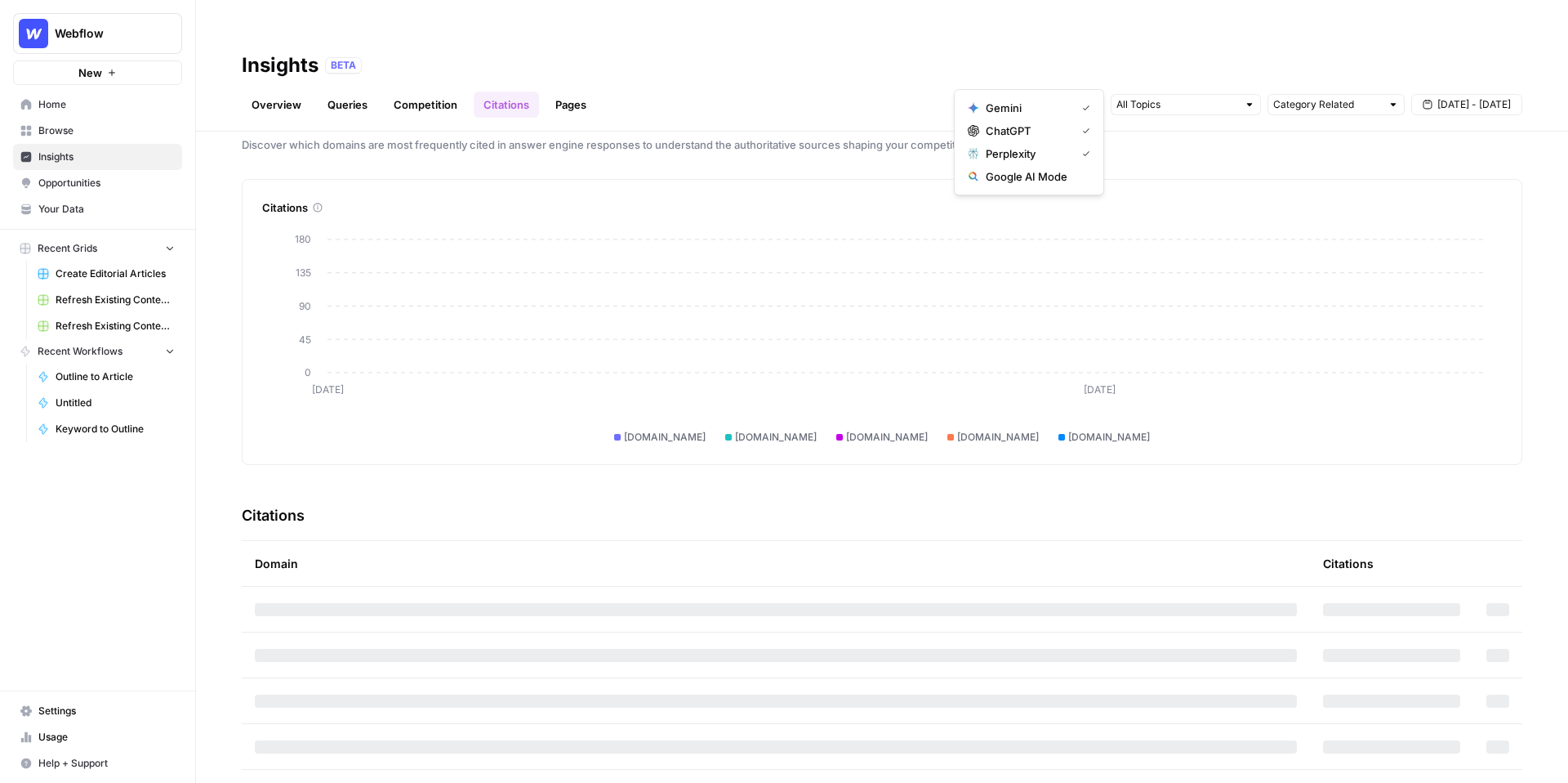
click at [1057, 184] on span "Google AI Mode" at bounding box center [1035, 176] width 98 height 16
click at [886, 79] on div "Overview Queries Competition Citations Pages Category Related Sep 16 - Sep 22" at bounding box center [882, 98] width 1281 height 39
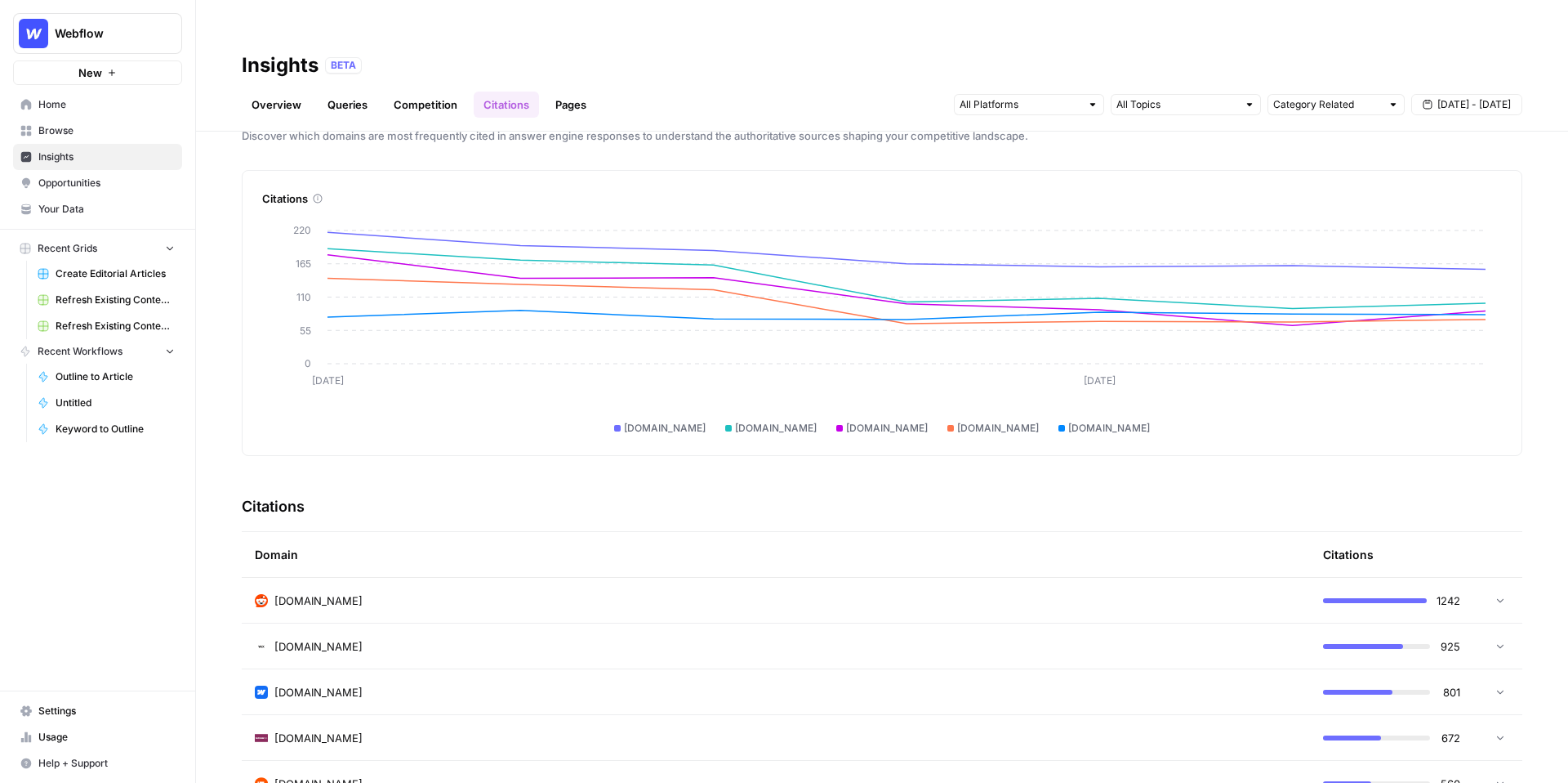
scroll to position [0, 0]
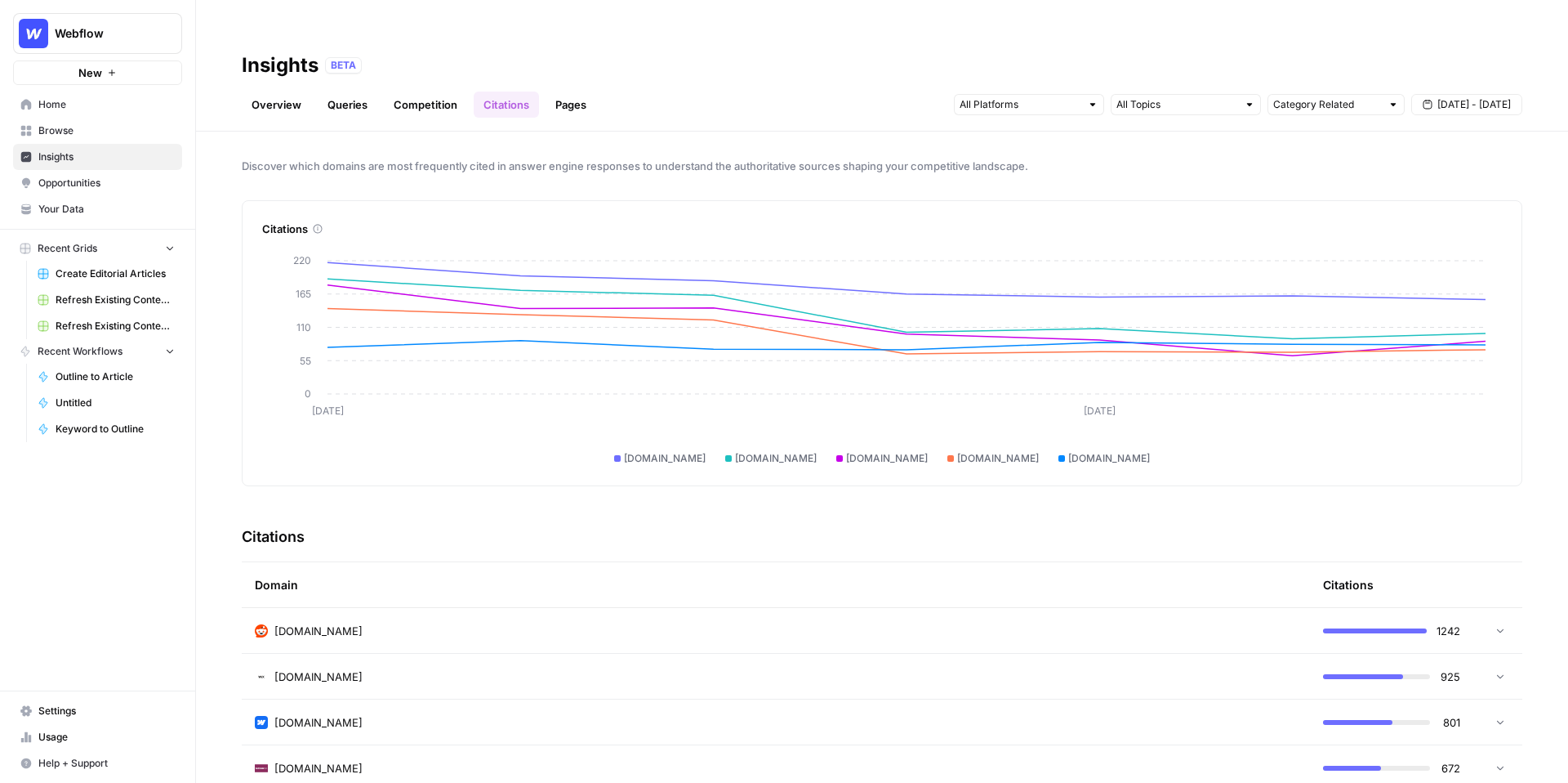
click at [582, 91] on link "Pages" at bounding box center [570, 104] width 50 height 26
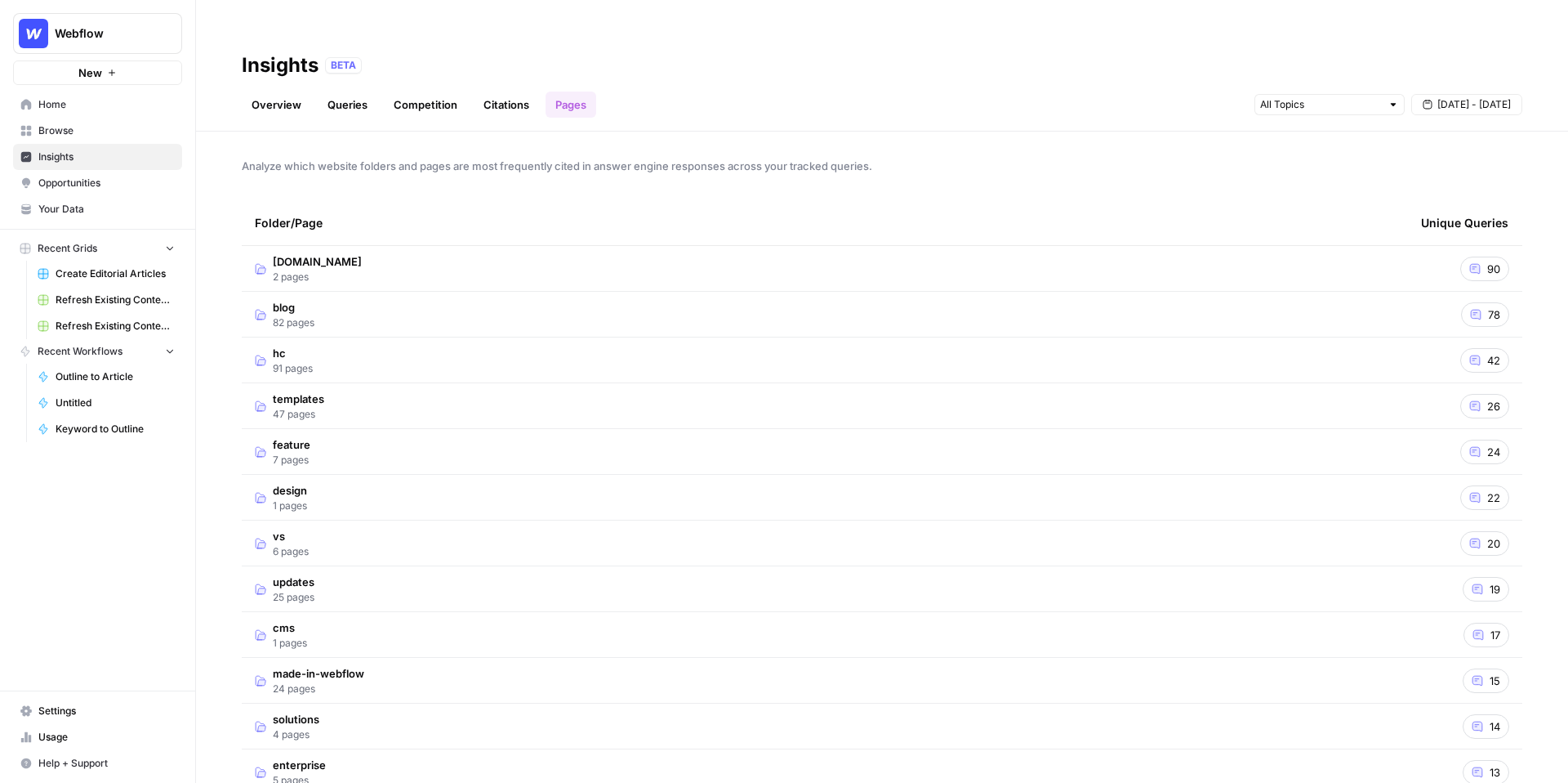
click at [414, 91] on link "Competition" at bounding box center [425, 104] width 83 height 26
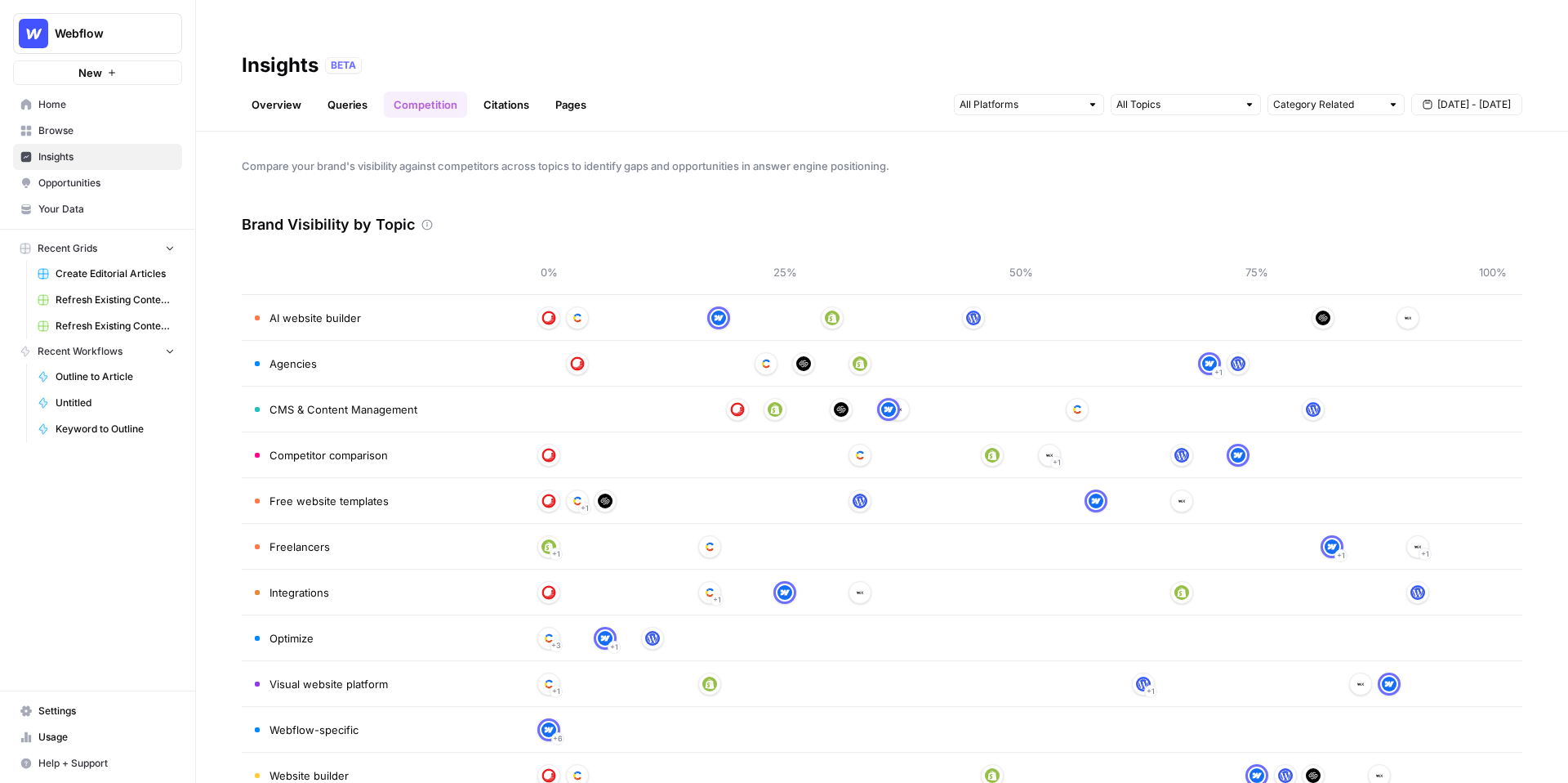
click at [347, 91] on link "Queries" at bounding box center [348, 104] width 60 height 26
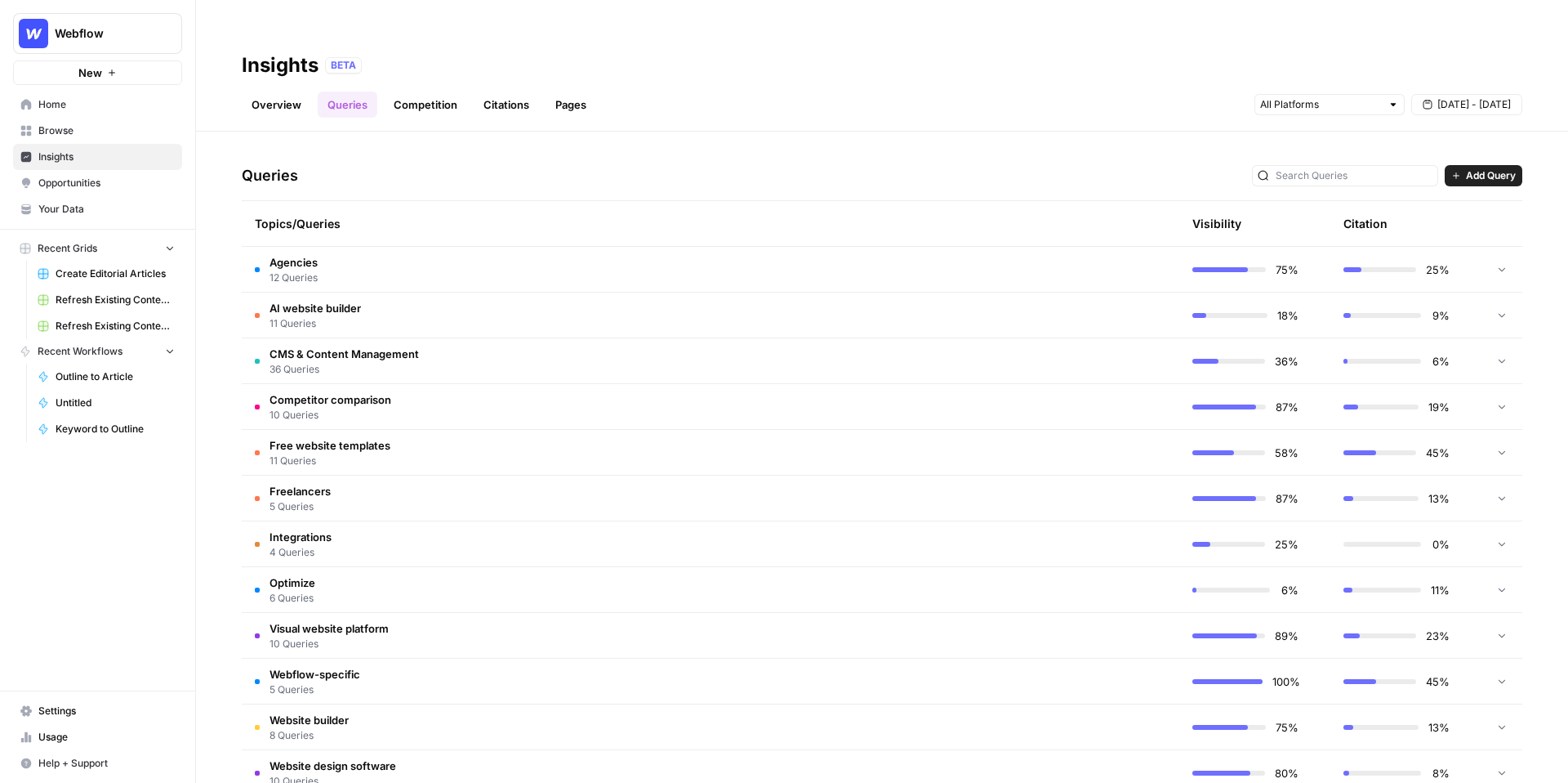
scroll to position [316, 0]
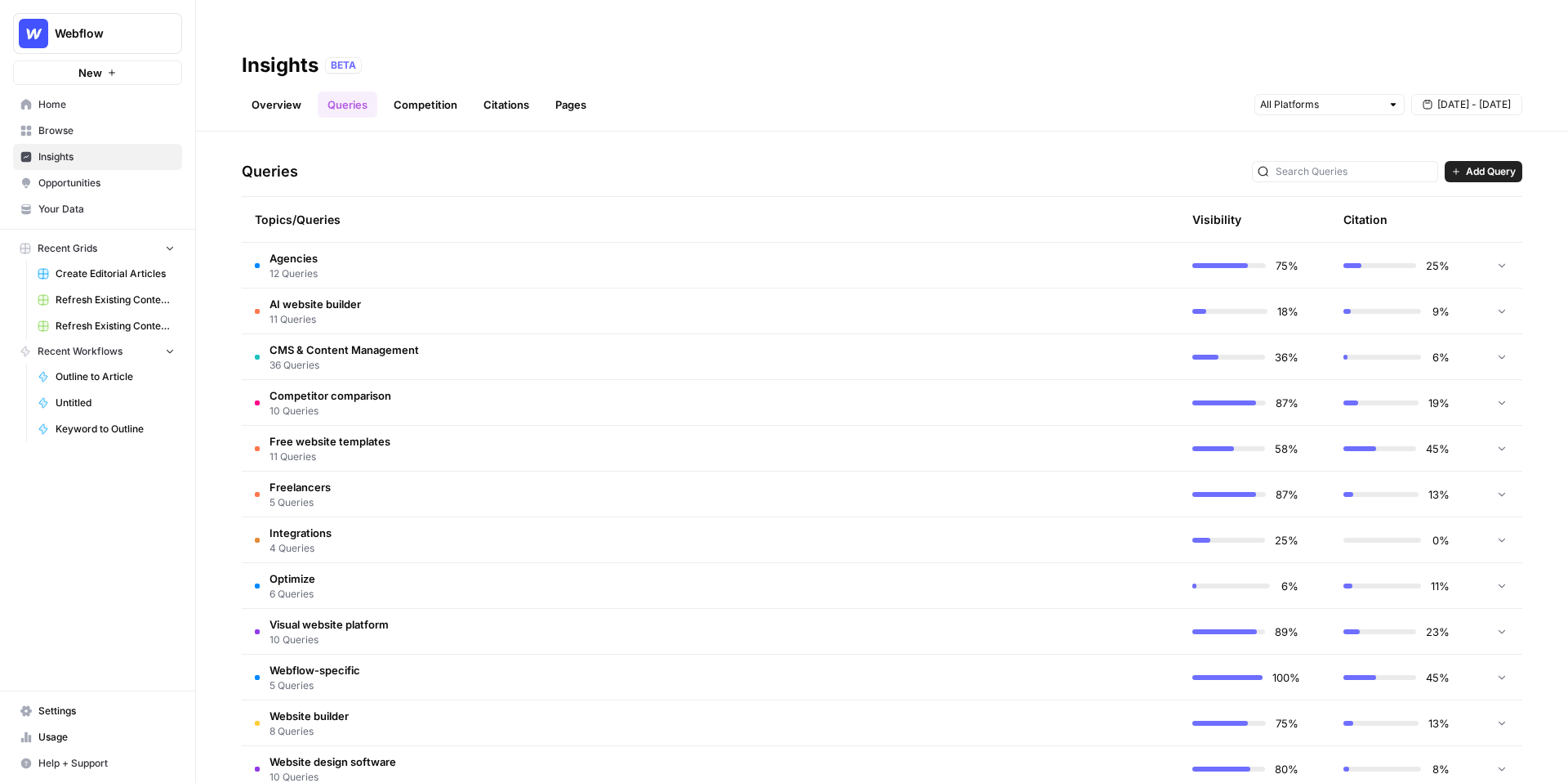
click at [539, 426] on td "Free website templates 11 Queries" at bounding box center [633, 448] width 783 height 45
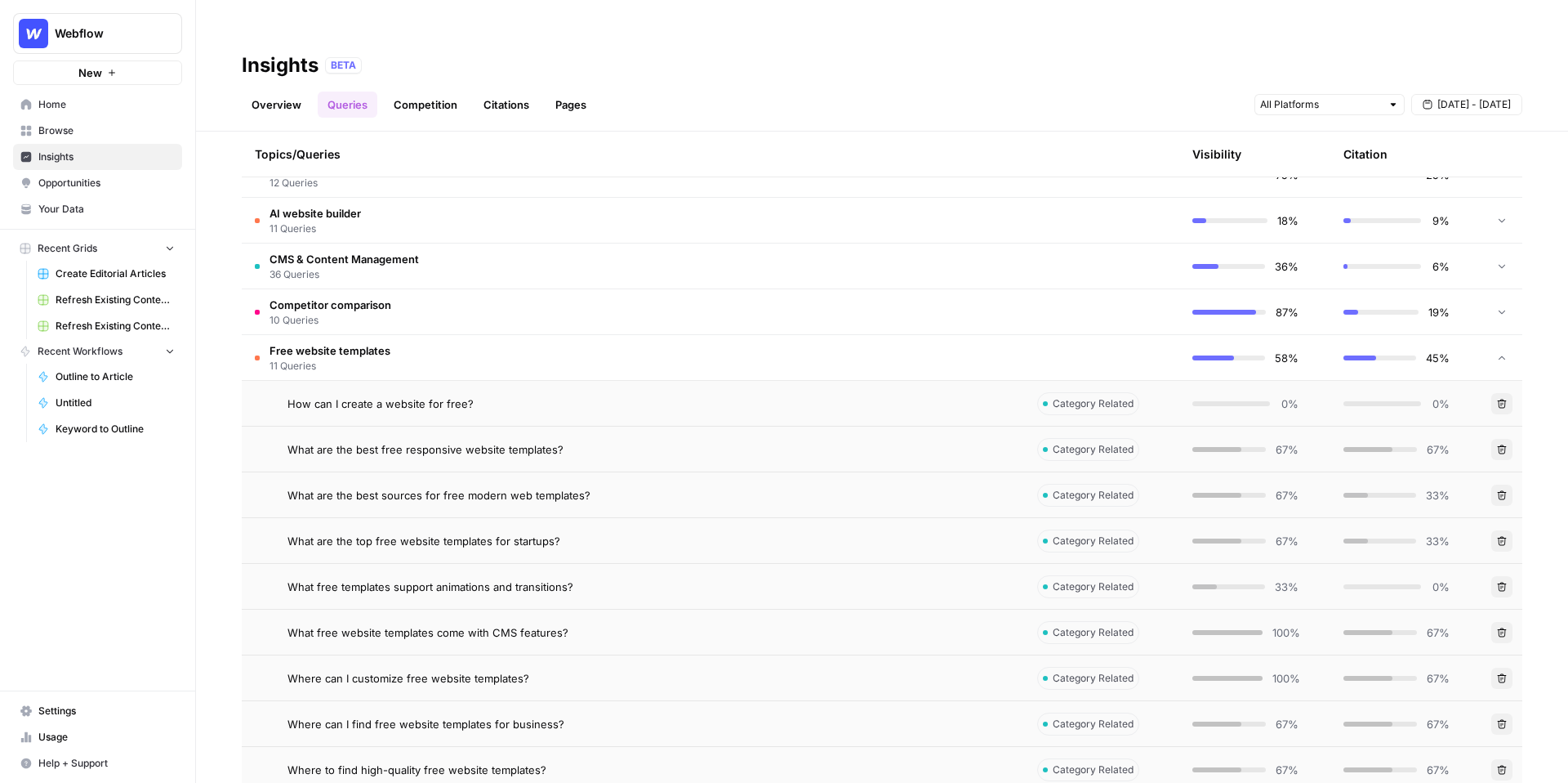
scroll to position [402, 0]
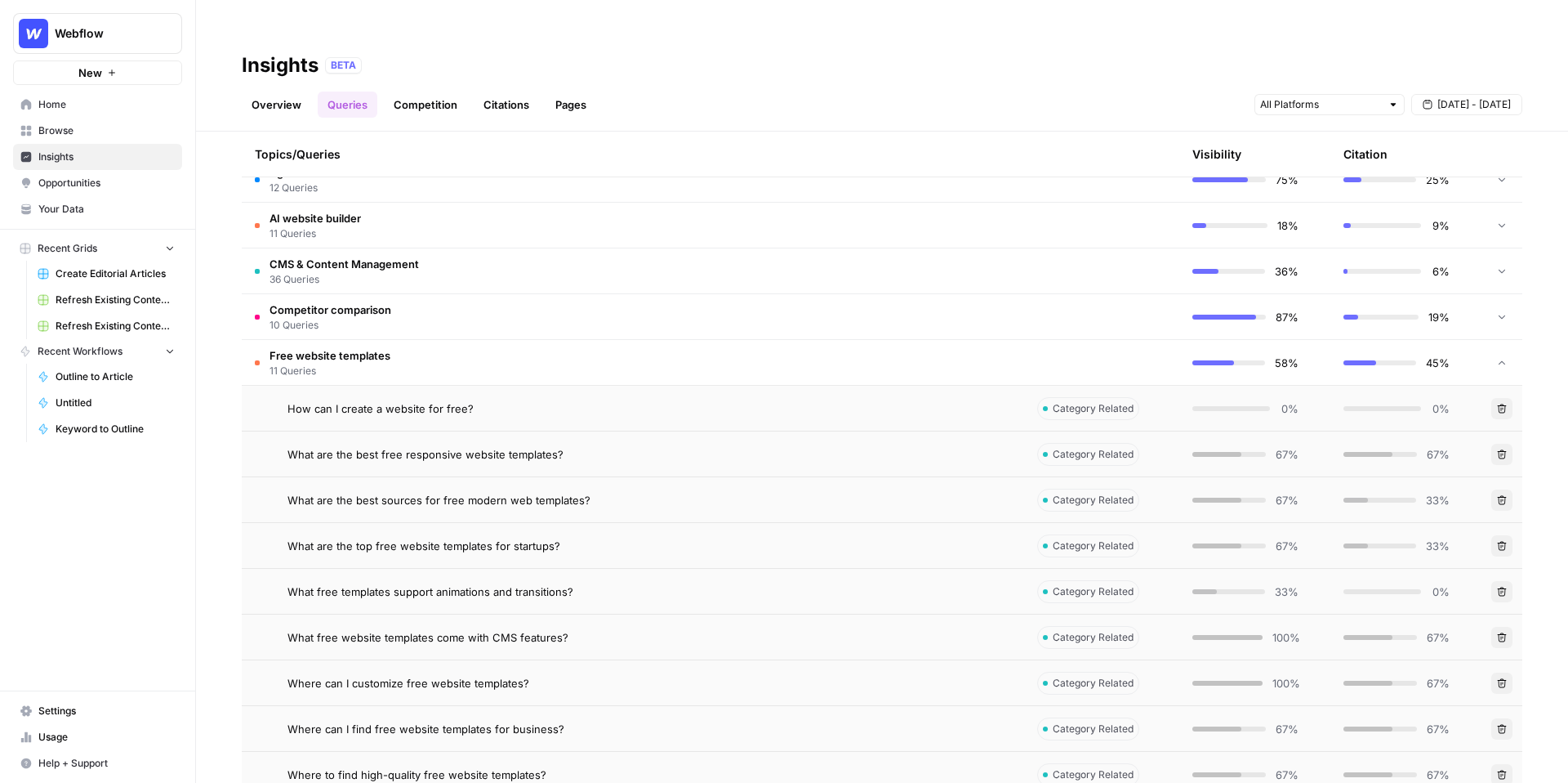
click at [618, 340] on td "Free website templates 11 Queries" at bounding box center [633, 362] width 783 height 45
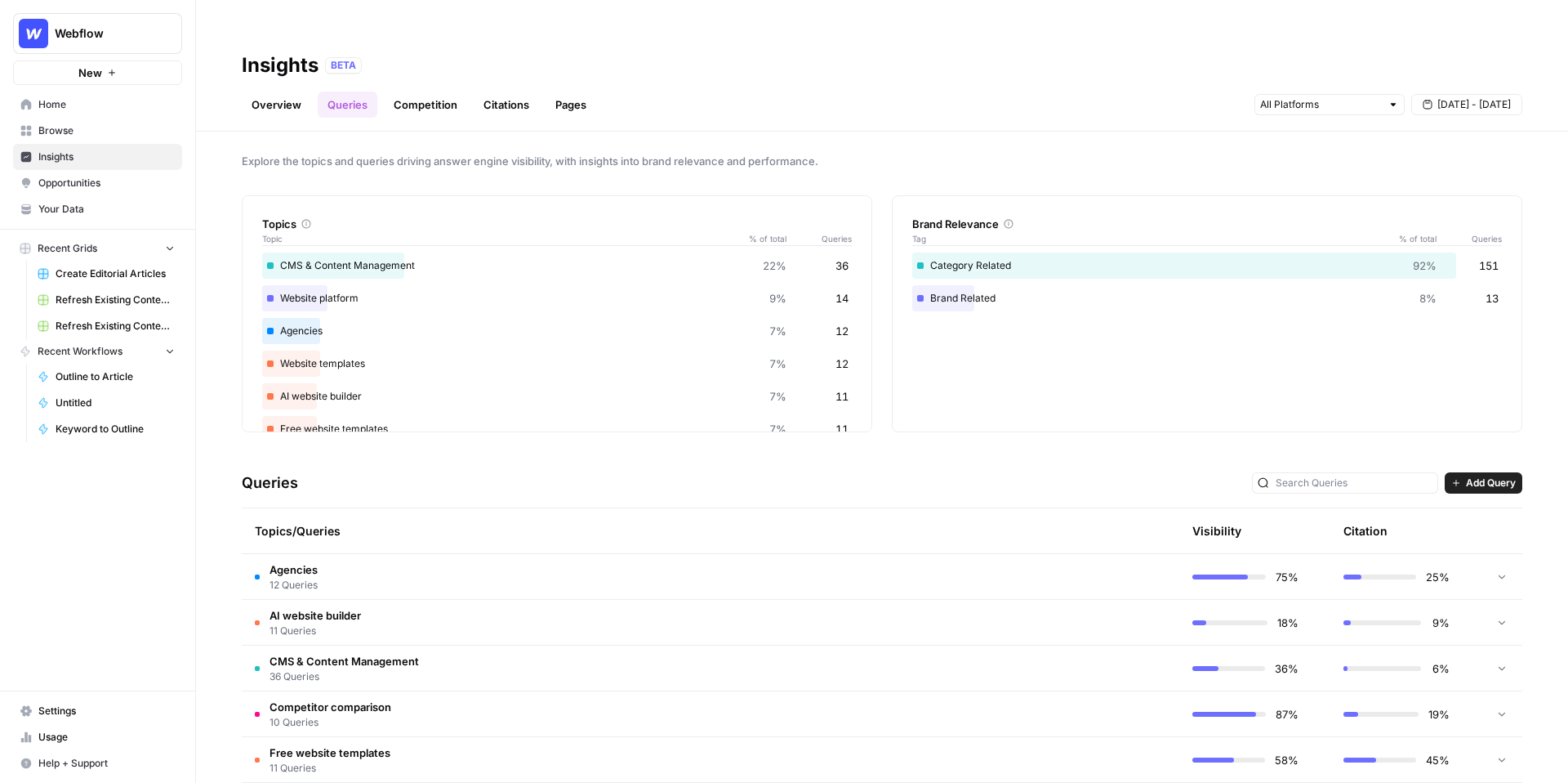
scroll to position [0, 0]
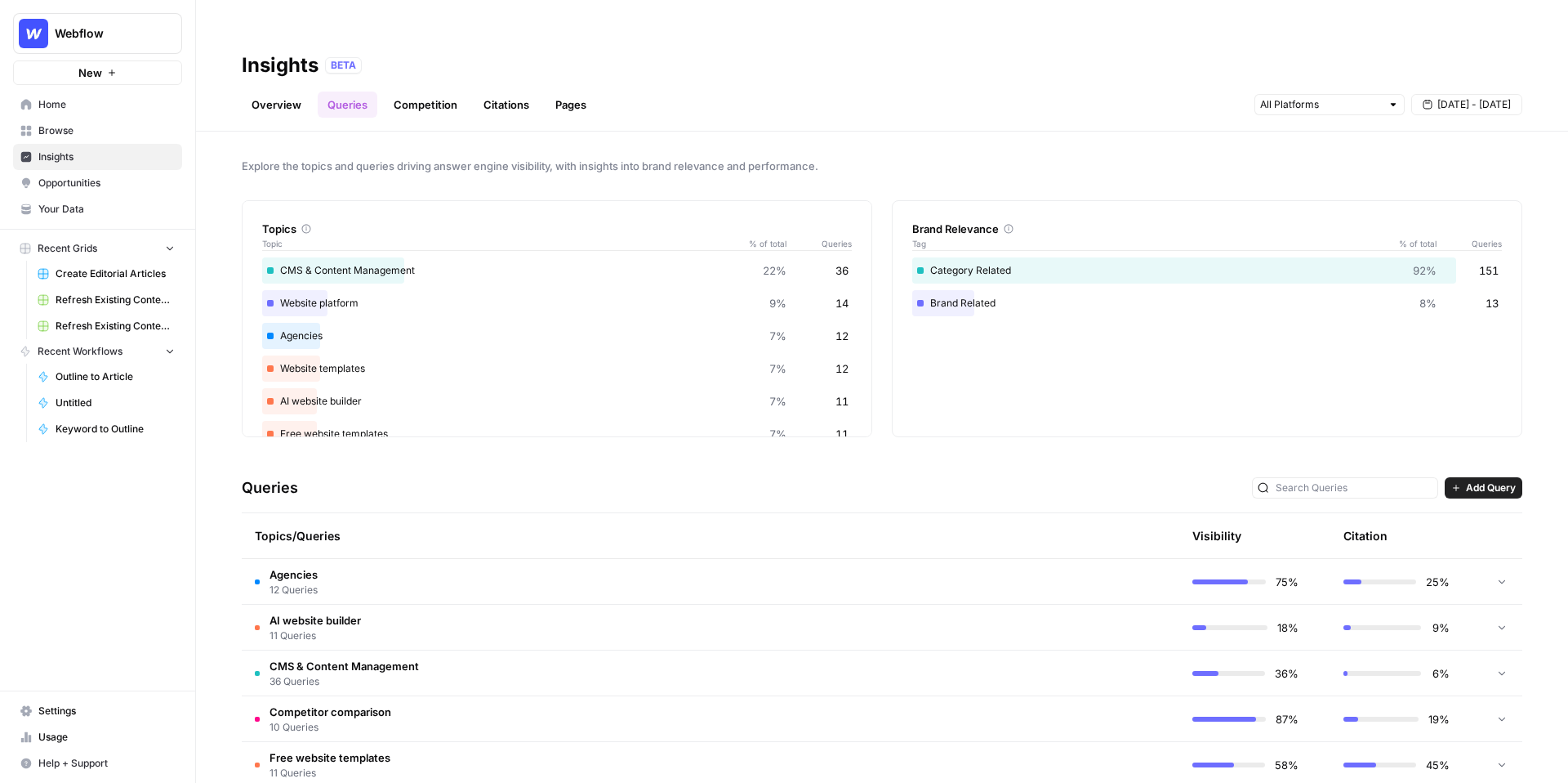
click at [573, 91] on link "Pages" at bounding box center [570, 104] width 50 height 26
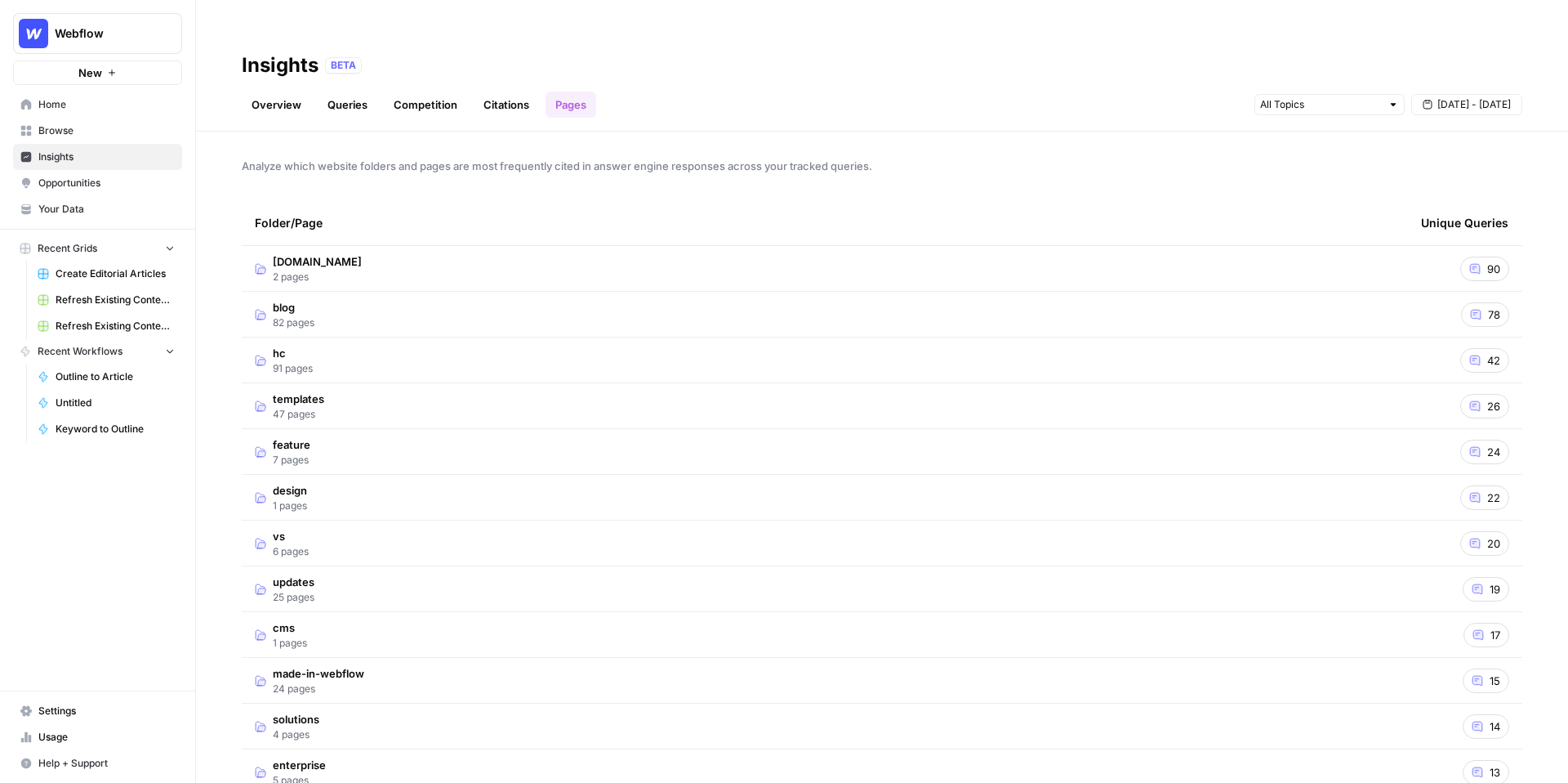
click at [792, 246] on td "webflow.com 2 pages" at bounding box center [825, 268] width 1166 height 45
click at [1481, 303] on div "90" at bounding box center [1484, 315] width 49 height 25
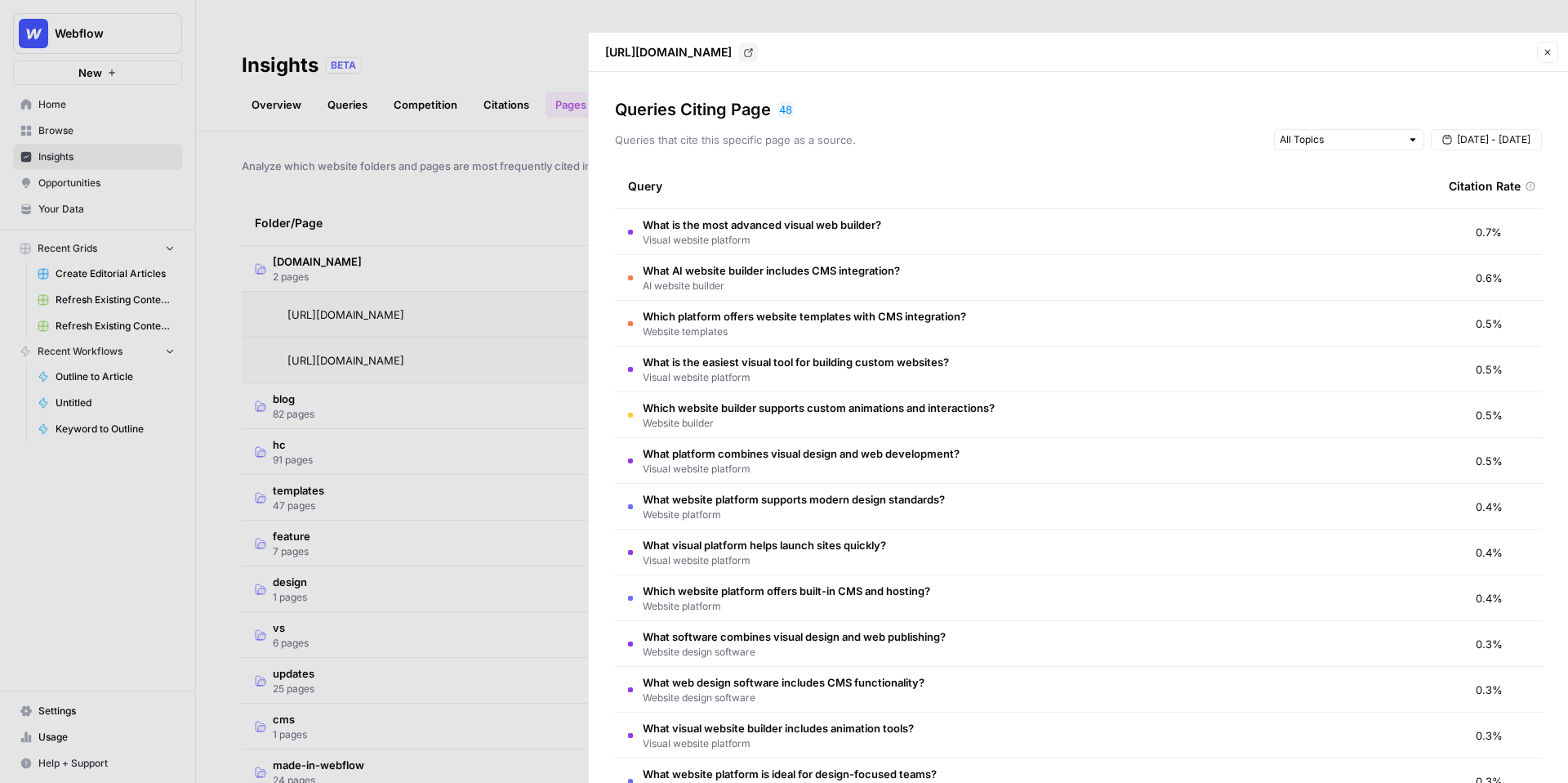
click at [484, 425] on div at bounding box center [784, 392] width 1568 height 783
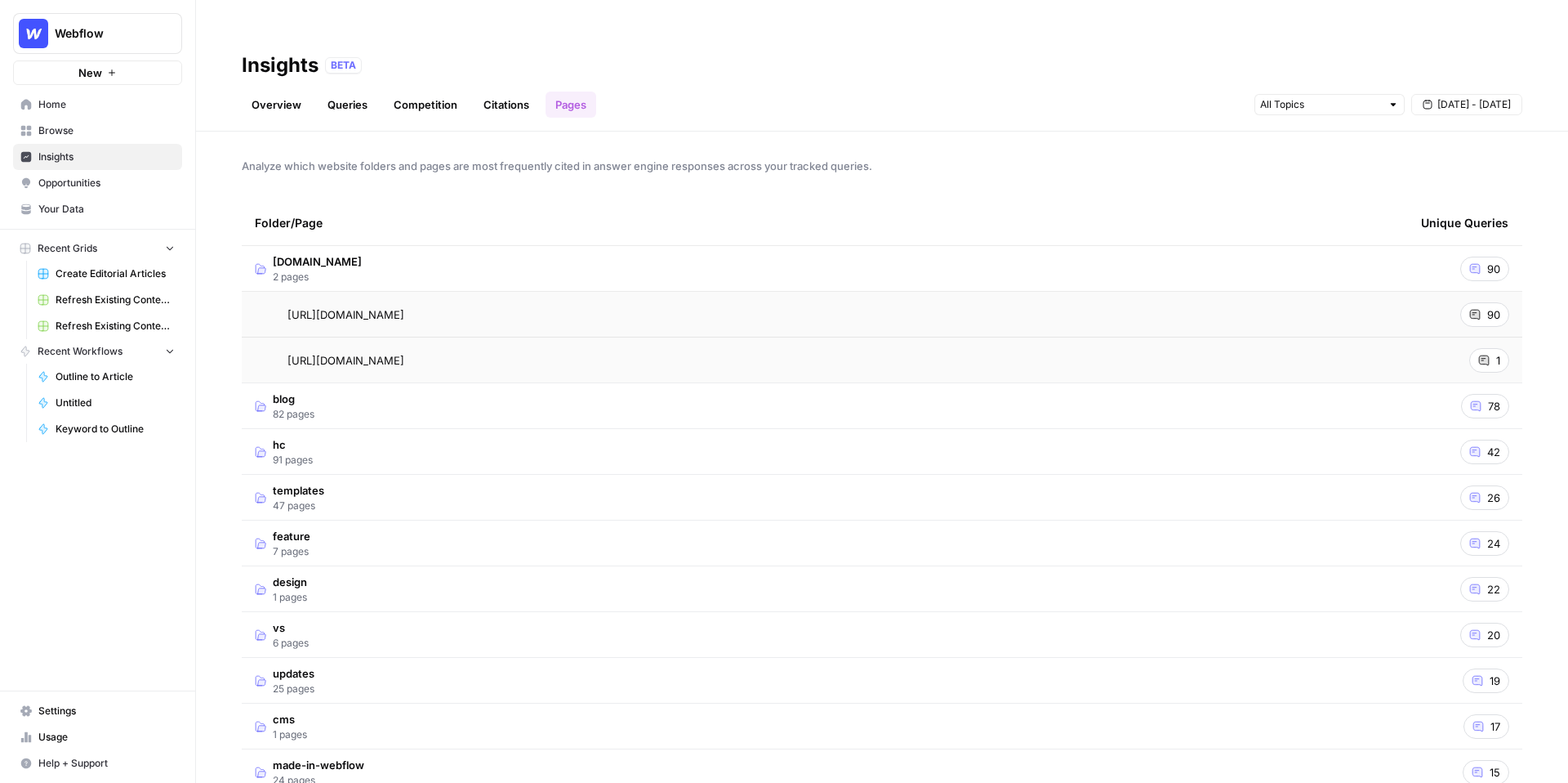
click at [516, 383] on td "blog 82 pages" at bounding box center [825, 405] width 1166 height 45
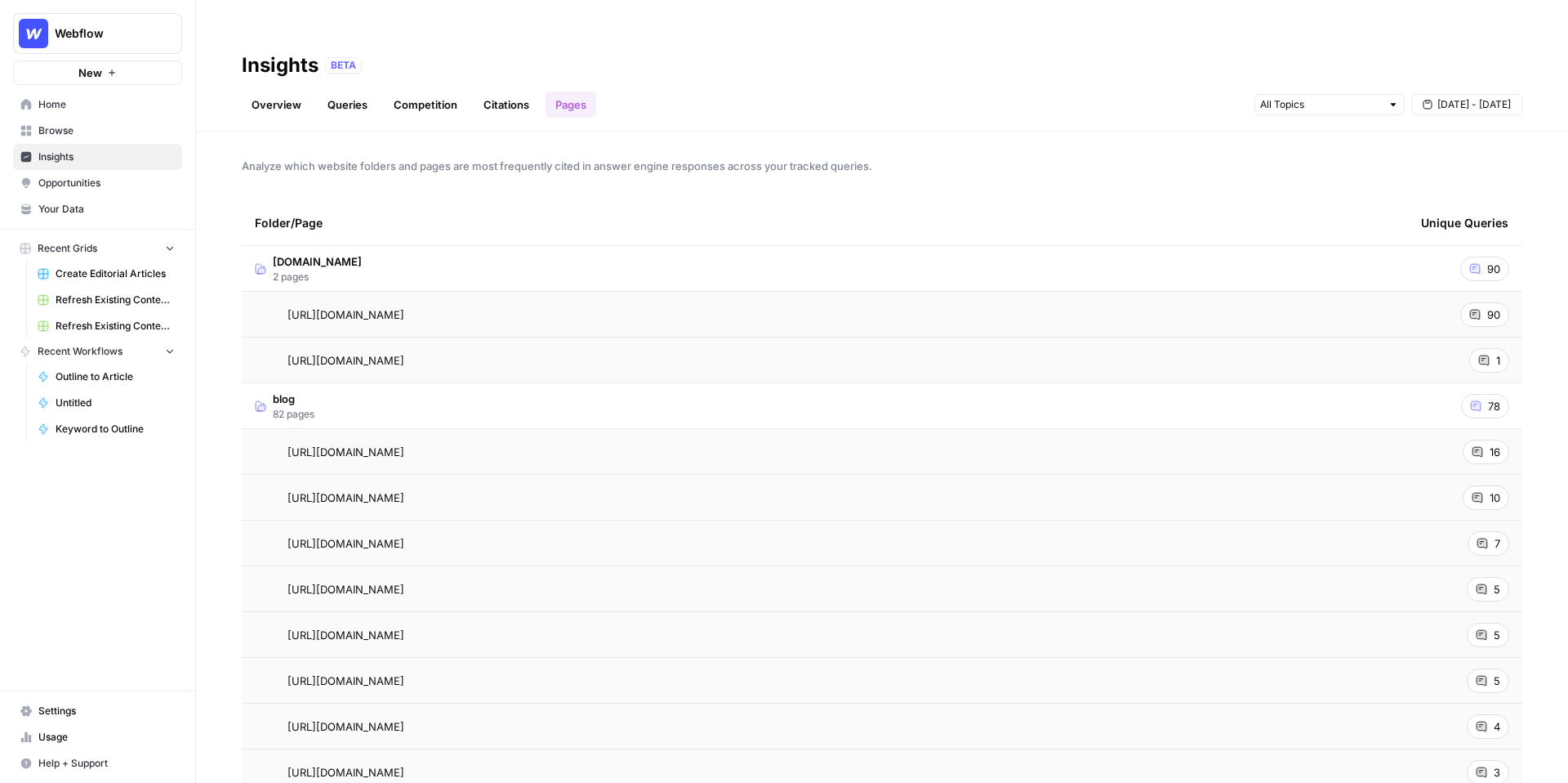
click at [1006, 442] on div "https://webflow.com/blog/enterprise-cms Go to page" at bounding box center [825, 451] width 1140 height 20
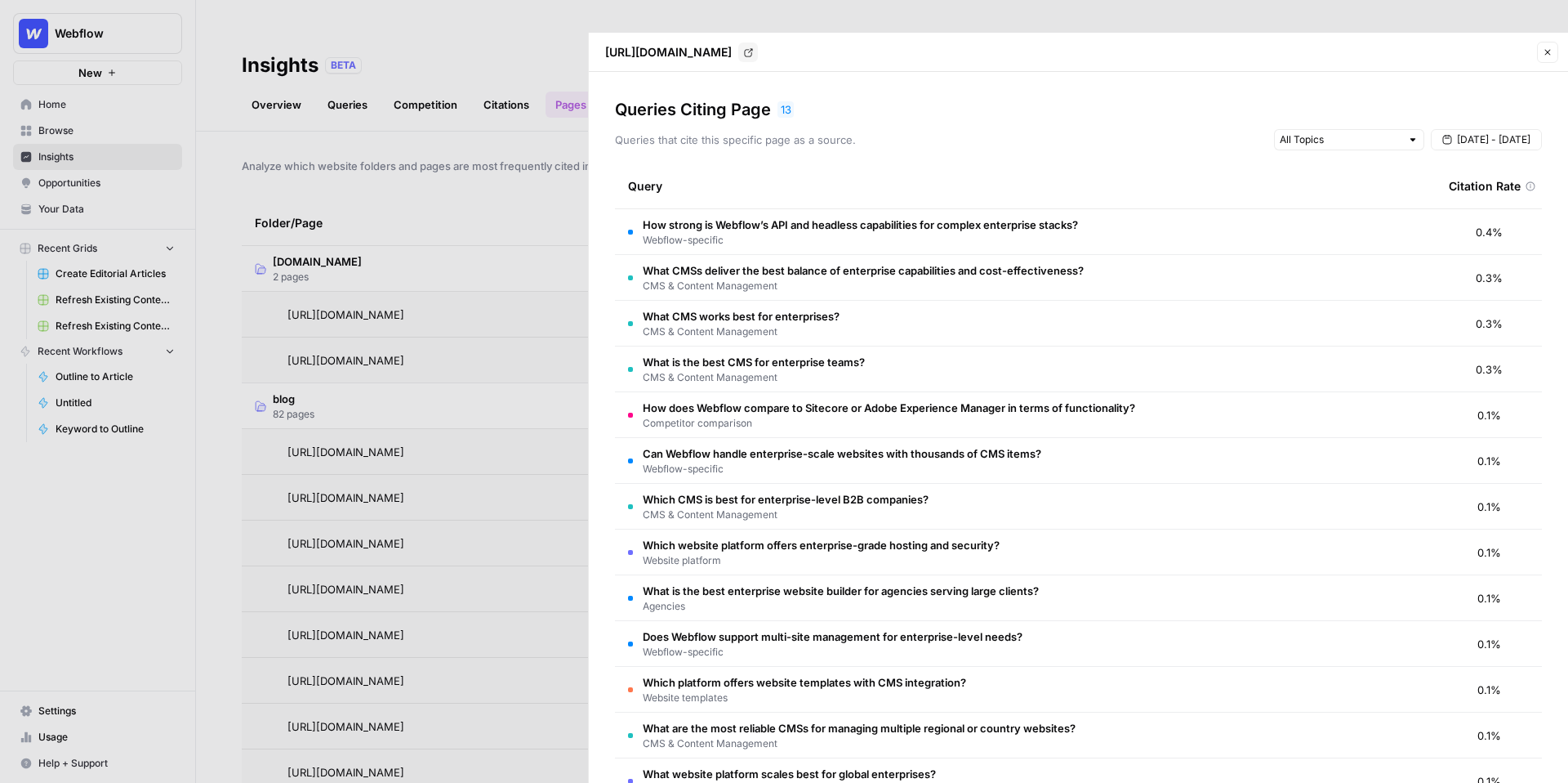
click at [497, 192] on div at bounding box center [784, 392] width 1568 height 783
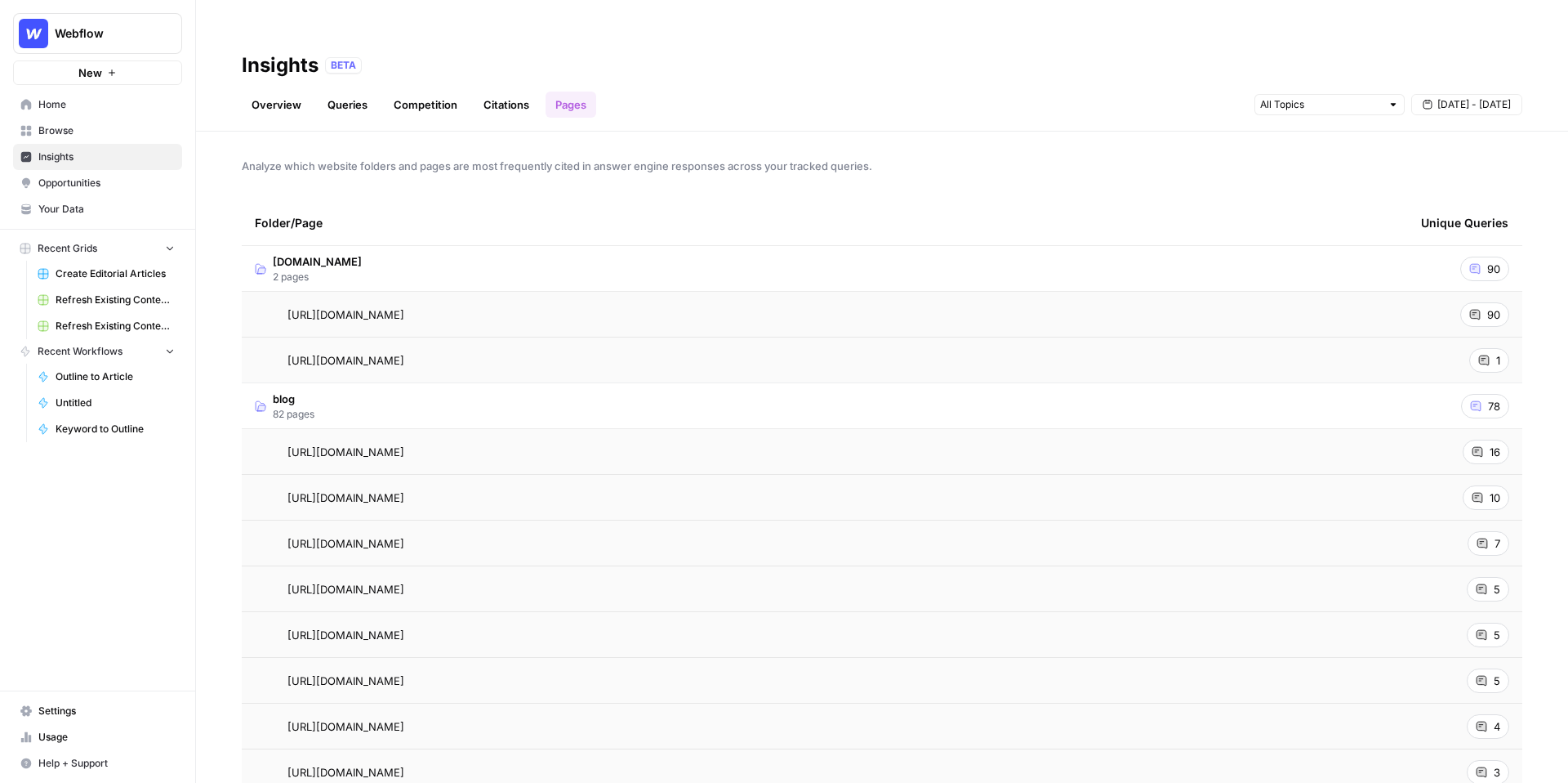
click at [369, 383] on td "blog 82 pages" at bounding box center [825, 405] width 1166 height 45
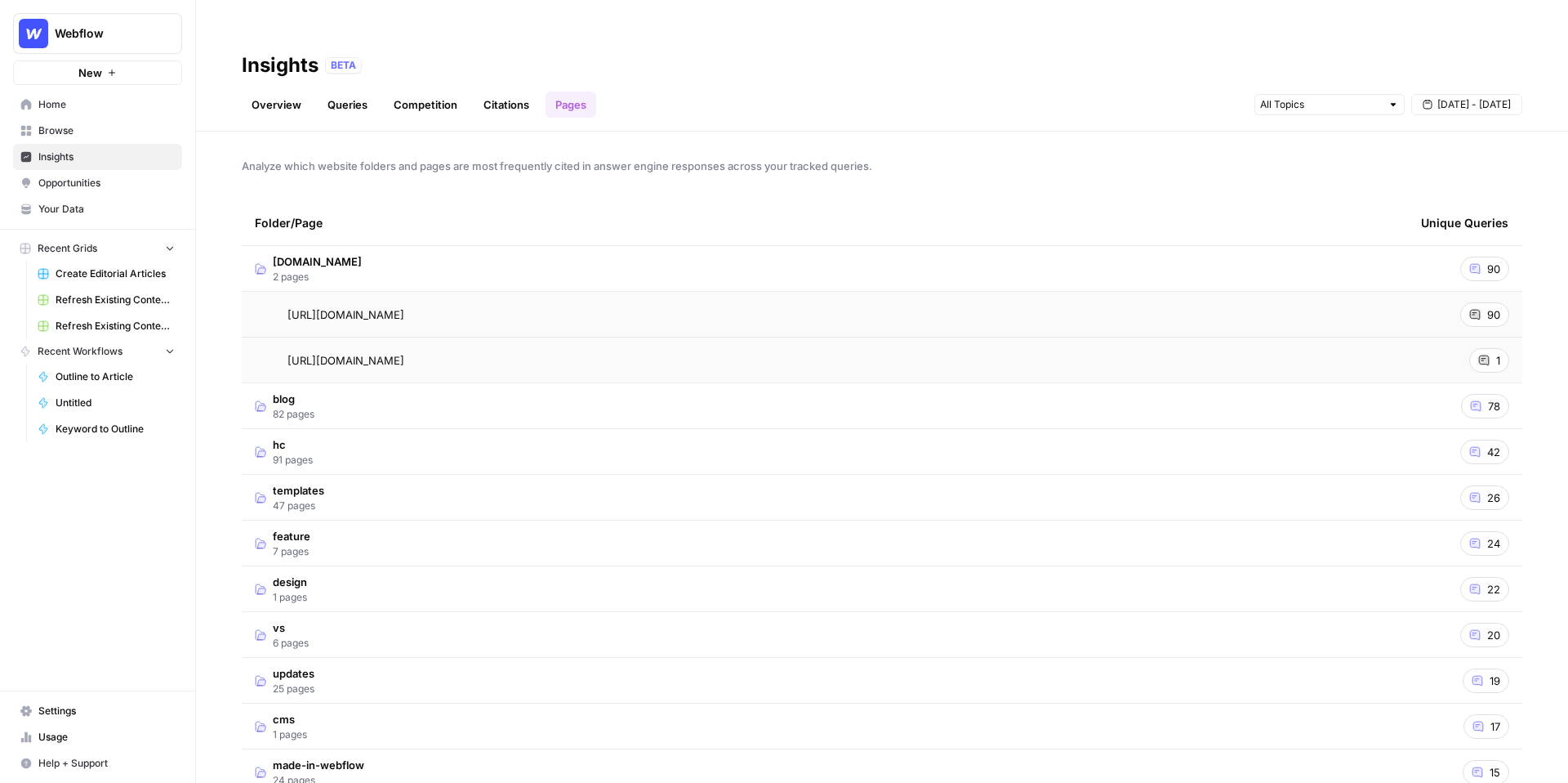
click at [399, 246] on td "webflow.com 2 pages" at bounding box center [825, 268] width 1166 height 45
click at [391, 291] on td "blog 82 pages" at bounding box center [825, 314] width 1166 height 45
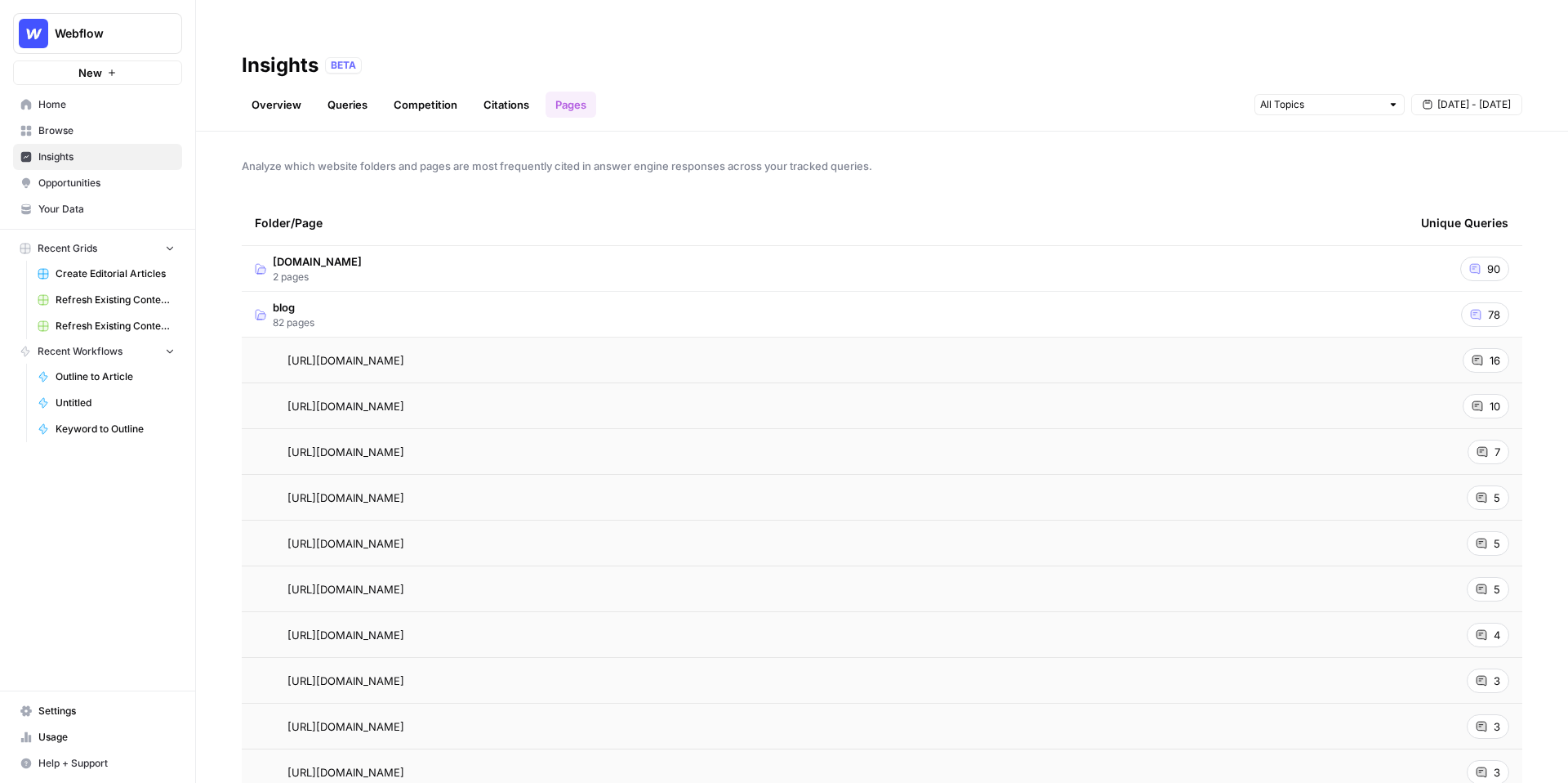
click at [520, 91] on link "Citations" at bounding box center [506, 104] width 65 height 26
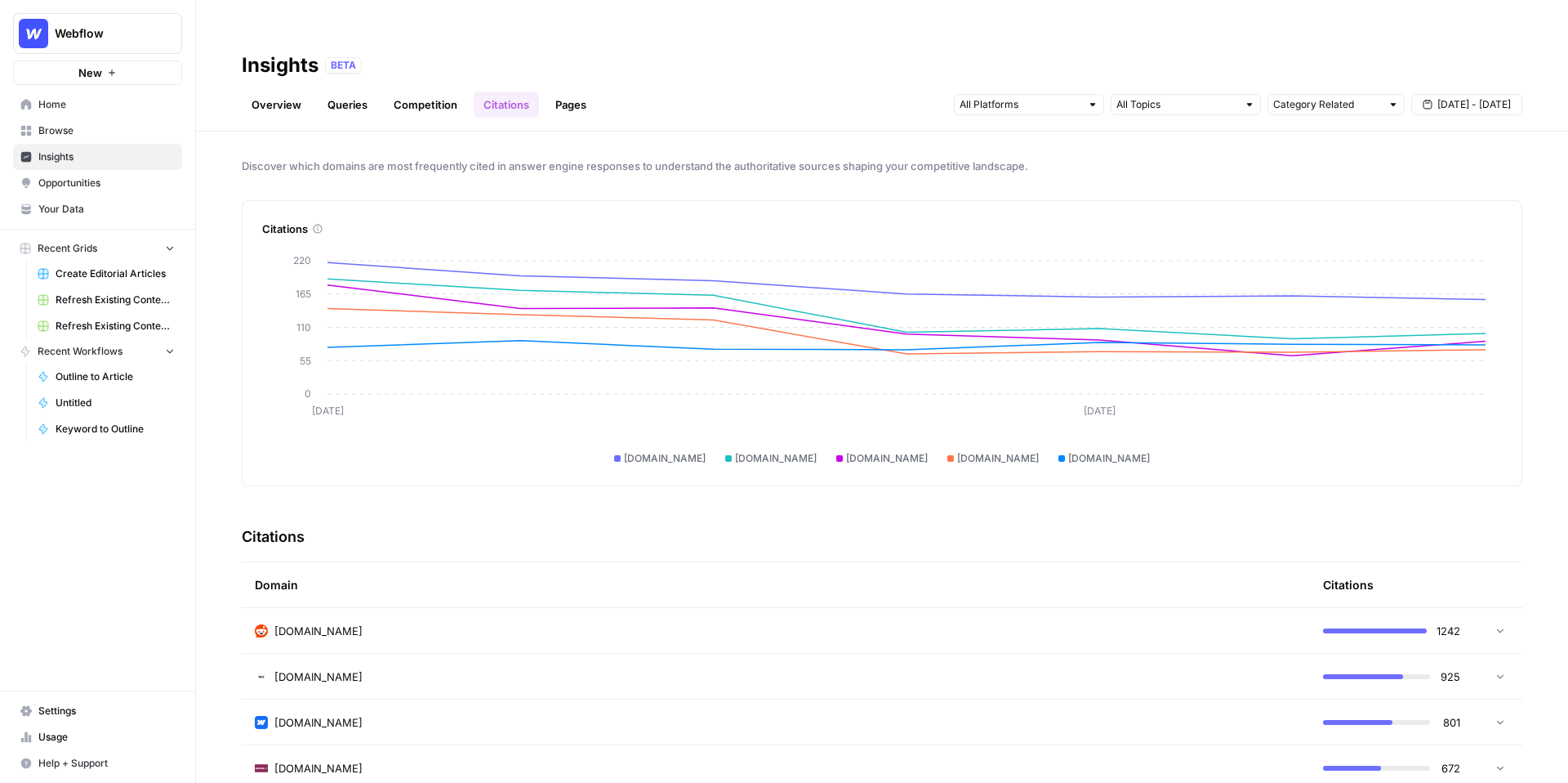
click at [581, 91] on link "Pages" at bounding box center [570, 104] width 50 height 26
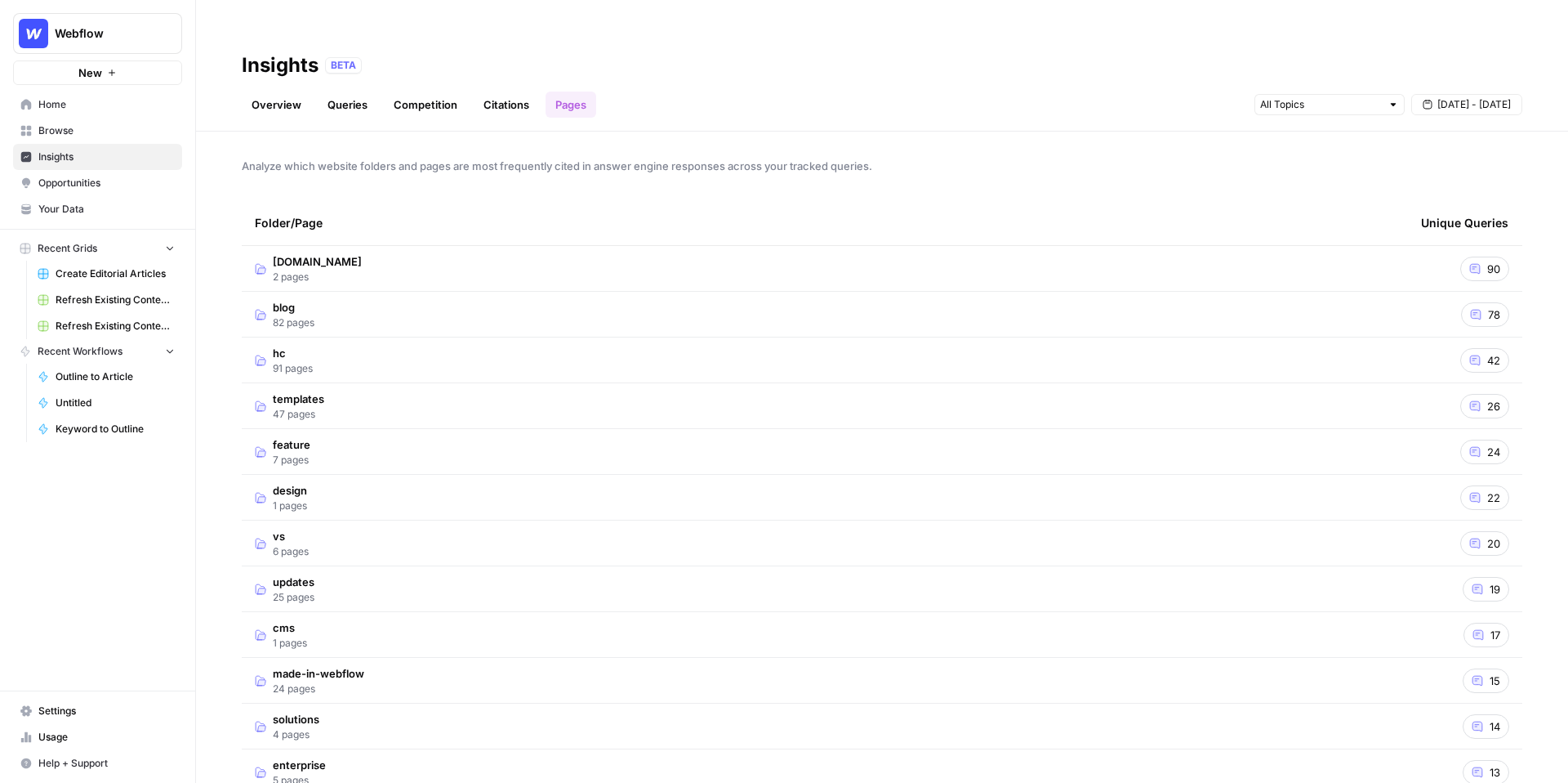
click at [293, 91] on link "Overview" at bounding box center [276, 104] width 69 height 26
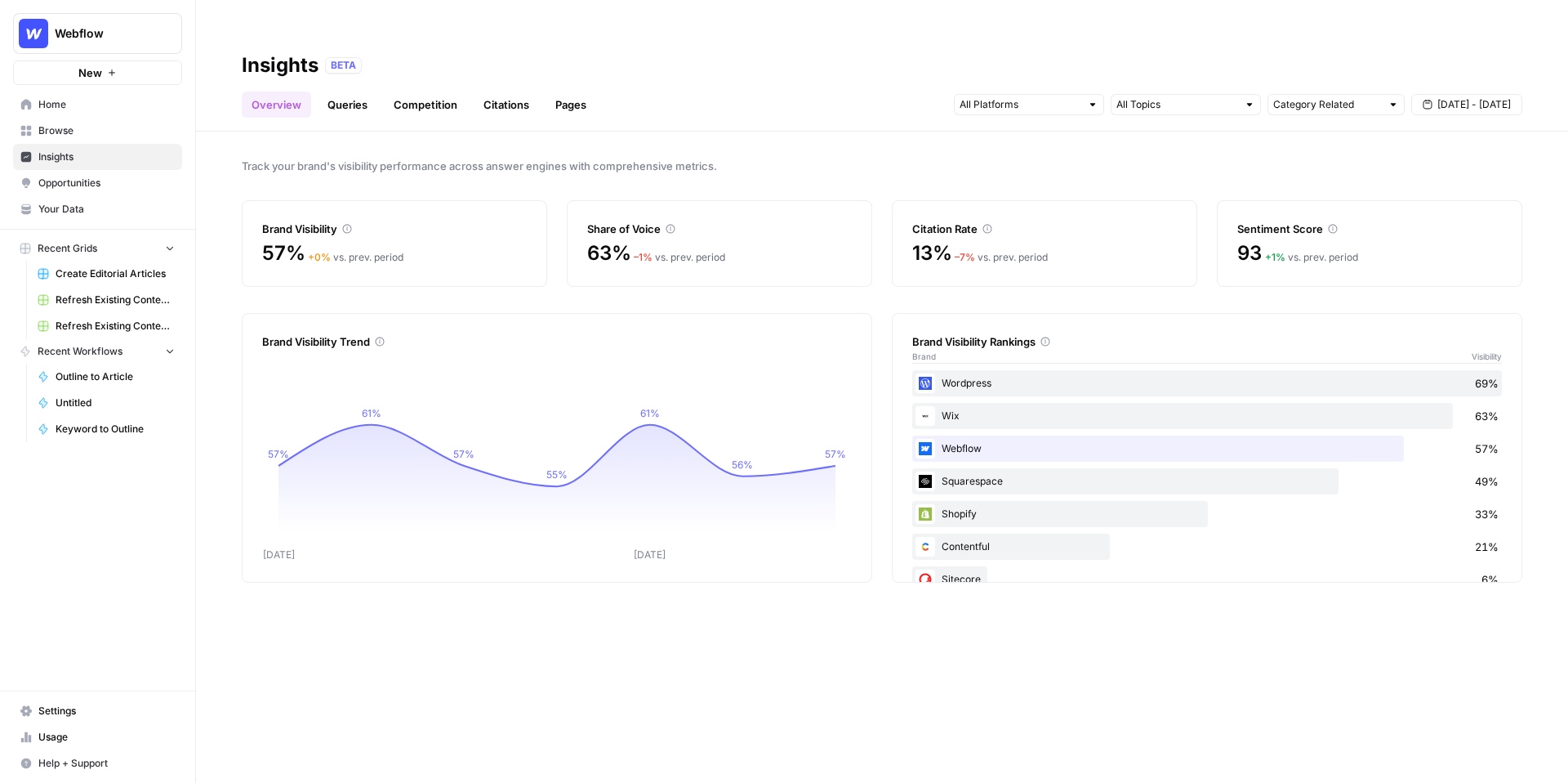
click at [129, 186] on span "Opportunities" at bounding box center [107, 182] width 137 height 15
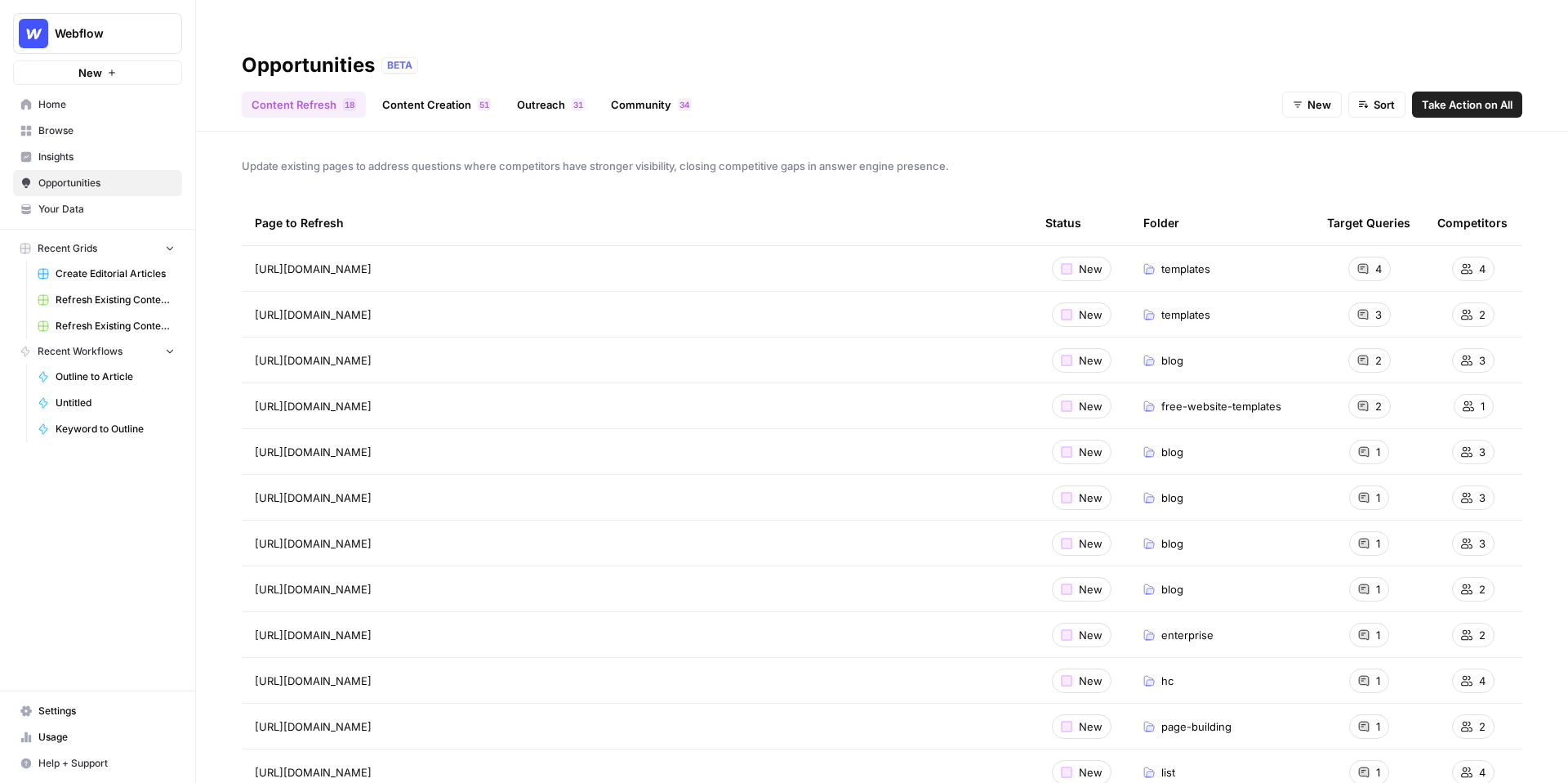
click at [1382, 97] on span "Sort" at bounding box center [1383, 104] width 21 height 16
click at [1475, 174] on span "Questions (High to Low)" at bounding box center [1427, 179] width 133 height 16
click at [1280, 97] on span "Questions (High to Low)" at bounding box center [1333, 104] width 123 height 16
click at [1295, 159] on span "Competitors (High to Low)" at bounding box center [1326, 156] width 133 height 16
click at [462, 91] on link "Content Creation 1 5" at bounding box center [437, 104] width 128 height 26
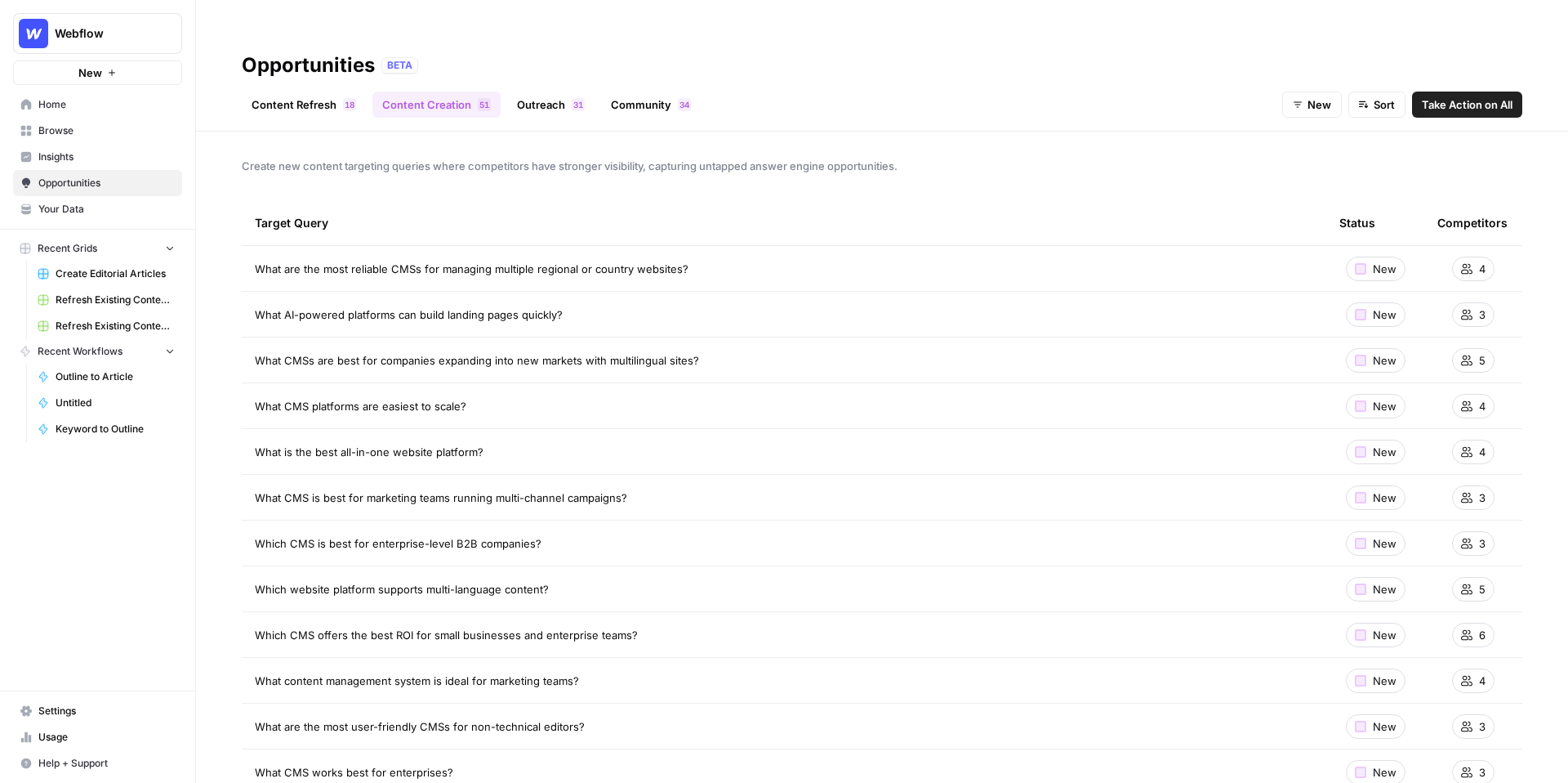
click at [1446, 97] on span "Take Action on All" at bounding box center [1467, 104] width 91 height 16
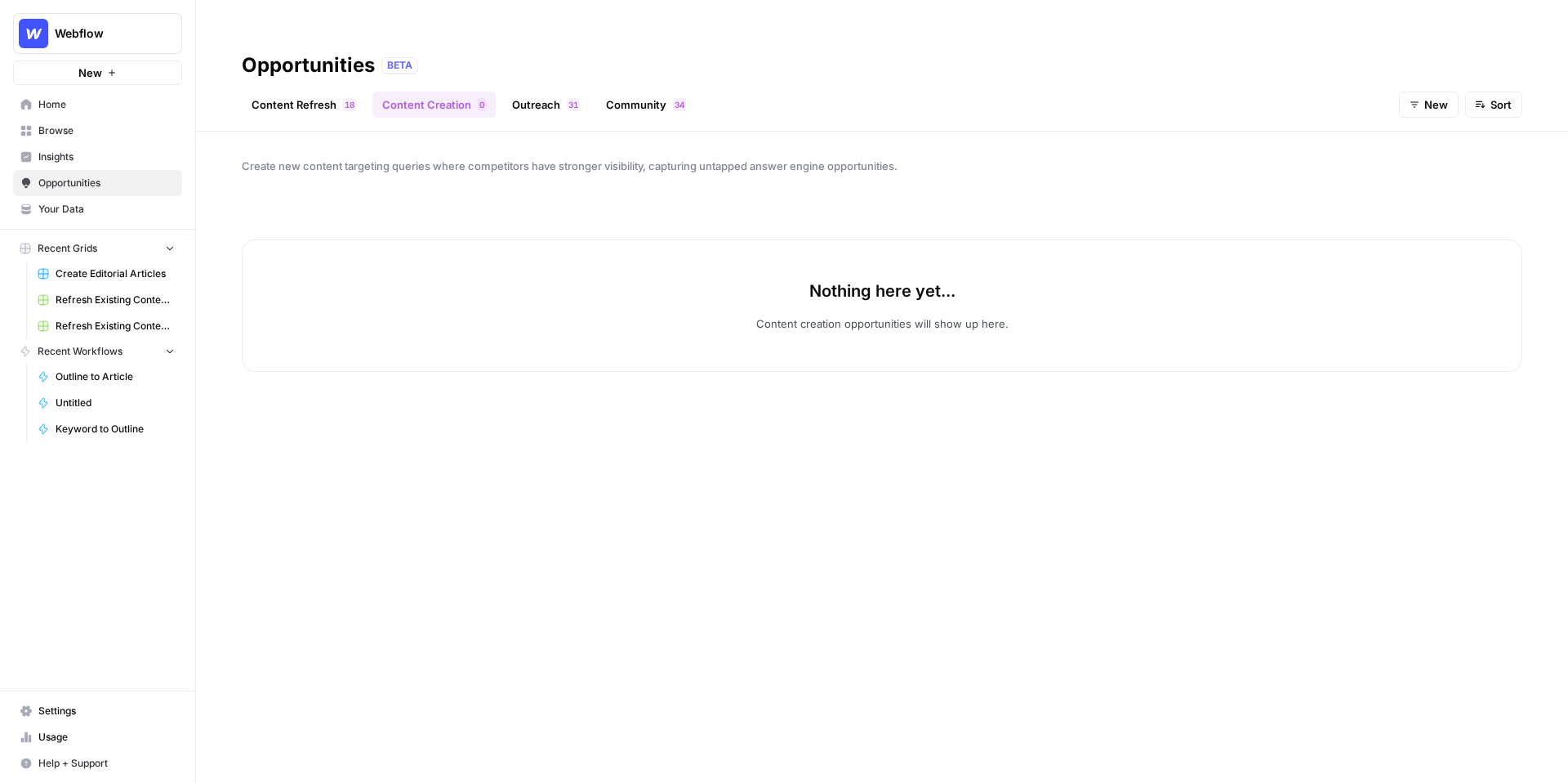
click at [460, 91] on link "Content Creation 0" at bounding box center [434, 104] width 123 height 26
click at [552, 91] on link "Outreach 1 3" at bounding box center [546, 104] width 87 height 26
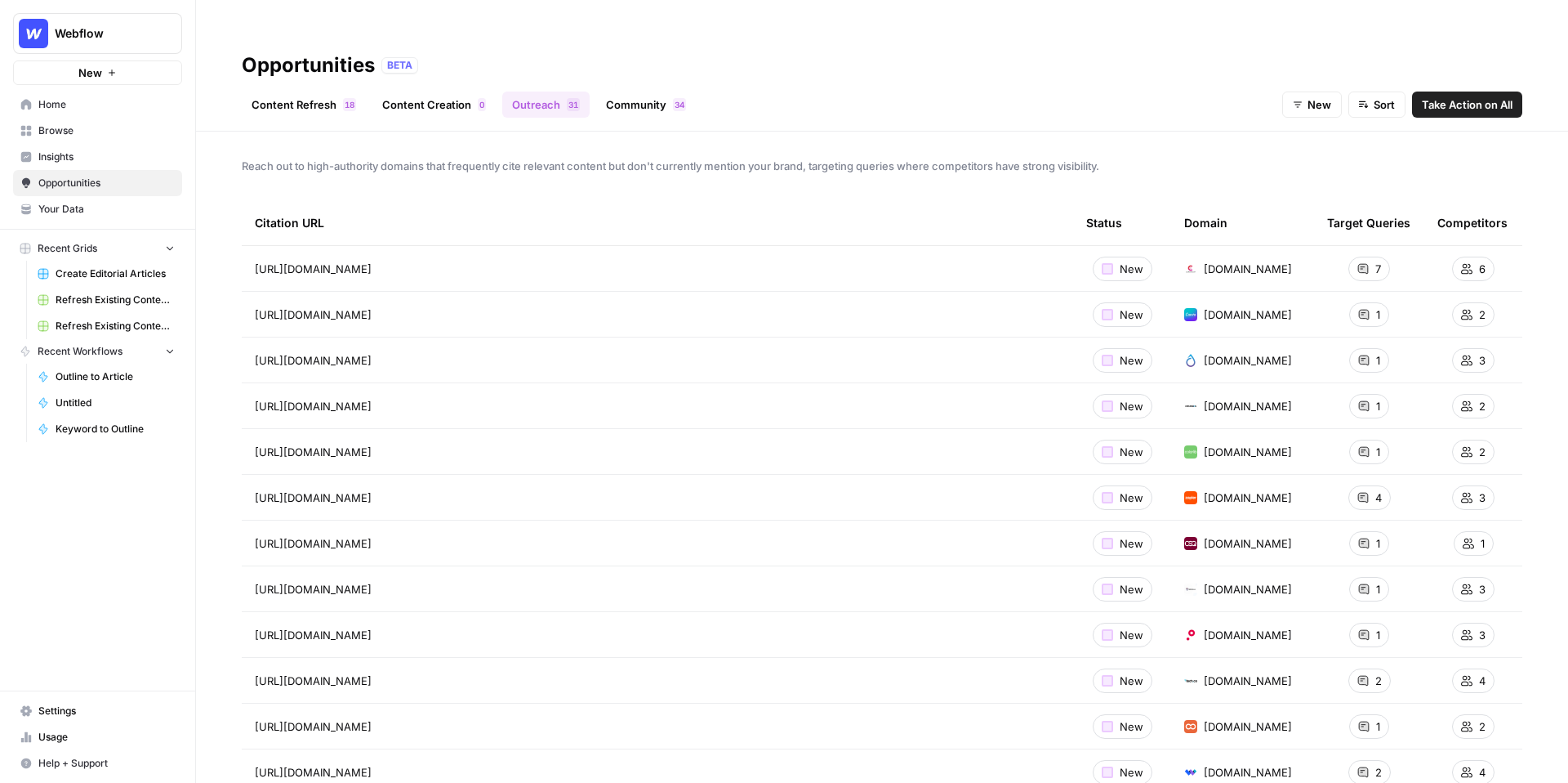
click at [648, 91] on link "Community 4 3" at bounding box center [646, 104] width 100 height 26
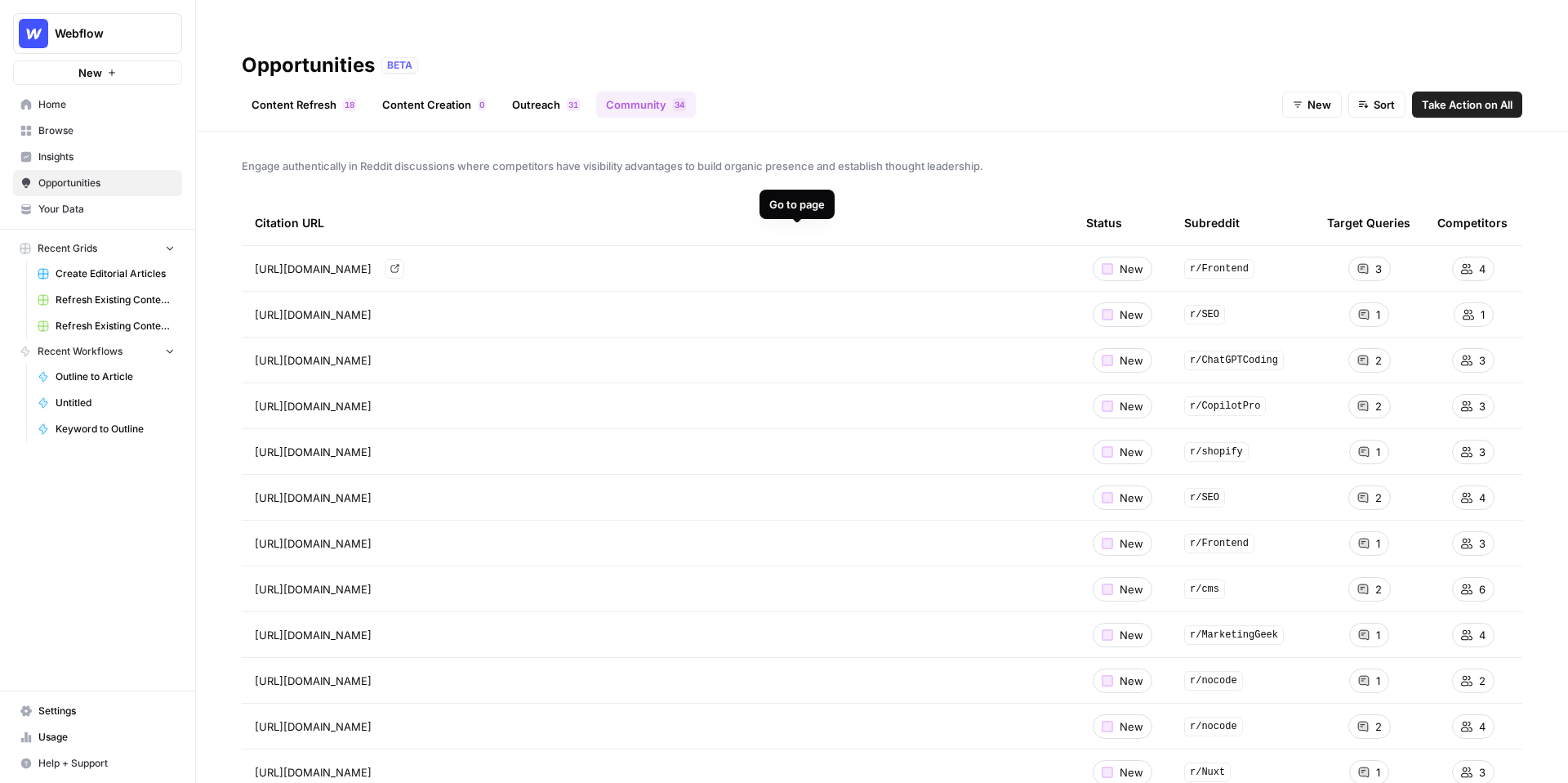
click at [399, 264] on icon "Go to page https://www.reddit.com/r/Frontend/comments/158i5pi/what_cms_would_yo…" at bounding box center [395, 268] width 9 height 9
click at [90, 211] on span "Your Data" at bounding box center [107, 209] width 137 height 15
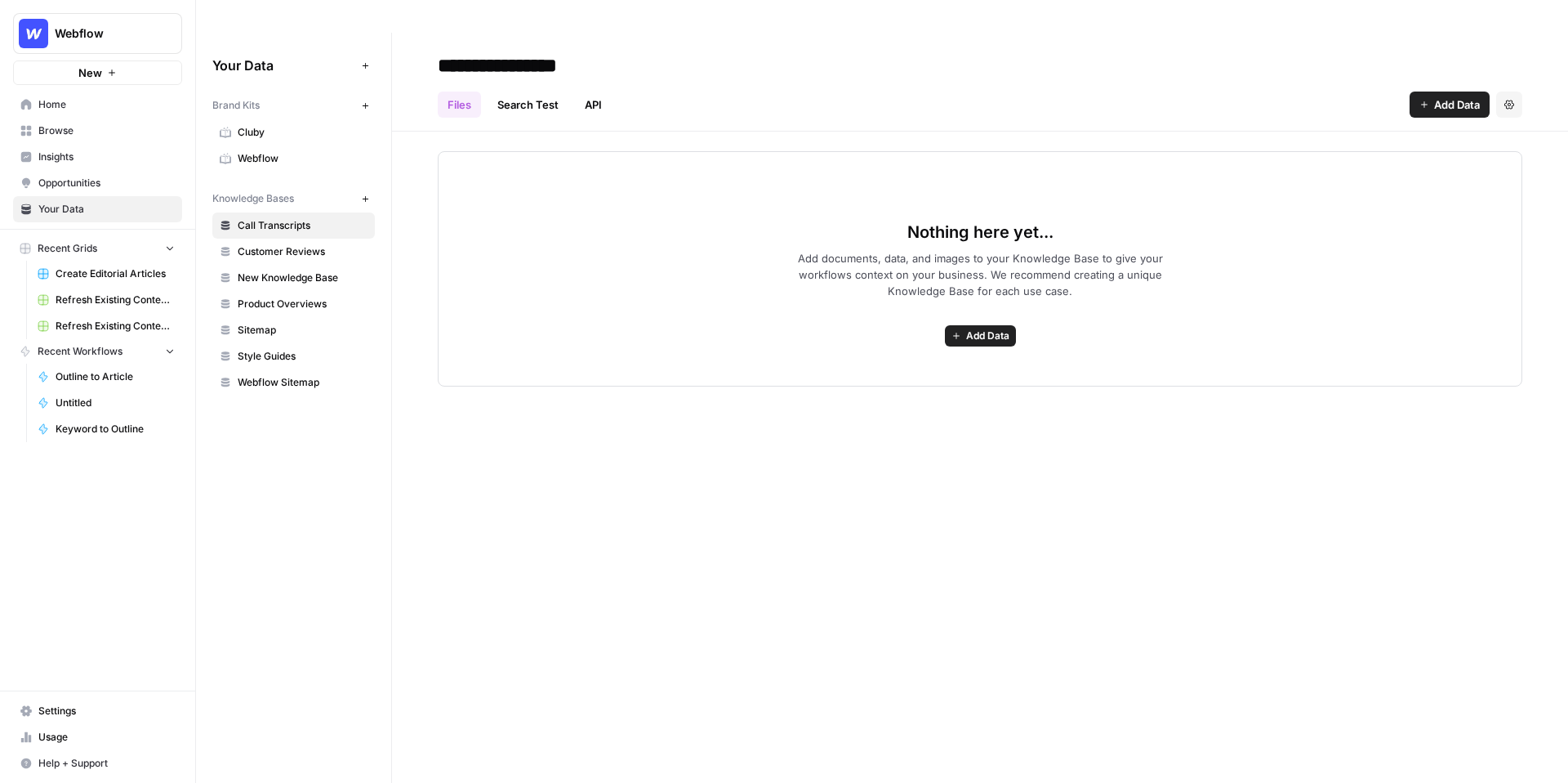
click at [285, 151] on span "Webflow" at bounding box center [302, 158] width 130 height 15
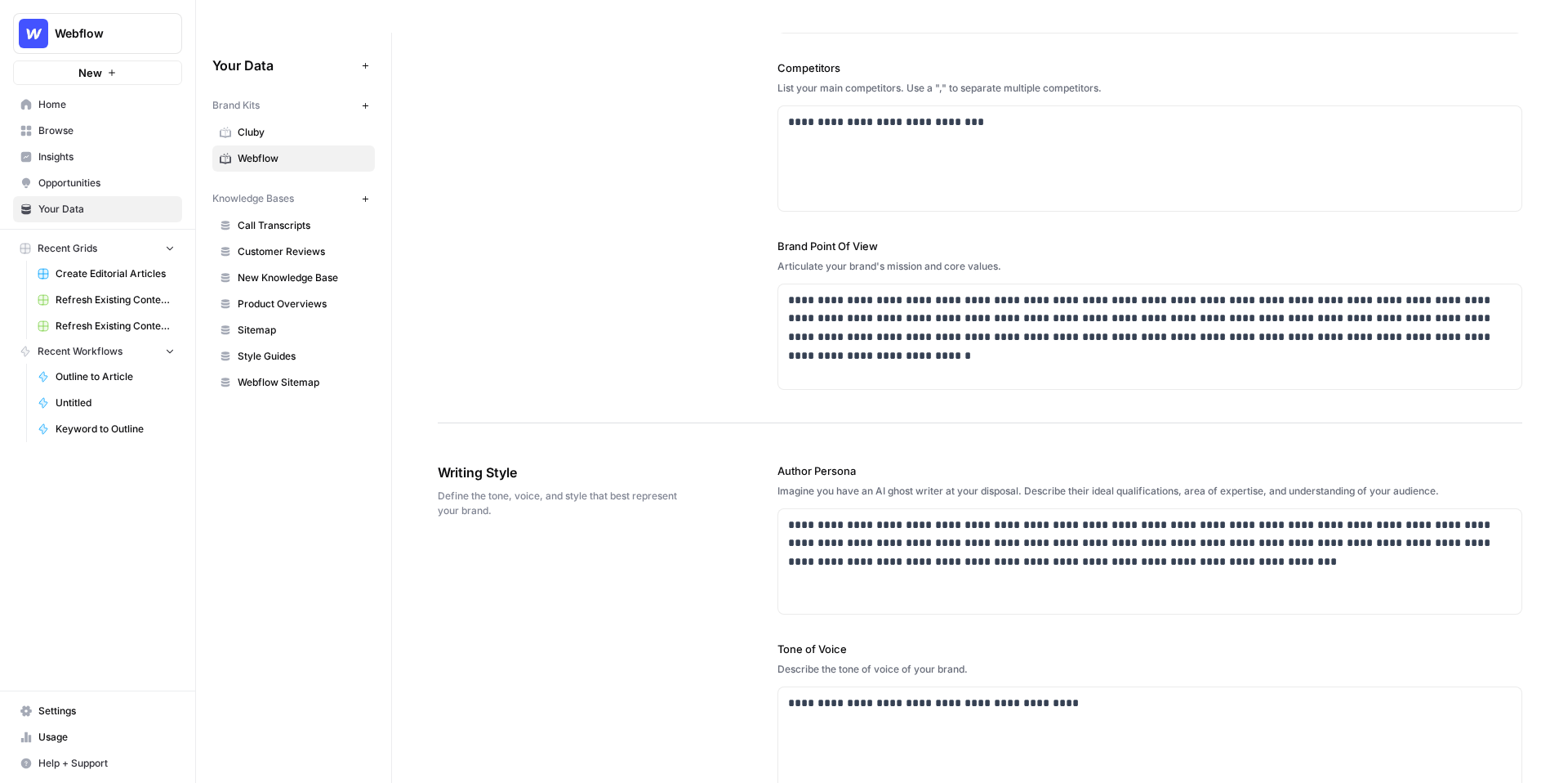
scroll to position [651, 0]
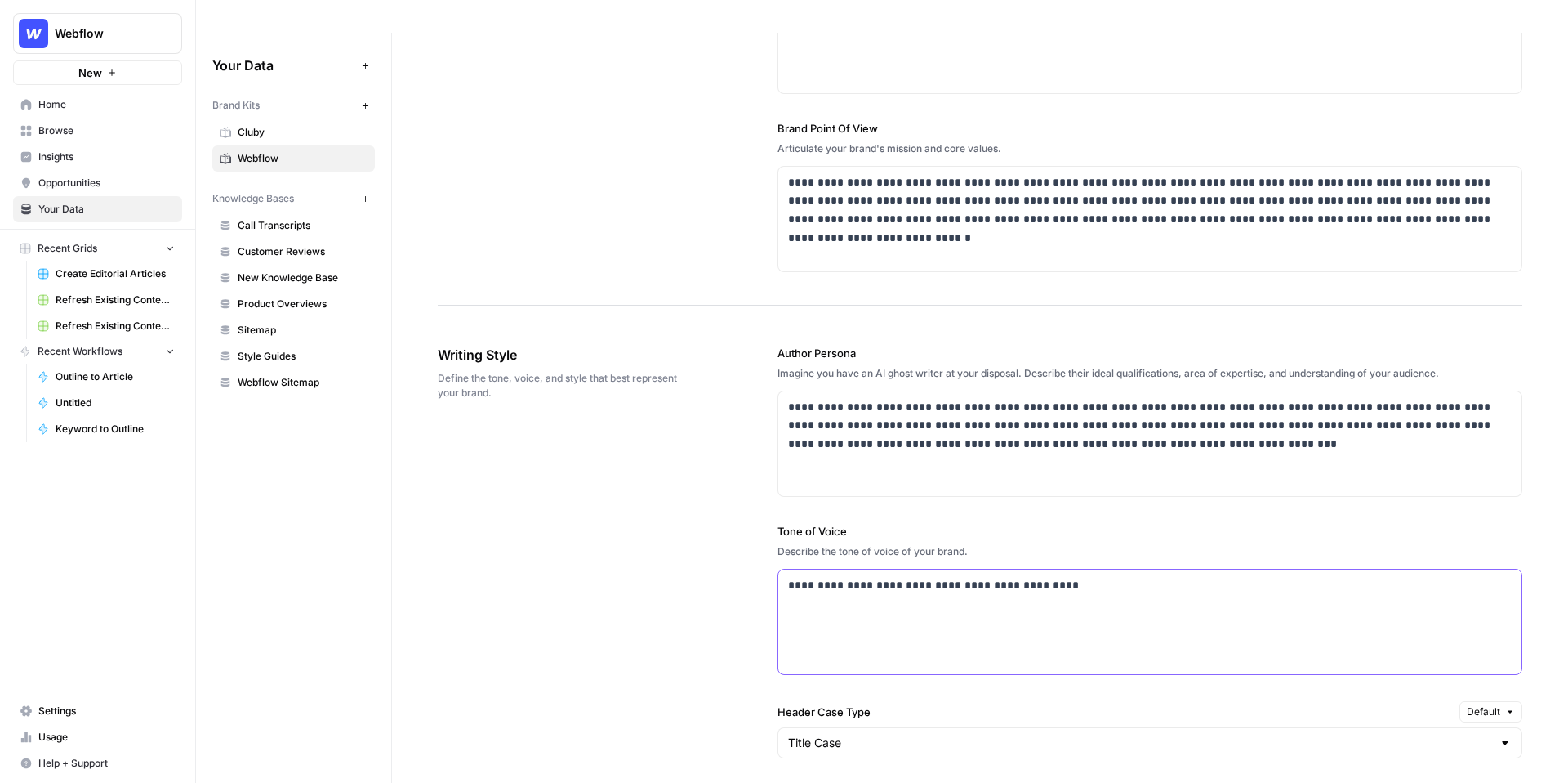
click at [1057, 576] on p "**********" at bounding box center [1149, 586] width 724 height 19
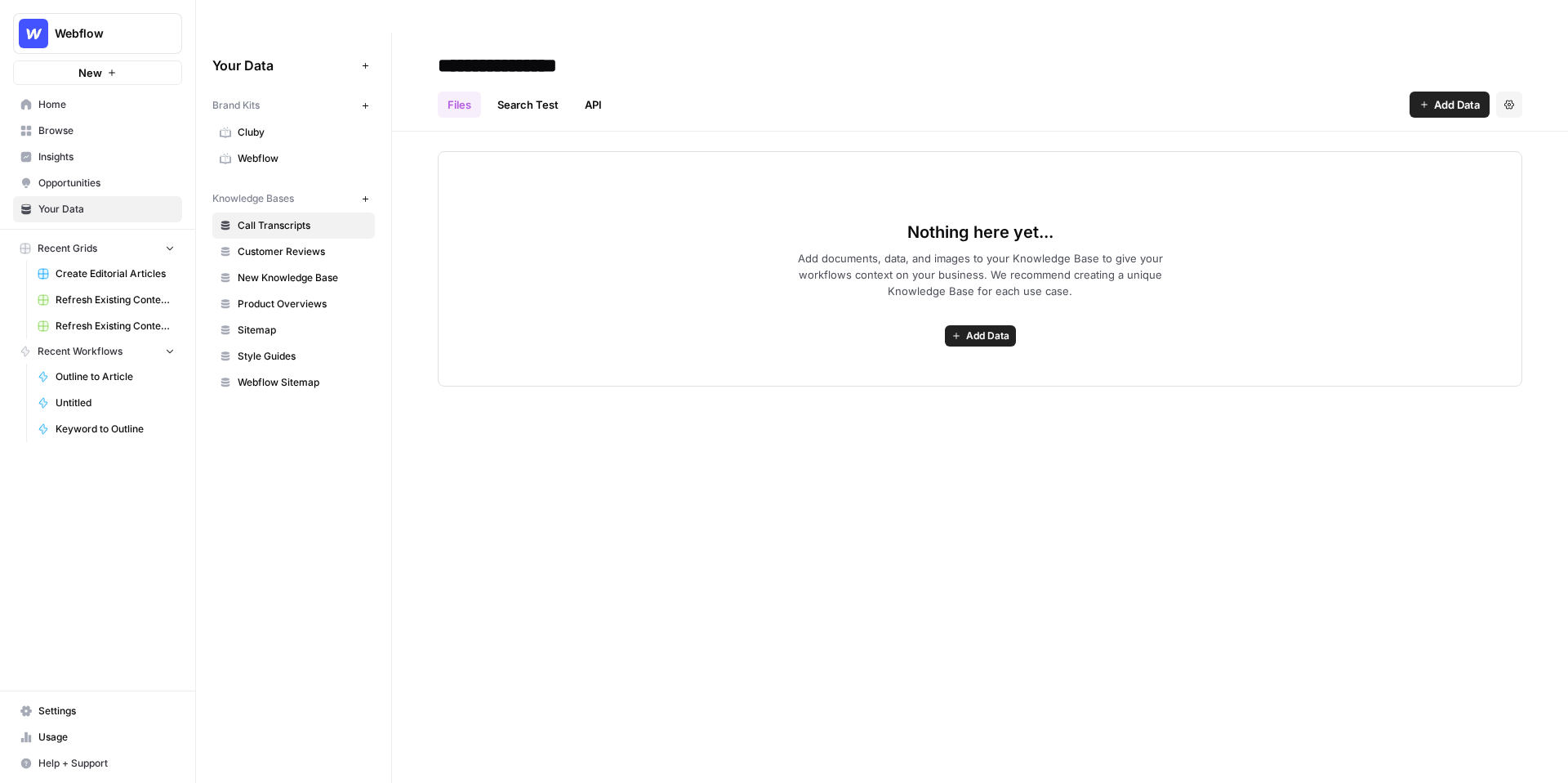
click at [279, 151] on span "Webflow" at bounding box center [302, 158] width 130 height 15
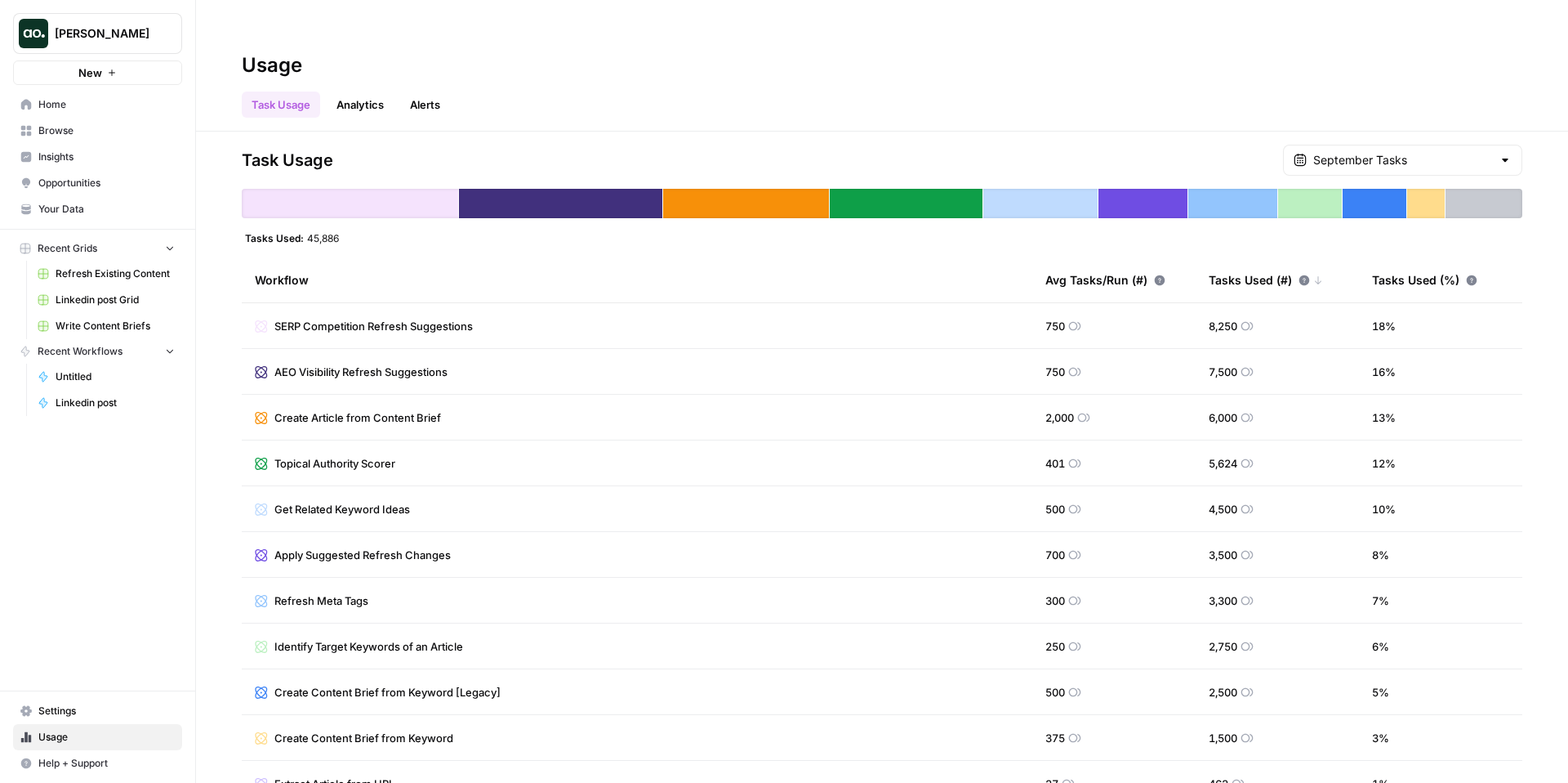
scroll to position [4, 0]
